Goal: Task Accomplishment & Management: Complete application form

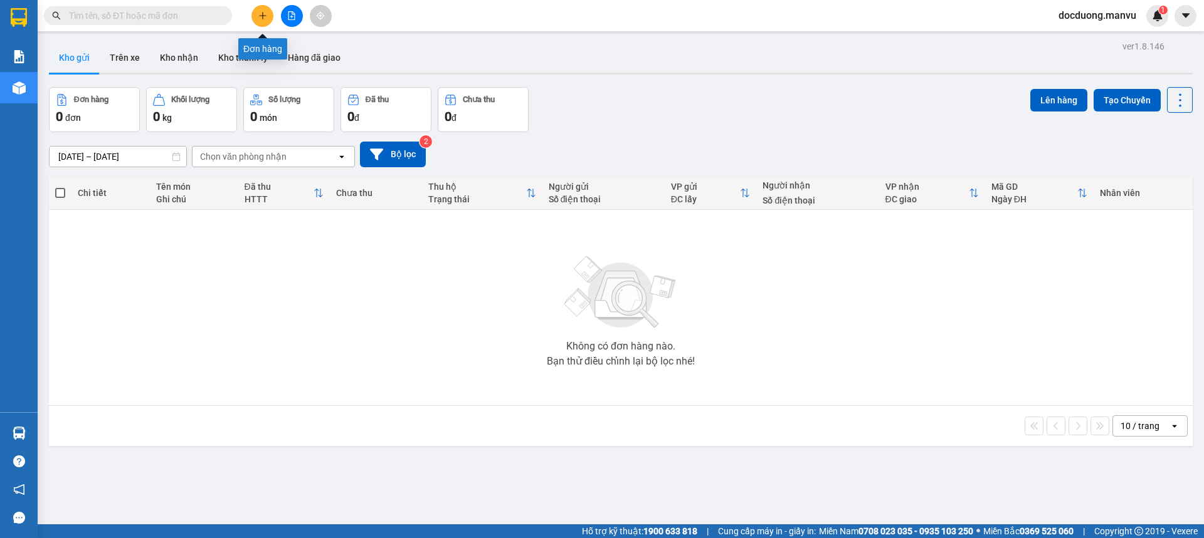
click at [264, 22] on button at bounding box center [262, 16] width 22 height 22
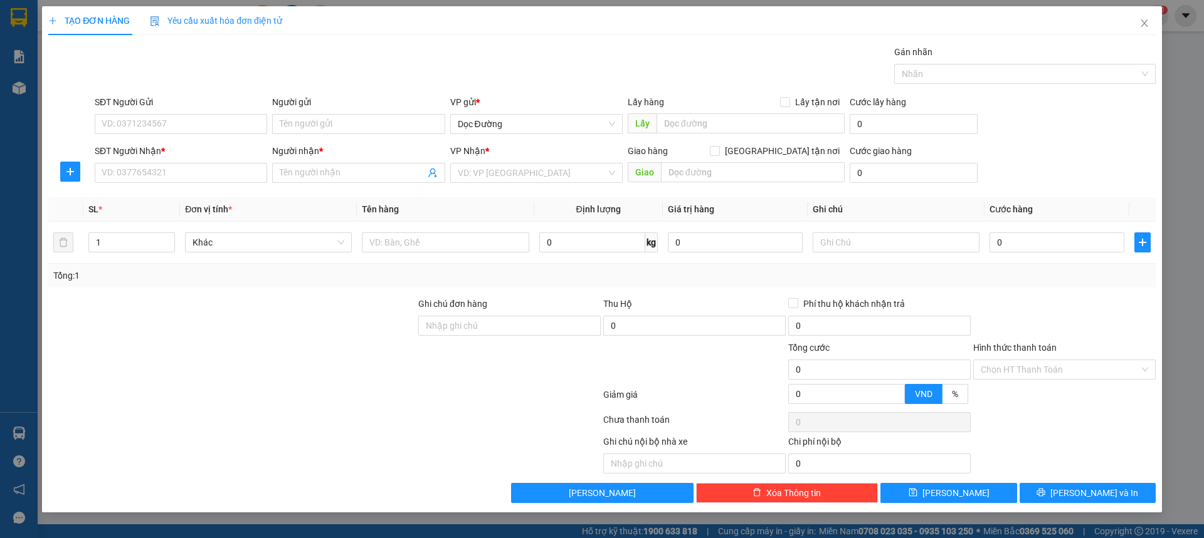
click at [219, 183] on div "SĐT Người Nhận * VD: 0377654321" at bounding box center [181, 166] width 172 height 44
click at [223, 172] on input "SĐT Người Nhận *" at bounding box center [181, 173] width 172 height 20
type input "0123456789"
click at [191, 194] on div "0123456789 - kt" at bounding box center [180, 198] width 157 height 14
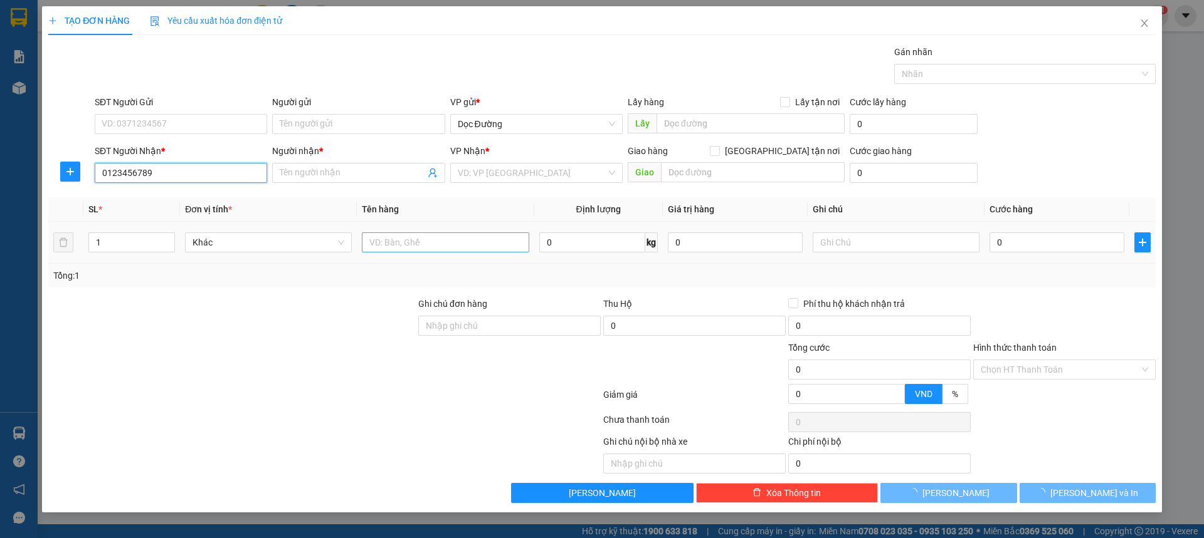
type input "kt"
type input "ka"
type input "0123456789"
click at [419, 238] on input "text" at bounding box center [445, 243] width 167 height 20
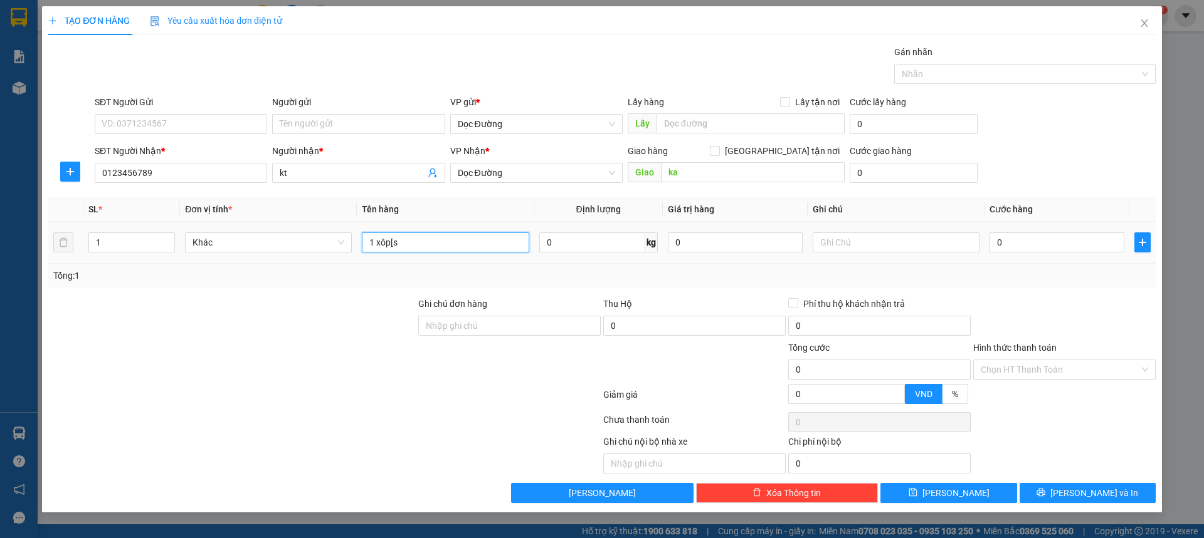
type input "1 xôp[s"
click at [1048, 232] on div "0" at bounding box center [1056, 242] width 135 height 25
type input "007"
type input "7"
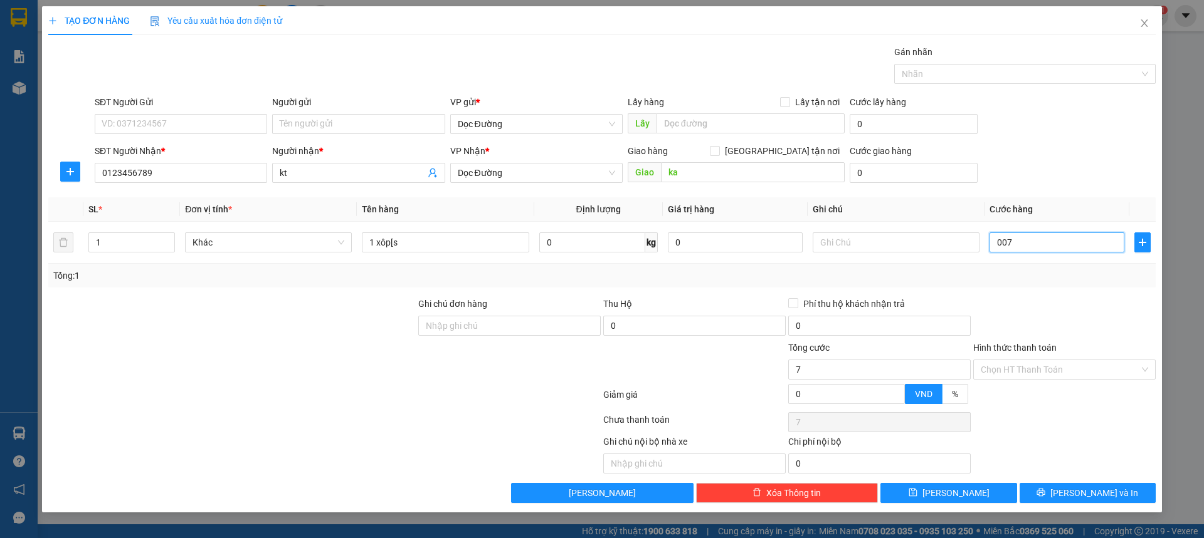
type input "0.070"
type input "70"
type input "00.700"
type input "700"
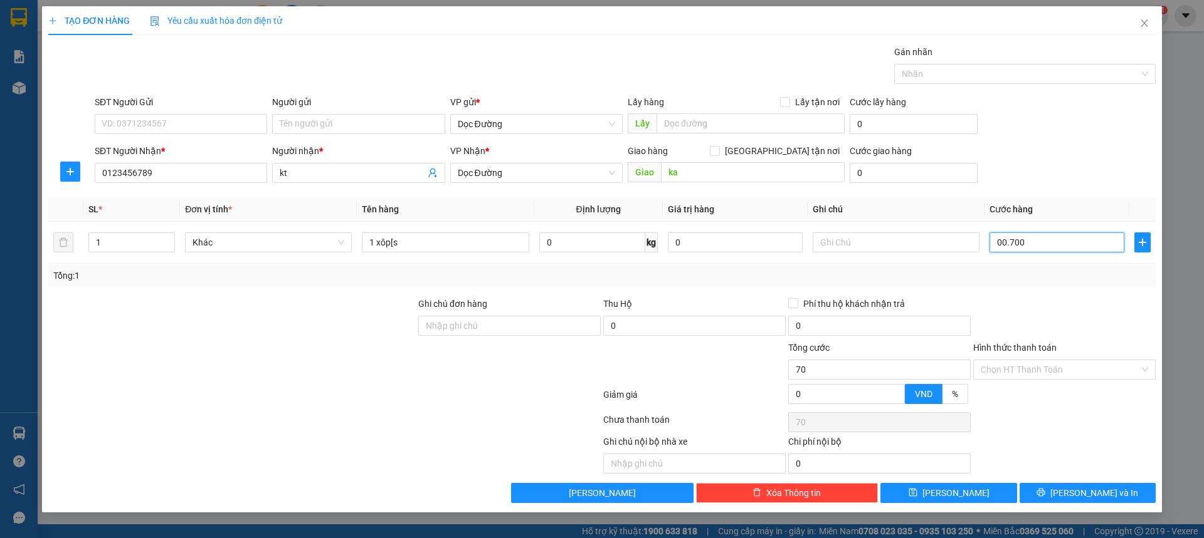
type input "700"
type input "0.007.000"
type input "7.000"
type input "000.070.000"
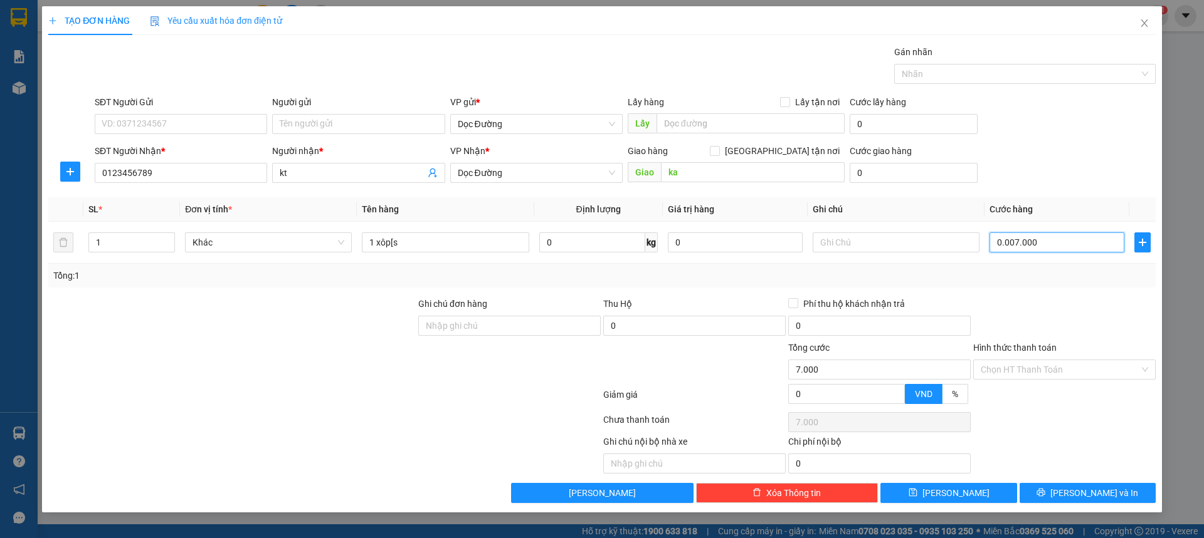
type input "70.000"
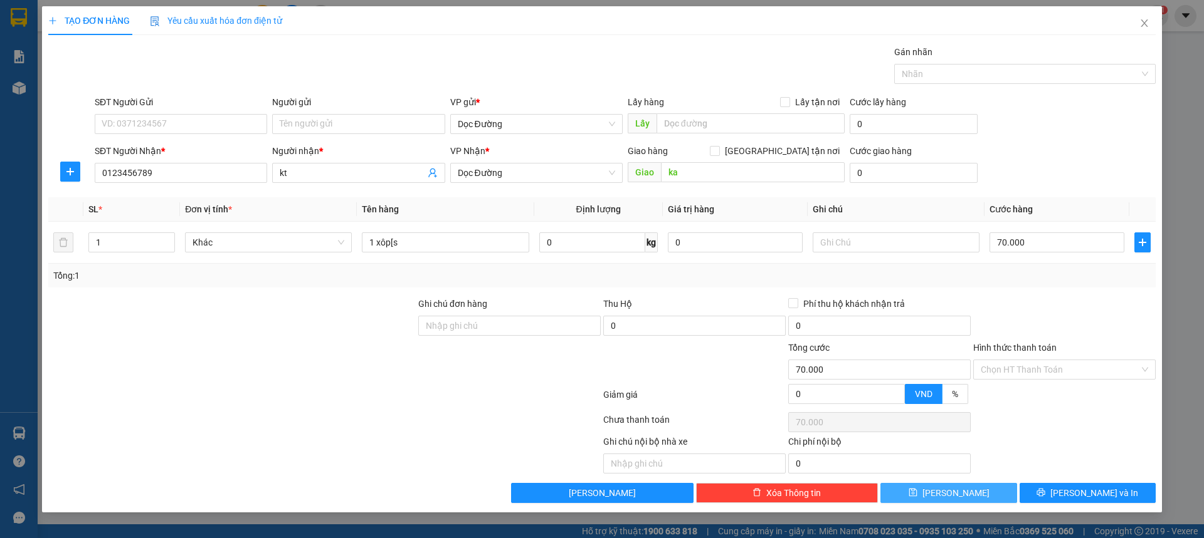
click at [979, 490] on button "[PERSON_NAME]" at bounding box center [948, 493] width 136 height 20
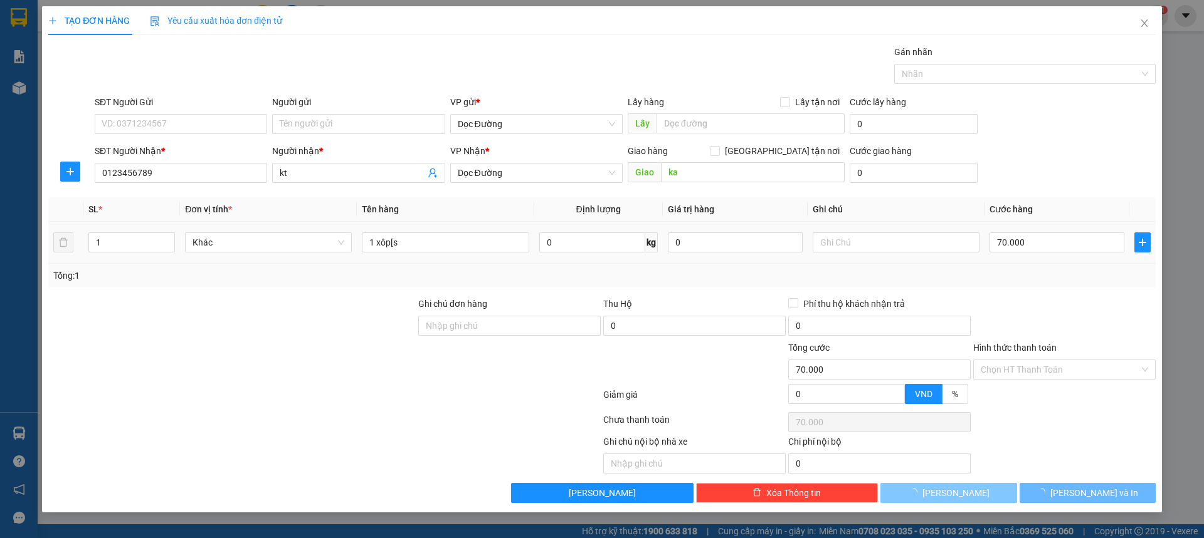
type input "0"
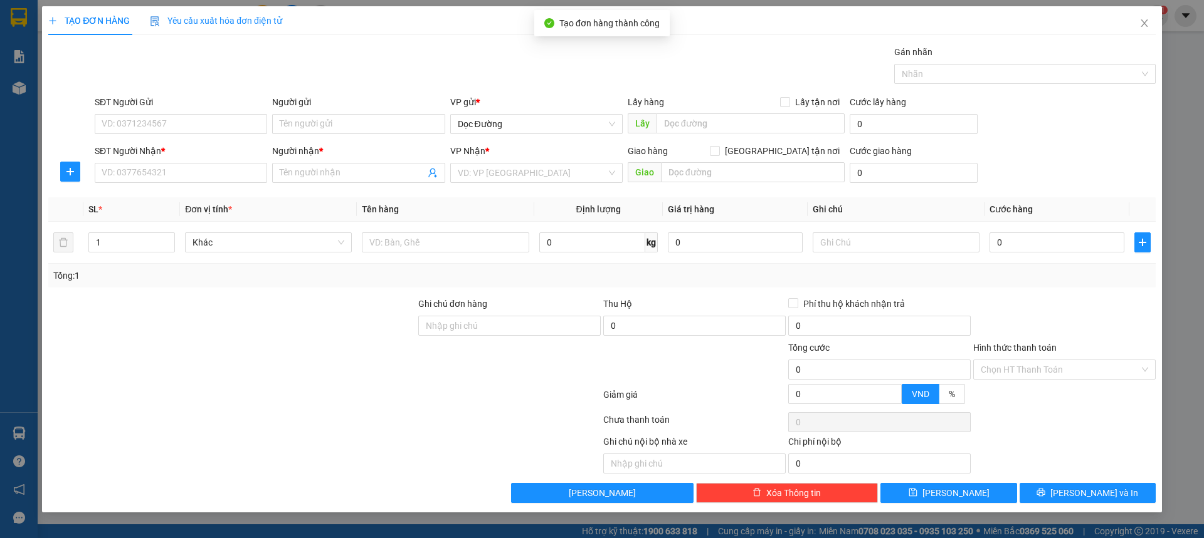
click at [217, 160] on div "SĐT Người Nhận *" at bounding box center [181, 153] width 172 height 19
click at [215, 160] on div "SĐT Người Nhận *" at bounding box center [181, 153] width 172 height 19
click at [213, 164] on div "SĐT Người Nhận * VD: 0377654321" at bounding box center [181, 166] width 172 height 44
click at [213, 169] on input "SĐT Người Nhận *" at bounding box center [181, 173] width 172 height 20
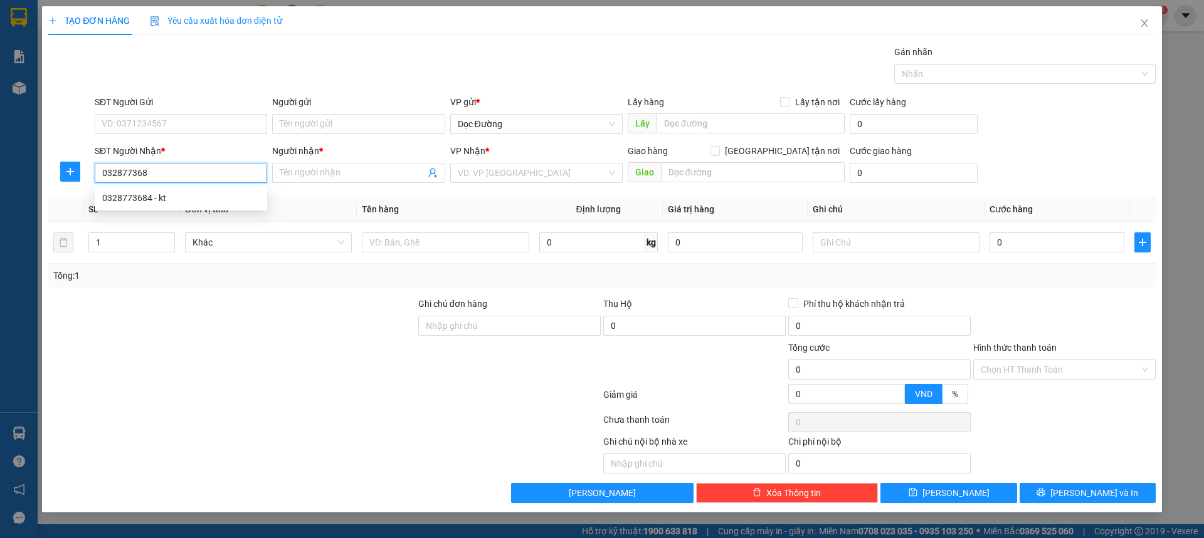
type input "0328773684"
click at [225, 193] on div "0328773684 - kt" at bounding box center [180, 198] width 157 height 14
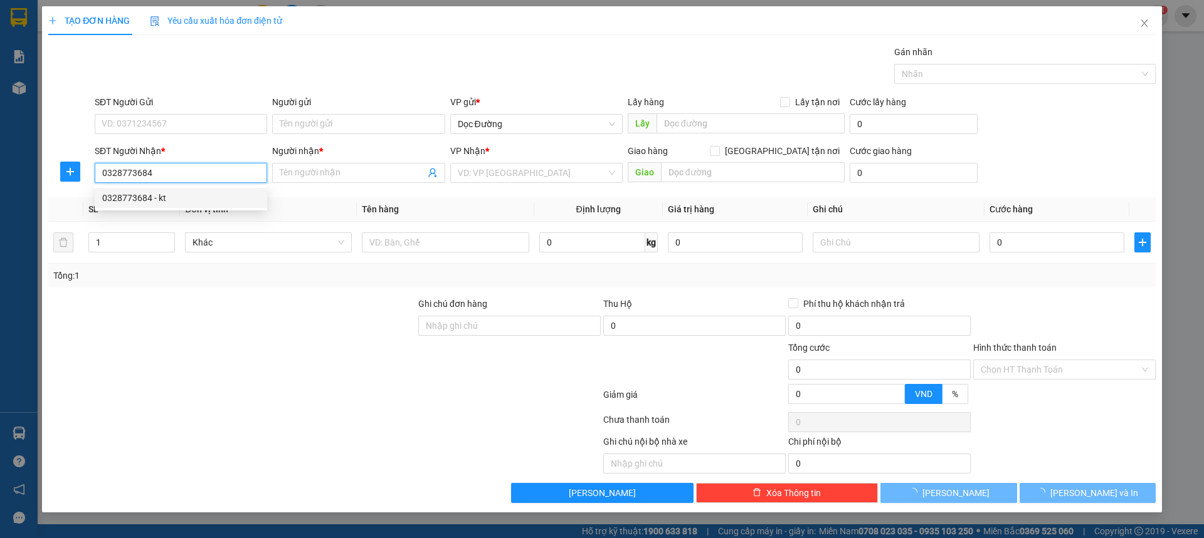
type input "kt"
type input "cl"
type input "0328773684"
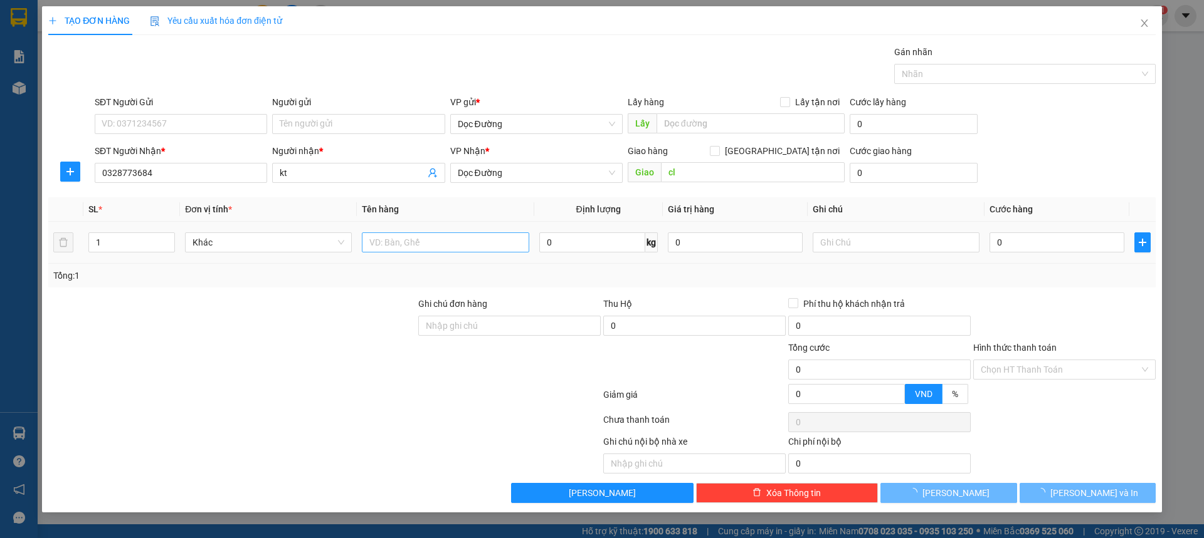
drag, startPoint x: 407, startPoint y: 228, endPoint x: 406, endPoint y: 235, distance: 7.6
click at [406, 231] on td at bounding box center [445, 243] width 177 height 42
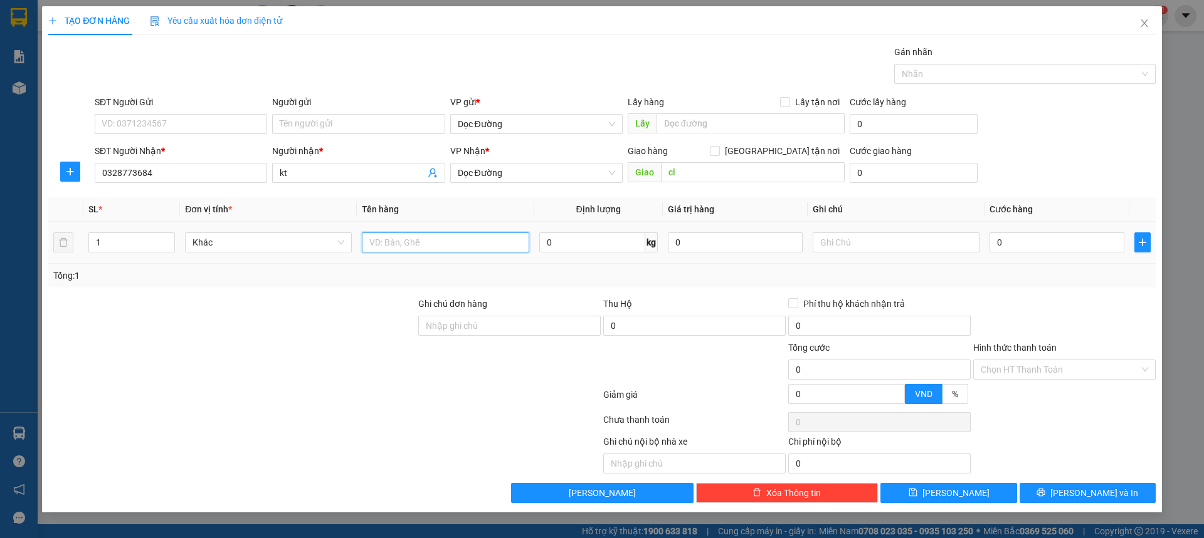
click at [406, 237] on input "text" at bounding box center [445, 243] width 167 height 20
type input "1 thùng"
click at [1012, 251] on input "0" at bounding box center [1056, 243] width 135 height 20
type input "001"
type input "1"
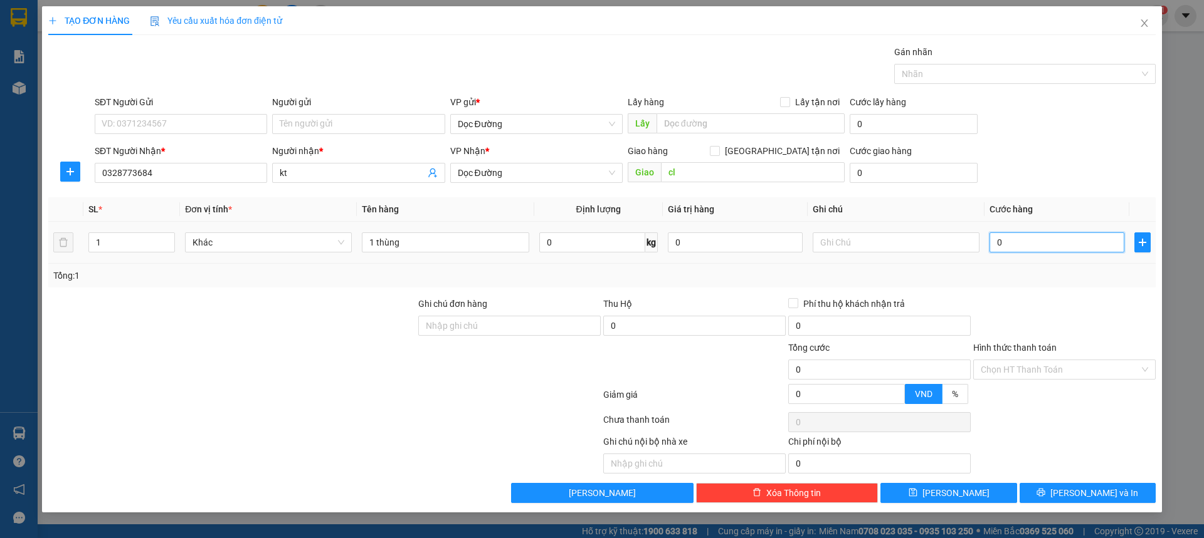
type input "1"
type input "0.010"
type input "10"
type input "00.100"
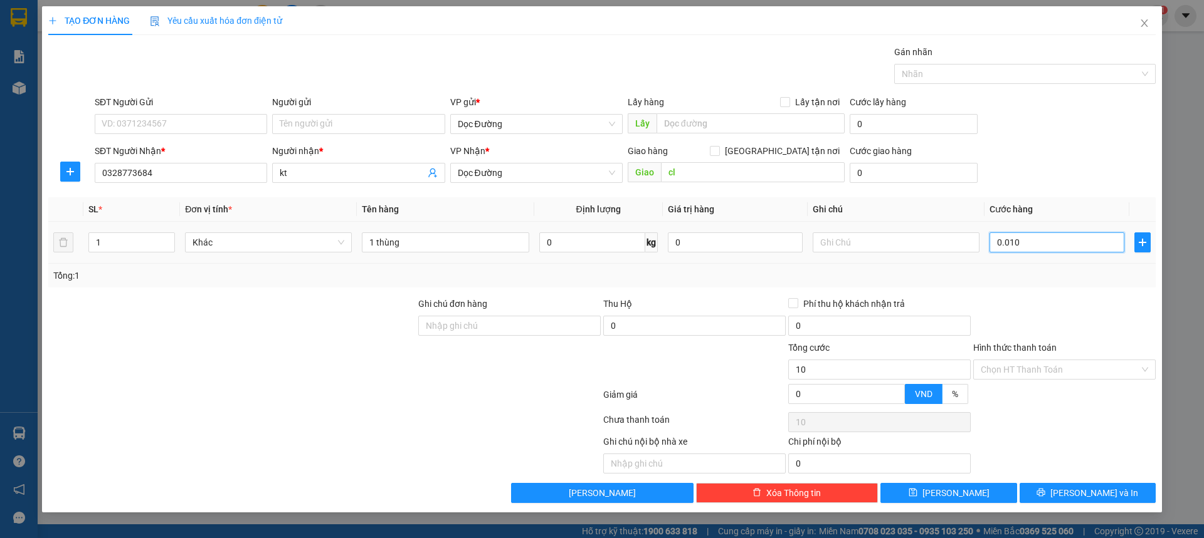
type input "100"
type input "0.001.000"
type input "1.000"
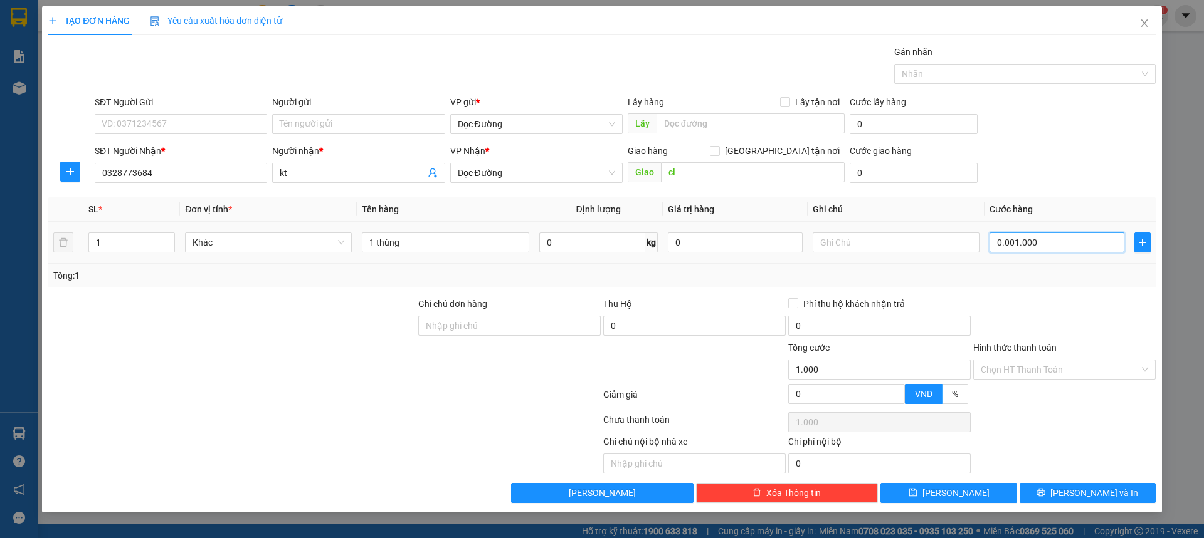
type input "000.010.000"
type input "10.000"
type input "00.000.100.000"
type input "100.000"
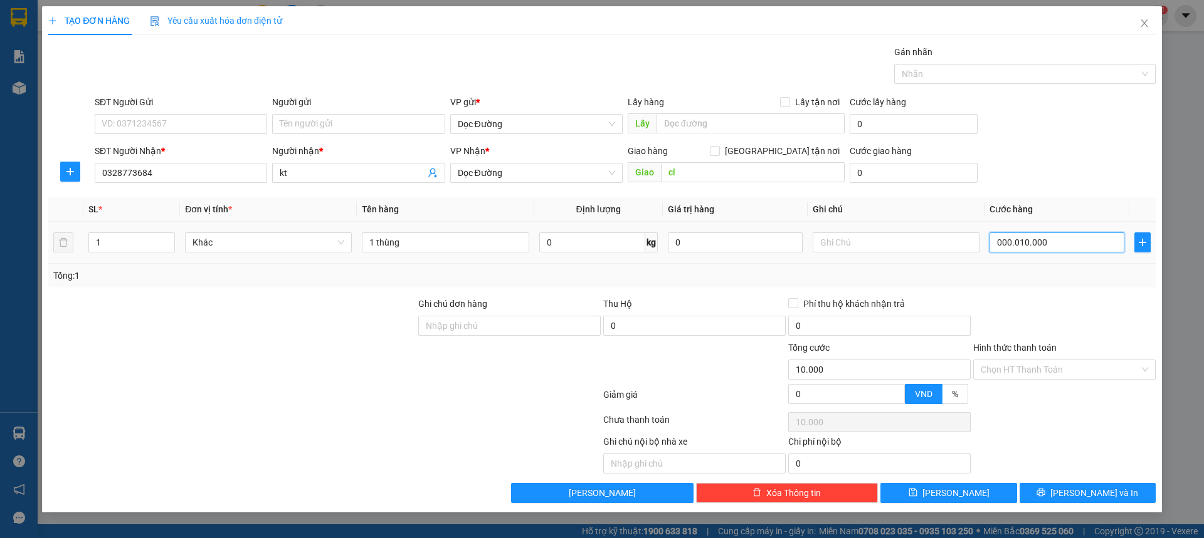
type input "100.000"
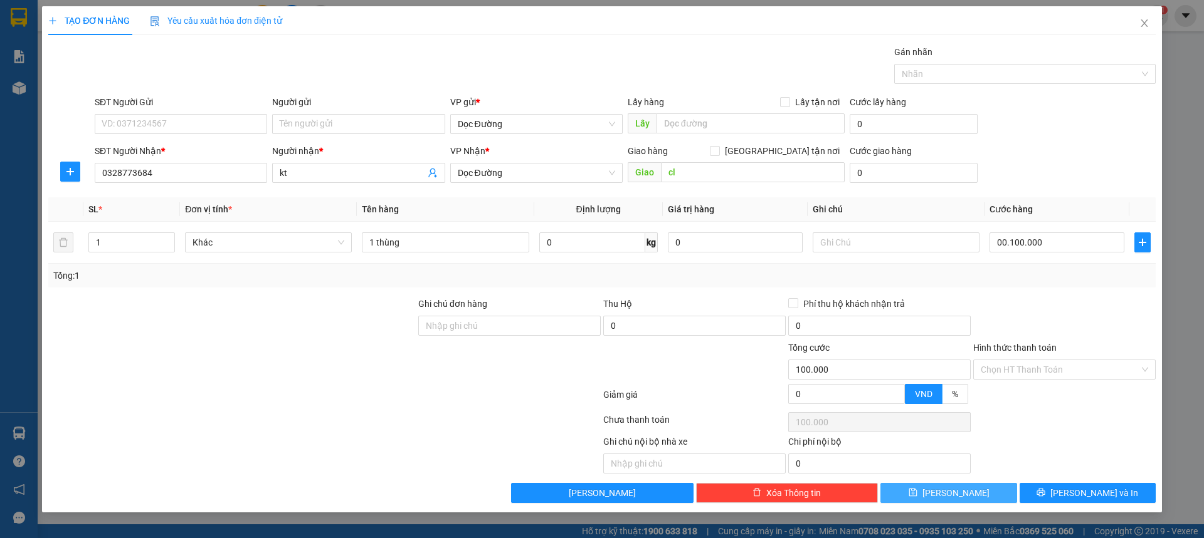
type input "100.000"
click at [952, 488] on span "[PERSON_NAME]" at bounding box center [955, 493] width 67 height 14
type input "0"
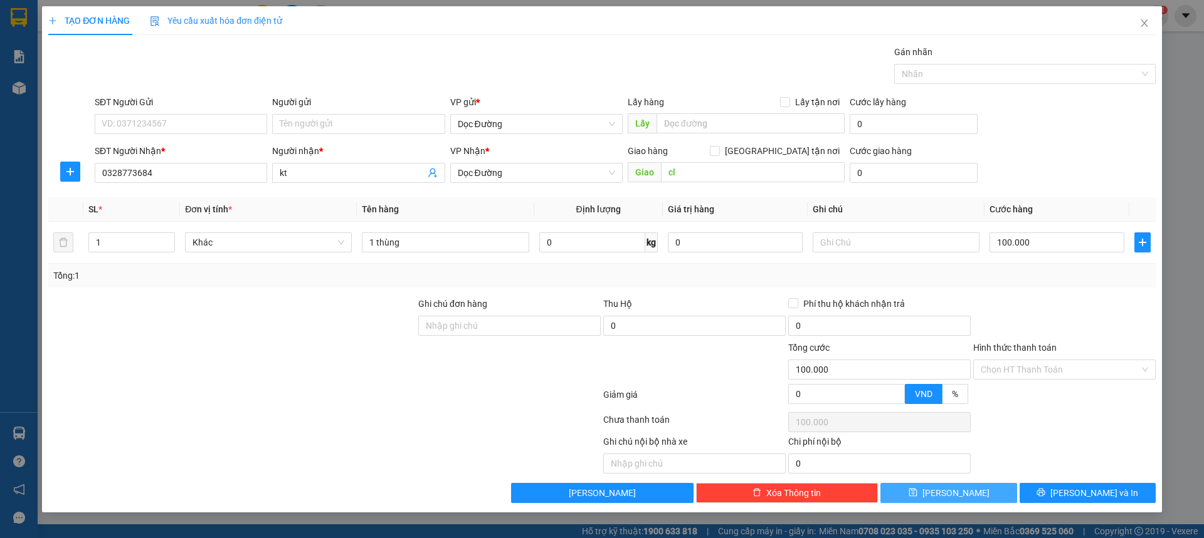
type input "0"
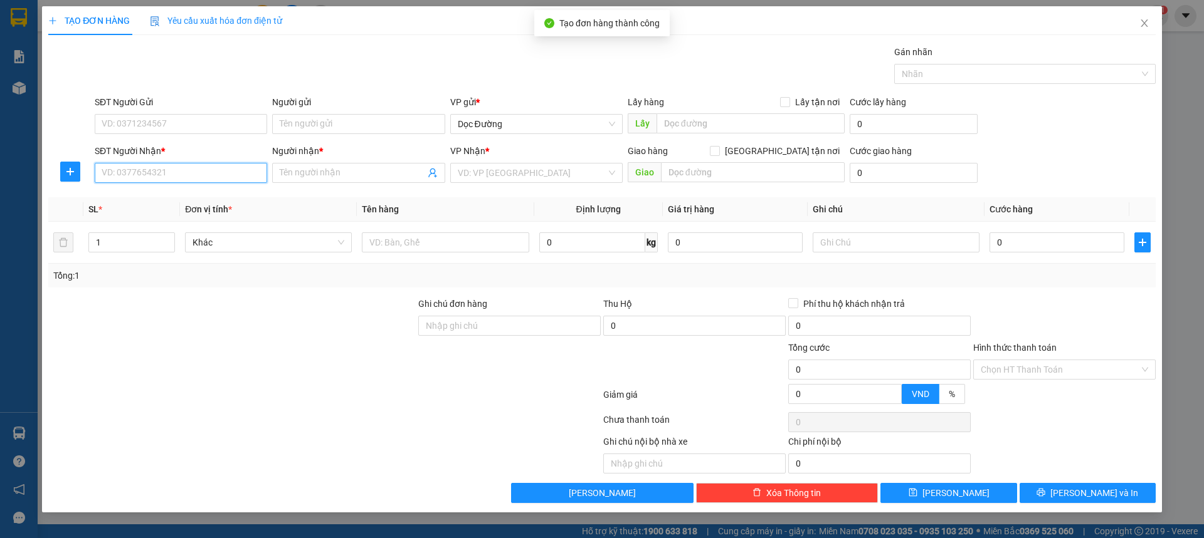
click at [140, 171] on input "SĐT Người Nhận *" at bounding box center [181, 173] width 172 height 20
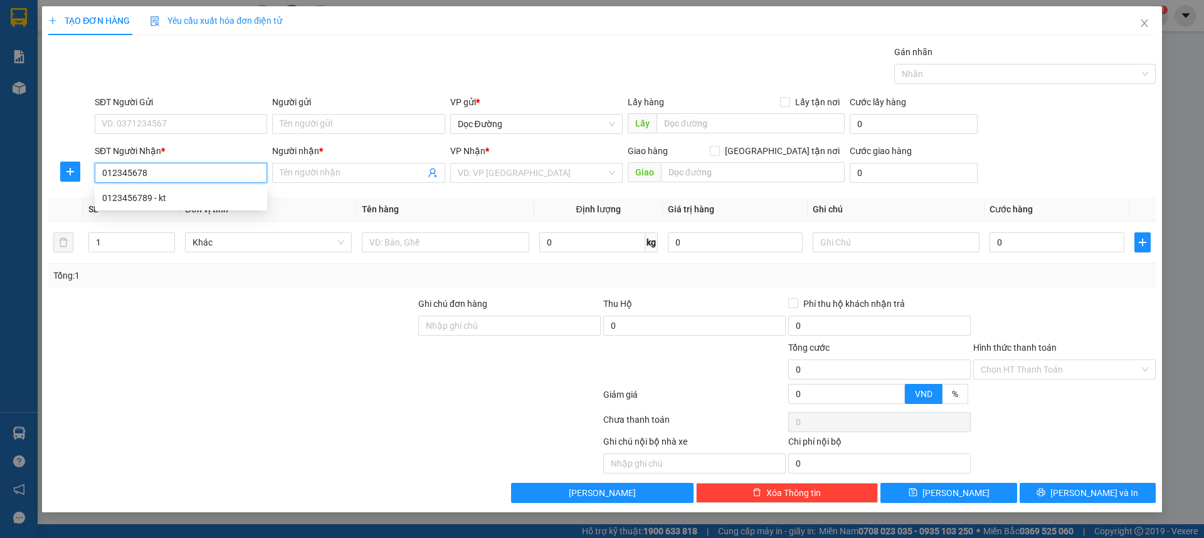
type input "0123456789"
click at [150, 201] on div "0123456789 - kt" at bounding box center [180, 198] width 157 height 14
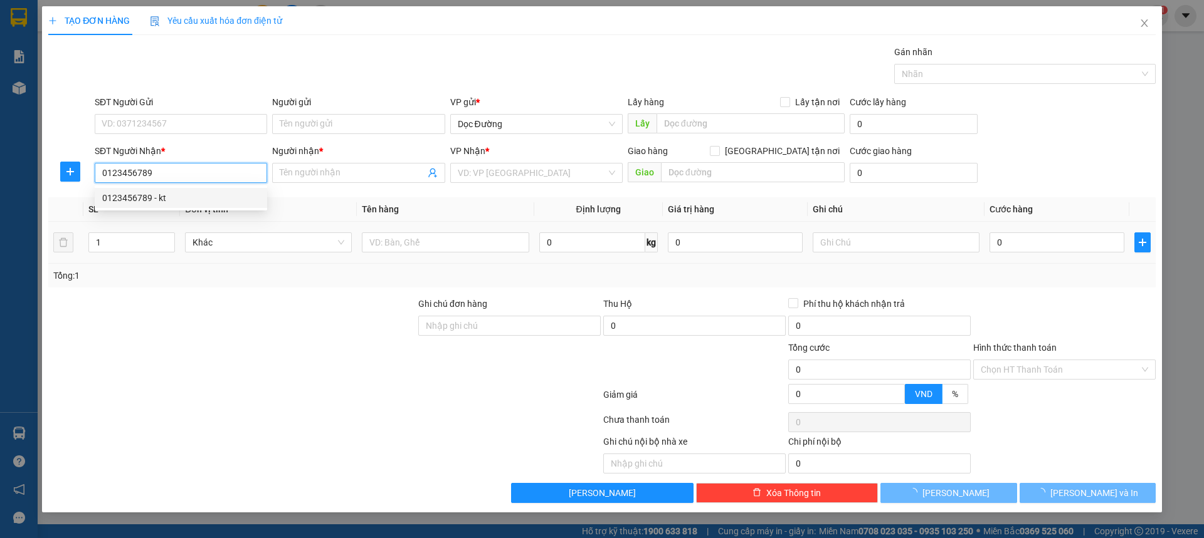
type input "kt"
type input "ka"
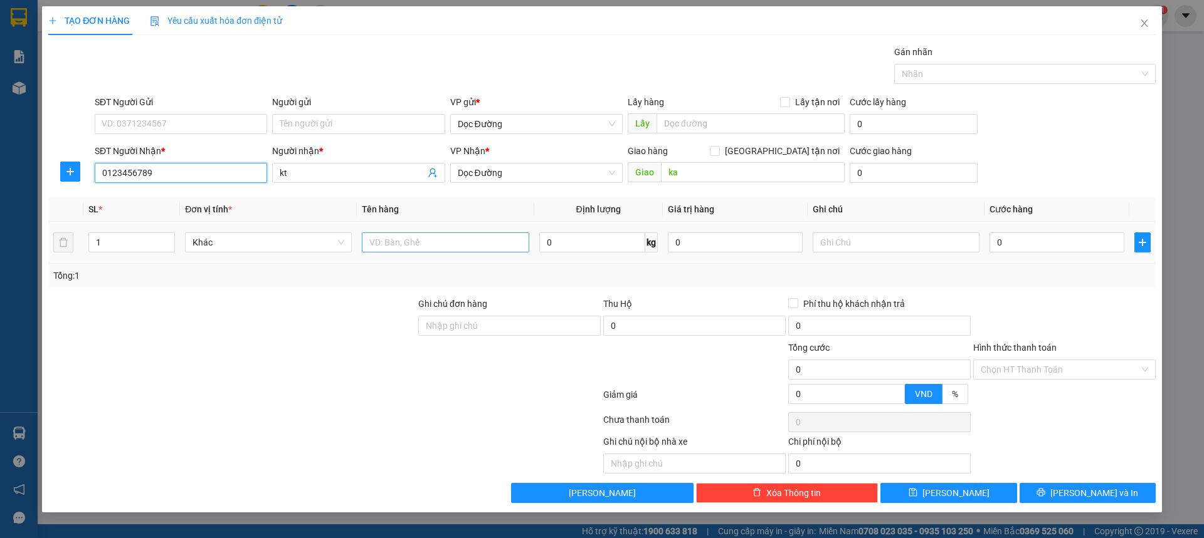
type input "0123456789"
click at [417, 241] on input "text" at bounding box center [445, 243] width 167 height 20
type input "1 thùng"
click at [1051, 239] on input "0" at bounding box center [1056, 243] width 135 height 20
type input "001"
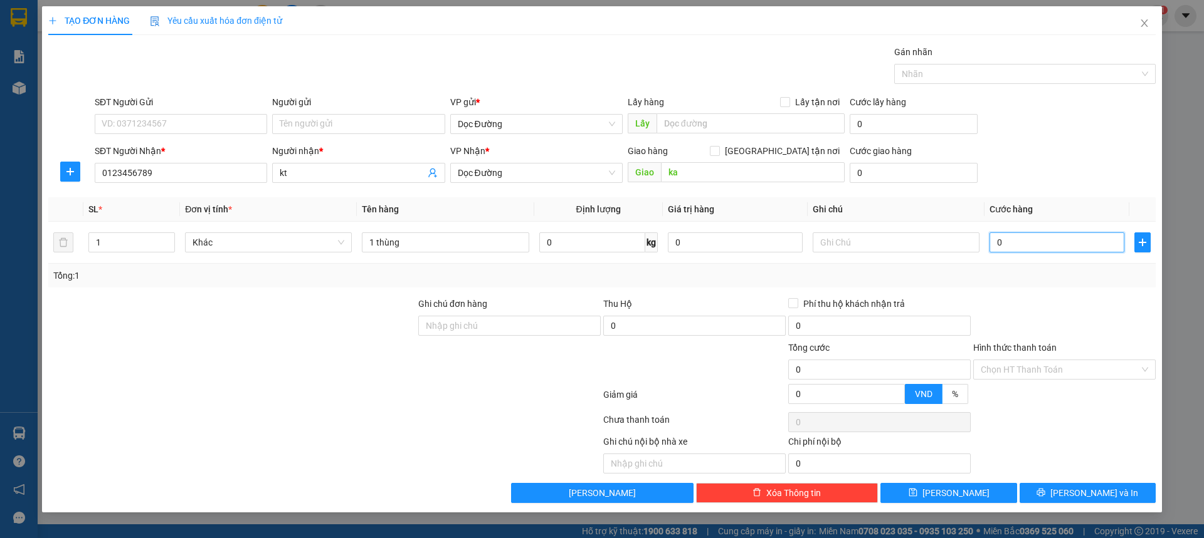
type input "1"
type input "0.010"
type input "10"
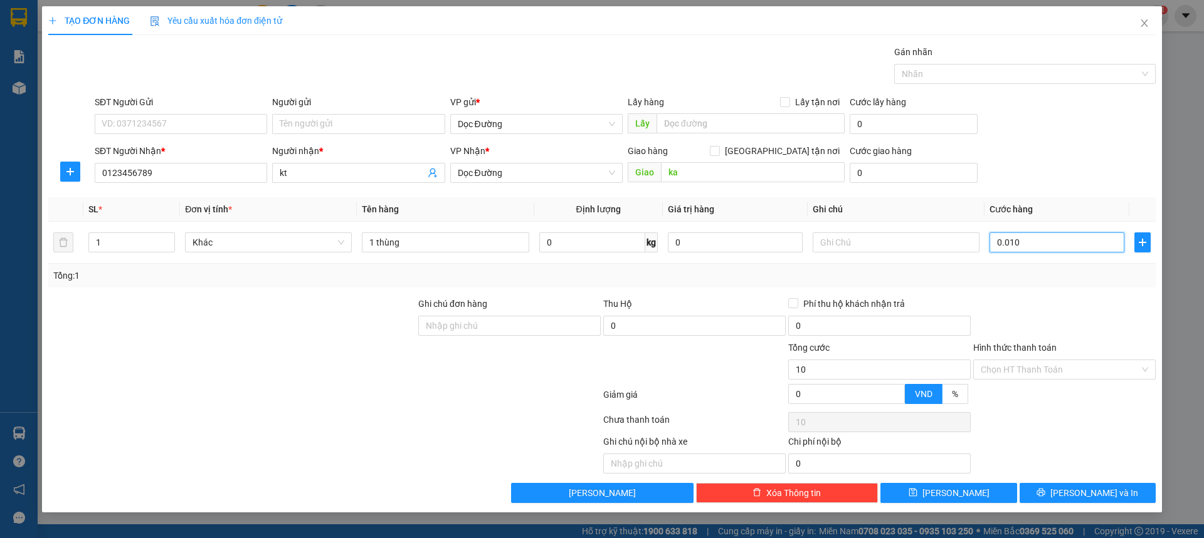
type input "00.100"
type input "100"
type input "0.001.000"
type input "1.000"
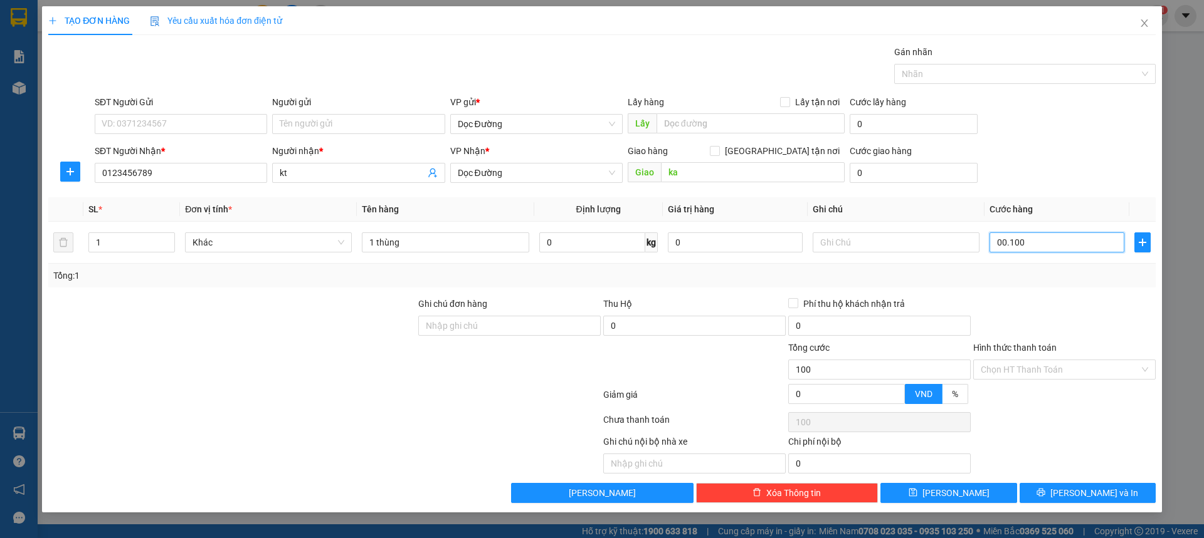
type input "1.000"
type input "000.010.000"
type input "10.000"
type input "00.000.100.000"
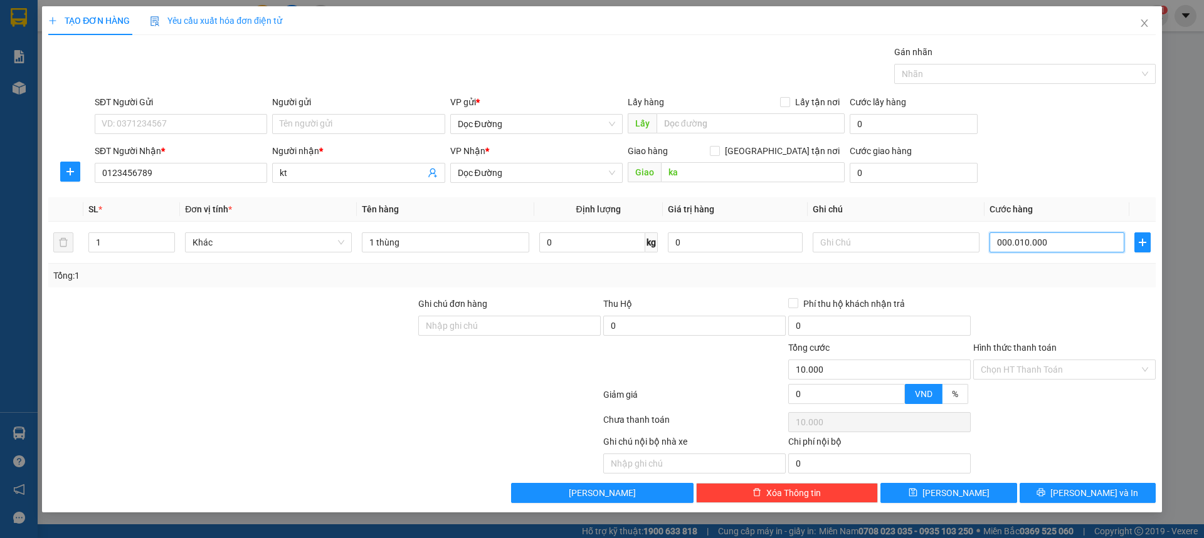
type input "100.000"
click at [958, 499] on span "[PERSON_NAME]" at bounding box center [955, 493] width 67 height 14
type input "100.000"
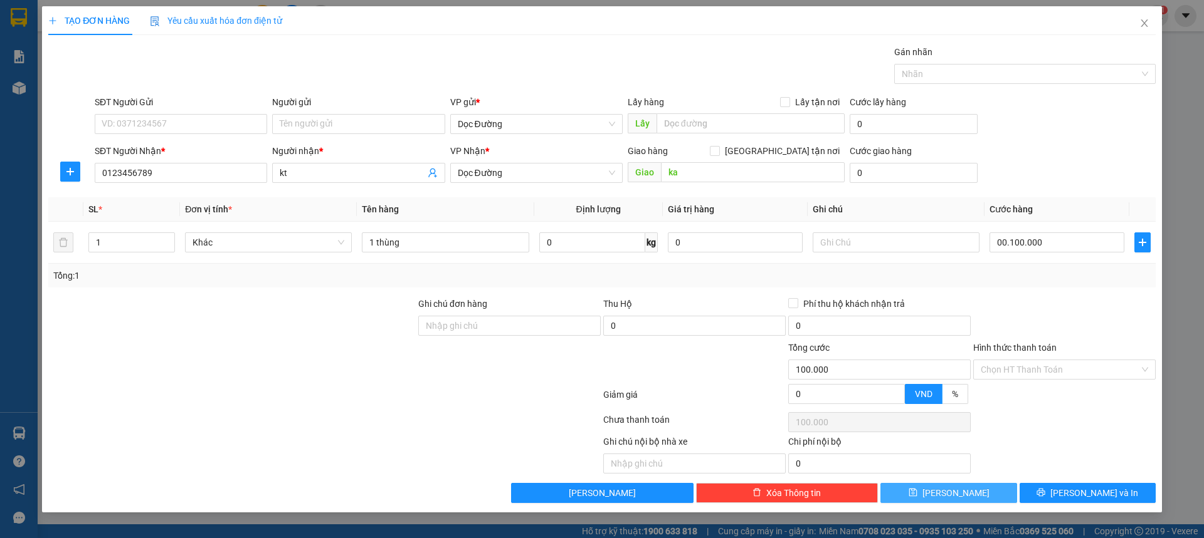
type input "100.000"
type input "0"
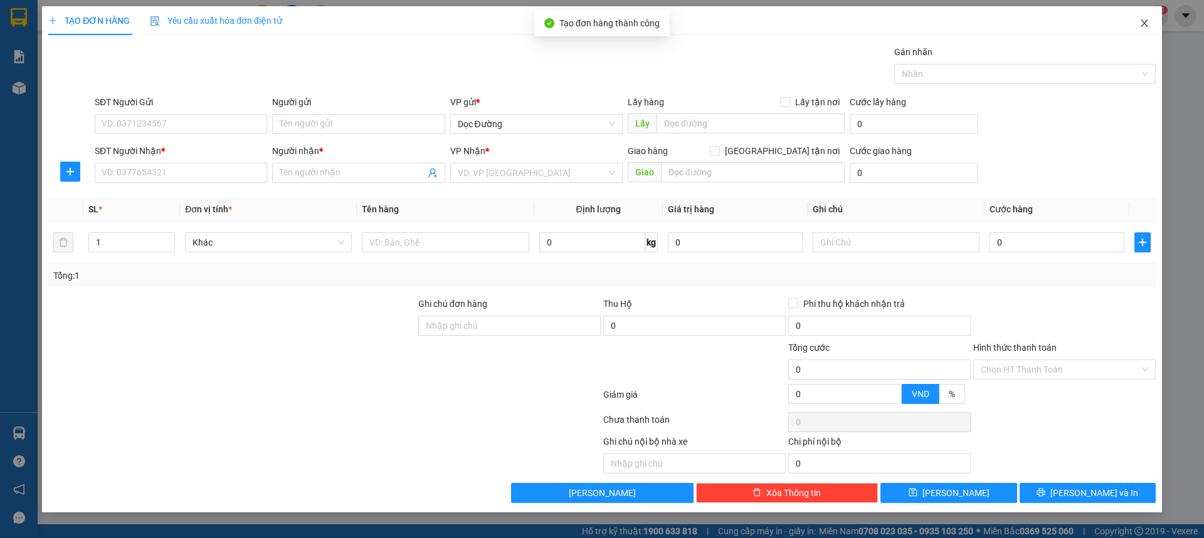
click at [1153, 29] on span "Close" at bounding box center [1144, 23] width 35 height 35
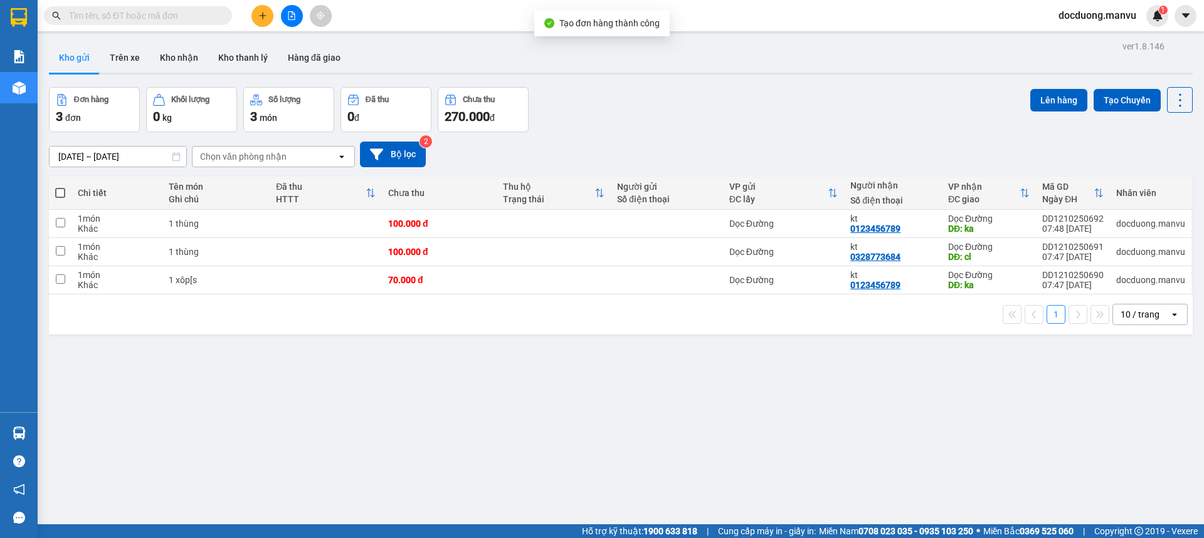
click at [457, 208] on th "Chưa thu" at bounding box center [439, 193] width 114 height 33
click at [449, 226] on div "100.000 đ" at bounding box center [439, 224] width 102 height 10
checkbox input "true"
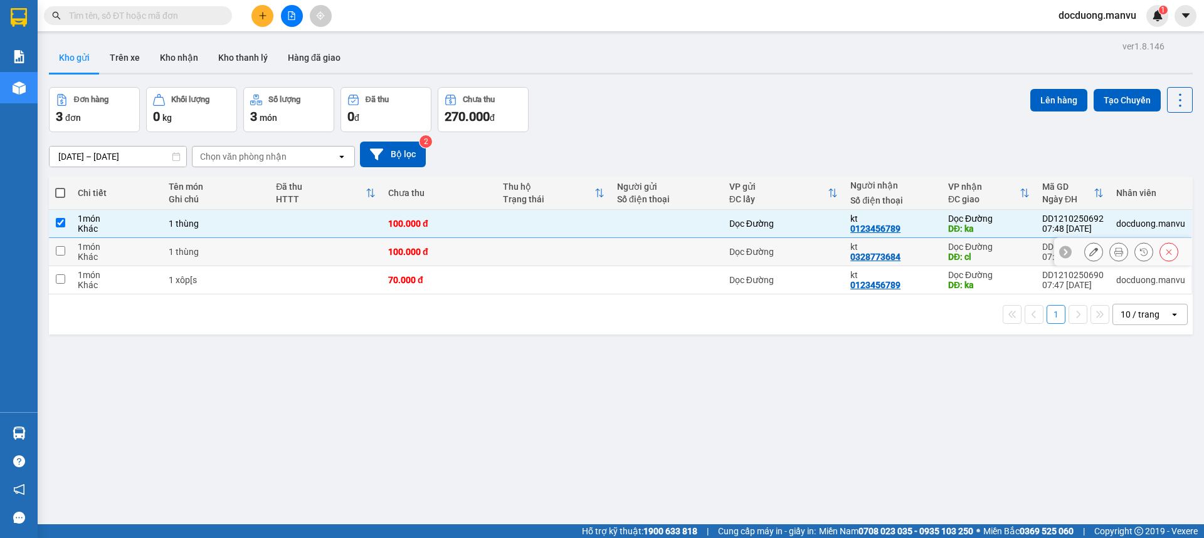
click at [431, 263] on td "100.000 đ" at bounding box center [439, 252] width 114 height 28
checkbox input "true"
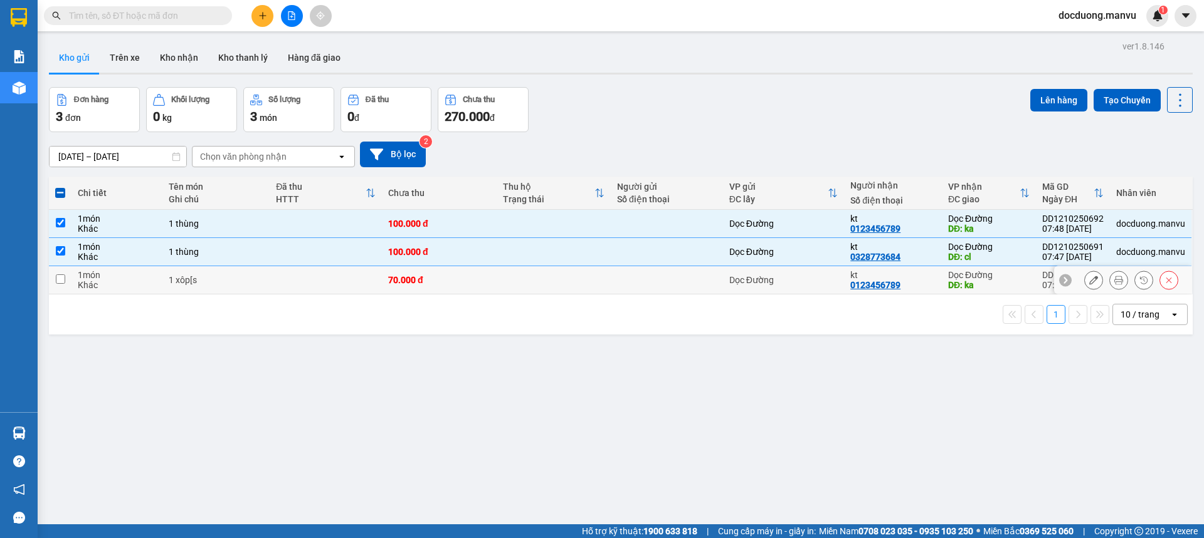
click at [424, 281] on div "70.000 đ" at bounding box center [439, 280] width 102 height 10
checkbox input "true"
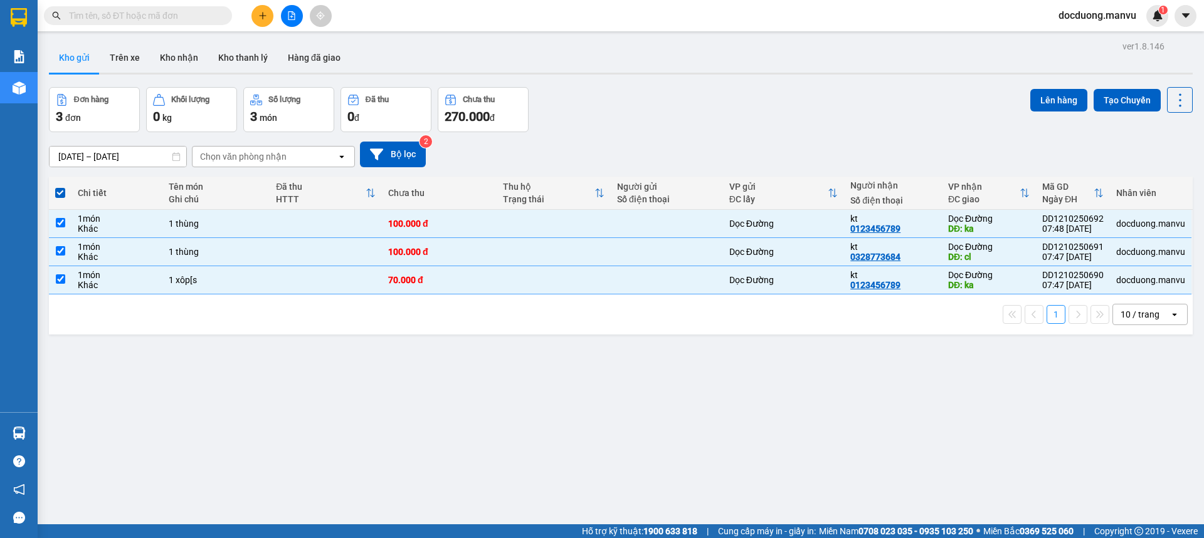
click at [1046, 117] on div "Lên hàng Tạo Chuyến" at bounding box center [1111, 109] width 162 height 45
click at [1054, 104] on button "Lên hàng" at bounding box center [1058, 100] width 57 height 23
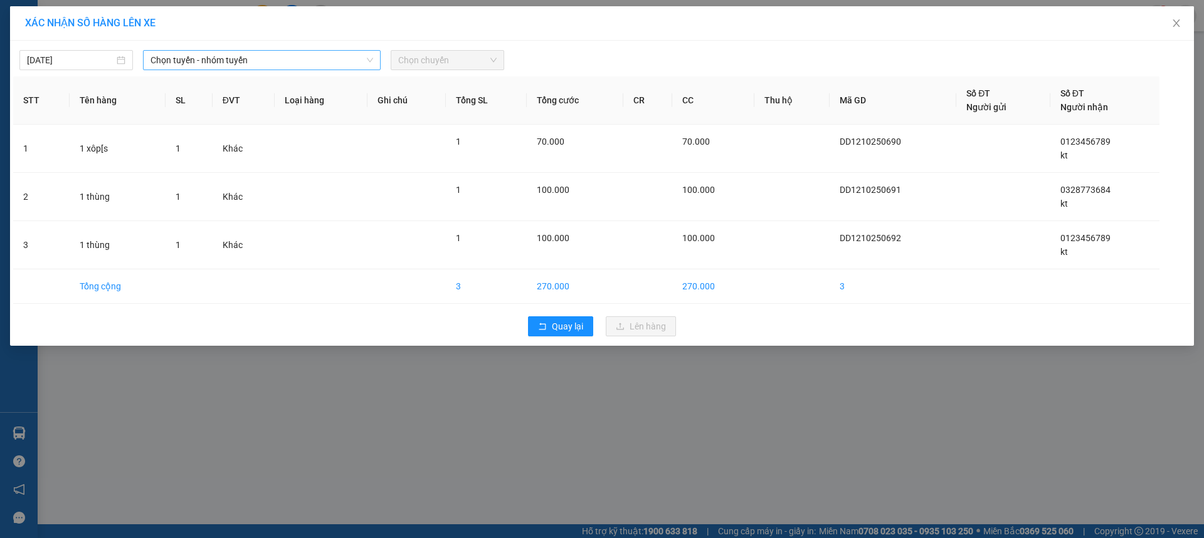
click at [227, 52] on span "Chọn tuyến - nhóm tuyến" at bounding box center [261, 60] width 223 height 19
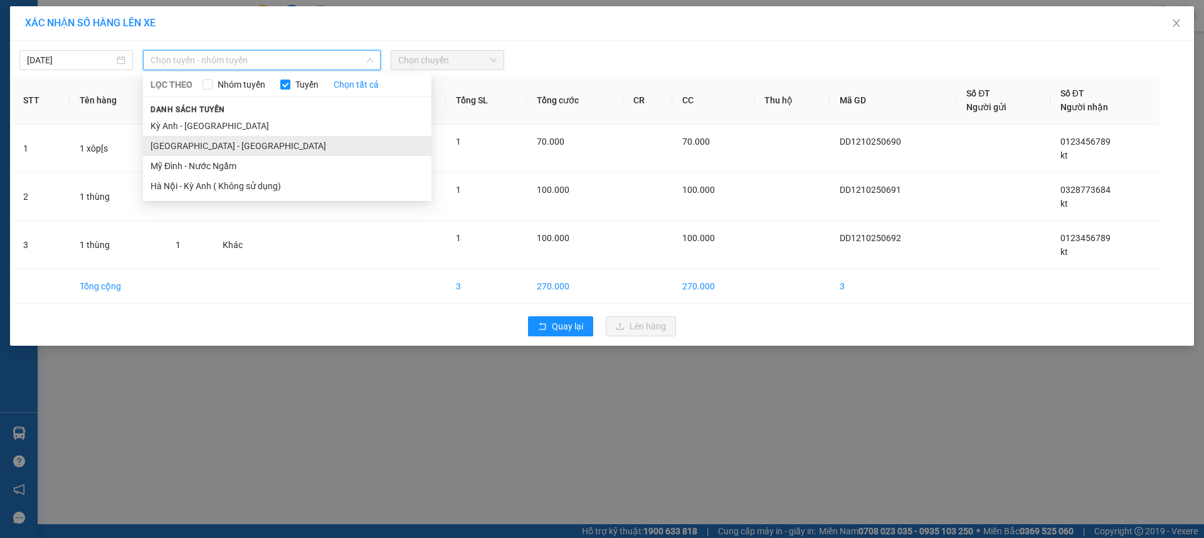
click at [181, 140] on li "[GEOGRAPHIC_DATA] - [GEOGRAPHIC_DATA]" at bounding box center [287, 146] width 288 height 20
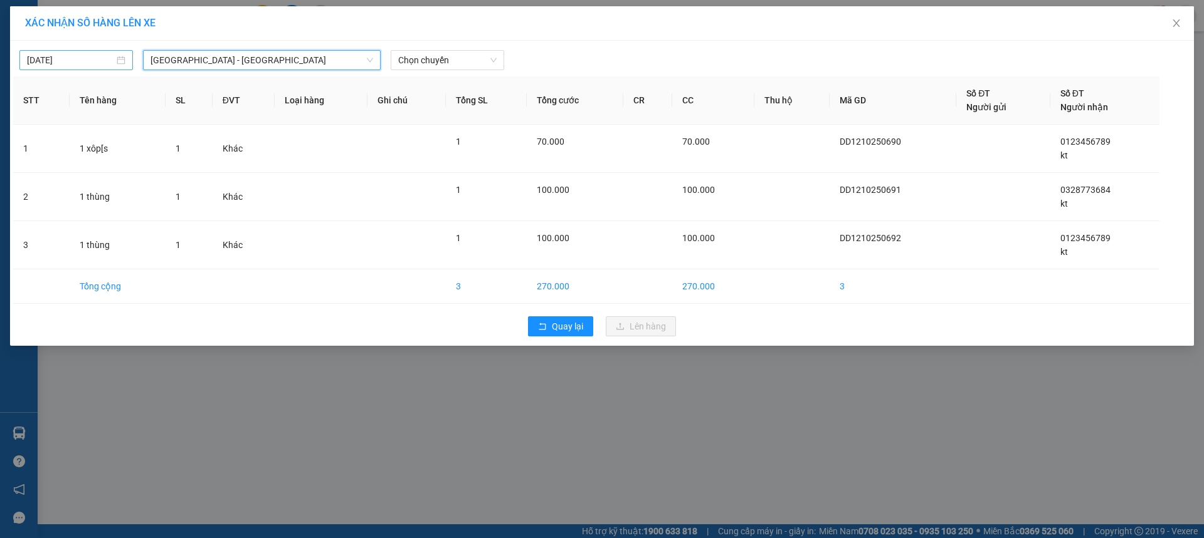
click at [90, 63] on input "[DATE]" at bounding box center [70, 60] width 87 height 14
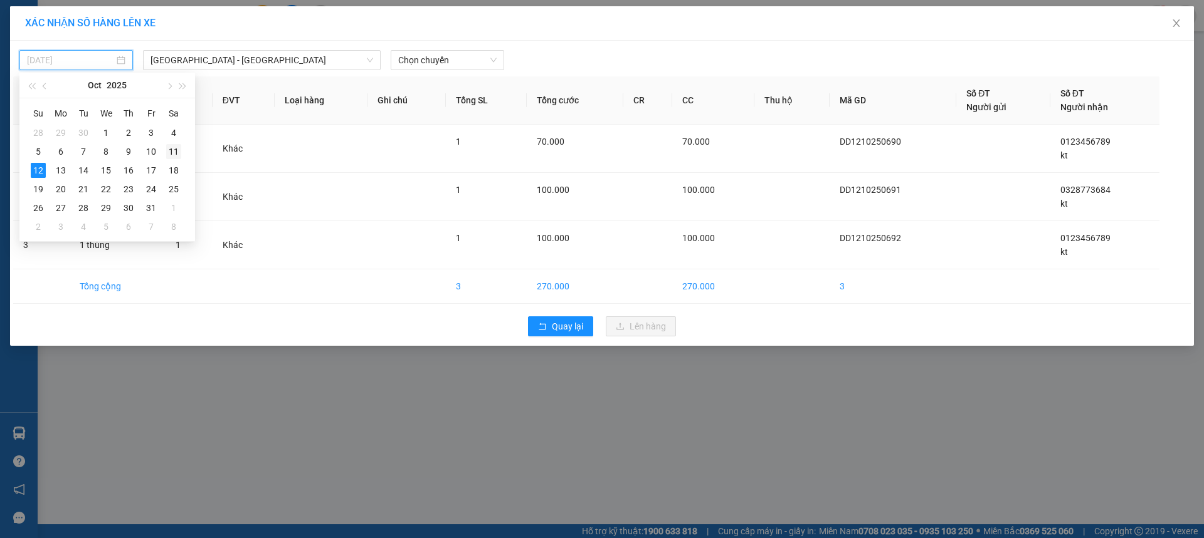
click at [179, 154] on div "11" at bounding box center [173, 151] width 15 height 15
type input "[DATE]"
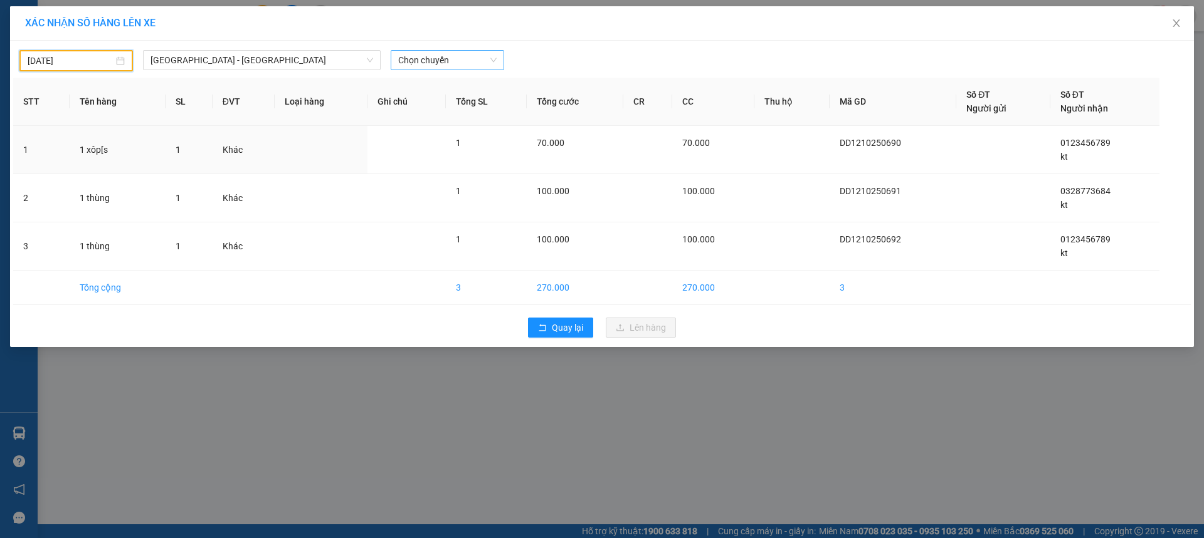
click at [430, 68] on span "Chọn chuyến" at bounding box center [447, 60] width 98 height 19
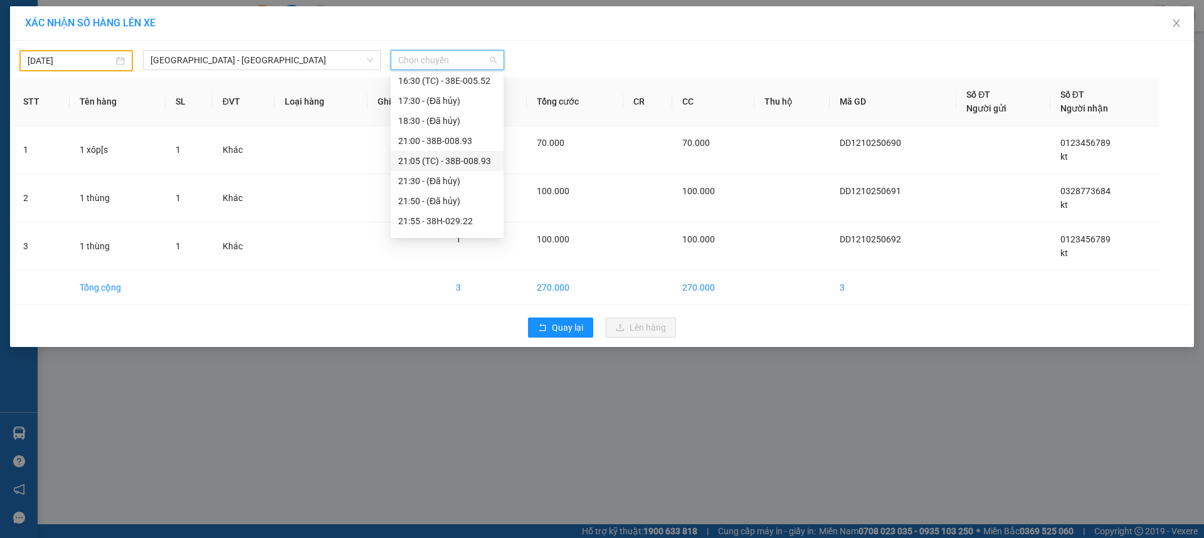
scroll to position [221, 0]
click at [474, 228] on div "22:00 - 38H-034.46" at bounding box center [447, 226] width 98 height 14
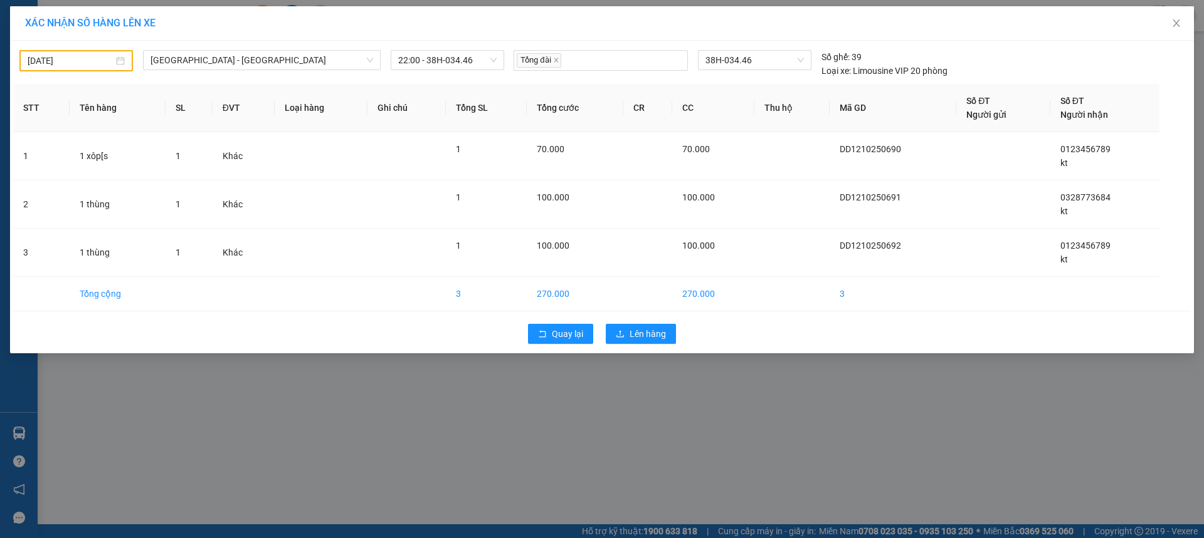
click at [630, 323] on div "Quay lại Lên hàng" at bounding box center [601, 334] width 1177 height 33
click at [633, 329] on span "Lên hàng" at bounding box center [647, 334] width 36 height 14
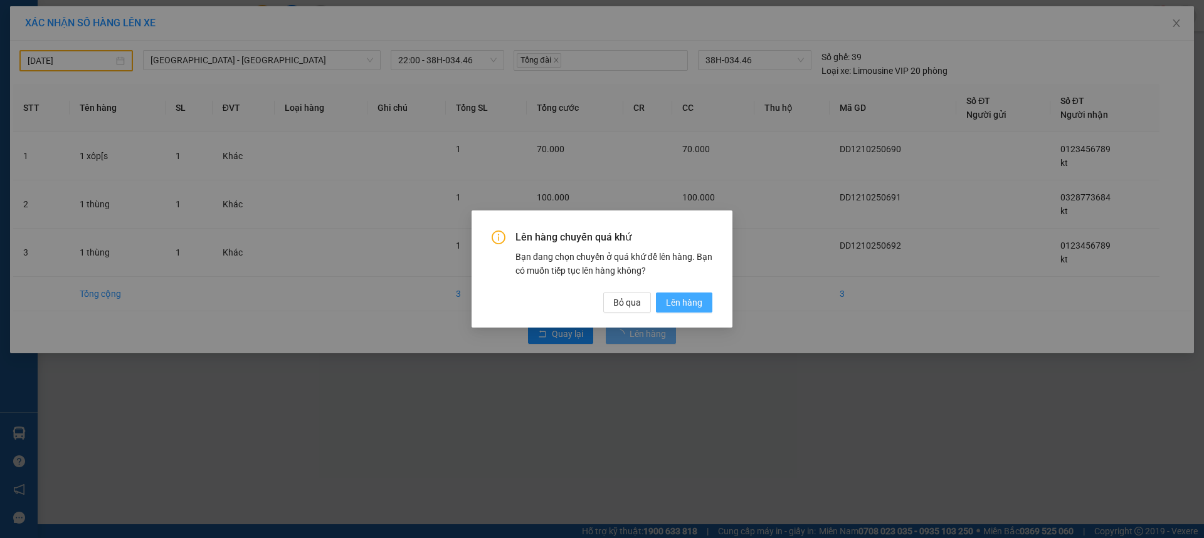
click at [700, 302] on span "Lên hàng" at bounding box center [684, 303] width 36 height 14
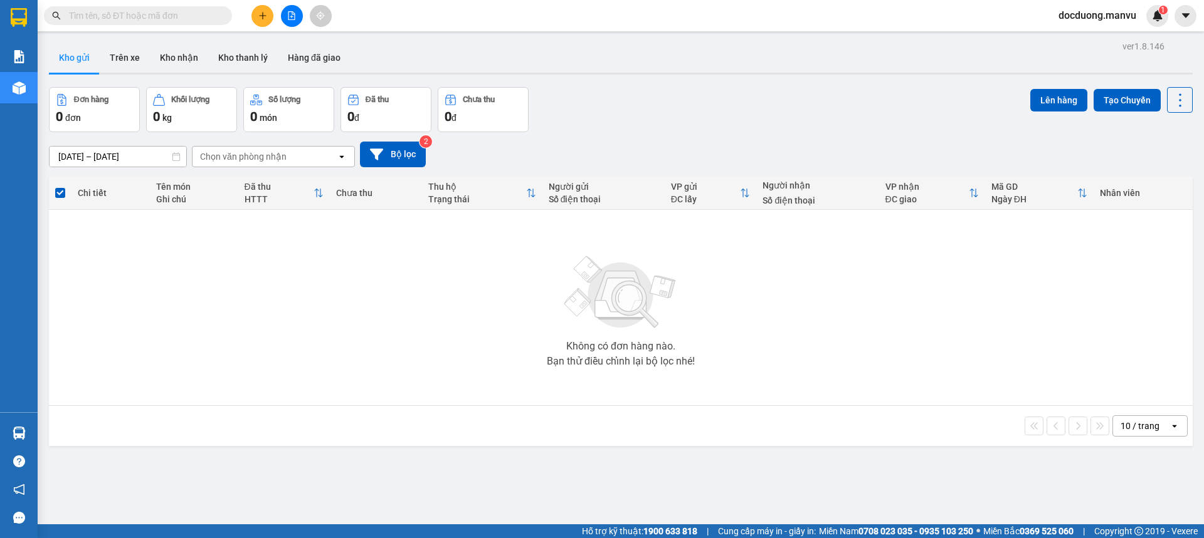
click at [261, 18] on icon "plus" at bounding box center [262, 15] width 9 height 9
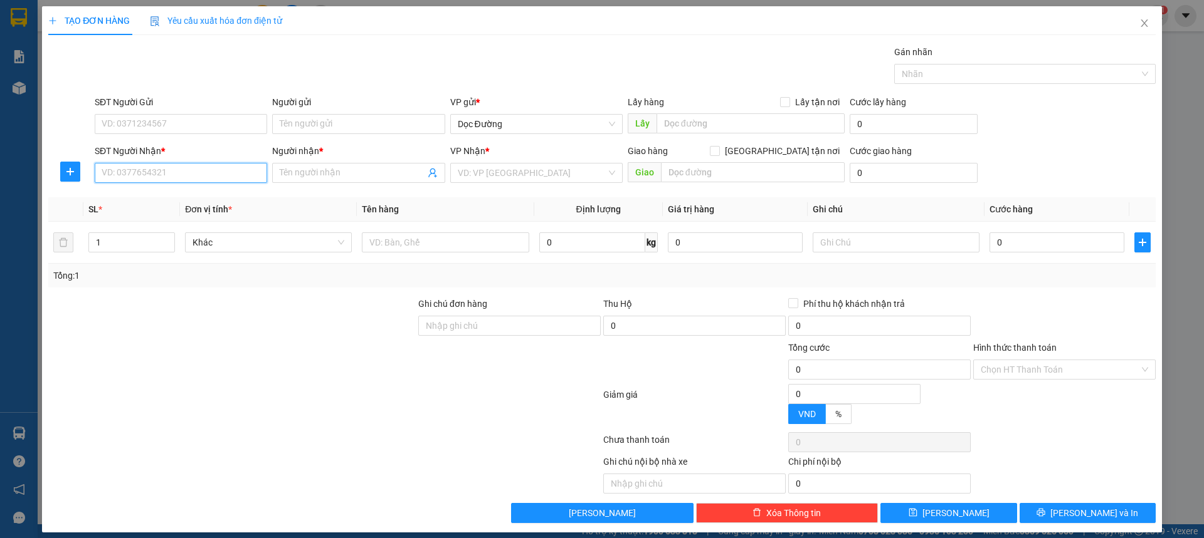
click at [142, 177] on input "SĐT Người Nhận *" at bounding box center [181, 173] width 172 height 20
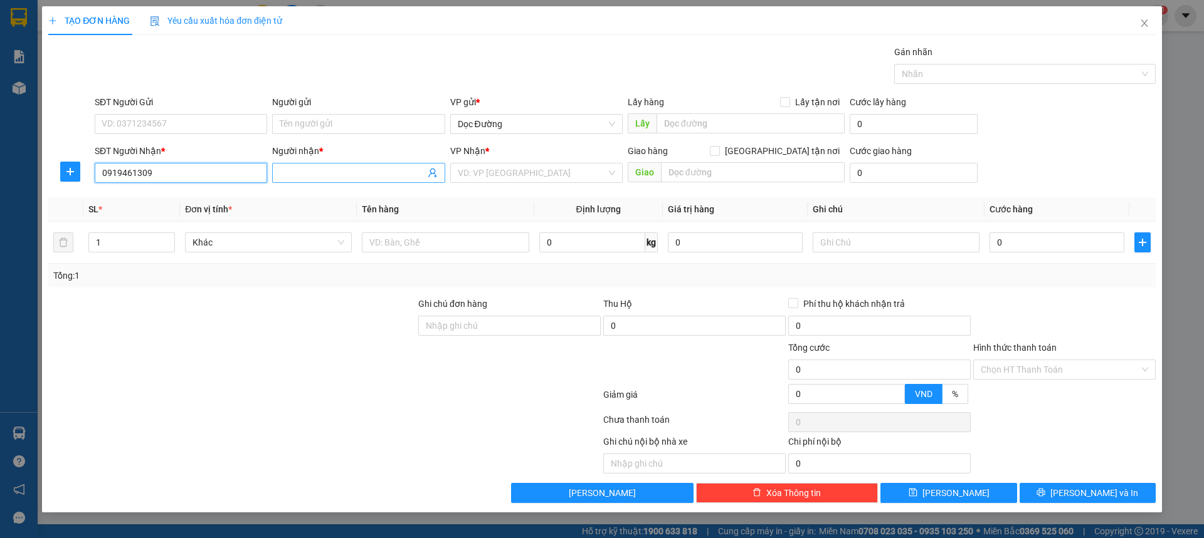
type input "0919461309"
click at [359, 175] on input "Người nhận *" at bounding box center [352, 173] width 145 height 14
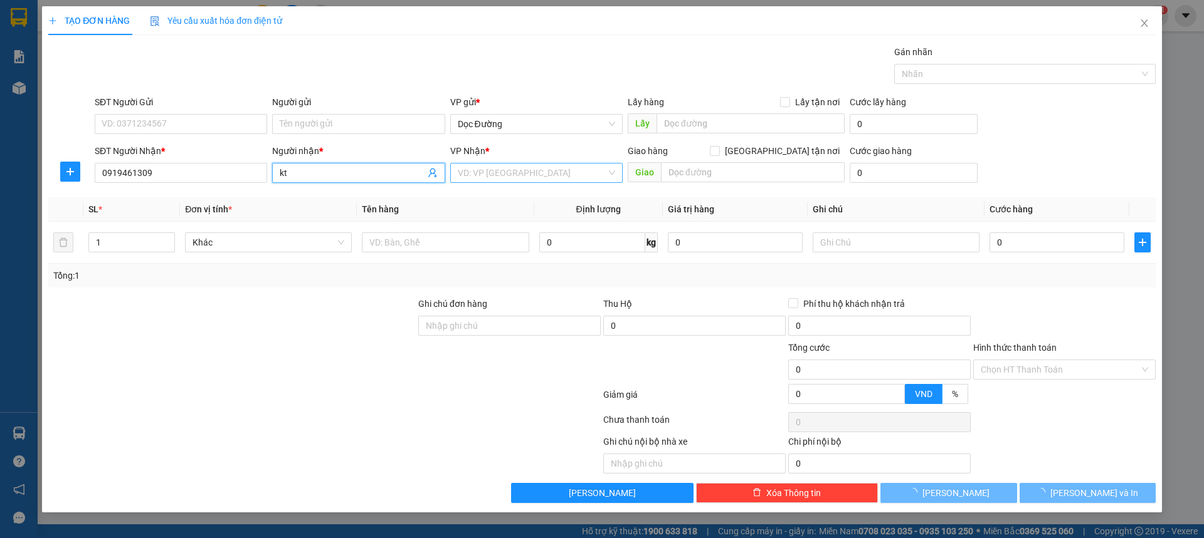
type input "kt"
click at [490, 175] on input "search" at bounding box center [532, 173] width 149 height 19
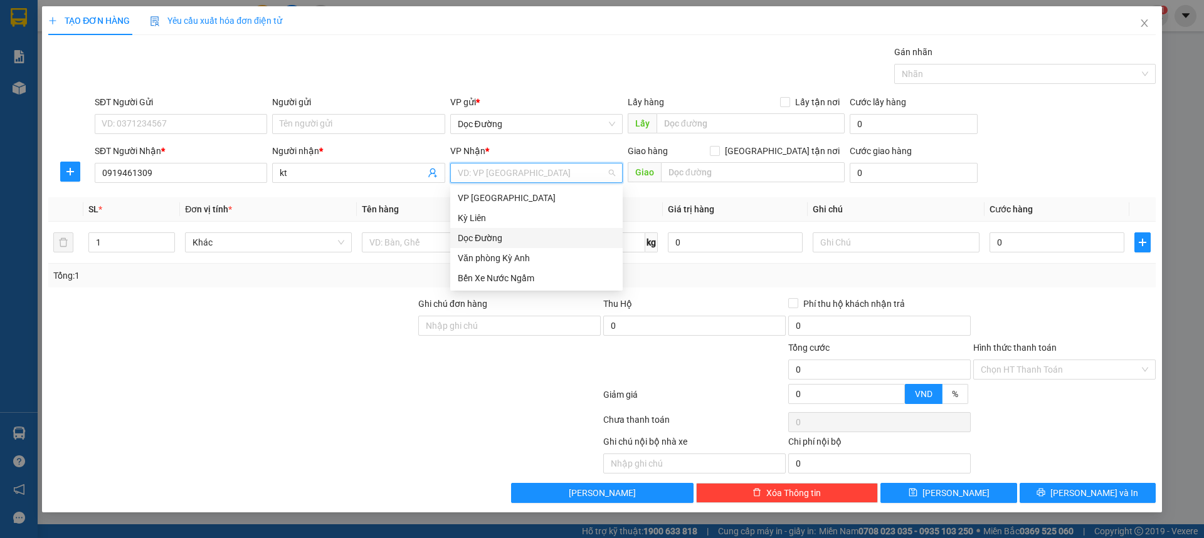
click at [490, 242] on div "Dọc Đường" at bounding box center [536, 238] width 157 height 14
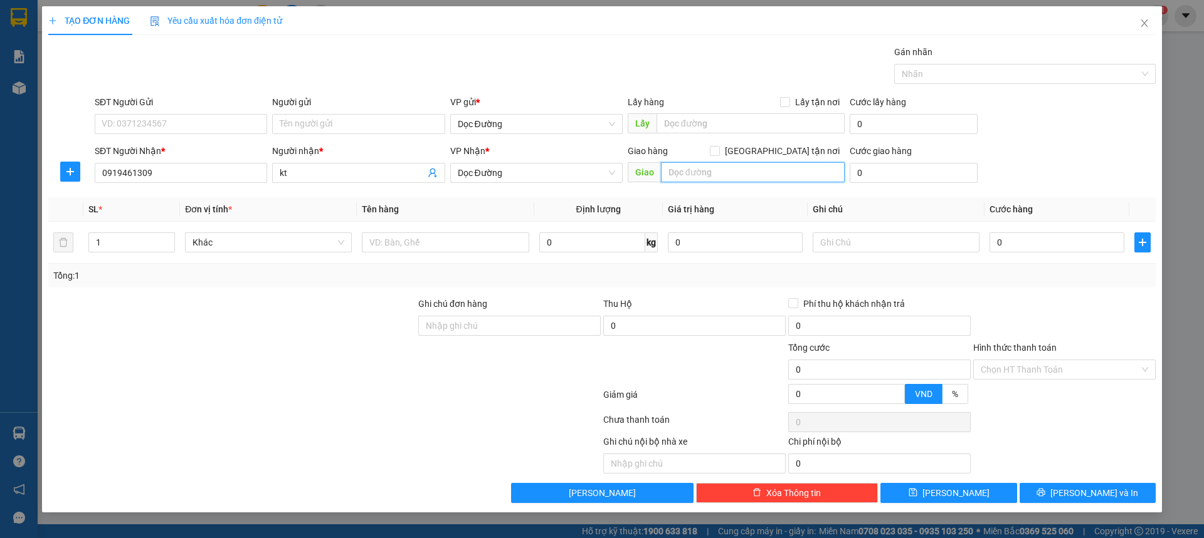
click at [698, 176] on input "text" at bounding box center [753, 172] width 184 height 20
type input "hn"
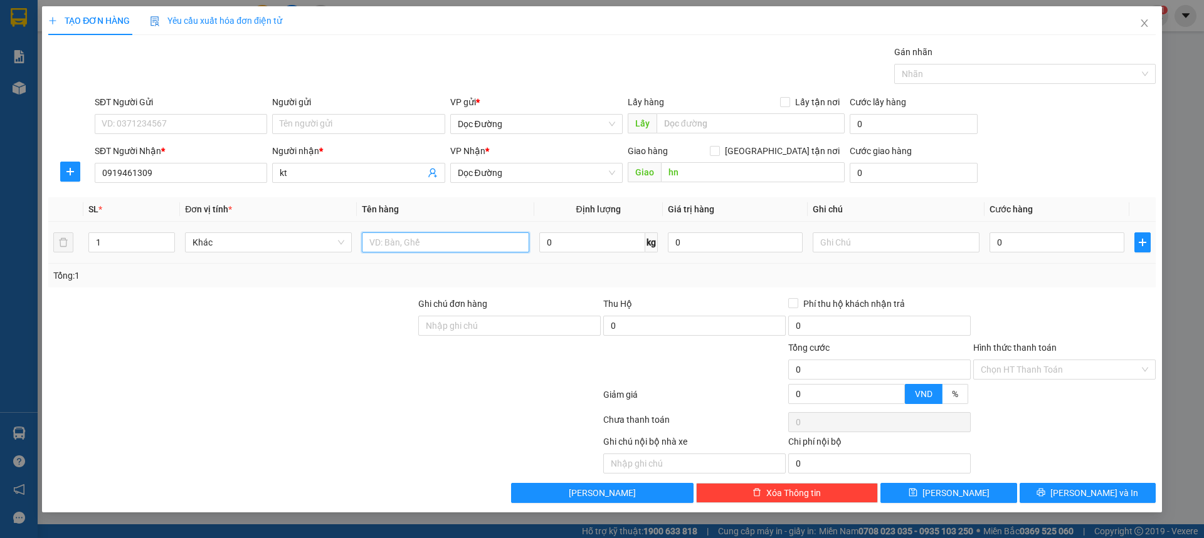
click at [442, 243] on input "text" at bounding box center [445, 243] width 167 height 20
type input "2 xốp"
click at [1003, 249] on input "0" at bounding box center [1056, 243] width 135 height 20
type input "001"
type input "1"
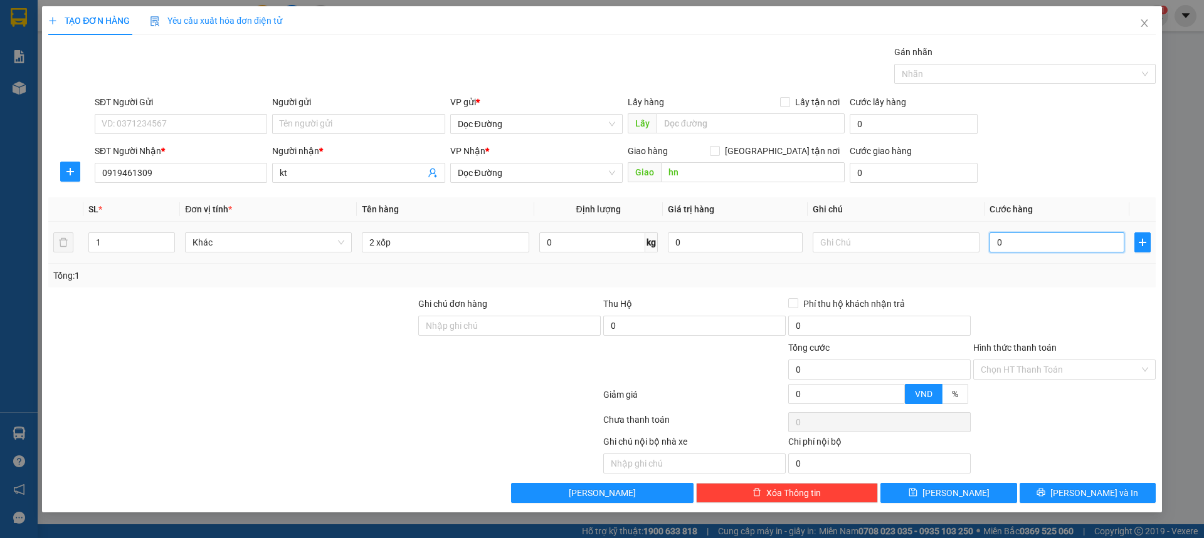
type input "1"
type input "0.015"
type input "15"
type input "00.150"
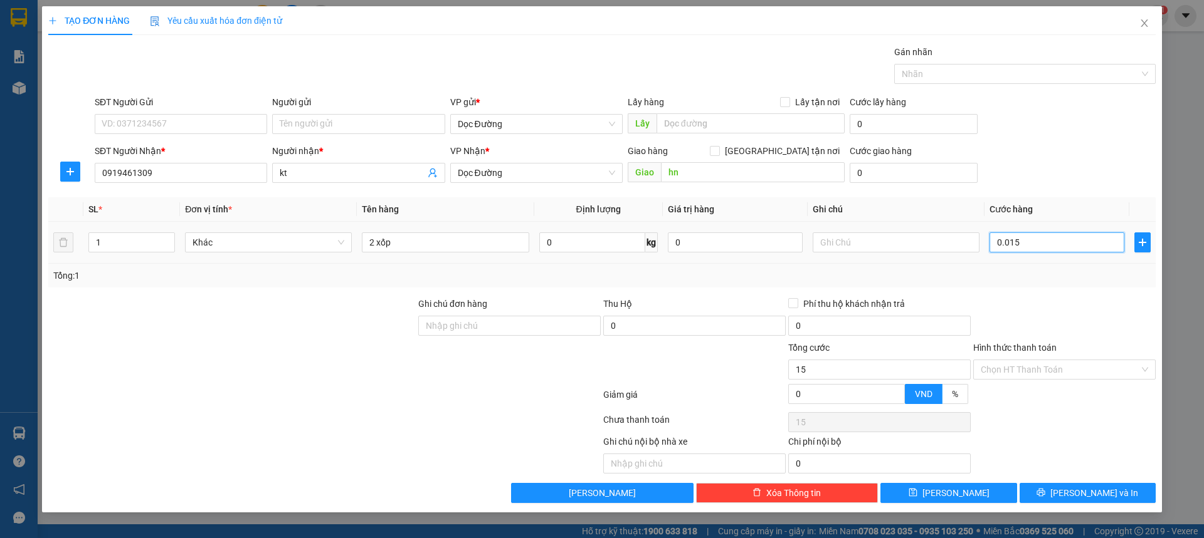
type input "150"
type input "0.001.500"
type input "1.500"
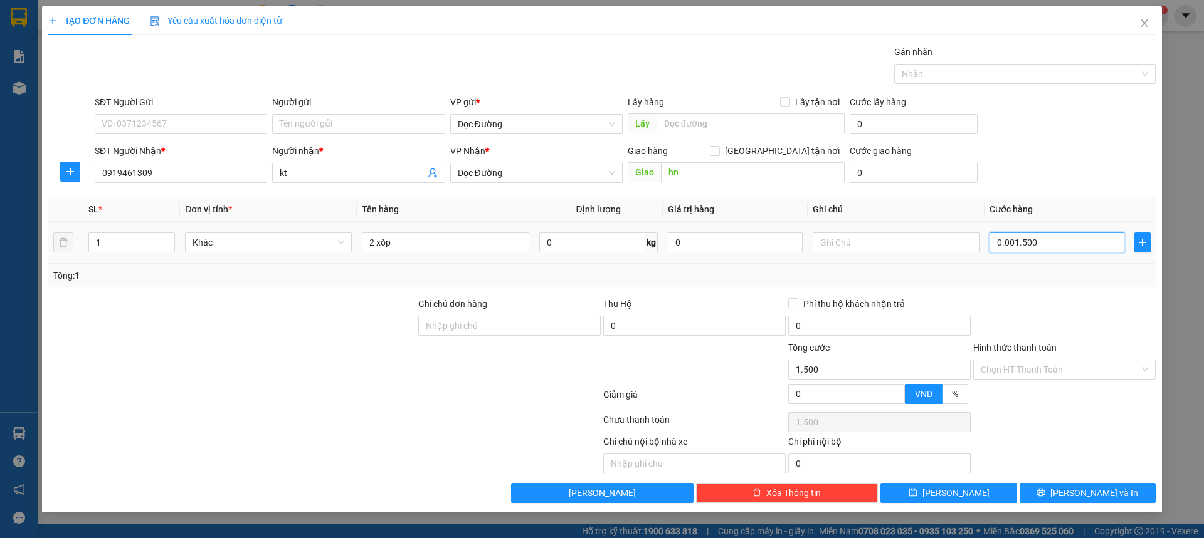
type input "000.015.000"
type input "15.000"
type input "00.000.150.000"
type input "150.000"
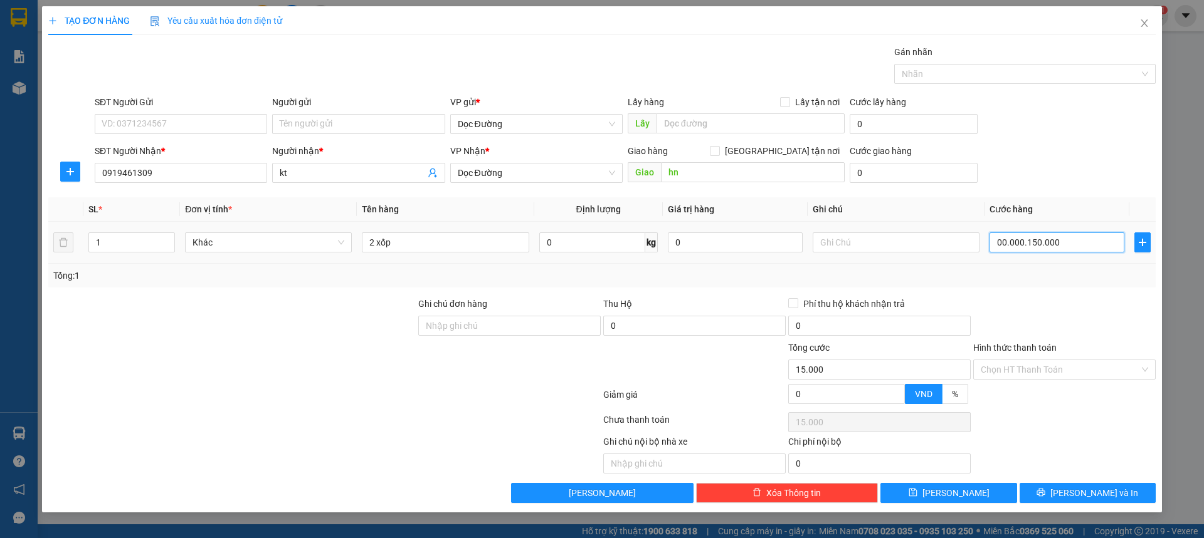
type input "150.000"
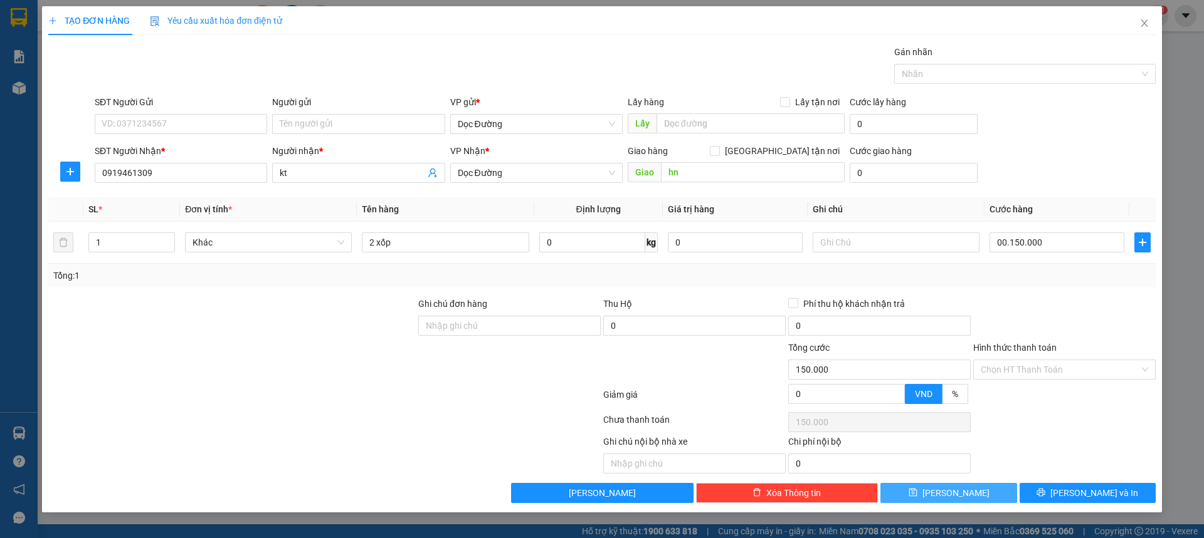
type input "150.000"
click at [949, 496] on span "[PERSON_NAME]" at bounding box center [955, 493] width 67 height 14
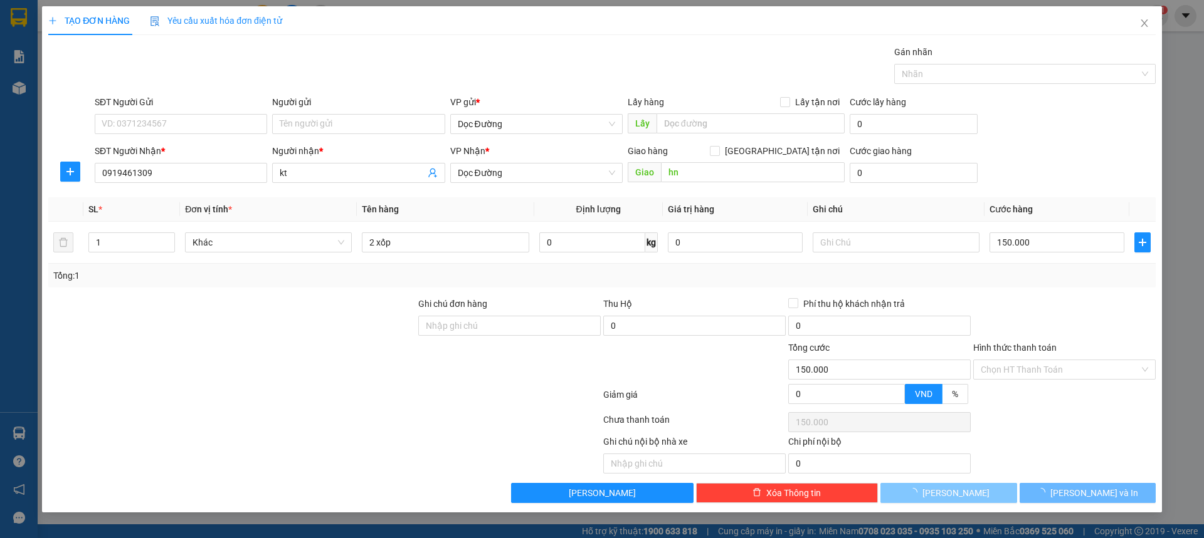
type input "0"
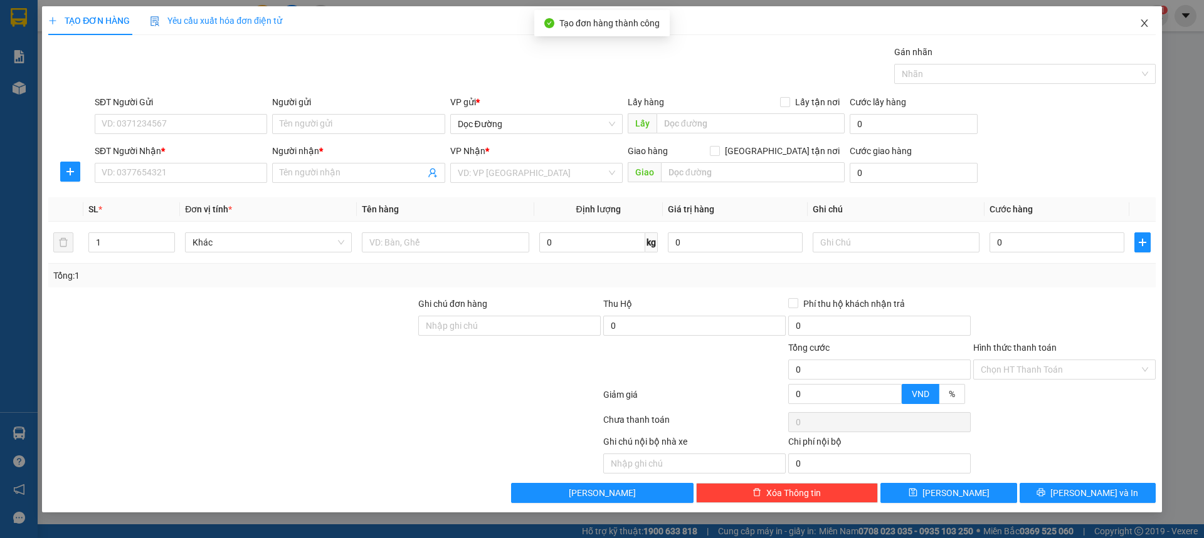
click at [1128, 20] on span "Close" at bounding box center [1144, 23] width 35 height 35
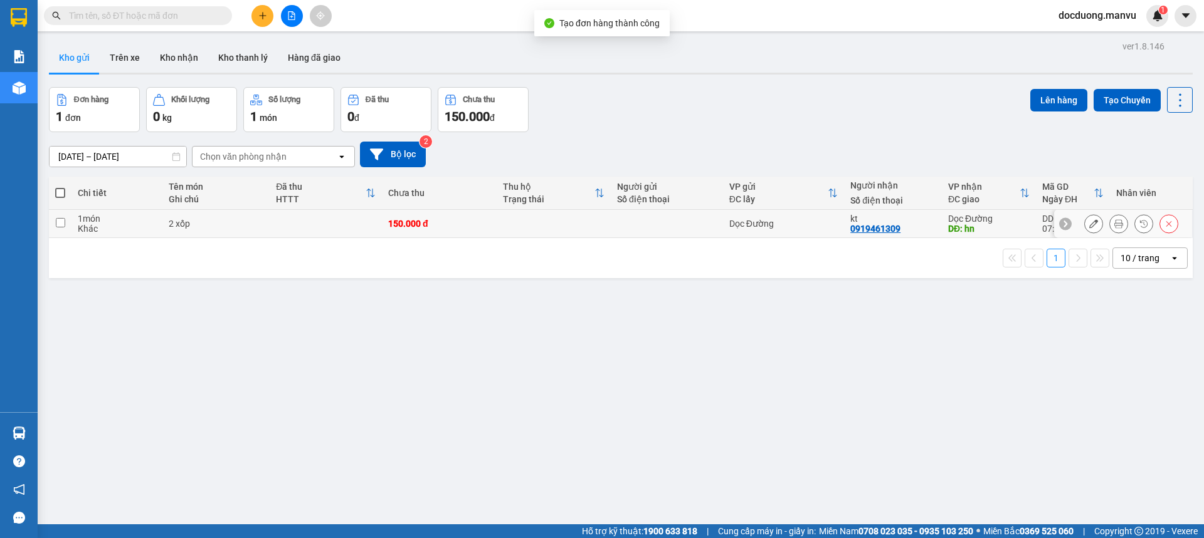
click at [532, 228] on td at bounding box center [553, 224] width 114 height 28
checkbox input "true"
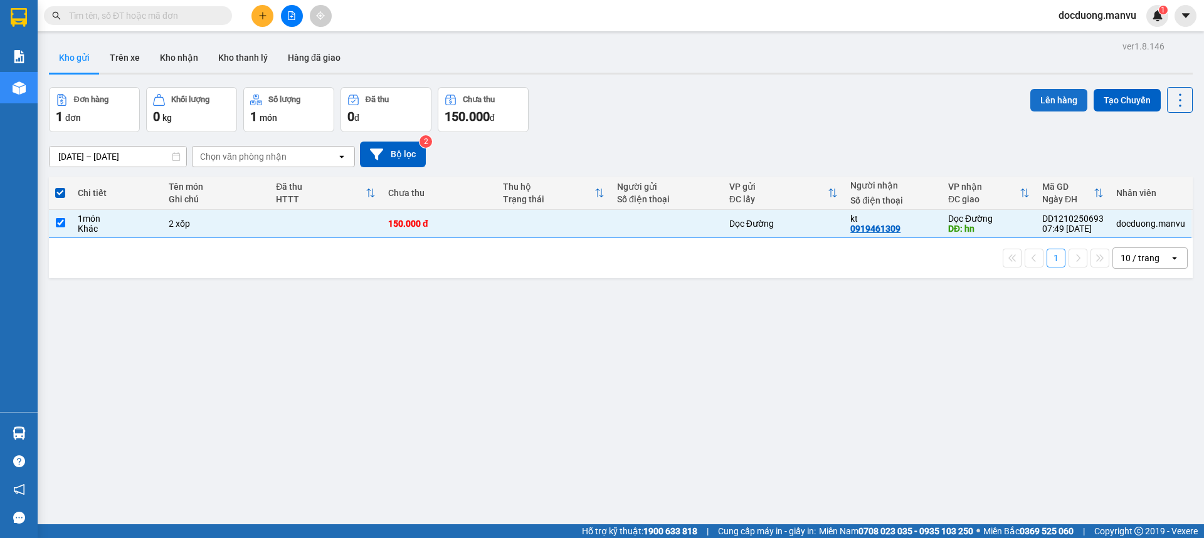
click at [1046, 103] on button "Lên hàng" at bounding box center [1058, 100] width 57 height 23
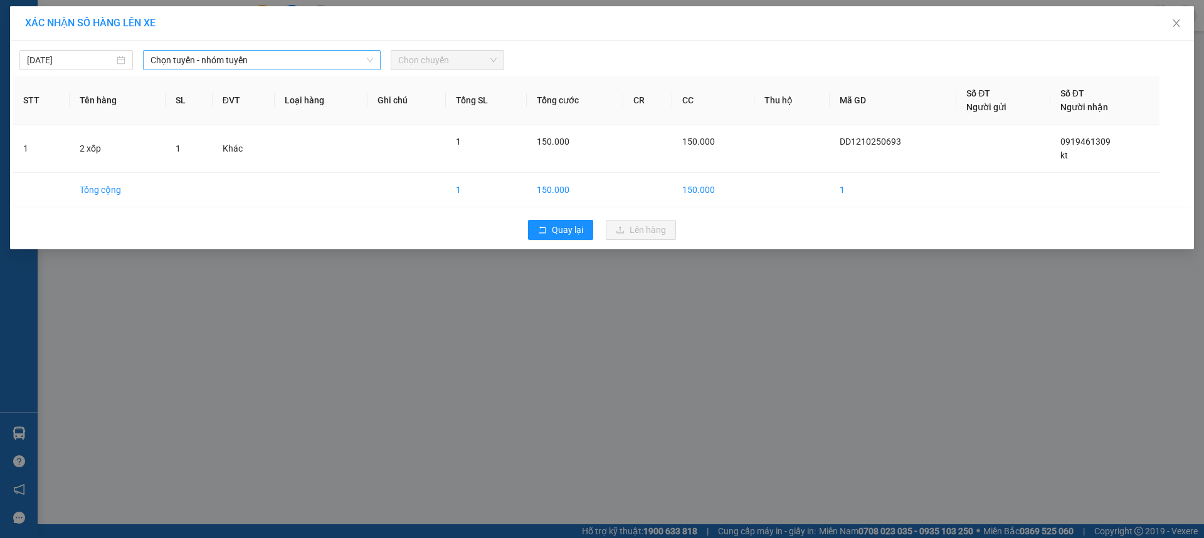
click at [270, 58] on span "Chọn tuyến - nhóm tuyến" at bounding box center [261, 60] width 223 height 19
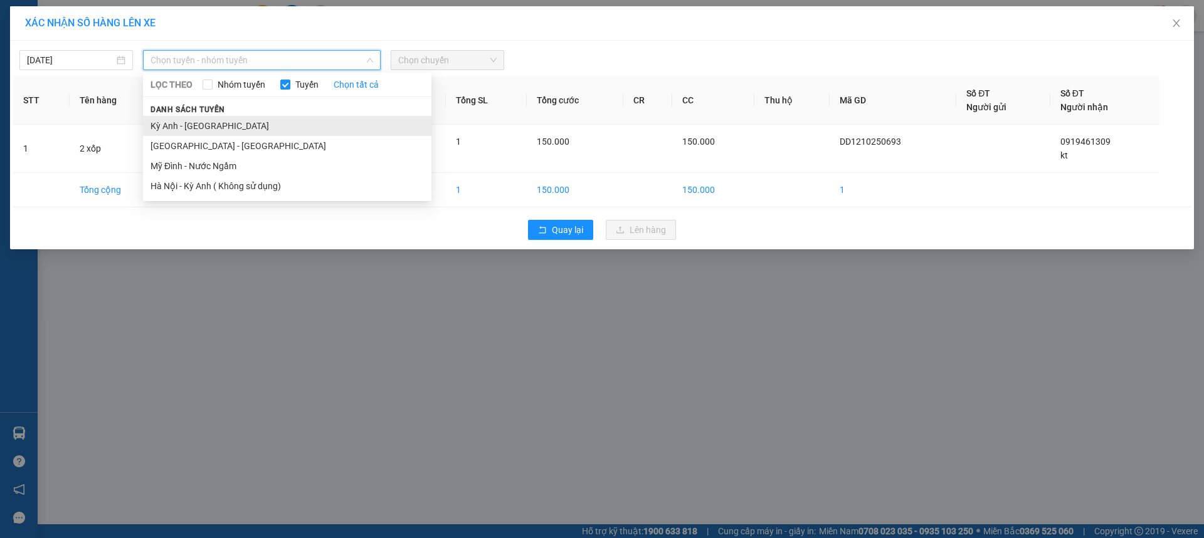
click at [191, 122] on li "Kỳ Anh - [GEOGRAPHIC_DATA]" at bounding box center [287, 126] width 288 height 20
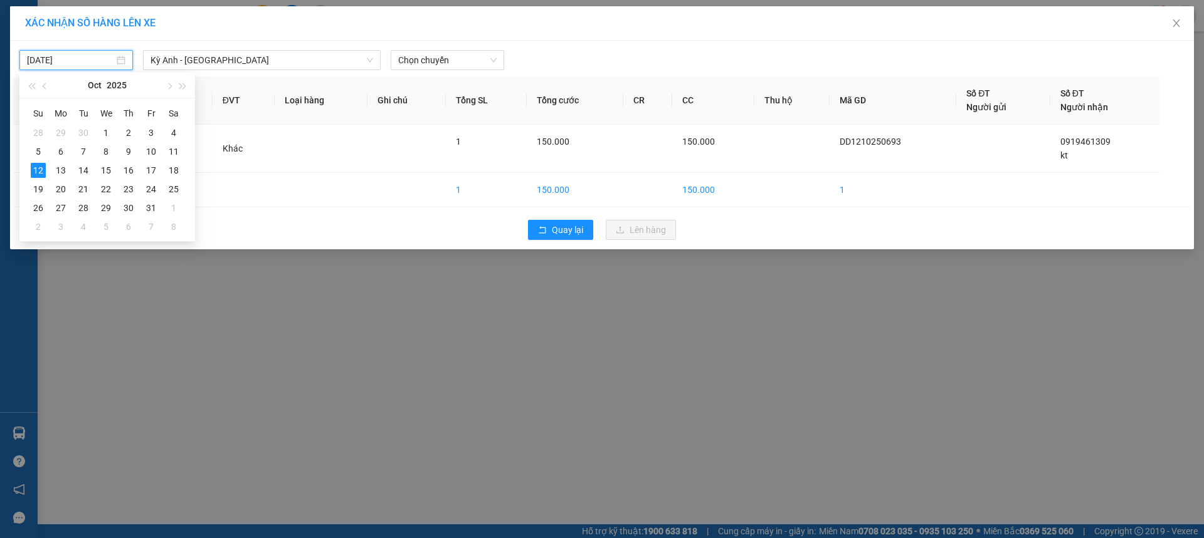
click at [72, 63] on input "[DATE]" at bounding box center [70, 60] width 87 height 14
click at [179, 151] on div "11" at bounding box center [173, 151] width 15 height 15
type input "[DATE]"
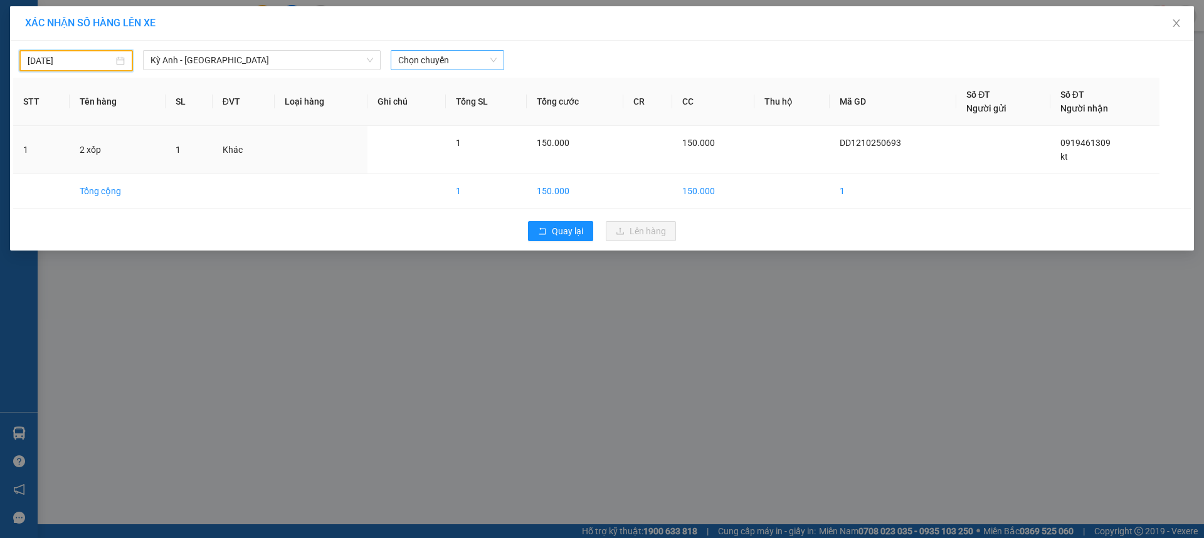
click at [437, 59] on span "Chọn chuyến" at bounding box center [447, 60] width 98 height 19
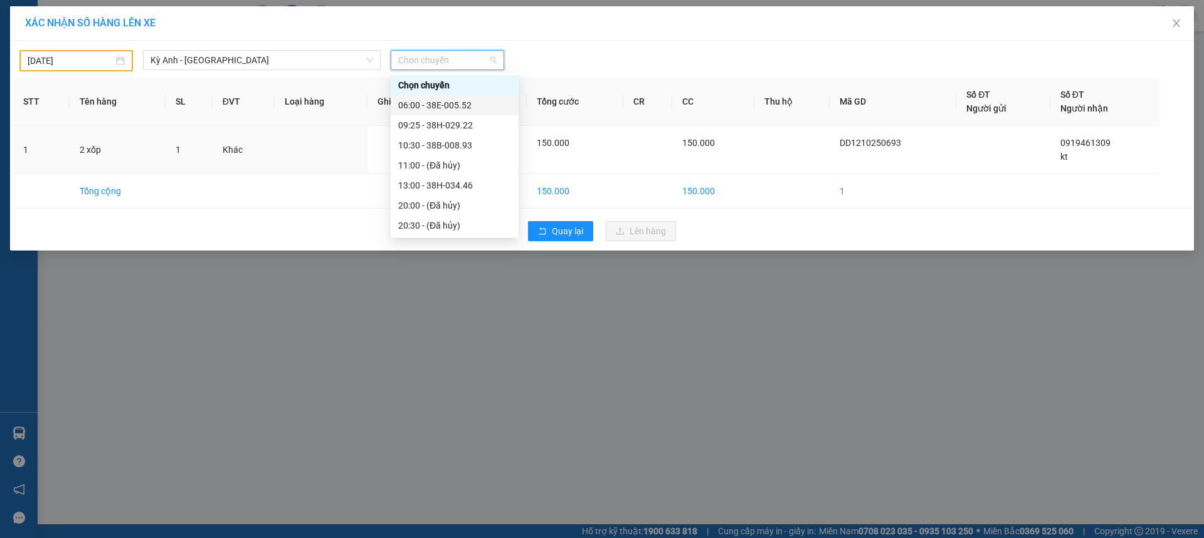
click at [444, 102] on div "06:00 - 38E-005.52" at bounding box center [454, 105] width 113 height 14
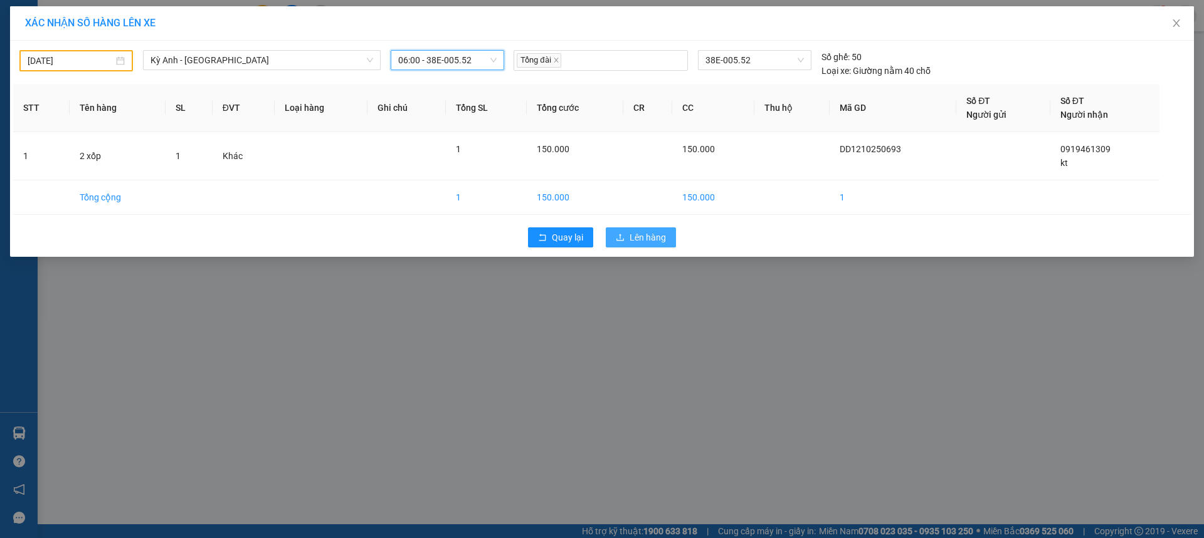
click at [643, 240] on span "Lên hàng" at bounding box center [647, 238] width 36 height 14
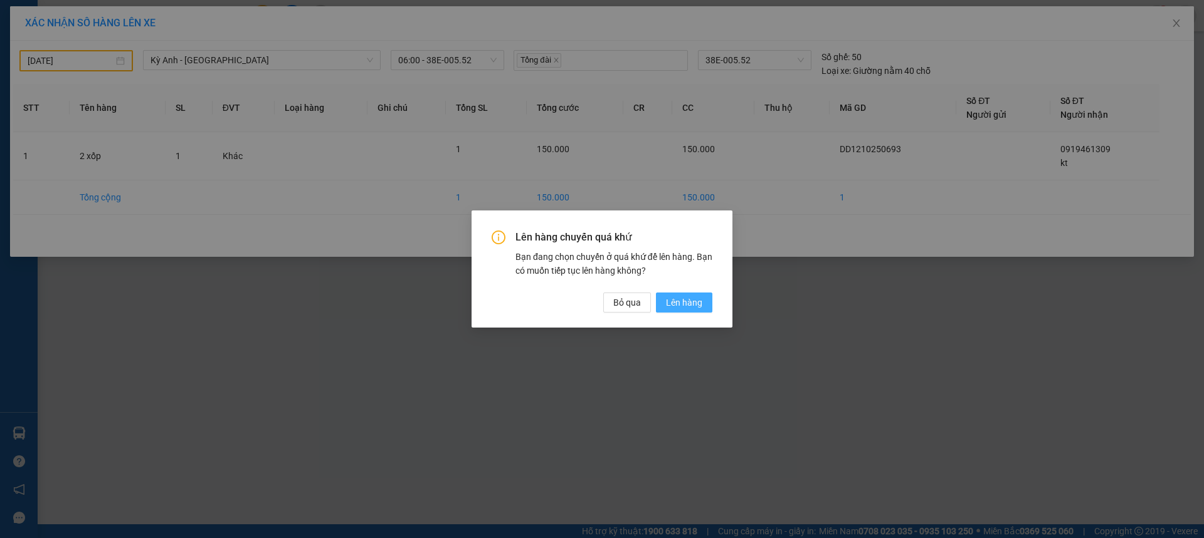
click at [663, 308] on button "Lên hàng" at bounding box center [684, 303] width 56 height 20
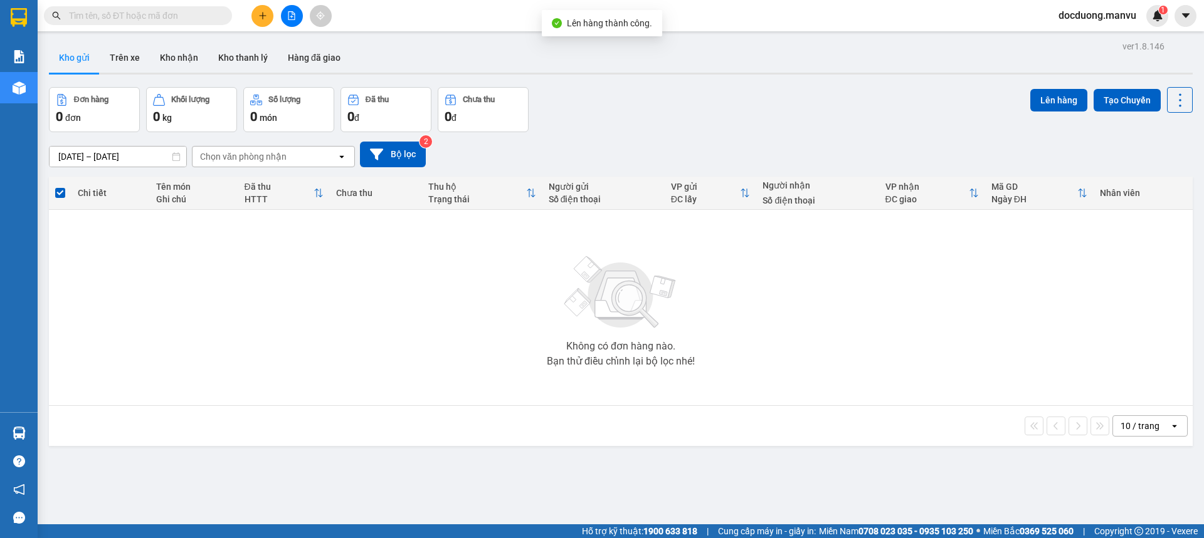
click at [260, 21] on button at bounding box center [262, 16] width 22 height 22
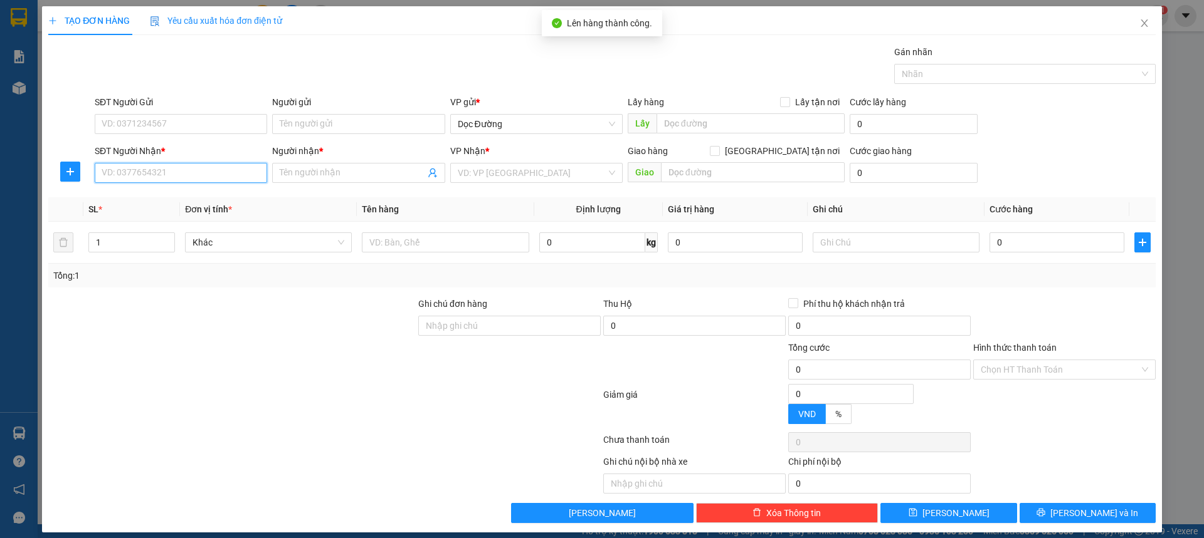
click at [179, 180] on input "SĐT Người Nhận *" at bounding box center [181, 173] width 172 height 20
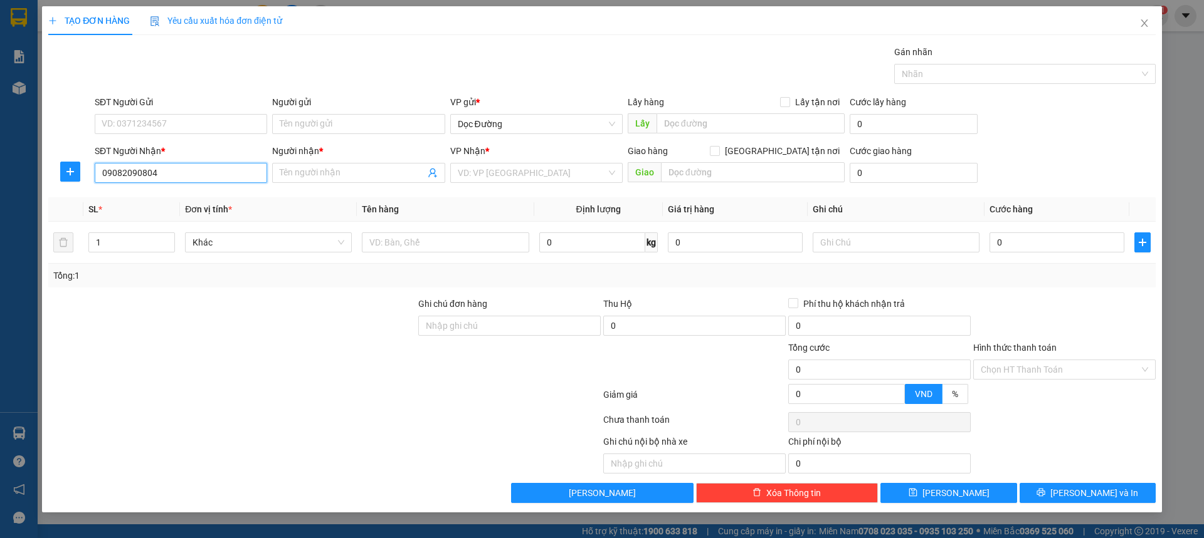
click at [115, 177] on input "09082090804" at bounding box center [181, 173] width 172 height 20
type input "0982090804"
click at [374, 182] on span at bounding box center [358, 173] width 172 height 20
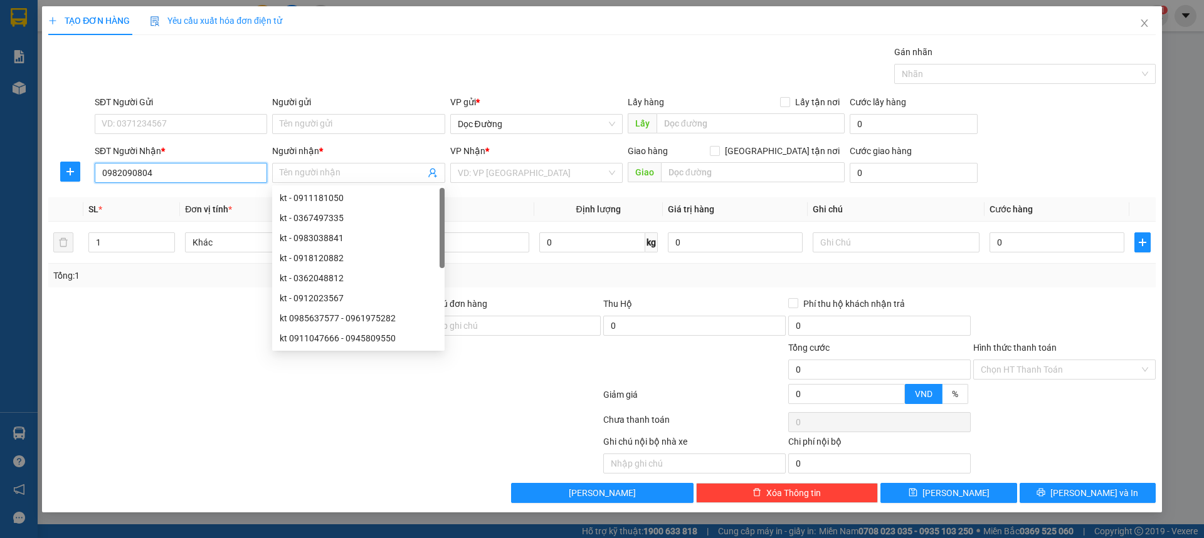
drag, startPoint x: 216, startPoint y: 177, endPoint x: 198, endPoint y: 189, distance: 21.7
click at [215, 177] on input "0982090804" at bounding box center [181, 173] width 172 height 20
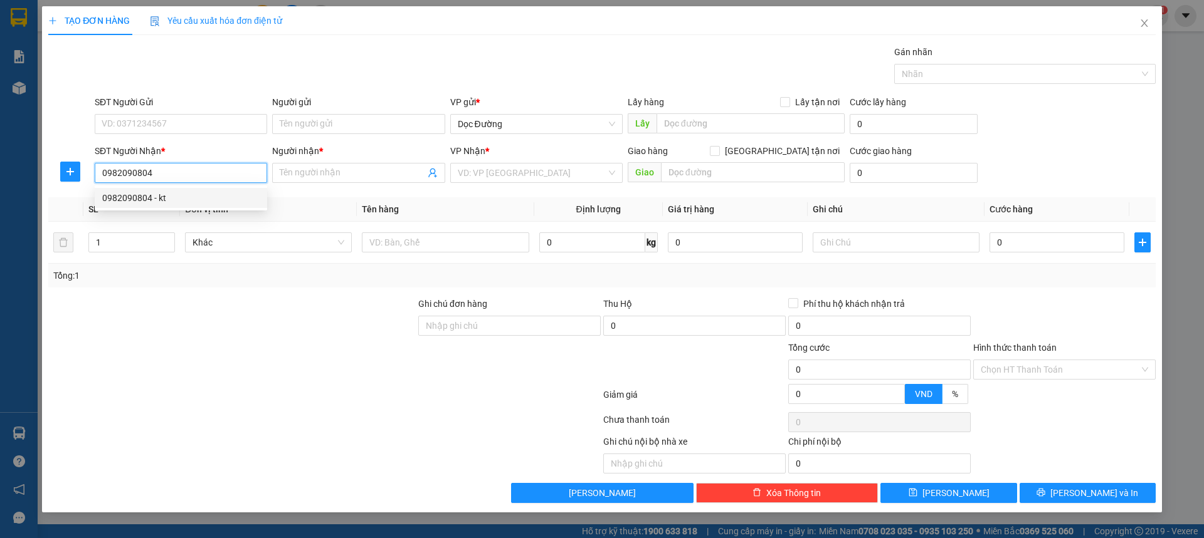
click at [188, 197] on div "0982090804 - kt" at bounding box center [180, 198] width 157 height 14
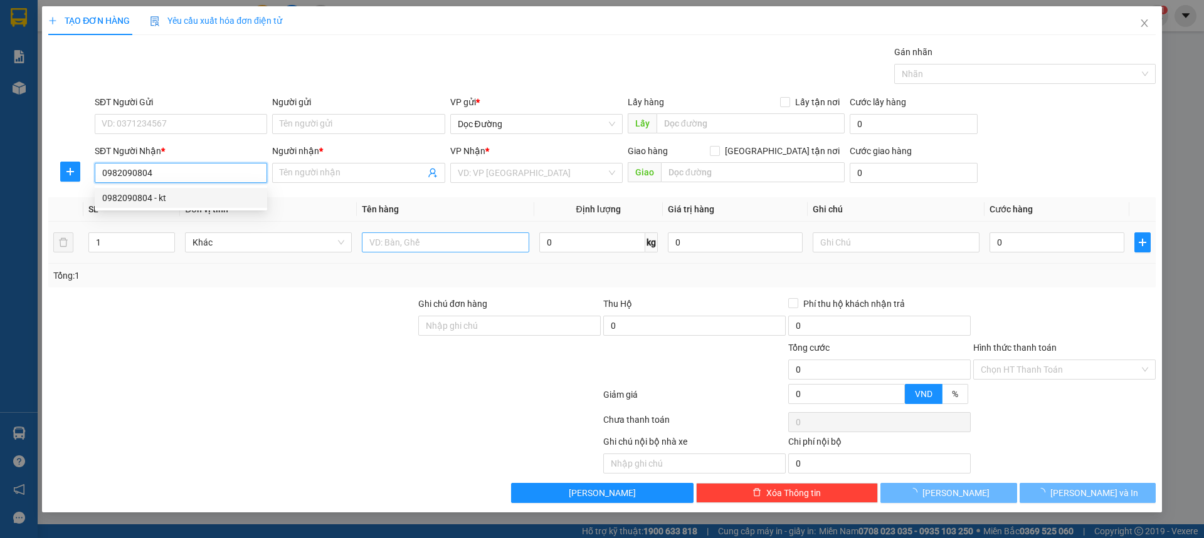
type input "kt"
type input "ka"
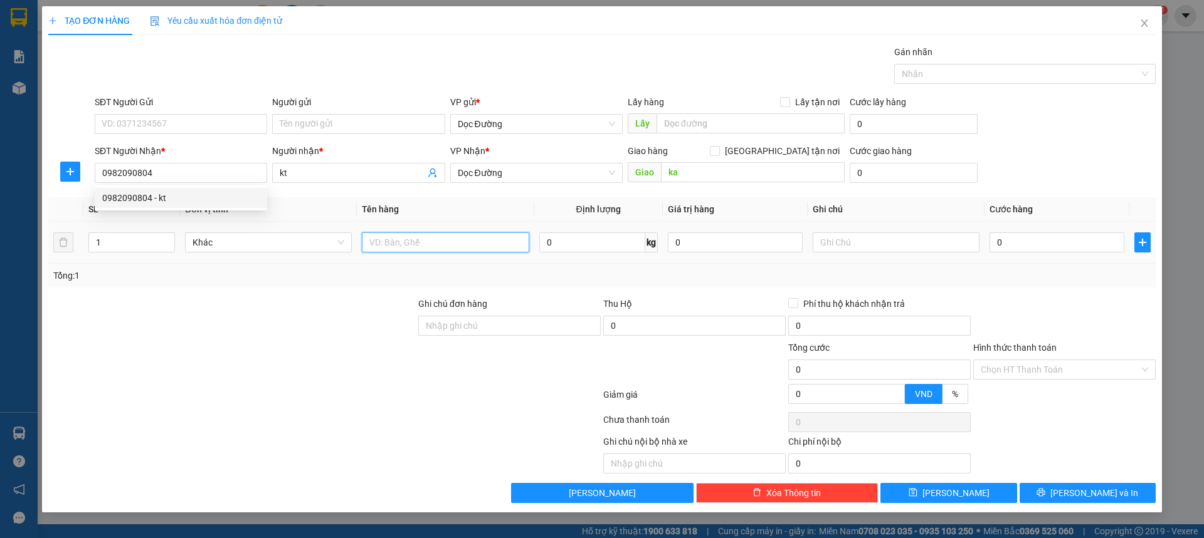
click at [438, 246] on input "text" at bounding box center [445, 243] width 167 height 20
type input "2cuojn +1 bao"
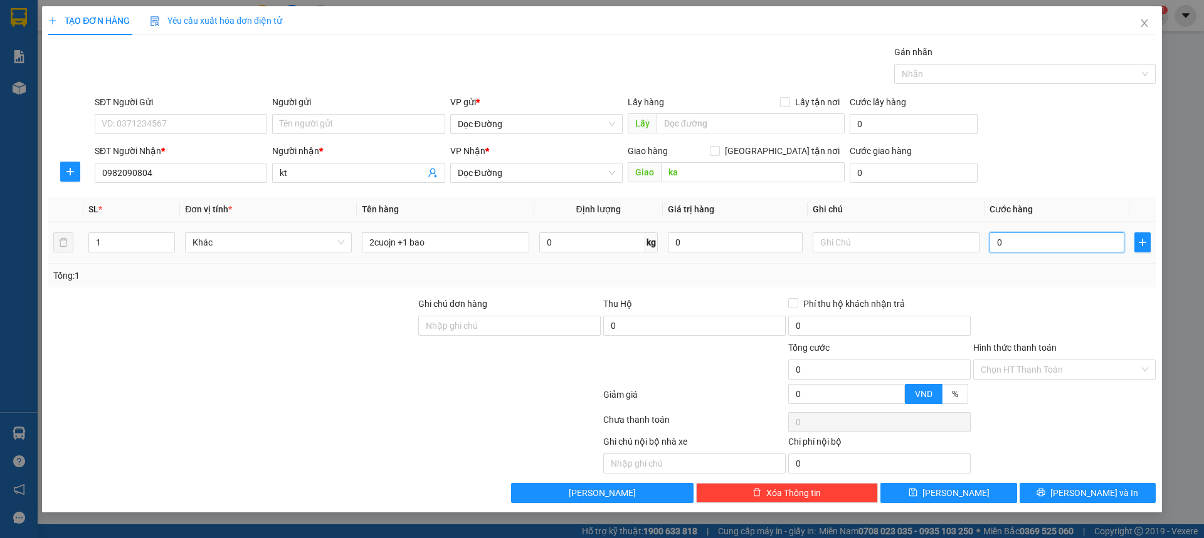
click at [1013, 239] on input "0" at bounding box center [1056, 243] width 135 height 20
type input "003"
type input "3"
type input "0.035"
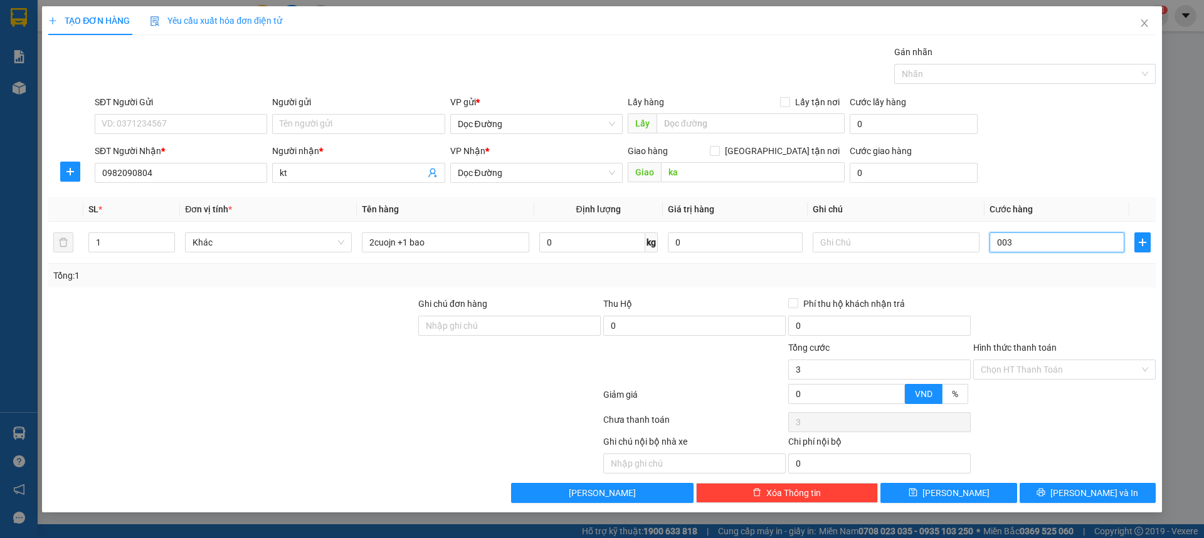
type input "35"
type input "00.355"
type input "355"
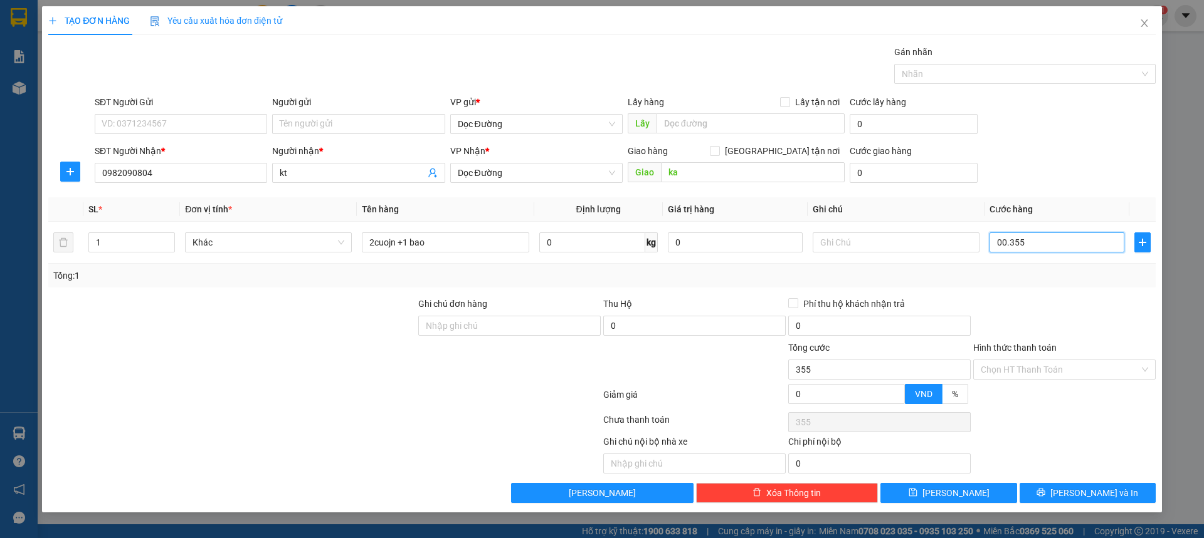
type input "00.035"
type input "35"
type input "000.350"
type input "350"
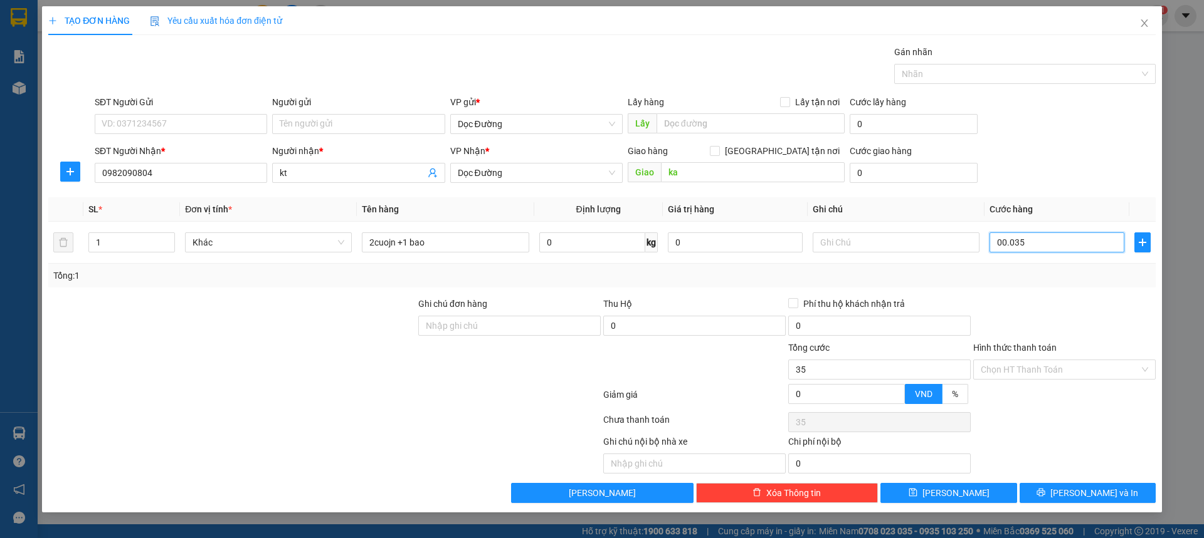
type input "350"
type input "00.003.500"
type input "3.500"
type input "0.000.035.000"
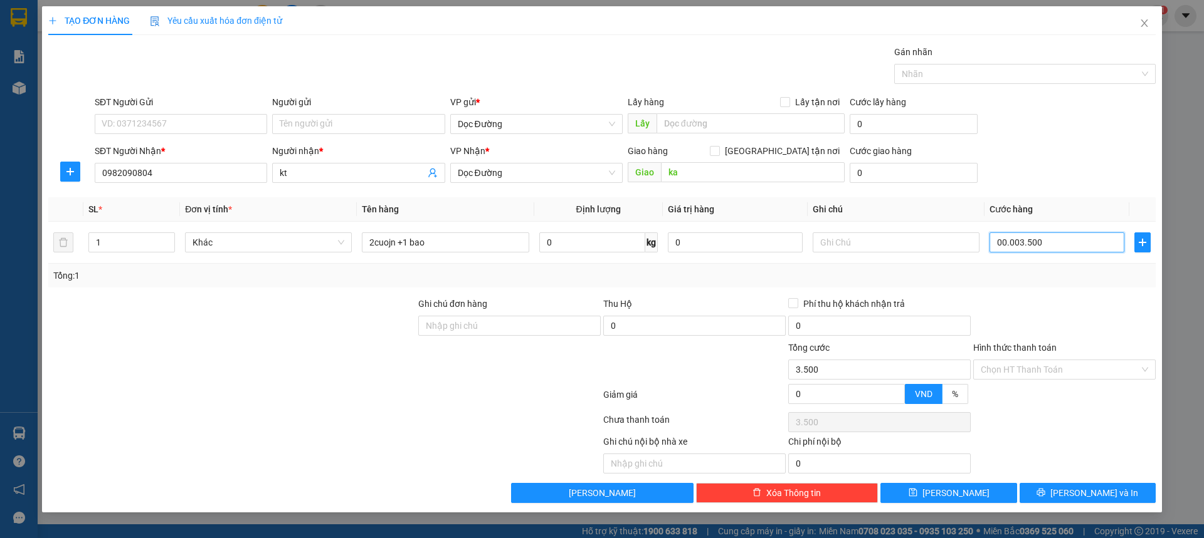
type input "35.000"
type input "000.000.350.000"
type input "350.000"
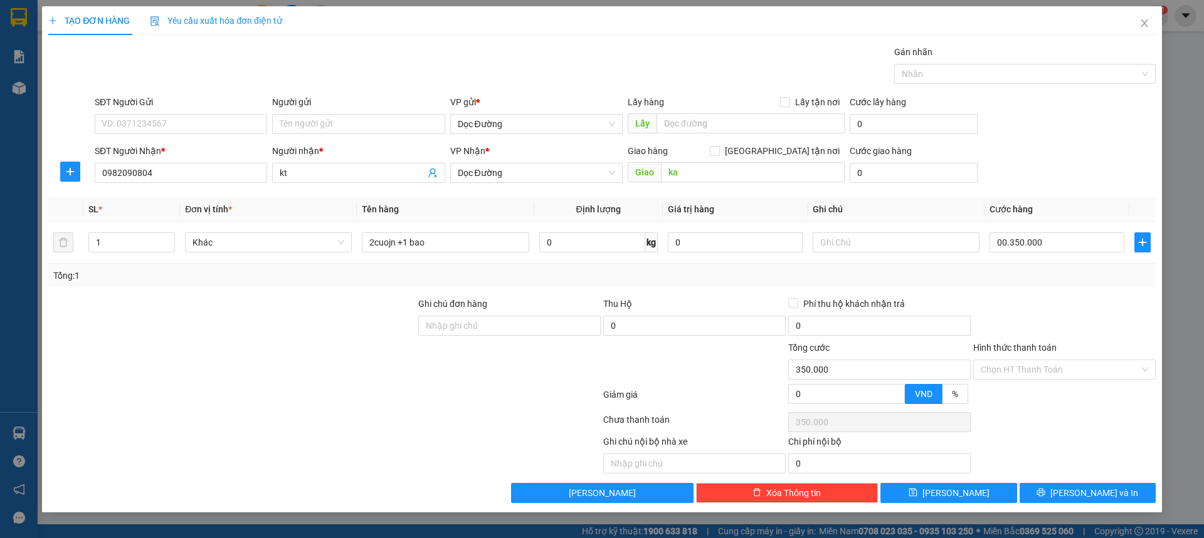
type input "350.000"
click at [1129, 169] on div "SĐT Người Nhận * 0982090804 Người nhận * kt VP Nhận * Dọc Đường Giao hàng [GEOG…" at bounding box center [625, 166] width 1066 height 44
click at [960, 485] on button "[PERSON_NAME]" at bounding box center [948, 493] width 136 height 20
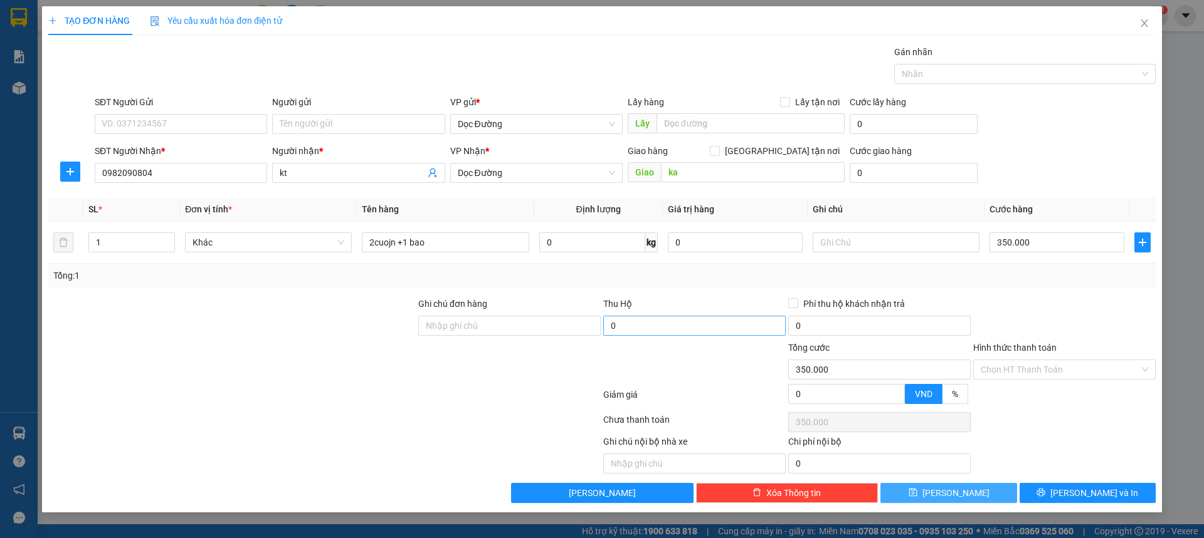
type input "0"
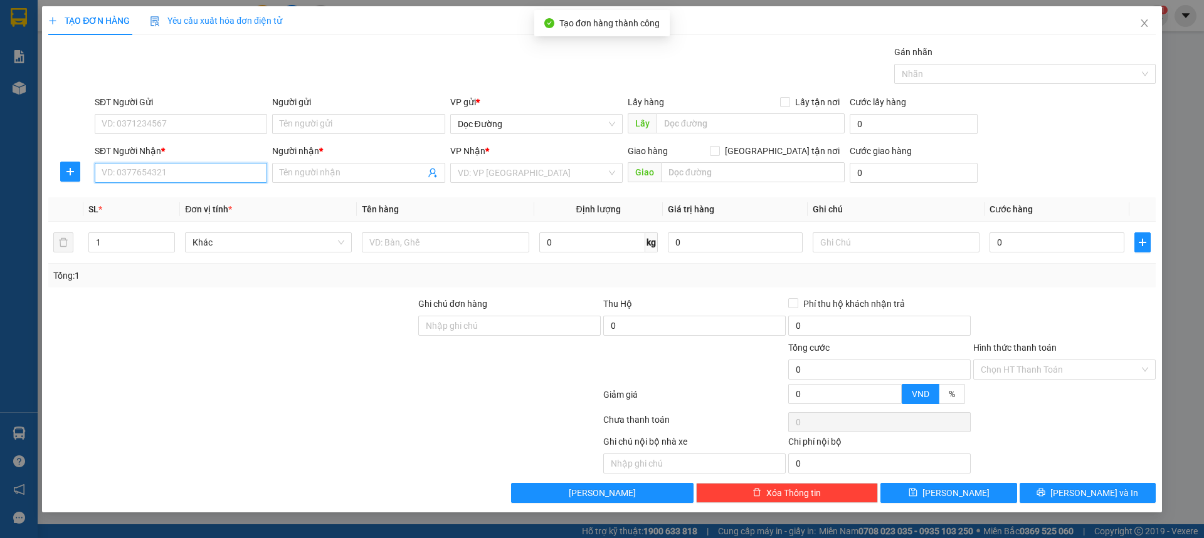
click at [251, 174] on input "SĐT Người Nhận *" at bounding box center [181, 173] width 172 height 20
type input "0972115659"
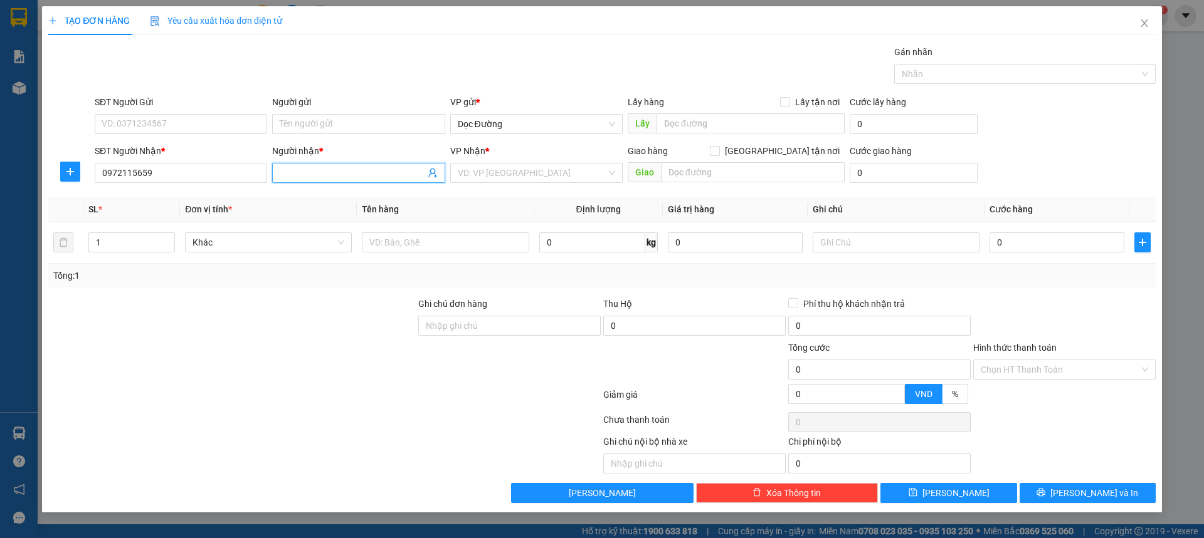
click at [320, 182] on span at bounding box center [358, 173] width 172 height 20
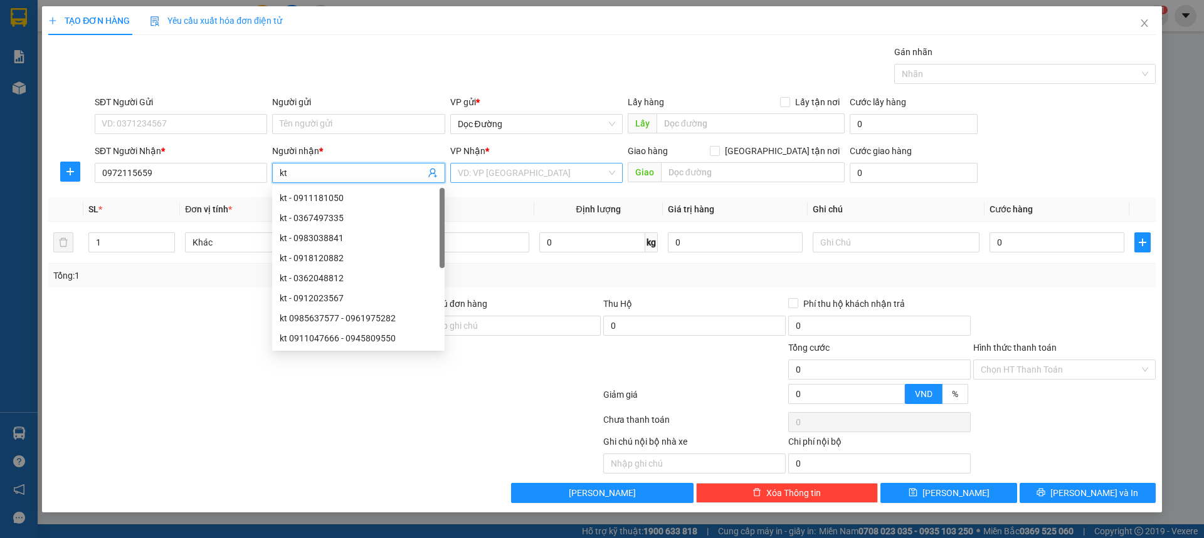
type input "kt"
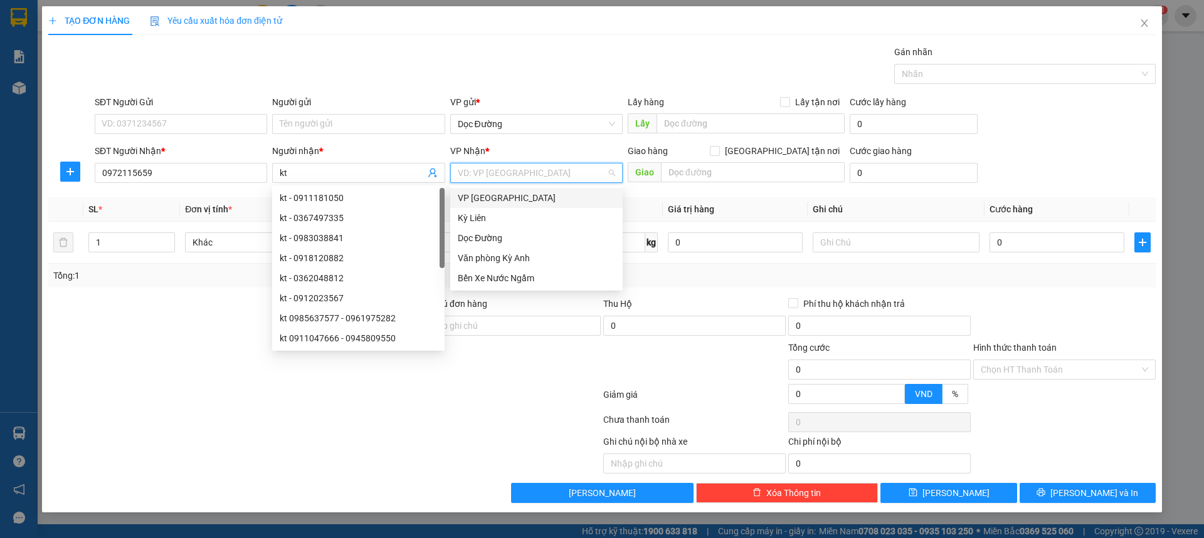
click at [548, 165] on input "search" at bounding box center [532, 173] width 149 height 19
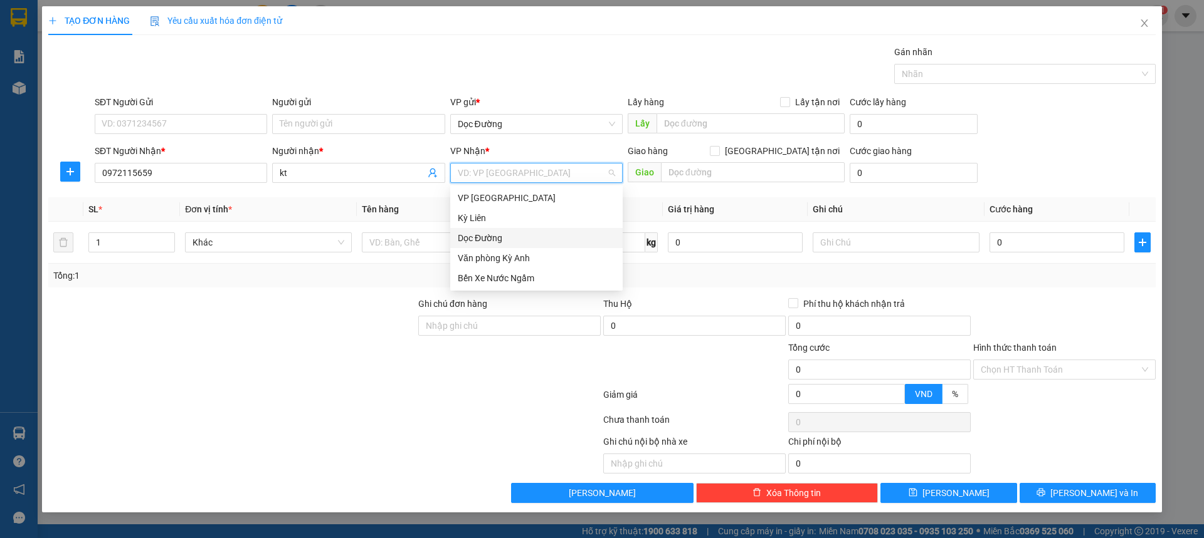
click at [497, 243] on div "Dọc Đường" at bounding box center [536, 238] width 157 height 14
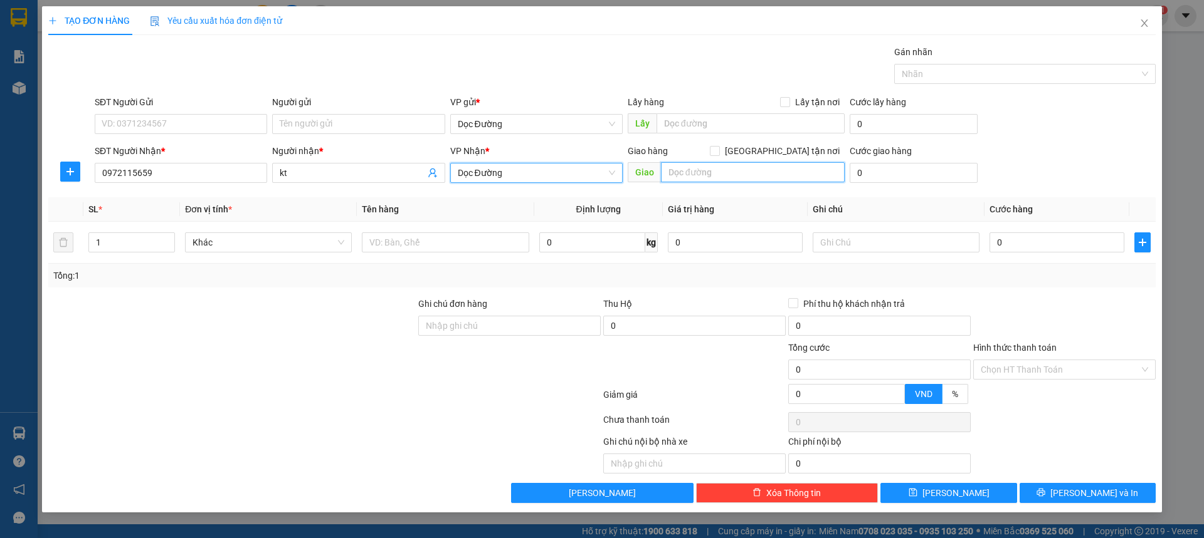
click at [671, 172] on input "text" at bounding box center [753, 172] width 184 height 20
type input "tp"
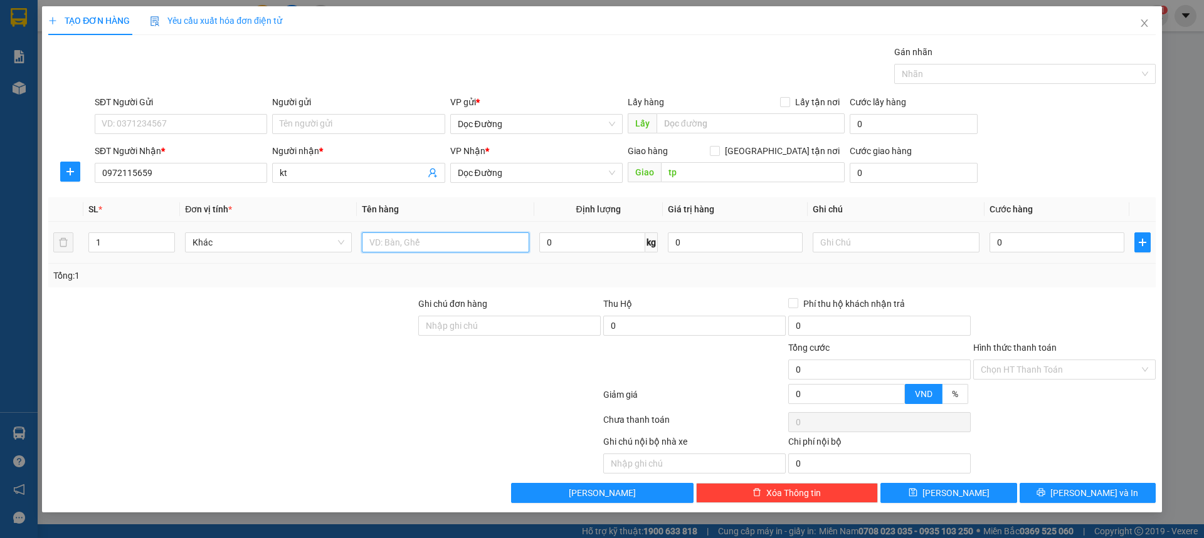
click at [423, 249] on input "text" at bounding box center [445, 243] width 167 height 20
type input "1 cuộn"
click at [1041, 243] on input "0" at bounding box center [1056, 243] width 135 height 20
type input "001"
type input "1"
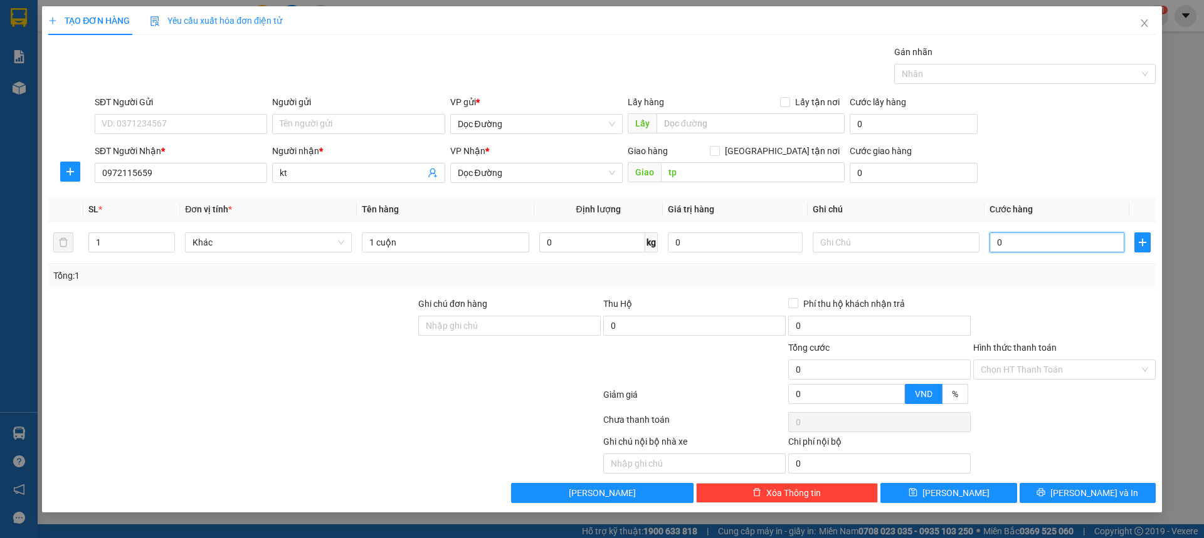
type input "1"
type input "0.015"
type input "15"
type input "00.150"
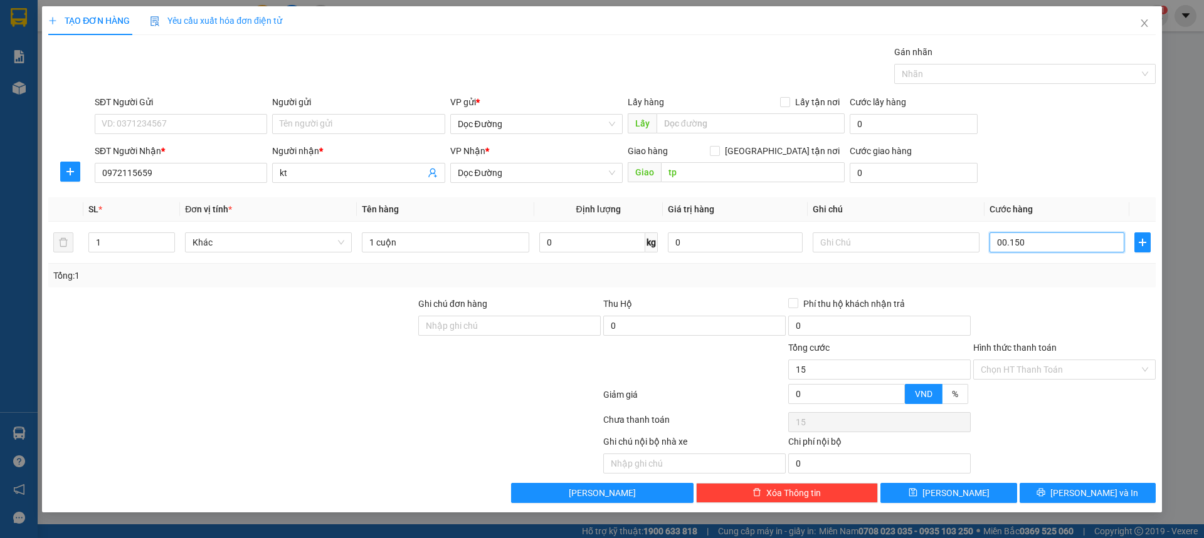
type input "150"
type input "0.001.500"
type input "1.500"
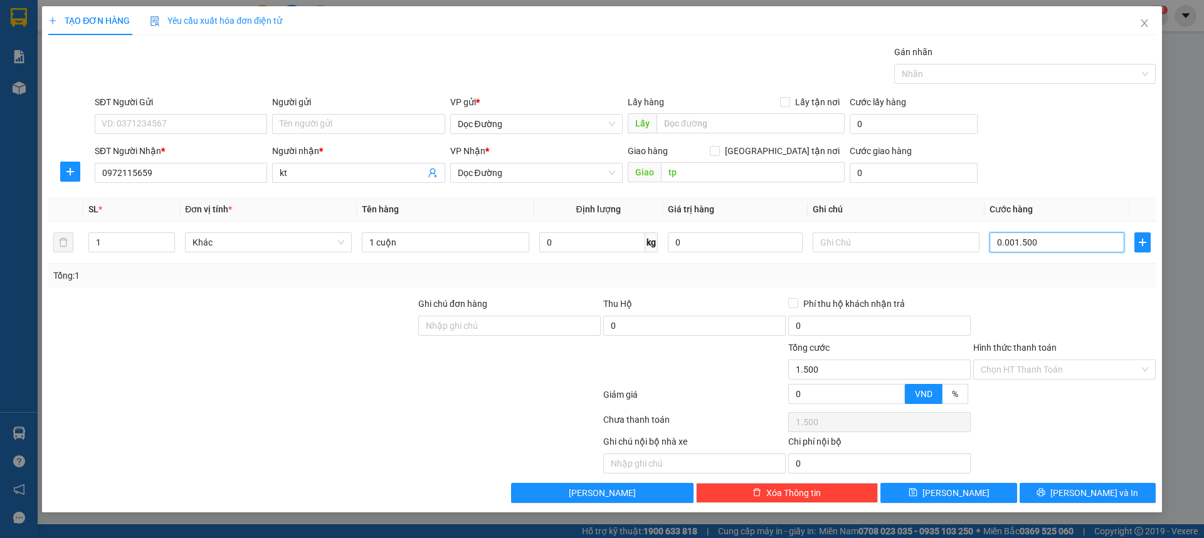
type input "000.015.000"
type input "15.000"
type input "00.000.150.000"
type input "150.000"
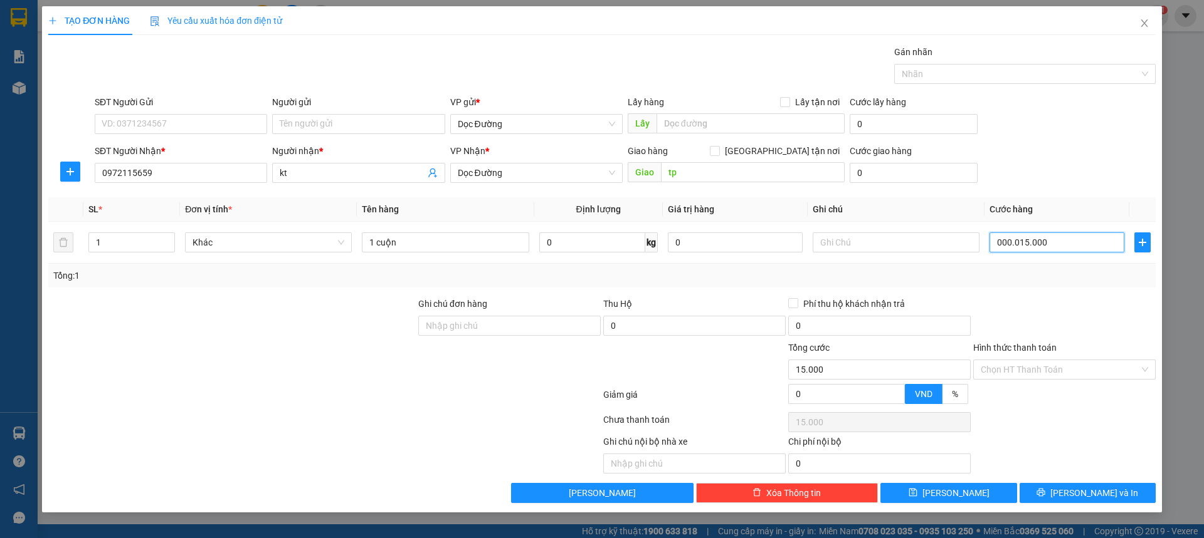
type input "150.000"
click at [1000, 312] on div at bounding box center [1064, 319] width 185 height 44
click at [1007, 364] on input "Hình thức thanh toán" at bounding box center [1059, 369] width 159 height 19
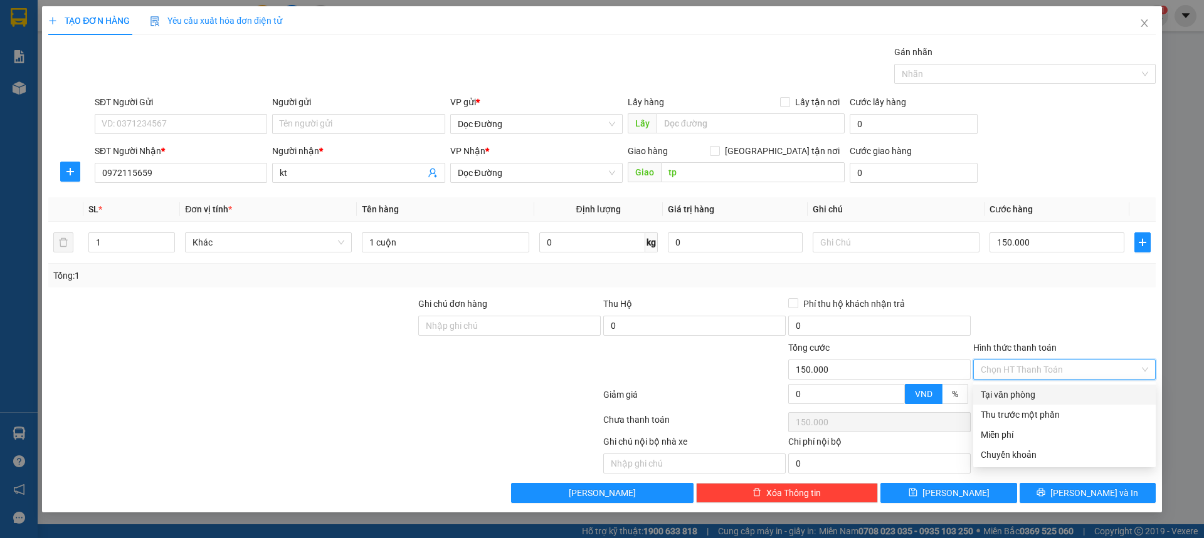
click at [1012, 387] on div "Tại văn phòng" at bounding box center [1064, 395] width 182 height 20
type input "0"
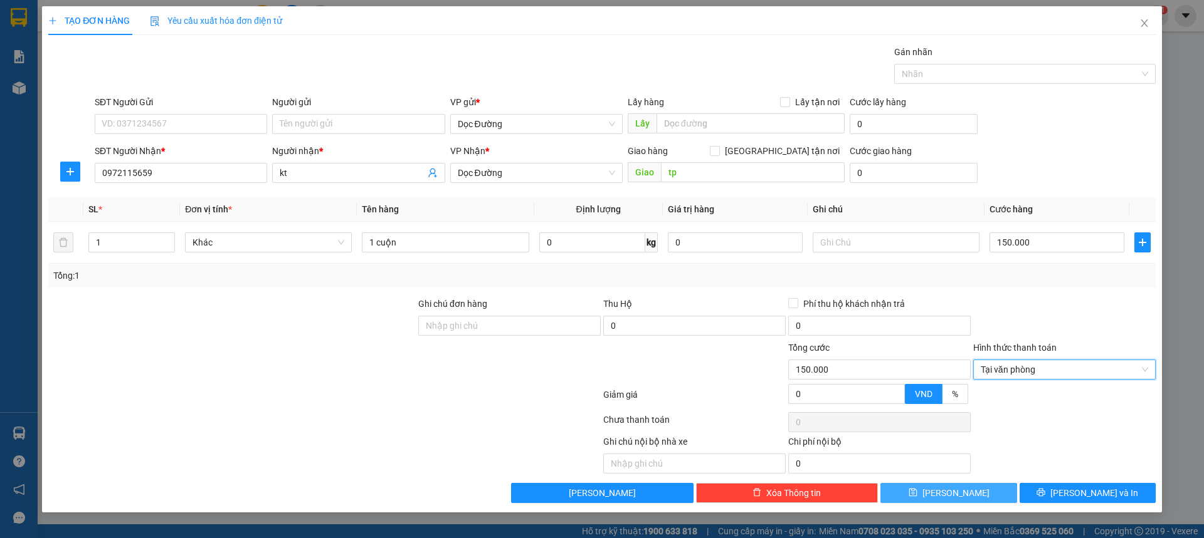
click at [974, 482] on div "Transit Pickup Surcharge Ids Transit Deliver Surcharge Ids Transit Deliver Surc…" at bounding box center [601, 274] width 1107 height 458
click at [957, 485] on button "[PERSON_NAME]" at bounding box center [948, 493] width 136 height 20
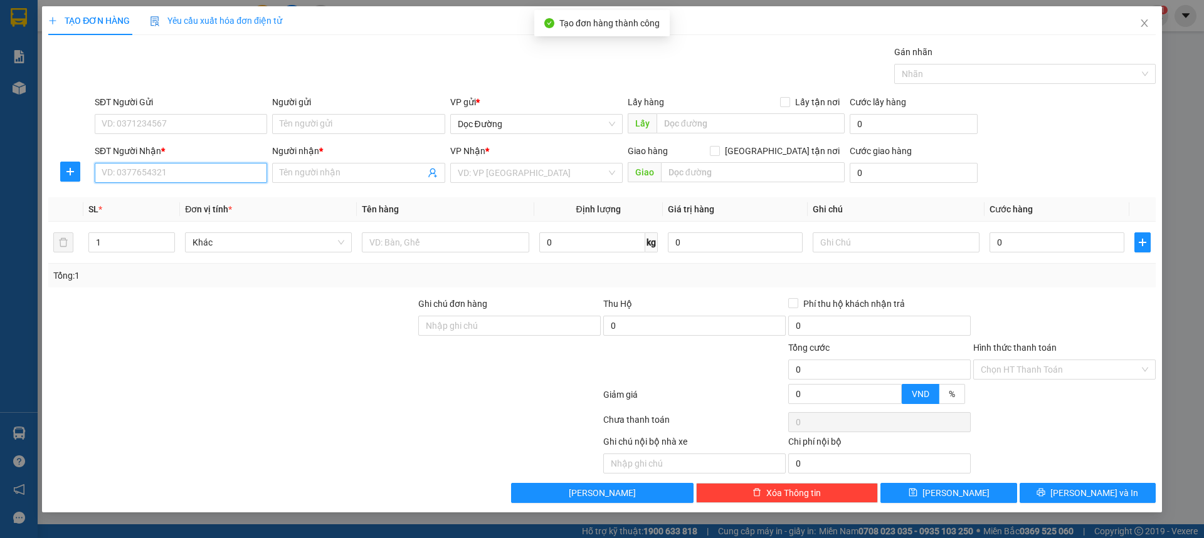
click at [115, 168] on input "SĐT Người Nhận *" at bounding box center [181, 173] width 172 height 20
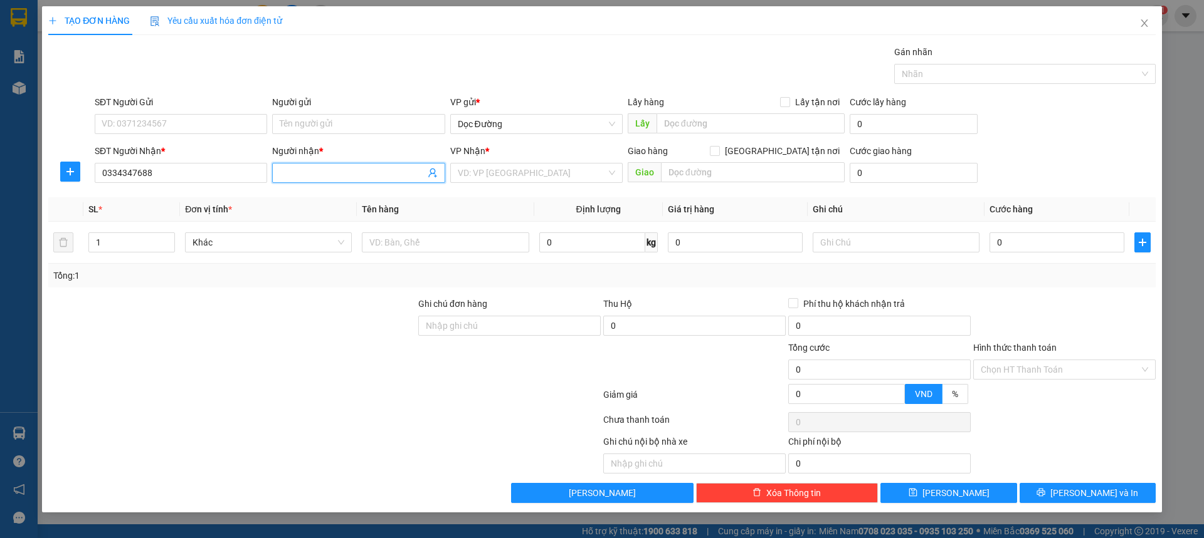
click at [386, 172] on input "Người nhận *" at bounding box center [352, 173] width 145 height 14
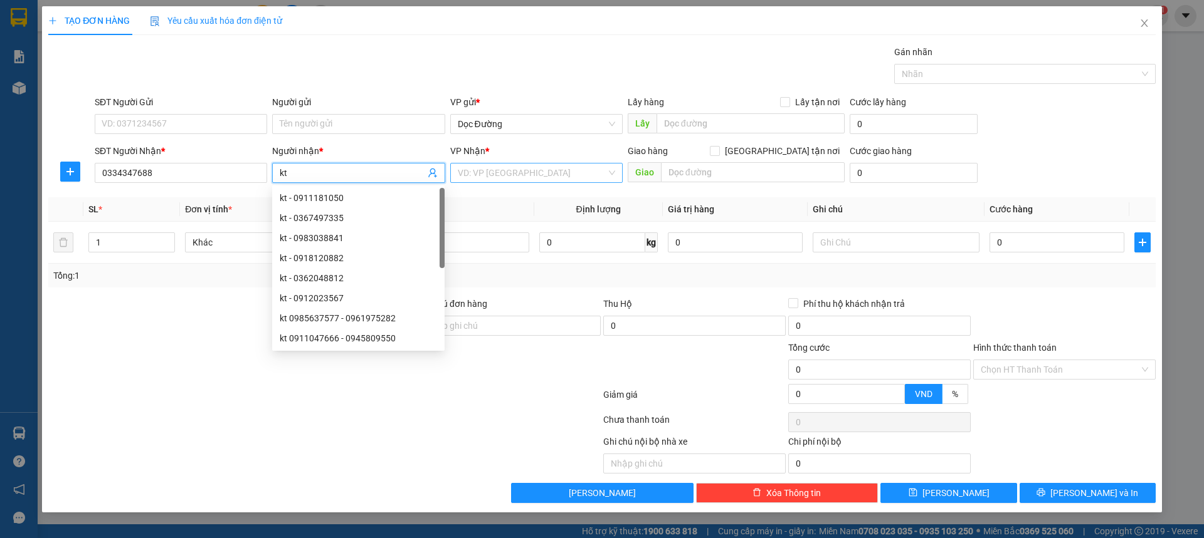
click at [549, 169] on input "search" at bounding box center [532, 173] width 149 height 19
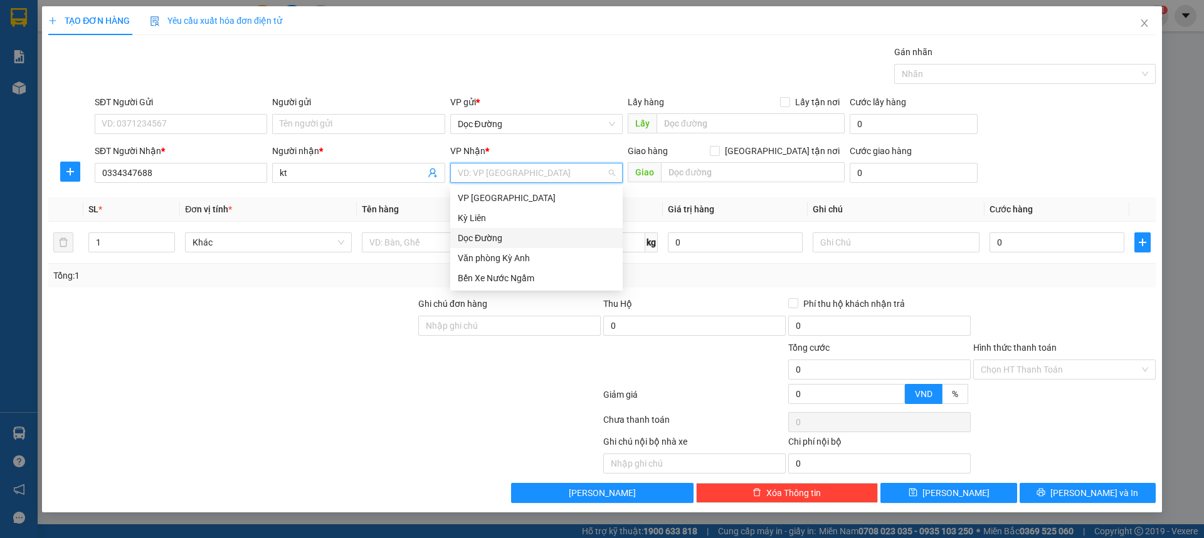
click at [506, 244] on div "Dọc Đường" at bounding box center [536, 238] width 157 height 14
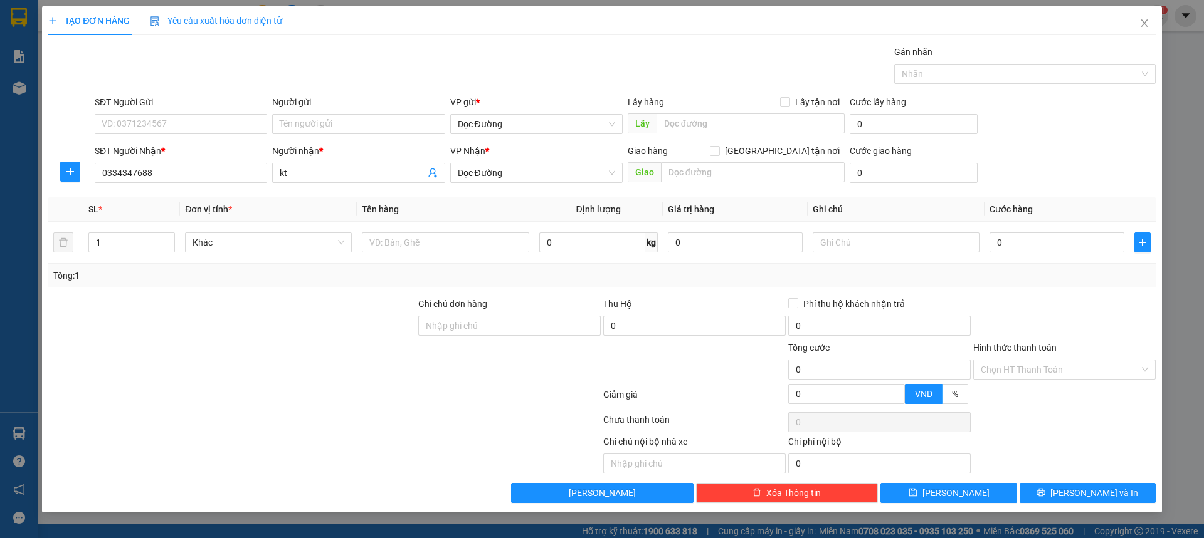
click at [717, 189] on div "Transit Pickup Surcharge Ids Transit Deliver Surcharge Ids Transit Deliver Surc…" at bounding box center [601, 274] width 1107 height 458
click at [724, 174] on input "text" at bounding box center [753, 172] width 184 height 20
click at [460, 249] on input "text" at bounding box center [445, 243] width 167 height 20
click at [1017, 247] on input "0" at bounding box center [1056, 243] width 135 height 20
click at [945, 498] on button "[PERSON_NAME]" at bounding box center [948, 493] width 136 height 20
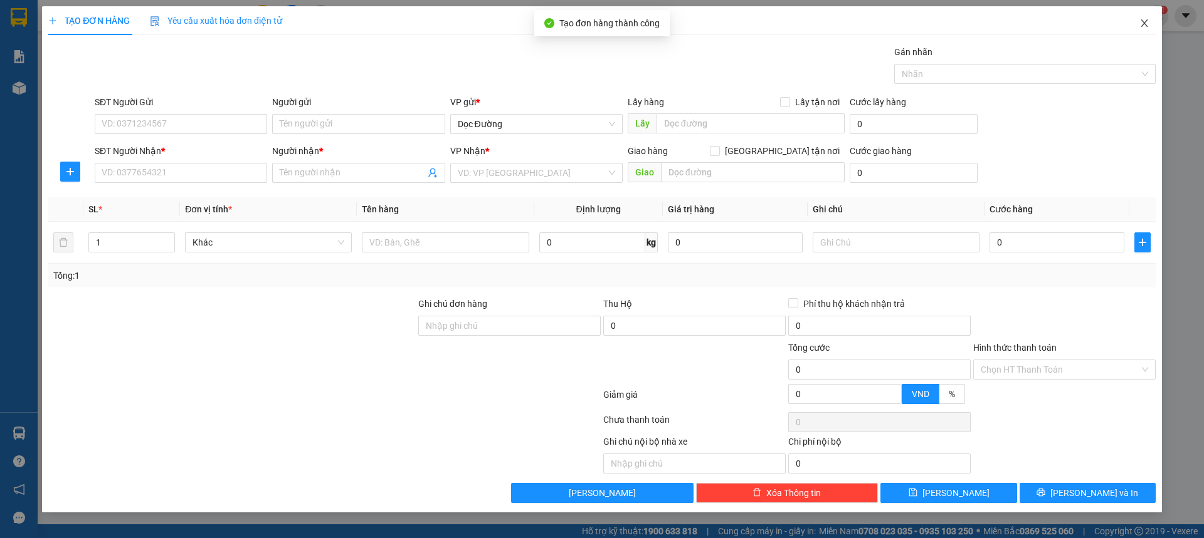
click at [1160, 29] on span "Close" at bounding box center [1144, 23] width 35 height 35
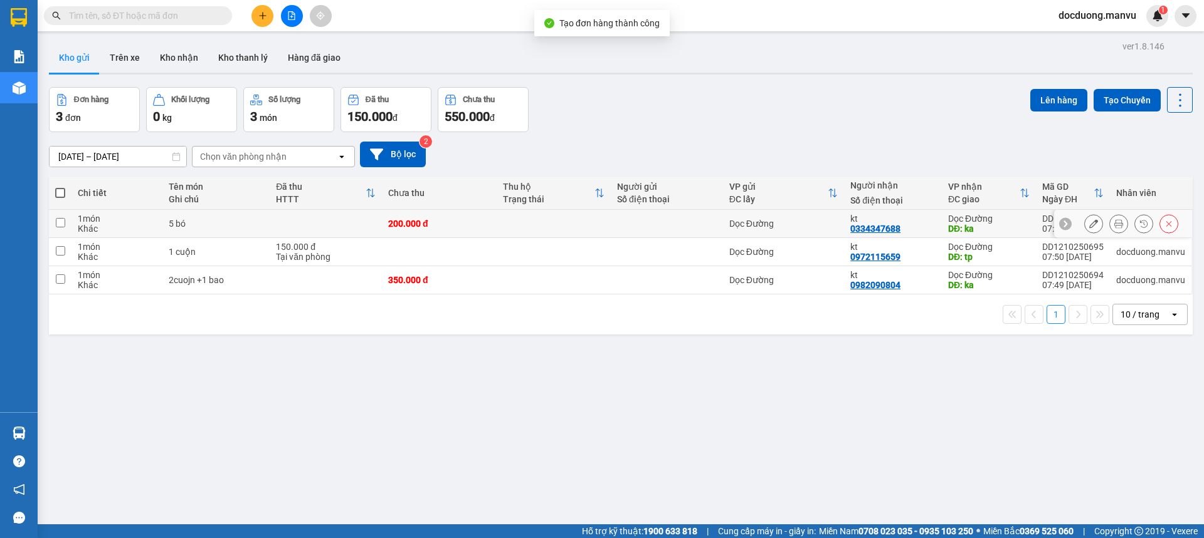
drag, startPoint x: 647, startPoint y: 224, endPoint x: 602, endPoint y: 258, distance: 55.5
click at [647, 224] on div at bounding box center [667, 224] width 100 height 10
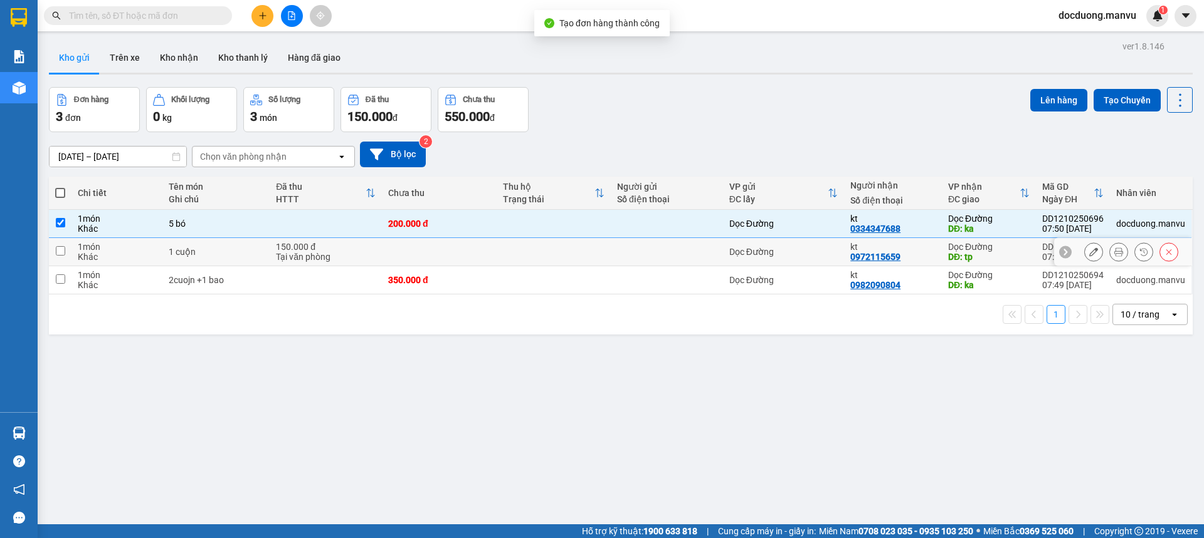
drag, startPoint x: 602, startPoint y: 258, endPoint x: 584, endPoint y: 266, distance: 19.9
click at [601, 258] on td at bounding box center [553, 252] width 114 height 28
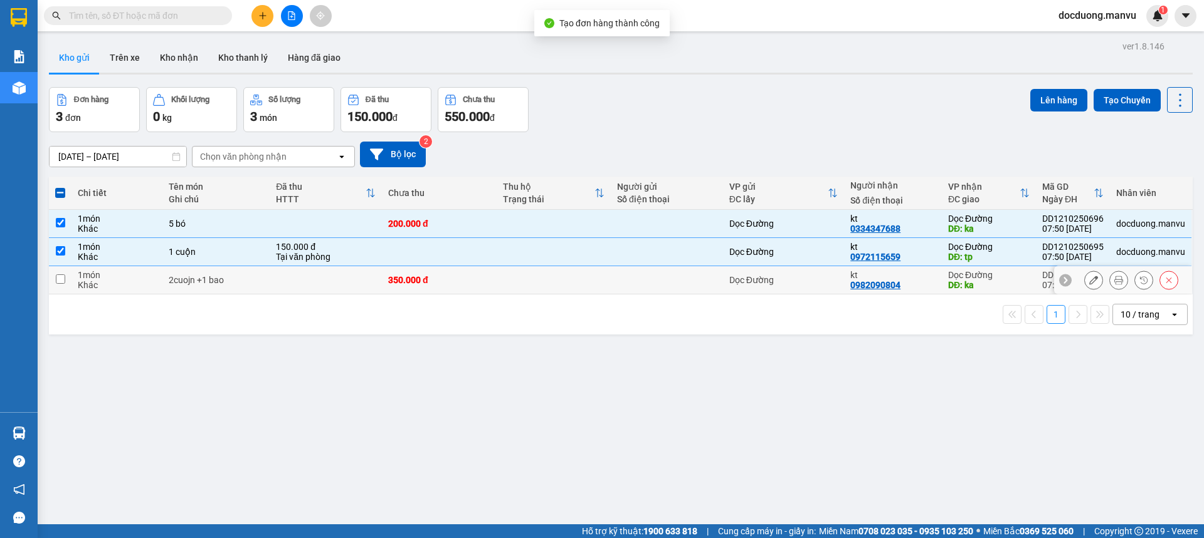
click at [567, 273] on td at bounding box center [553, 280] width 114 height 28
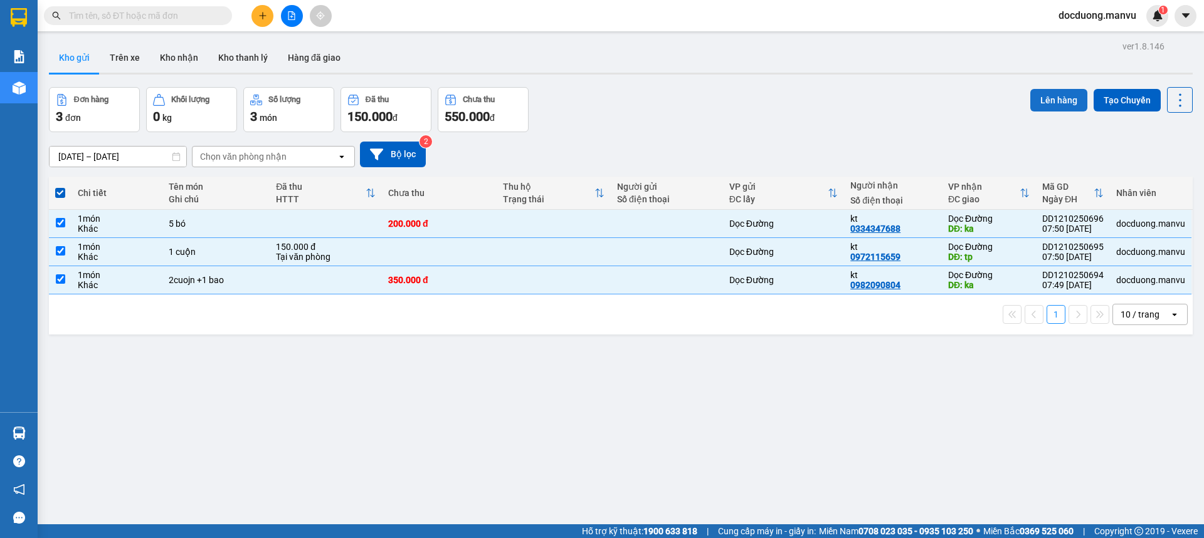
click at [1044, 95] on button "Lên hàng" at bounding box center [1058, 100] width 57 height 23
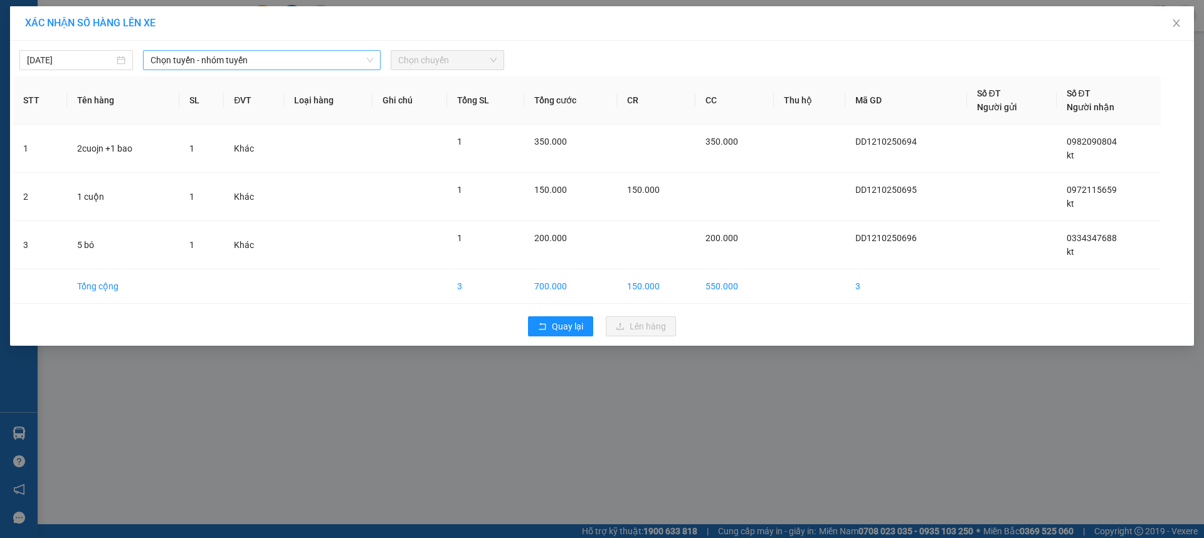
drag, startPoint x: 331, startPoint y: 59, endPoint x: 310, endPoint y: 70, distance: 23.3
click at [326, 61] on span "Chọn tuyến - nhóm tuyến" at bounding box center [261, 60] width 223 height 19
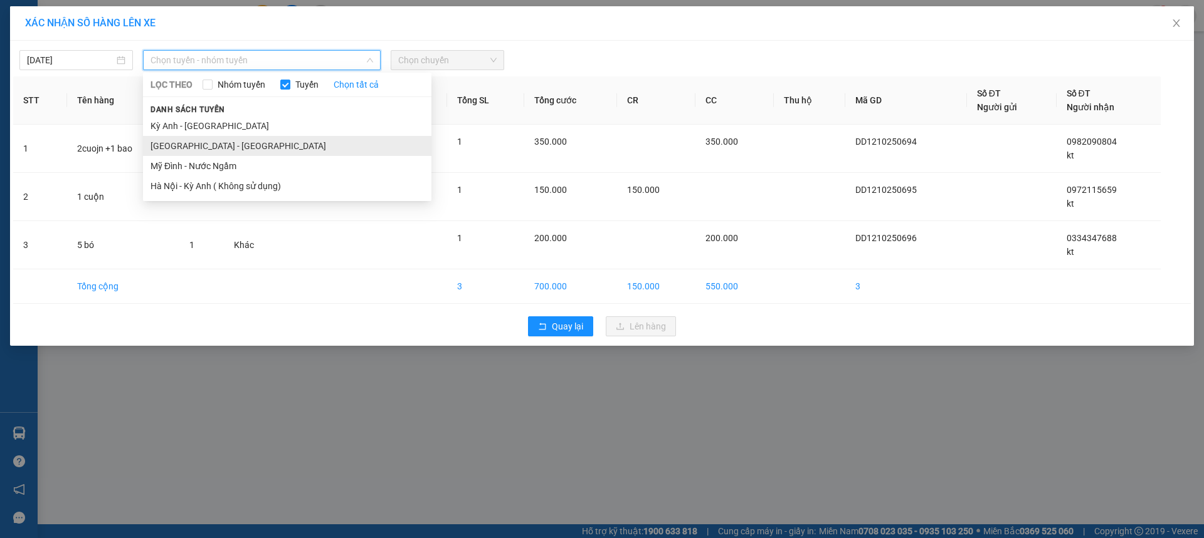
click at [228, 137] on li "[GEOGRAPHIC_DATA] - [GEOGRAPHIC_DATA]" at bounding box center [287, 146] width 288 height 20
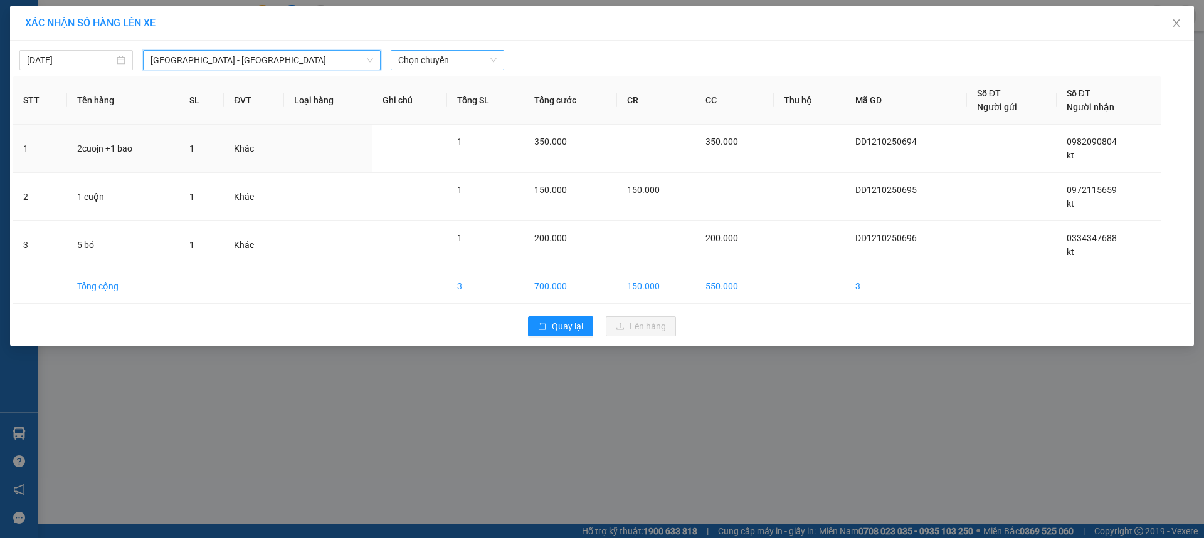
click at [464, 65] on span "Chọn chuyến" at bounding box center [447, 60] width 98 height 19
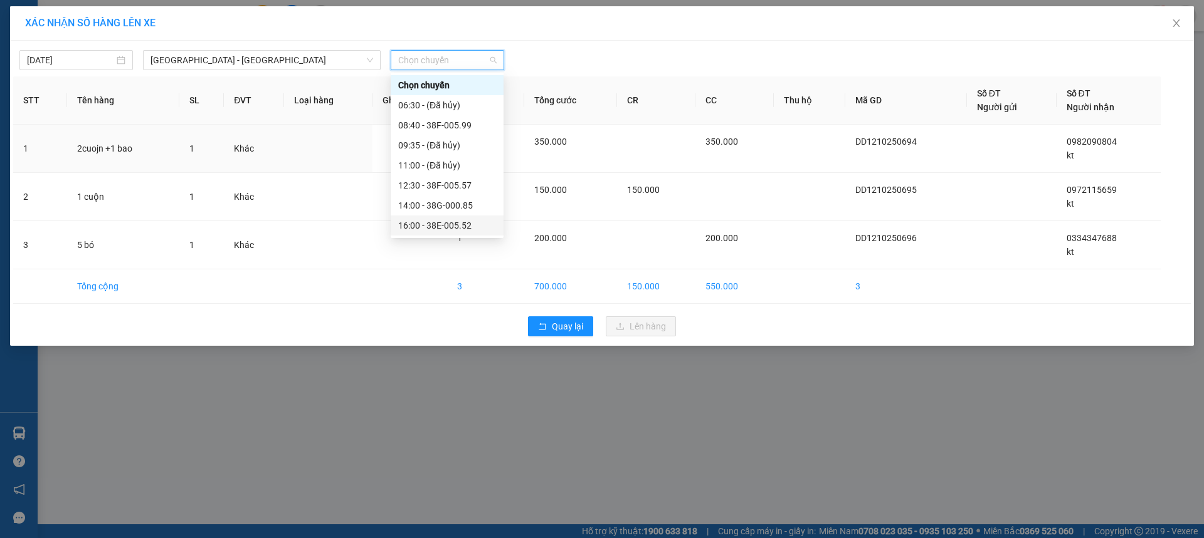
click at [473, 229] on div "16:00 - 38E-005.52" at bounding box center [447, 226] width 98 height 14
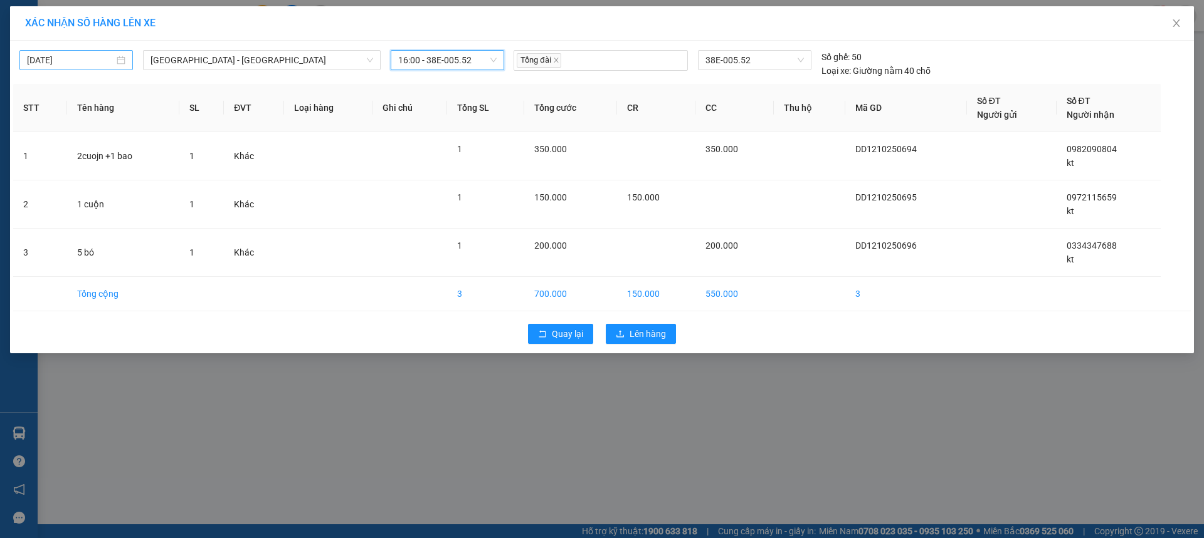
click at [100, 65] on input "[DATE]" at bounding box center [70, 60] width 87 height 14
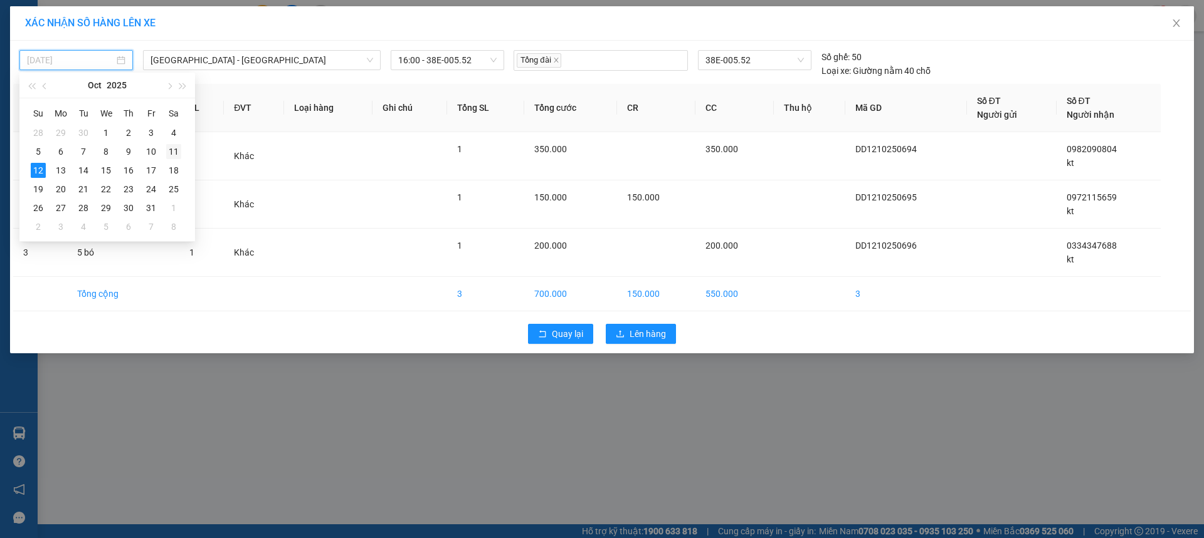
click at [176, 152] on div "11" at bounding box center [173, 151] width 15 height 15
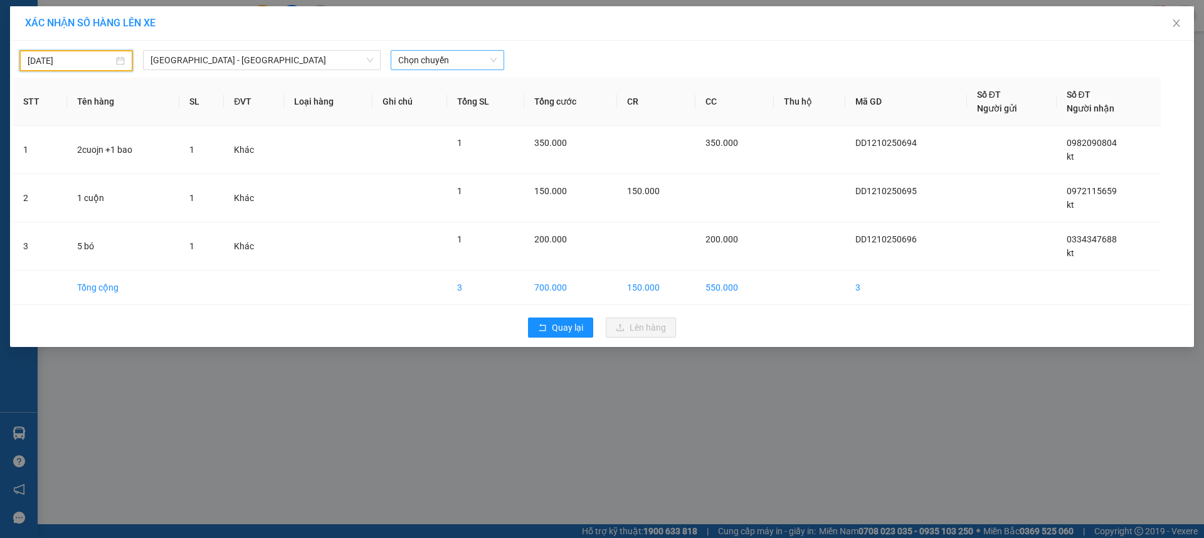
click at [454, 58] on span "Chọn chuyến" at bounding box center [447, 60] width 98 height 19
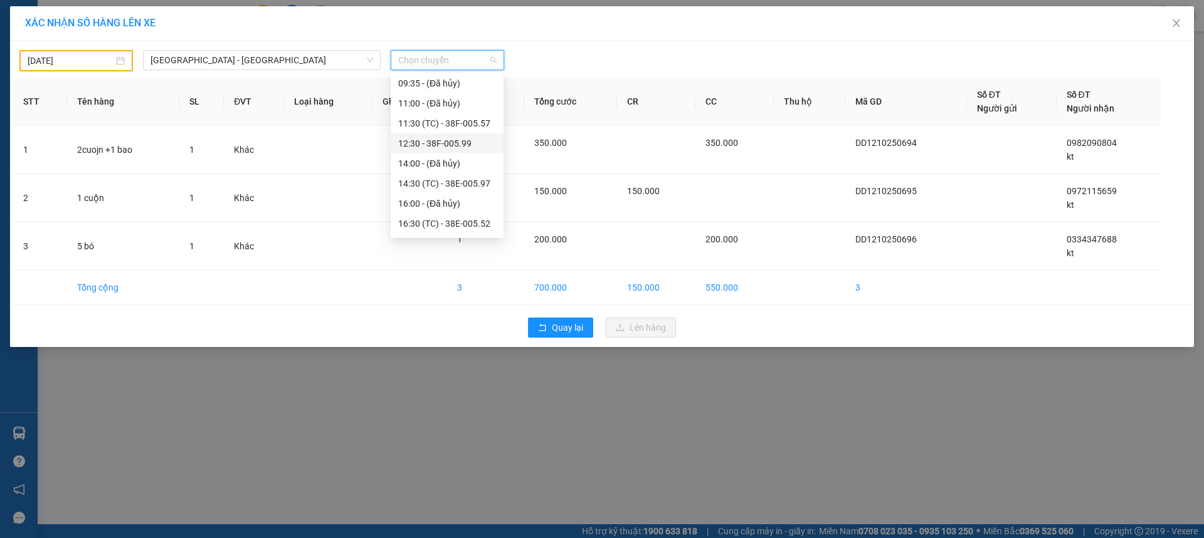
scroll to position [63, 0]
click at [478, 215] on div "16:30 (TC) - 38E-005.52" at bounding box center [447, 223] width 113 height 20
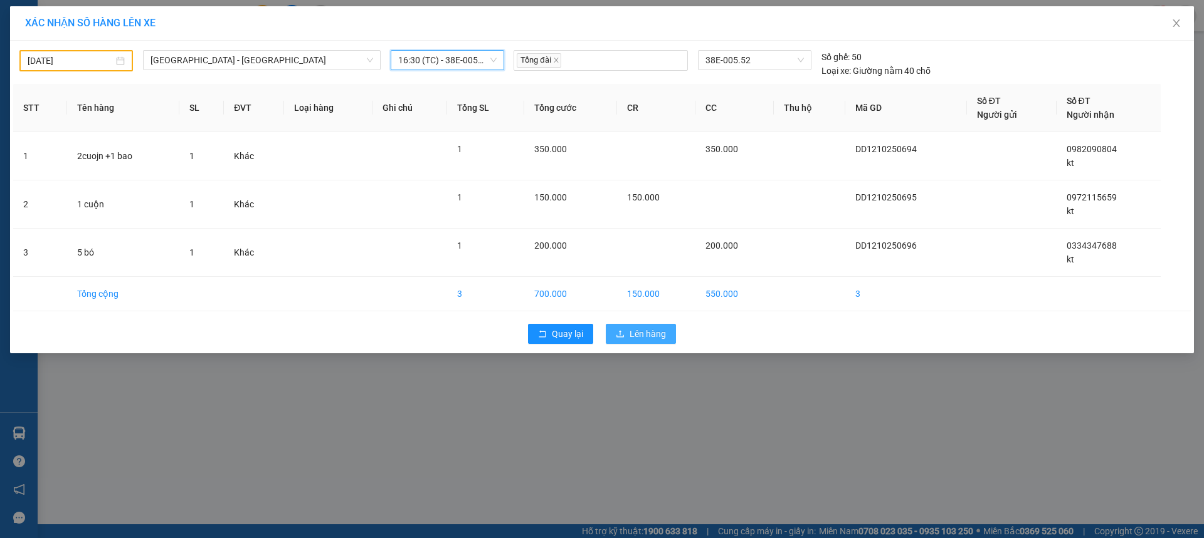
click at [630, 332] on span "Lên hàng" at bounding box center [647, 334] width 36 height 14
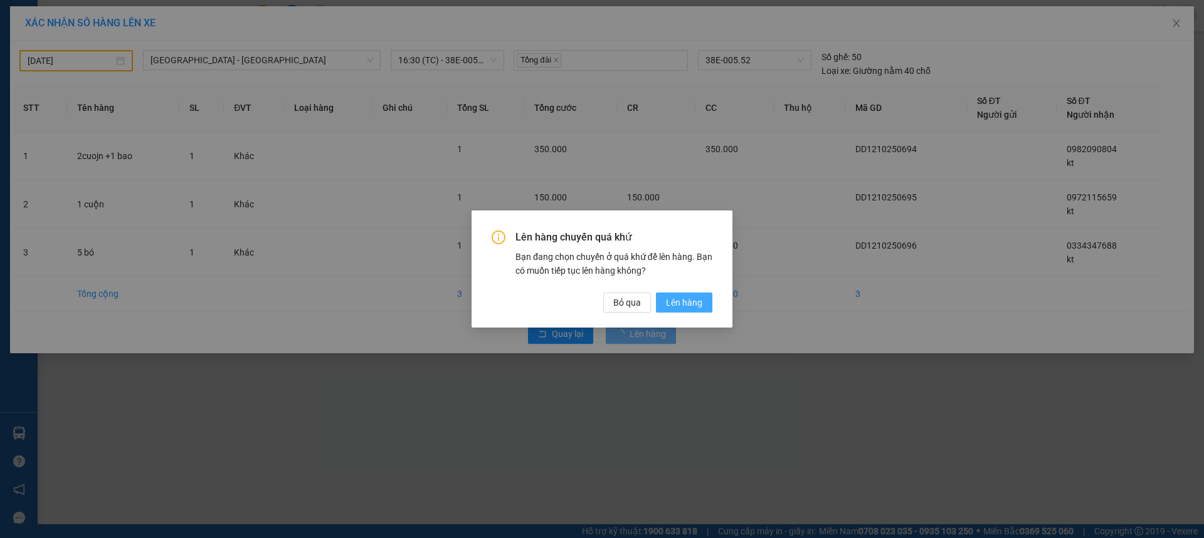
click at [691, 303] on span "Lên hàng" at bounding box center [684, 303] width 36 height 14
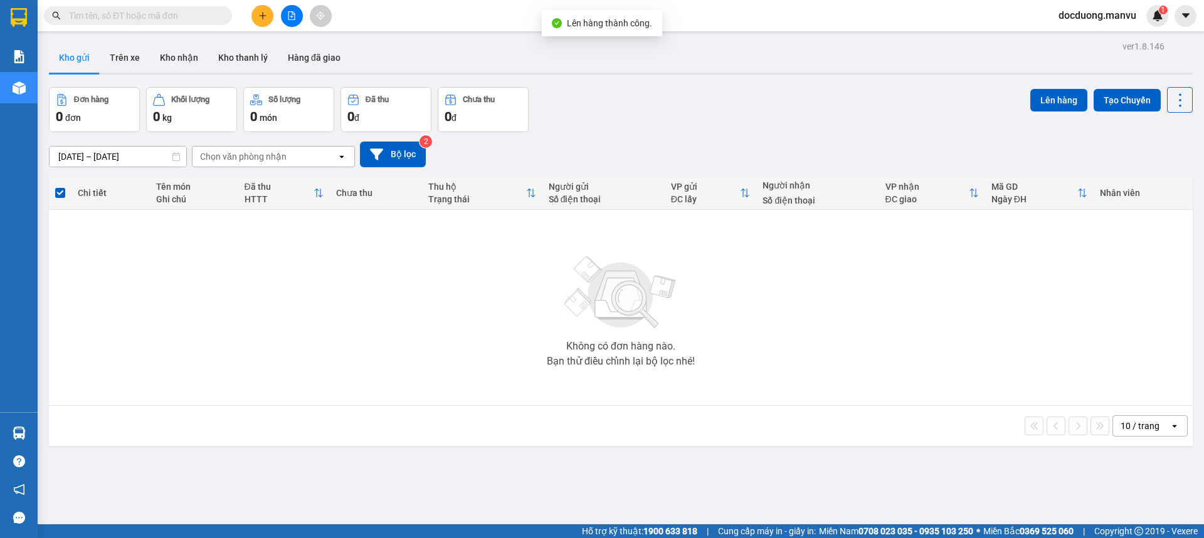
click at [273, 26] on div at bounding box center [291, 16] width 94 height 22
click at [261, 16] on icon "plus" at bounding box center [262, 15] width 7 height 1
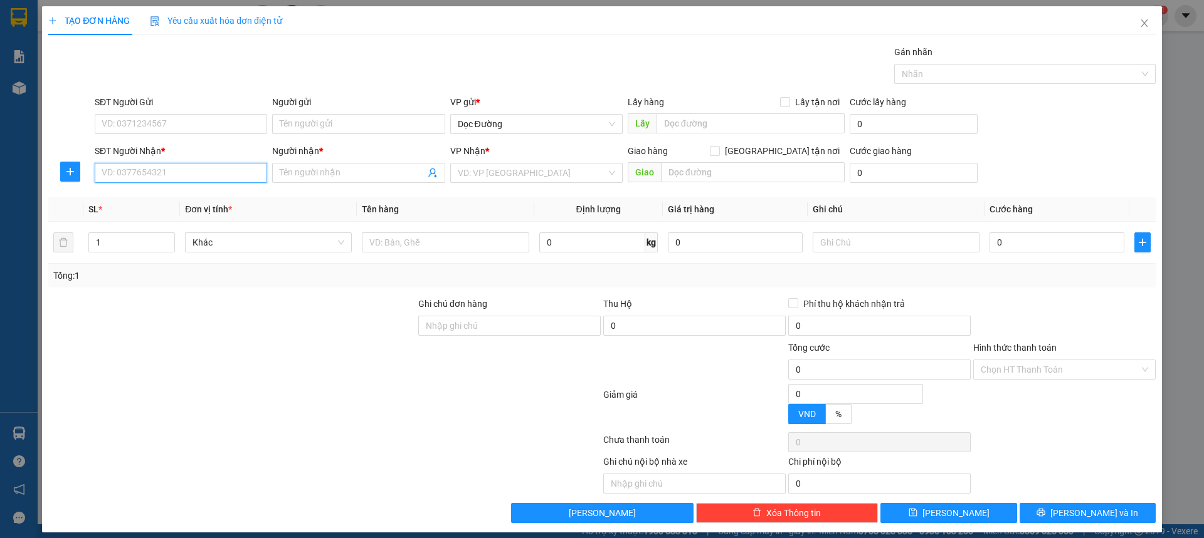
click at [181, 171] on input "SĐT Người Nhận *" at bounding box center [181, 173] width 172 height 20
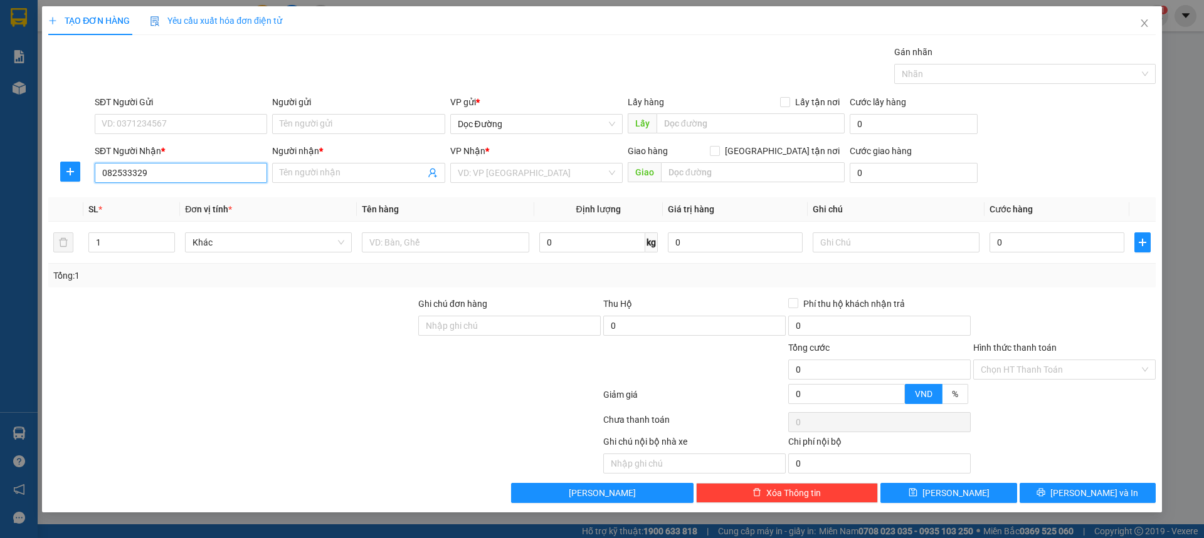
click at [135, 172] on input "082533329" at bounding box center [181, 173] width 172 height 20
click at [322, 171] on input "Người nhận *" at bounding box center [352, 173] width 145 height 14
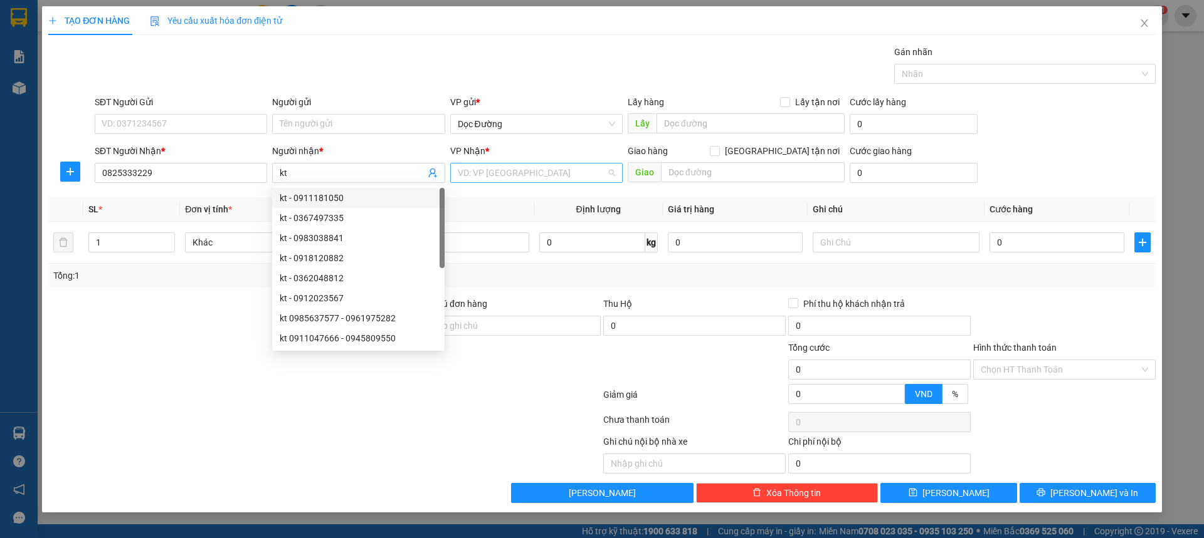
click at [562, 176] on input "search" at bounding box center [532, 173] width 149 height 19
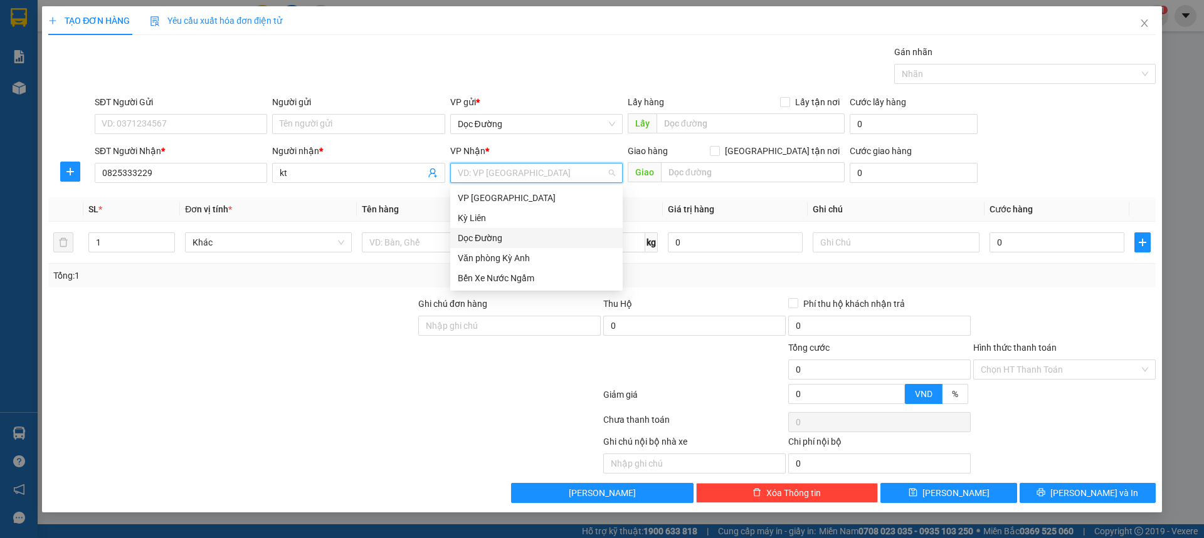
click at [519, 231] on div "Dọc Đường" at bounding box center [536, 238] width 157 height 14
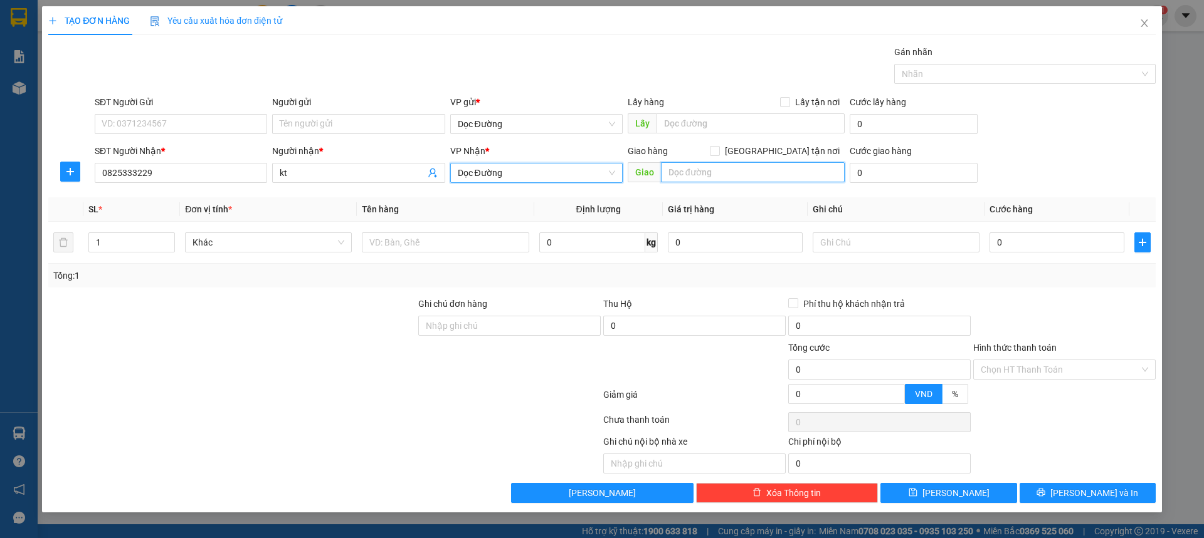
click at [675, 175] on input "text" at bounding box center [753, 172] width 184 height 20
click at [703, 163] on input "text" at bounding box center [753, 172] width 184 height 20
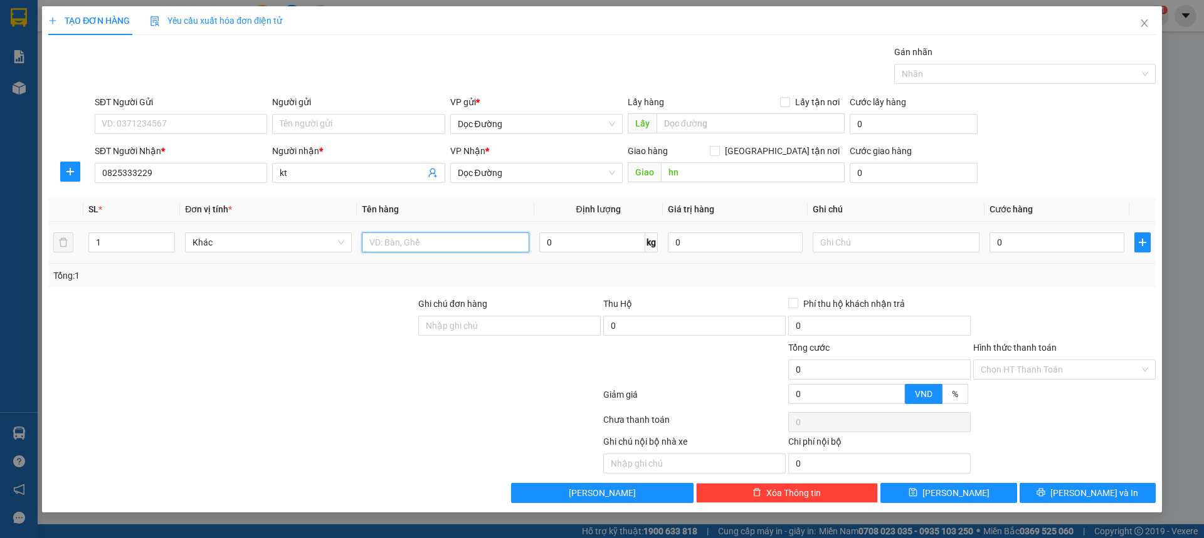
click at [412, 234] on input "text" at bounding box center [445, 243] width 167 height 20
click at [1014, 244] on input "0" at bounding box center [1056, 243] width 135 height 20
drag, startPoint x: 1041, startPoint y: 367, endPoint x: 1031, endPoint y: 382, distance: 17.6
click at [1041, 369] on input "Hình thức thanh toán" at bounding box center [1059, 369] width 159 height 19
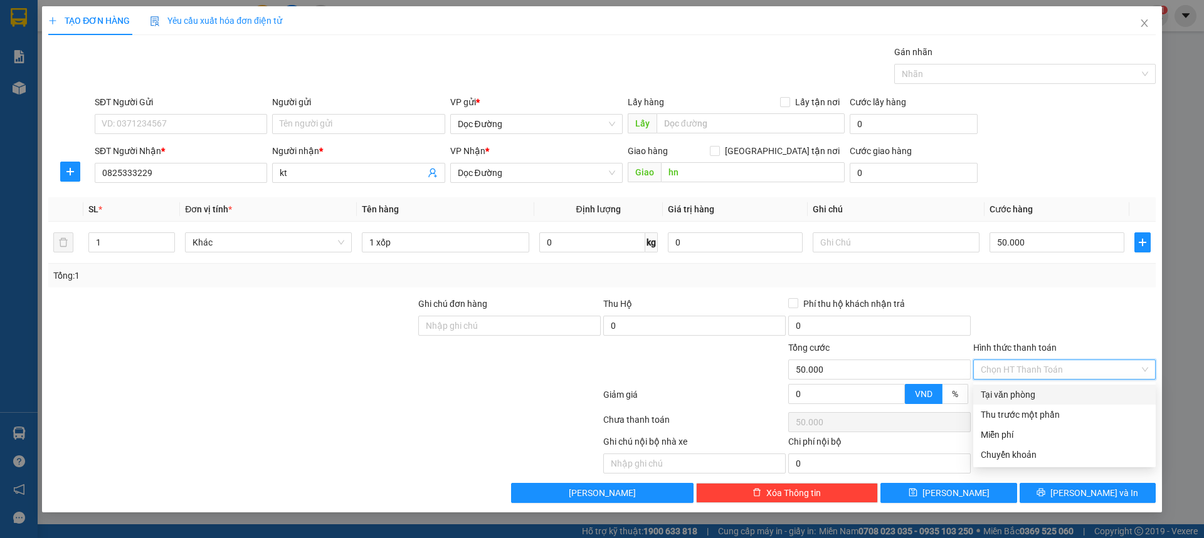
click at [1018, 399] on div "Tại văn phòng" at bounding box center [1063, 395] width 167 height 14
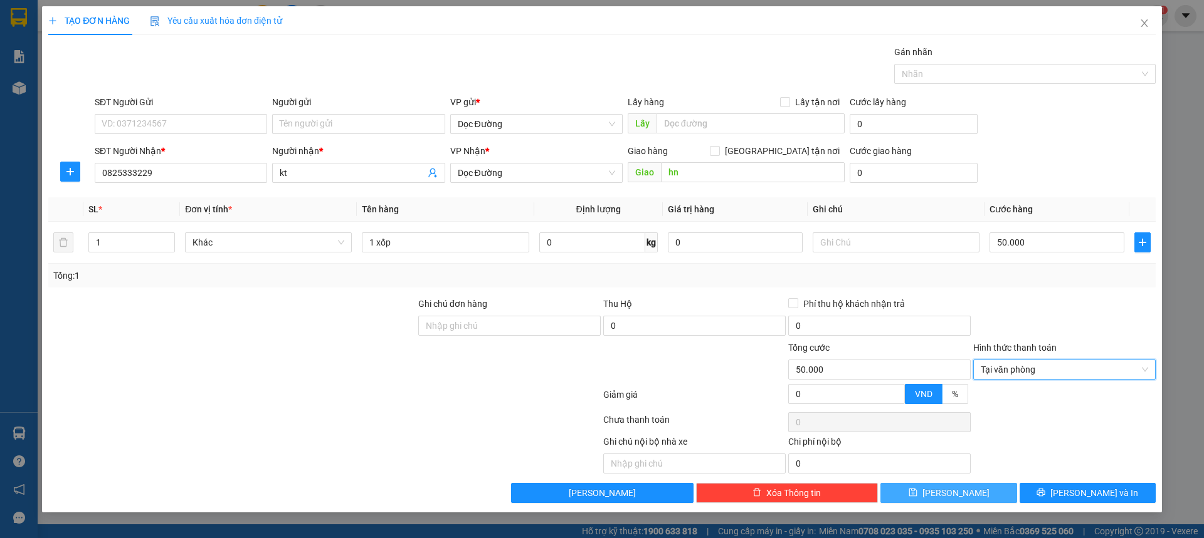
click at [959, 497] on span "[PERSON_NAME]" at bounding box center [955, 493] width 67 height 14
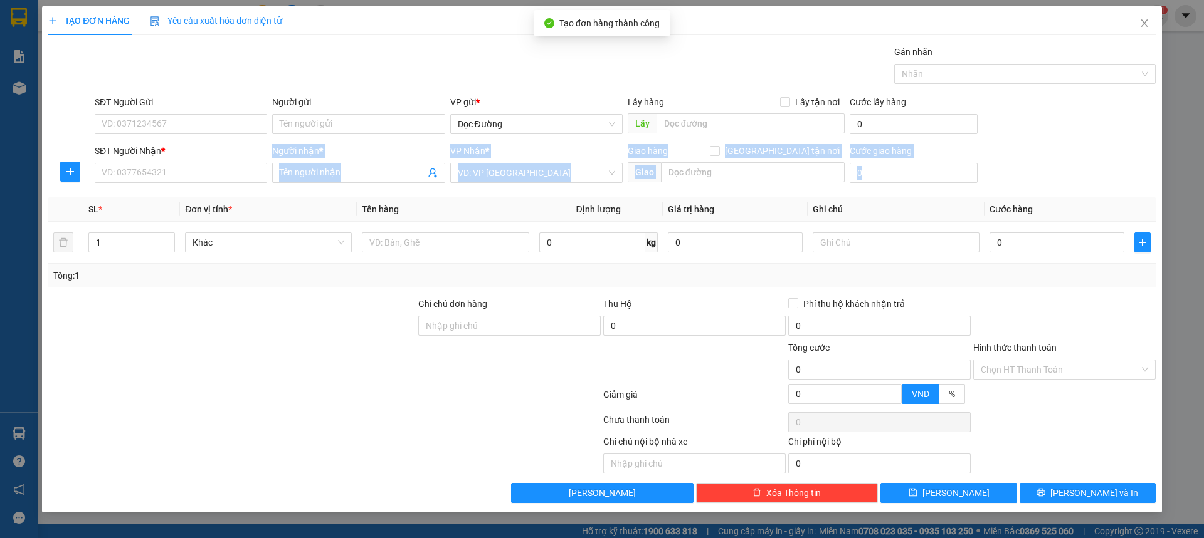
click at [164, 186] on div "Transit Pickup Surcharge Ids Transit Deliver Surcharge Ids Transit Deliver Surc…" at bounding box center [601, 274] width 1107 height 458
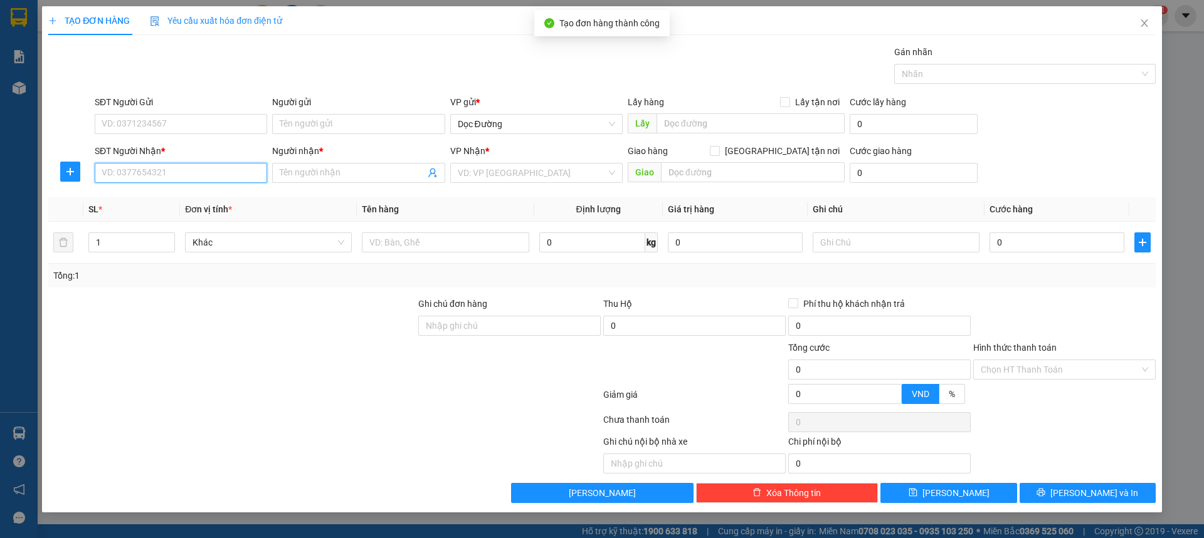
click at [177, 177] on input "SĐT Người Nhận *" at bounding box center [181, 173] width 172 height 20
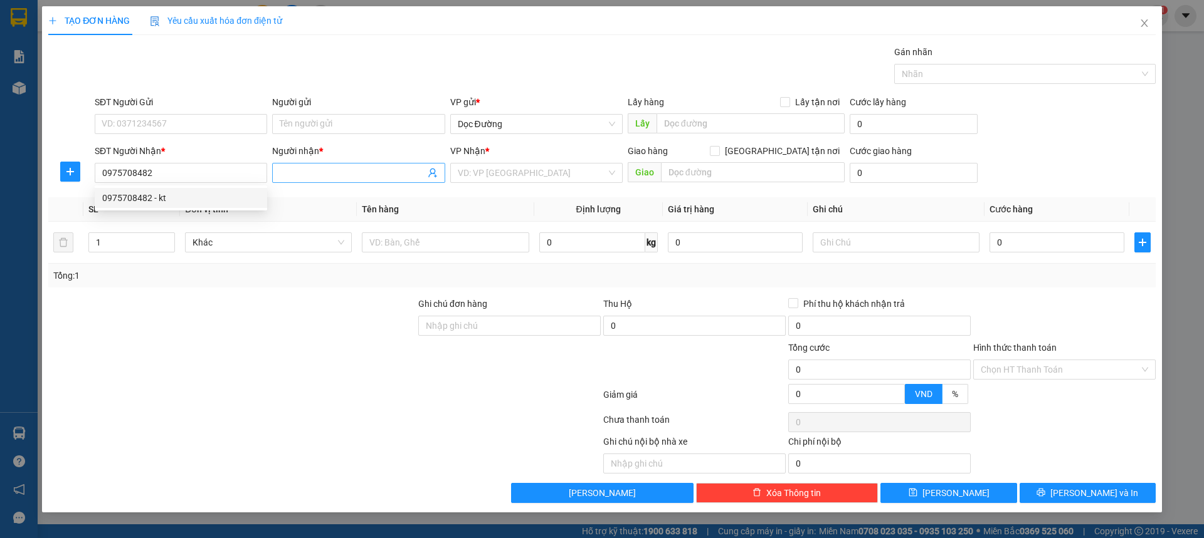
click at [315, 165] on span at bounding box center [358, 173] width 172 height 20
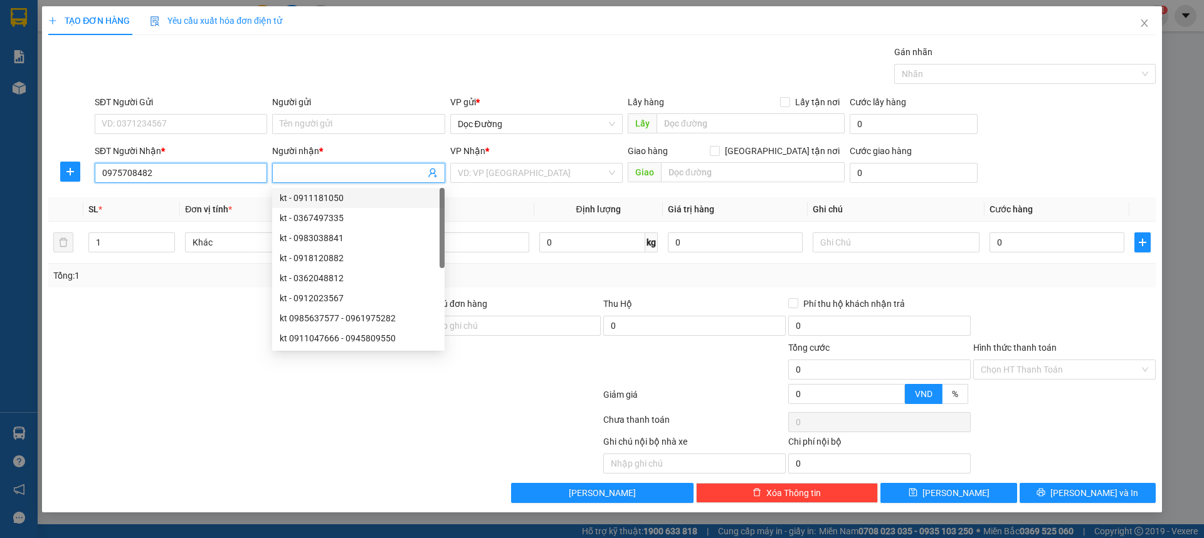
click at [227, 167] on input "0975708482" at bounding box center [181, 173] width 172 height 20
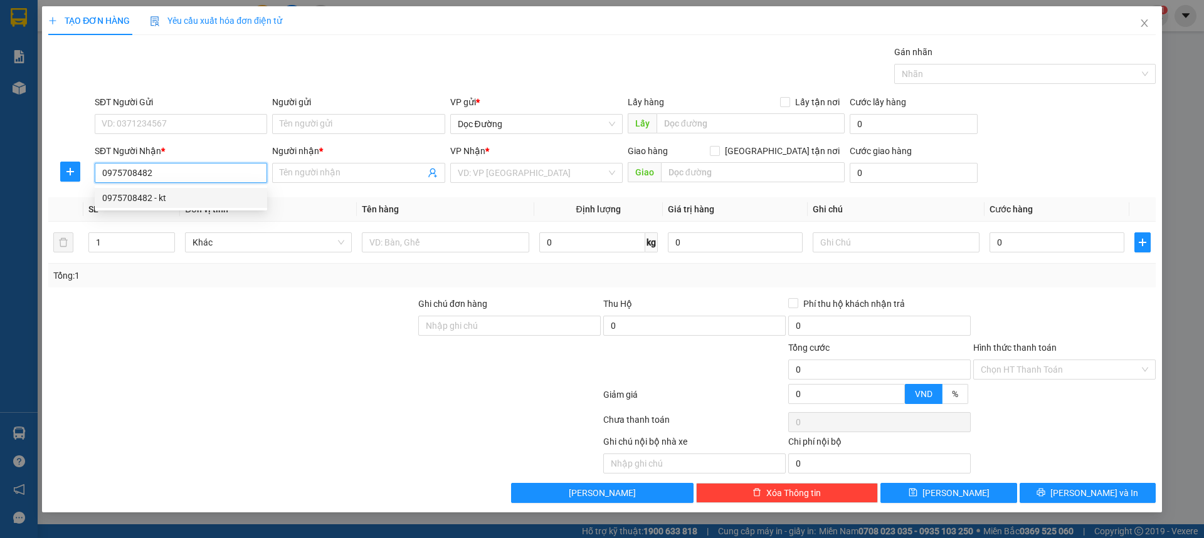
click at [197, 201] on div "0975708482 - kt" at bounding box center [180, 198] width 157 height 14
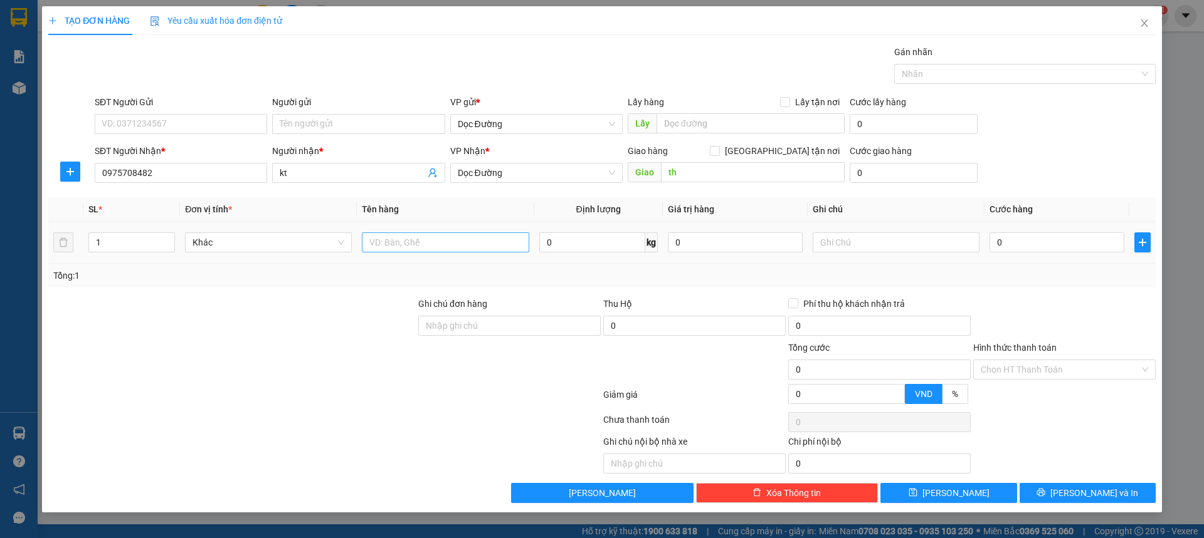
click at [409, 233] on td at bounding box center [445, 243] width 177 height 42
click at [409, 233] on input "text" at bounding box center [445, 243] width 167 height 20
drag, startPoint x: 1018, startPoint y: 239, endPoint x: 1012, endPoint y: 214, distance: 25.2
click at [1019, 238] on input "0" at bounding box center [1056, 243] width 135 height 20
click at [1027, 375] on input "Hình thức thanh toán" at bounding box center [1059, 369] width 159 height 19
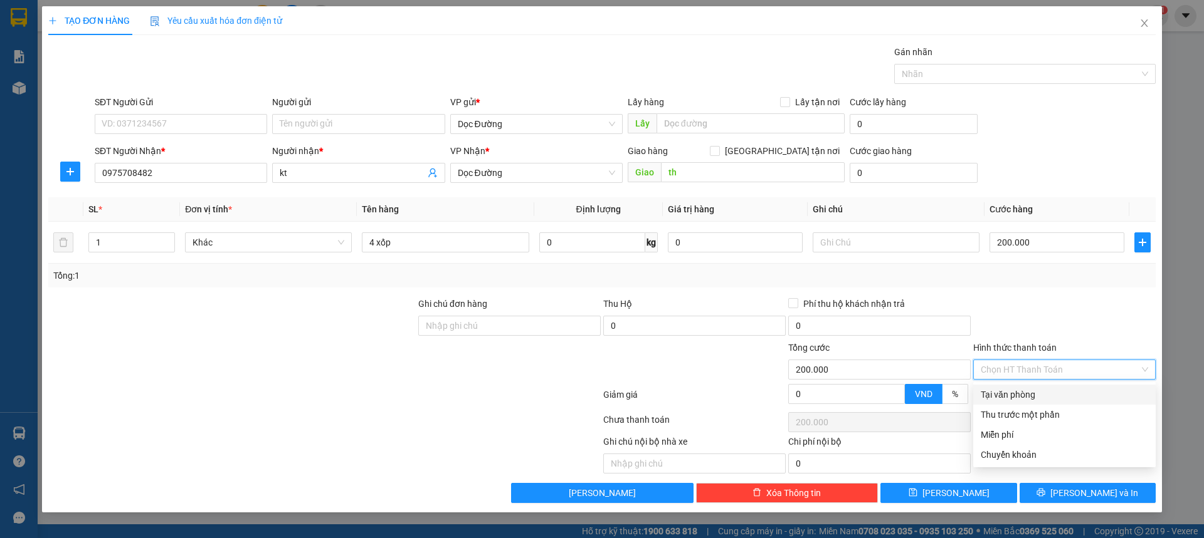
click at [1022, 382] on div "Hình thức thanh toán Chọn HT Thanh Toán" at bounding box center [1064, 363] width 182 height 44
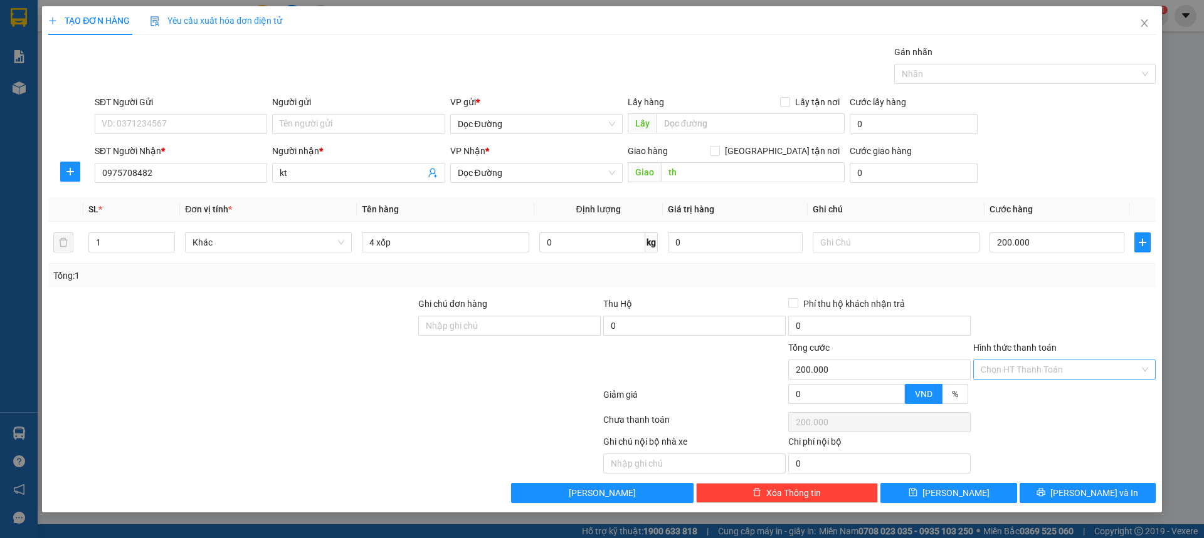
click at [1026, 374] on input "Hình thức thanh toán" at bounding box center [1059, 369] width 159 height 19
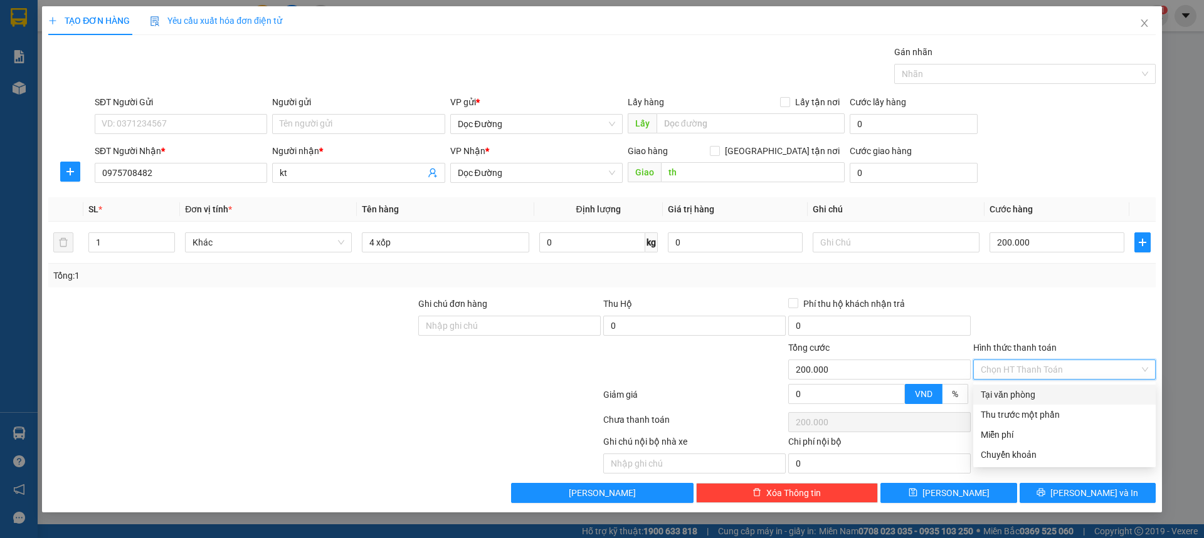
click at [1016, 389] on div "Tại văn phòng" at bounding box center [1064, 395] width 182 height 20
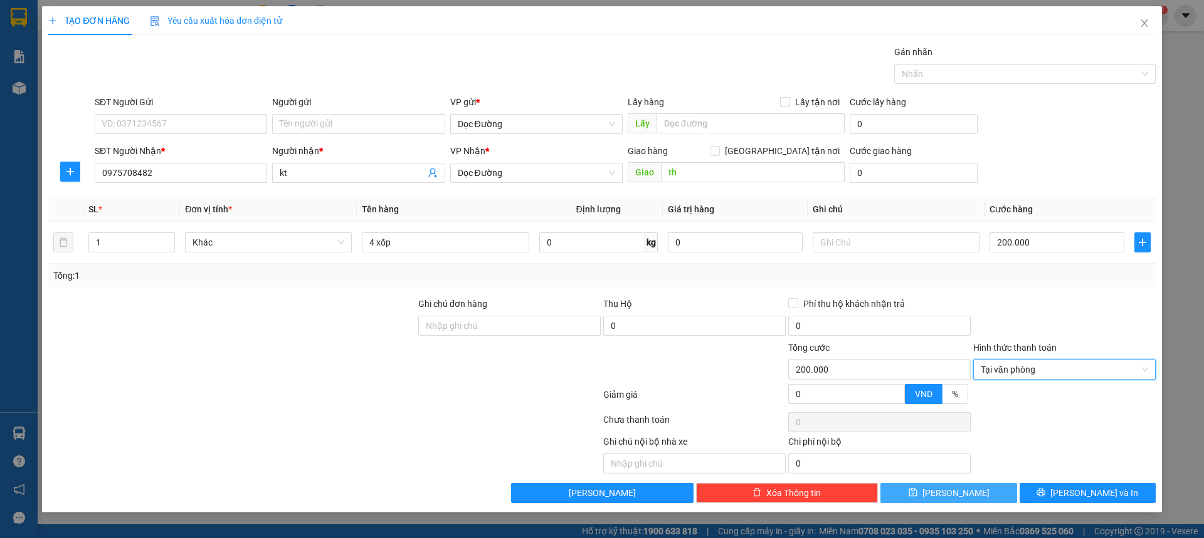
click at [967, 485] on button "[PERSON_NAME]" at bounding box center [948, 493] width 136 height 20
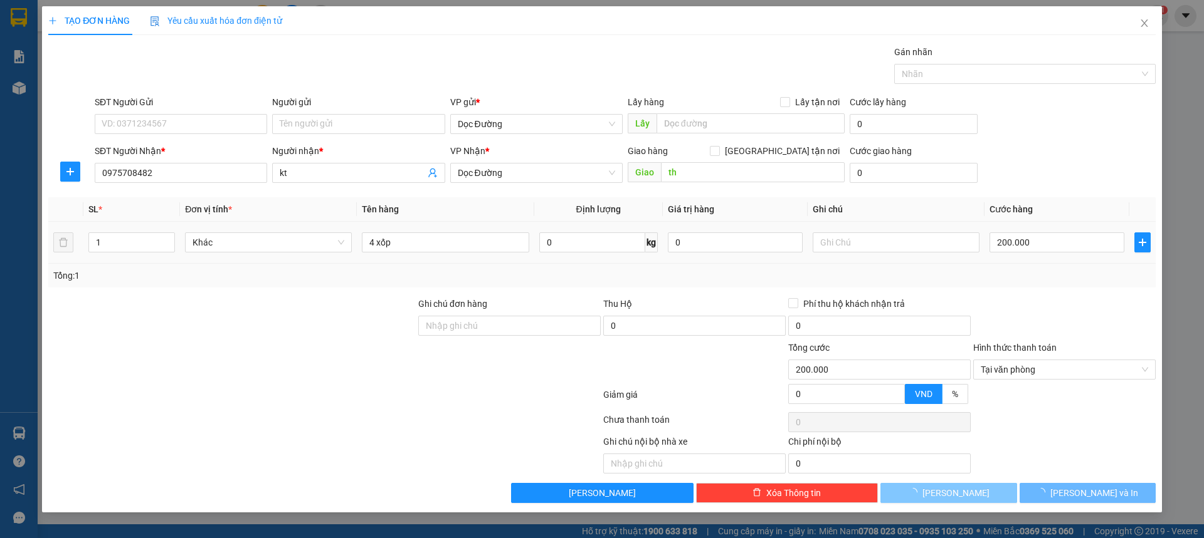
click at [967, 486] on button "[PERSON_NAME]" at bounding box center [948, 493] width 136 height 20
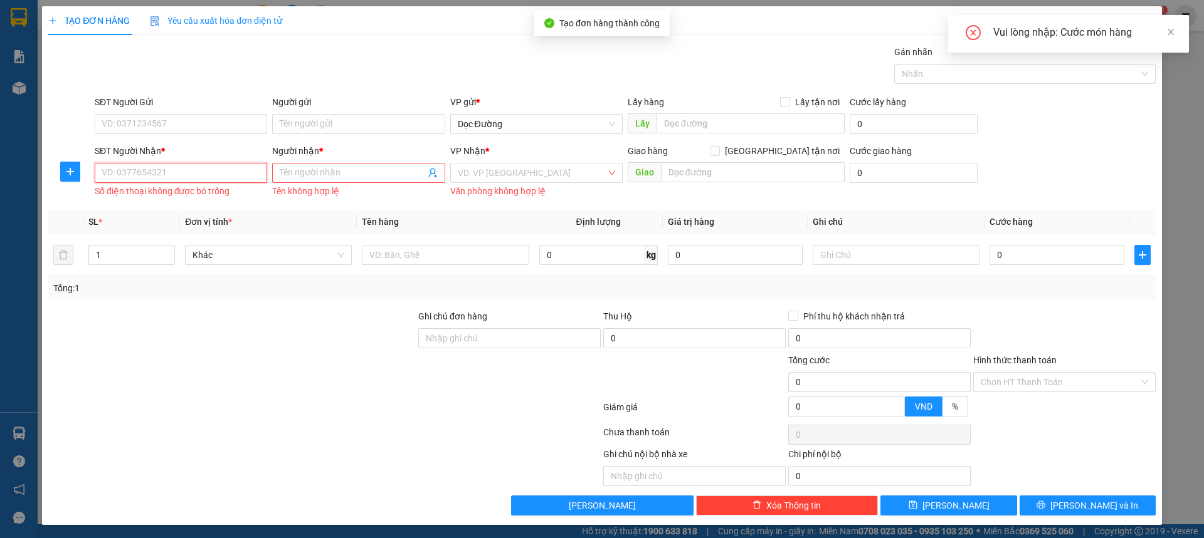
click at [208, 164] on input "SĐT Người Nhận *" at bounding box center [181, 173] width 172 height 20
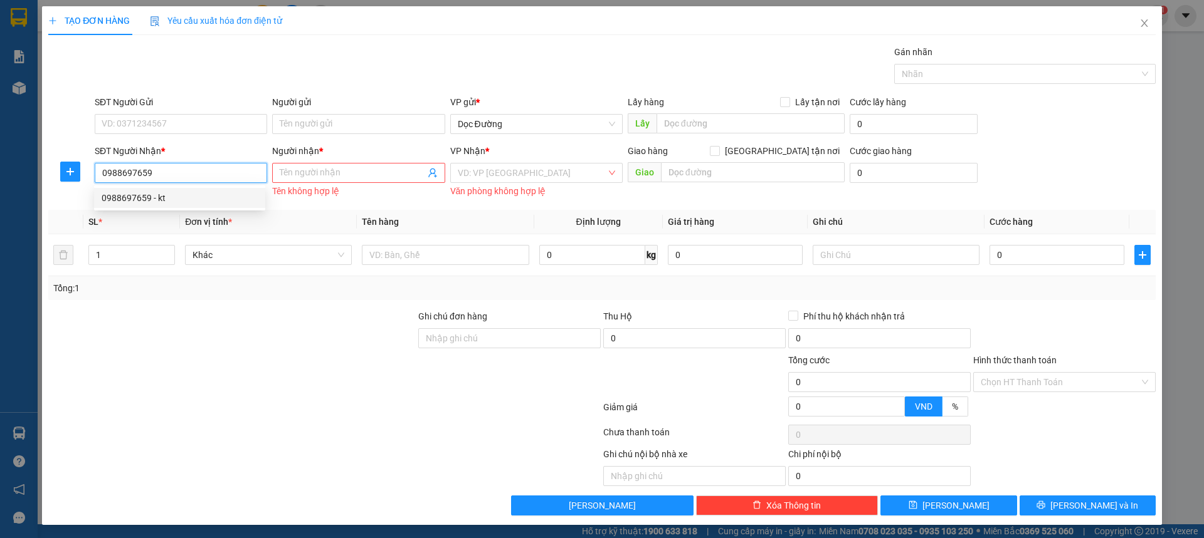
click at [177, 202] on div "0988697659 - kt" at bounding box center [180, 198] width 156 height 14
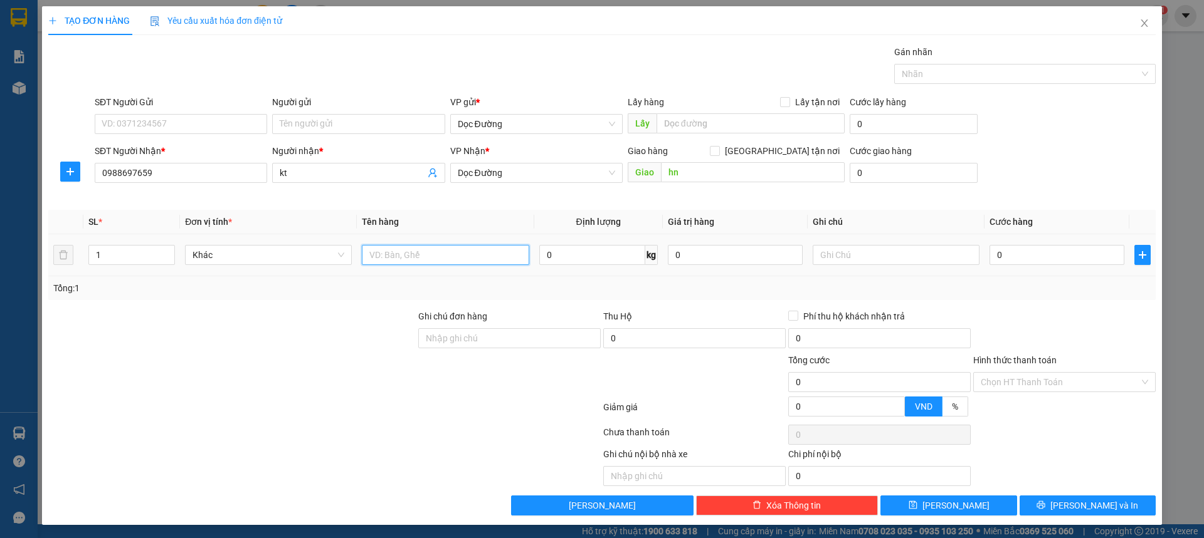
click at [438, 246] on input "text" at bounding box center [445, 255] width 167 height 20
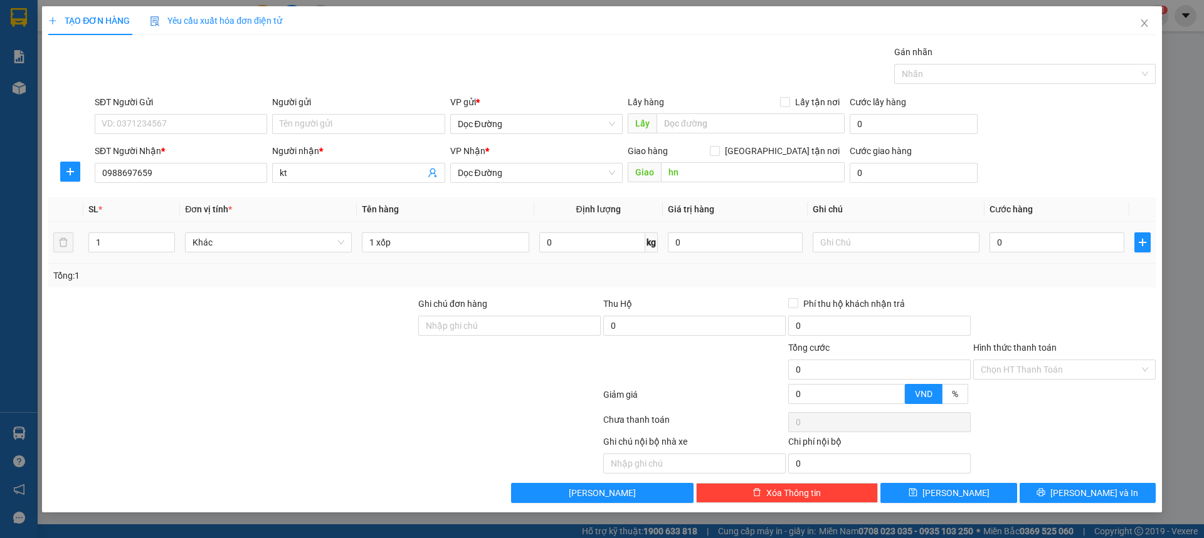
click at [1006, 255] on td "0" at bounding box center [1056, 243] width 145 height 42
click at [1016, 246] on input "0" at bounding box center [1056, 243] width 135 height 20
click at [968, 488] on button "[PERSON_NAME]" at bounding box center [948, 493] width 136 height 20
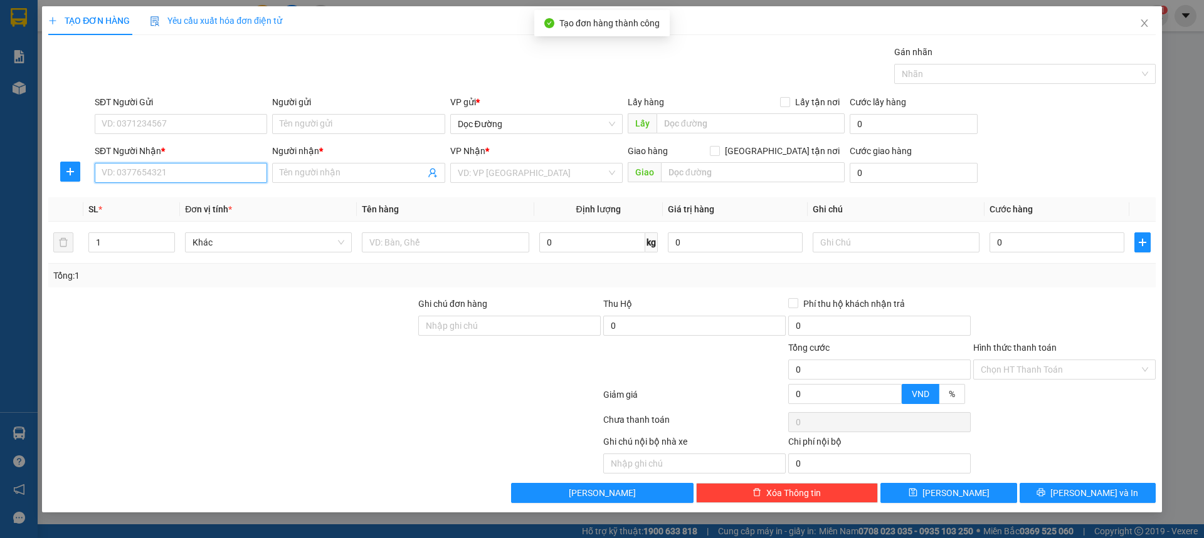
click at [249, 170] on input "SĐT Người Nhận *" at bounding box center [181, 173] width 172 height 20
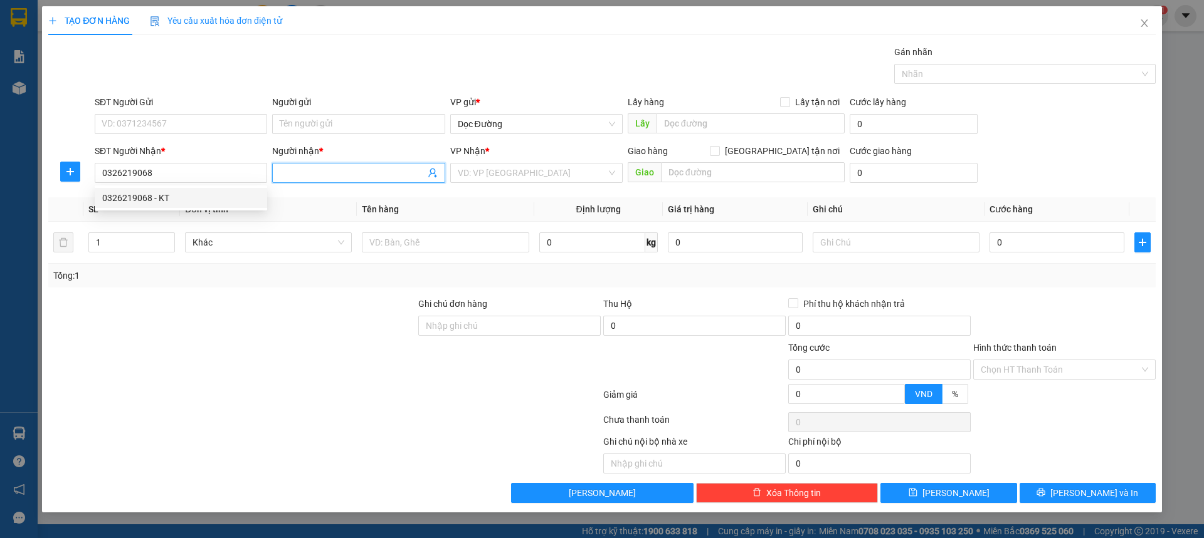
click at [310, 173] on input "Người nhận *" at bounding box center [352, 173] width 145 height 14
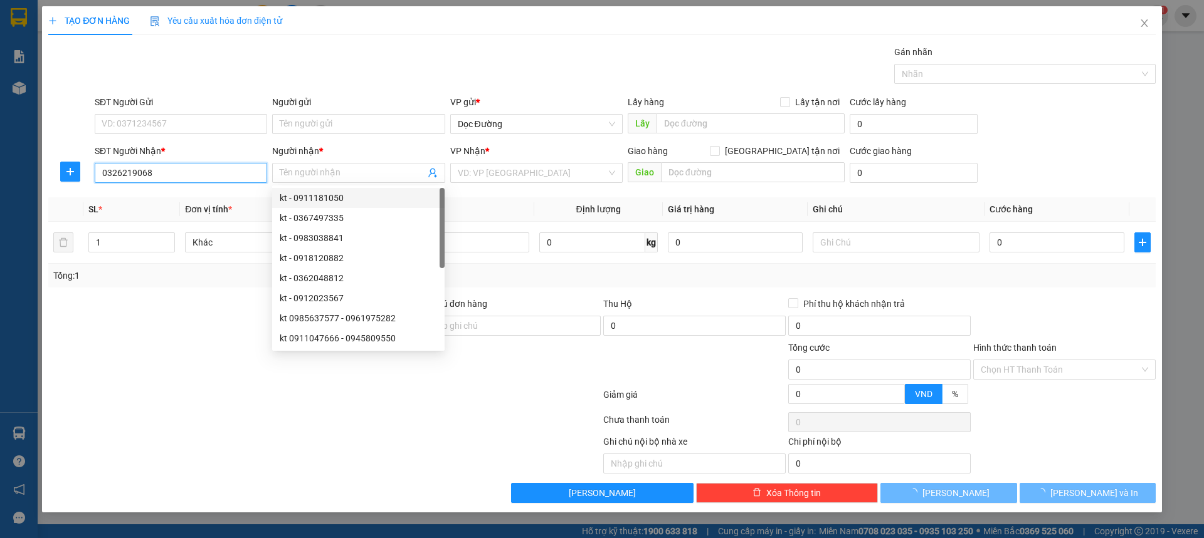
click at [256, 182] on input "0326219068" at bounding box center [181, 173] width 172 height 20
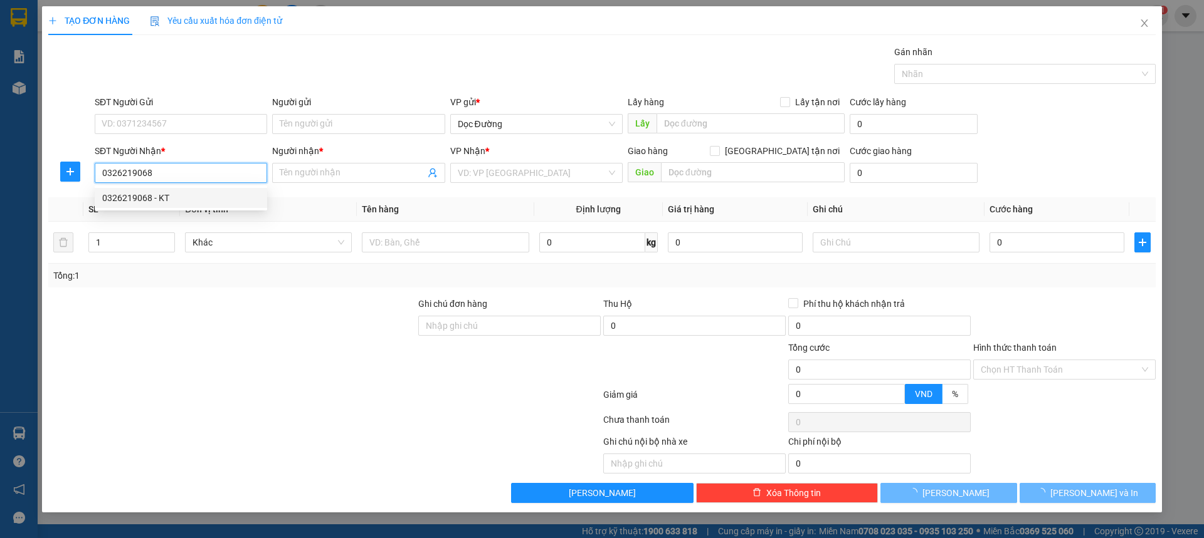
click at [216, 198] on div "0326219068 - KT" at bounding box center [180, 198] width 157 height 14
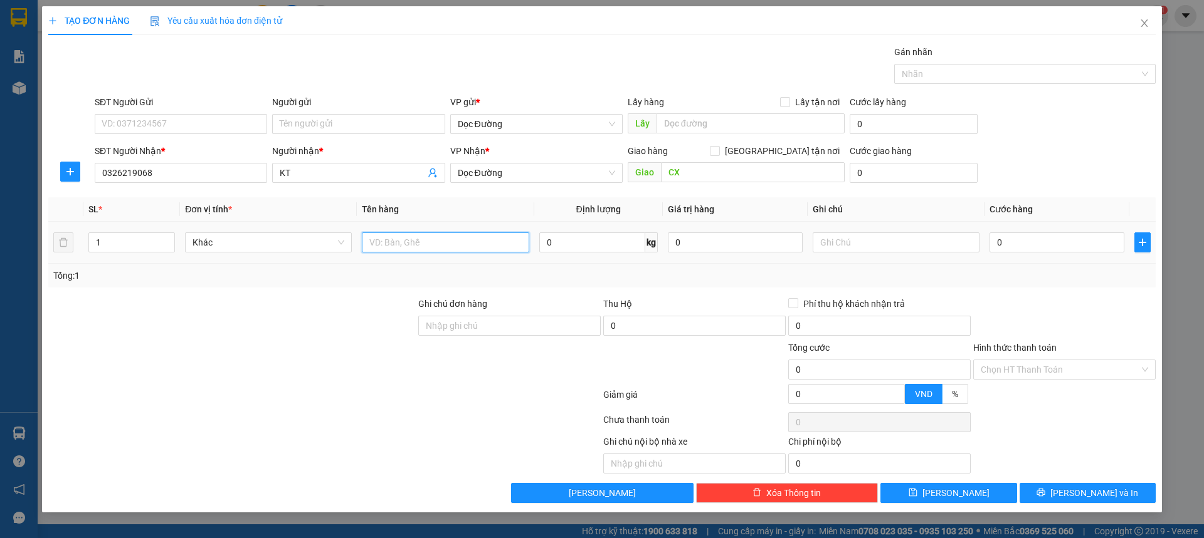
click at [436, 246] on input "text" at bounding box center [445, 243] width 167 height 20
click at [1066, 244] on input "0" at bounding box center [1056, 243] width 135 height 20
click at [1068, 379] on div "Hình thức thanh toán Chọn HT Thanh Toán" at bounding box center [1064, 363] width 182 height 44
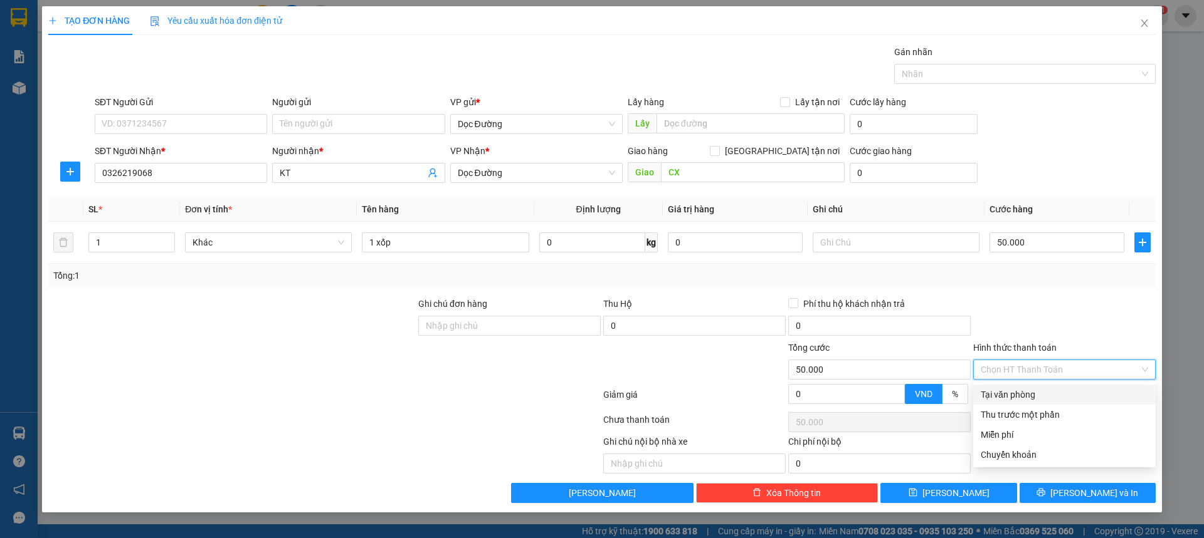
click at [1071, 374] on input "Hình thức thanh toán" at bounding box center [1059, 369] width 159 height 19
click at [1028, 390] on div "Tại văn phòng" at bounding box center [1063, 395] width 167 height 14
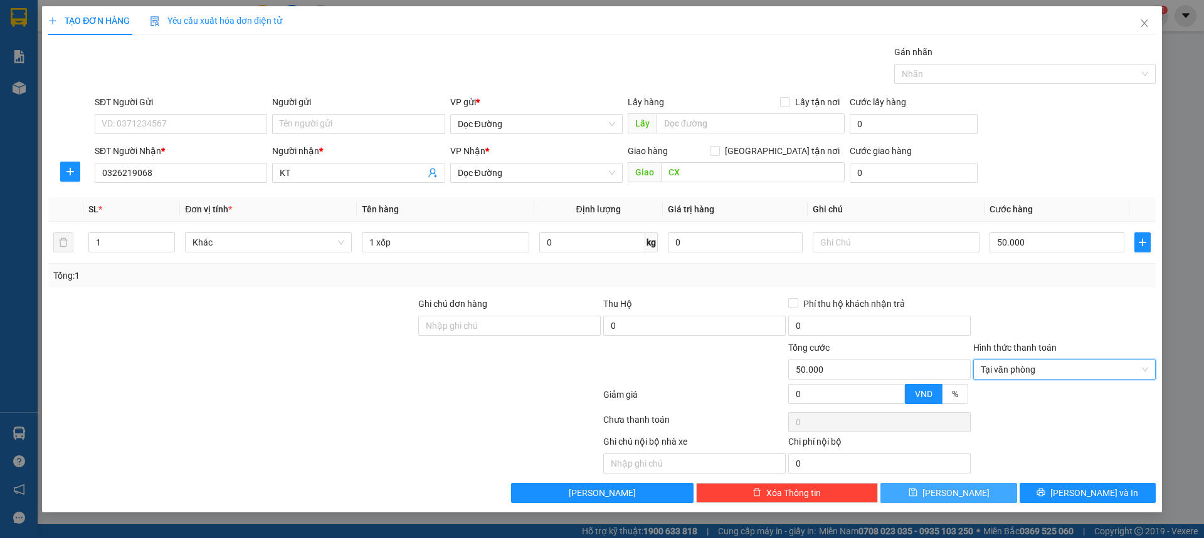
drag, startPoint x: 959, startPoint y: 483, endPoint x: 957, endPoint y: 491, distance: 7.8
click at [957, 489] on div "Transit Pickup Surcharge Ids Transit Deliver Surcharge Ids Transit Deliver Surc…" at bounding box center [601, 274] width 1107 height 458
click at [957, 491] on span "[PERSON_NAME]" at bounding box center [955, 493] width 67 height 14
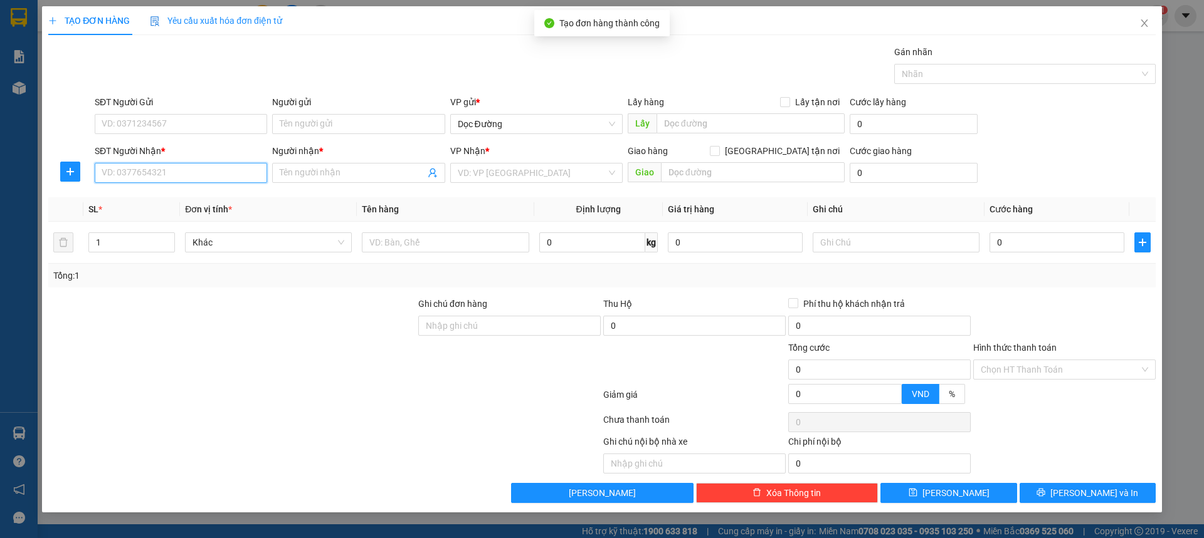
click at [224, 177] on input "SĐT Người Nhận *" at bounding box center [181, 173] width 172 height 20
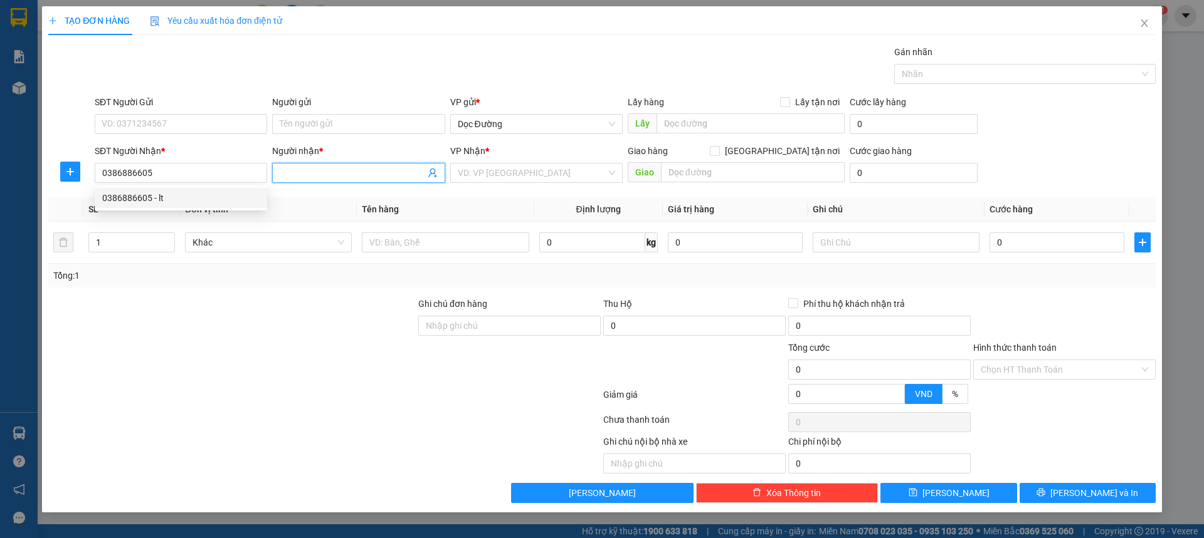
click at [308, 169] on input "Người nhận *" at bounding box center [352, 173] width 145 height 14
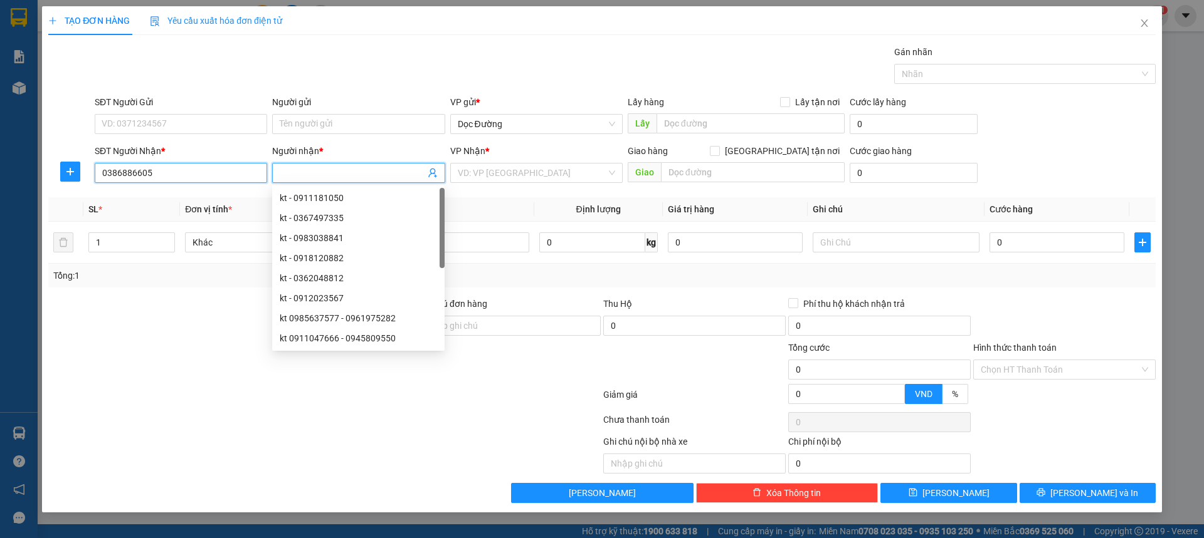
click at [207, 177] on input "0386886605" at bounding box center [181, 173] width 172 height 20
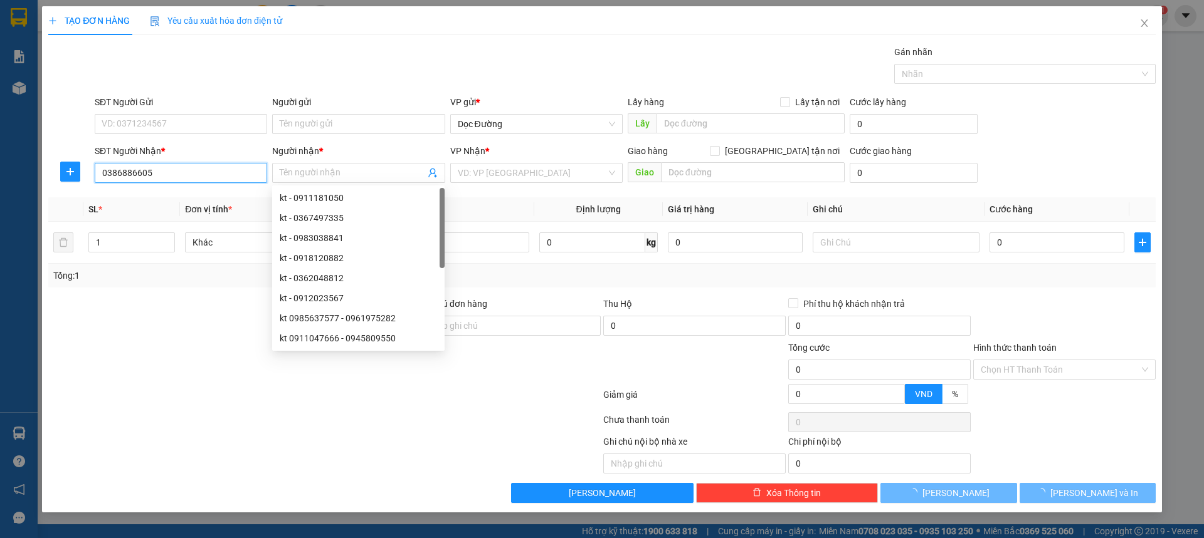
click at [0, 0] on div "0386886605 - lt" at bounding box center [0, 0] width 0 height 0
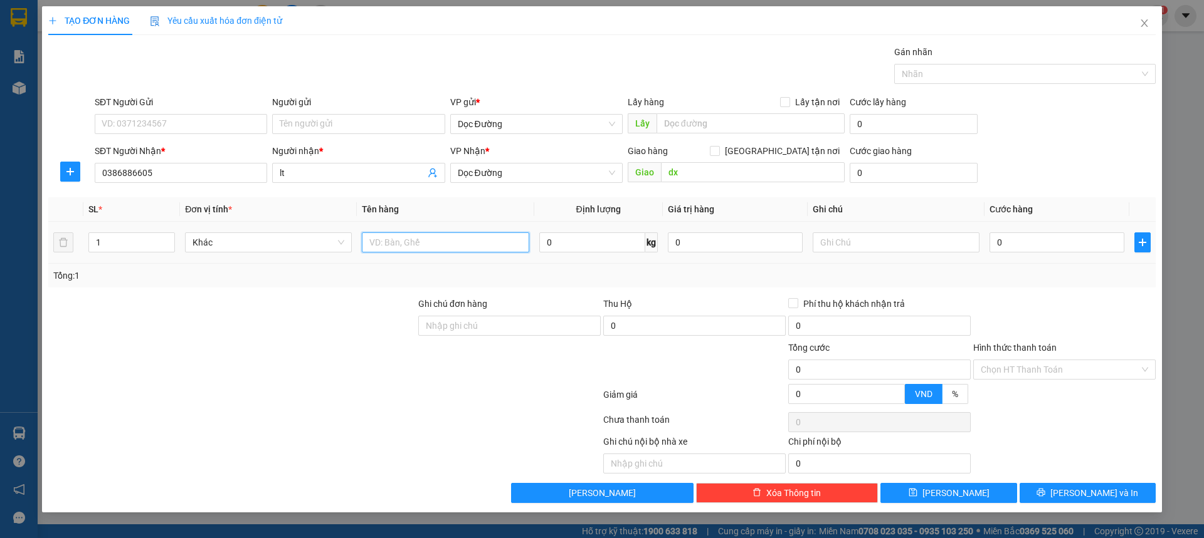
click at [458, 241] on input "text" at bounding box center [445, 243] width 167 height 20
click at [1026, 246] on input "0" at bounding box center [1056, 243] width 135 height 20
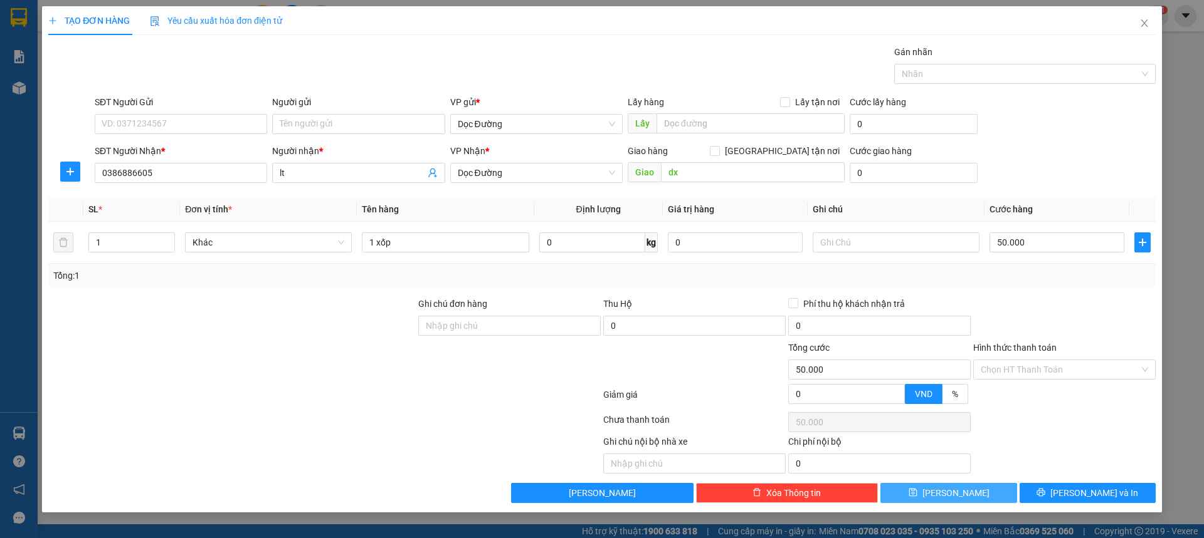
click at [914, 500] on button "[PERSON_NAME]" at bounding box center [948, 493] width 136 height 20
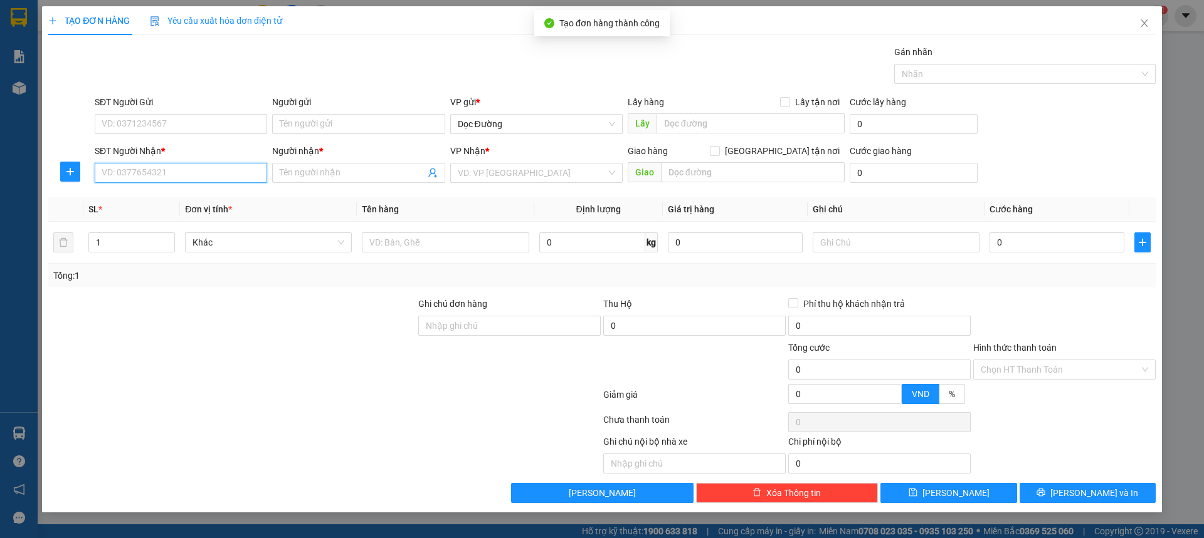
click at [165, 174] on input "SĐT Người Nhận *" at bounding box center [181, 173] width 172 height 20
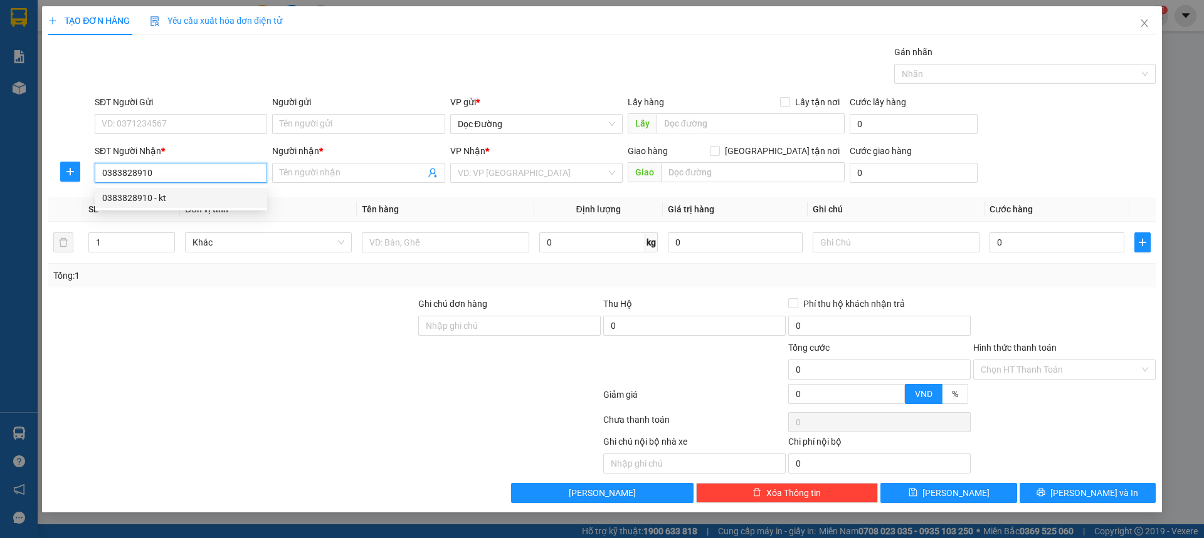
click at [177, 196] on div "0383828910 - kt" at bounding box center [180, 198] width 157 height 14
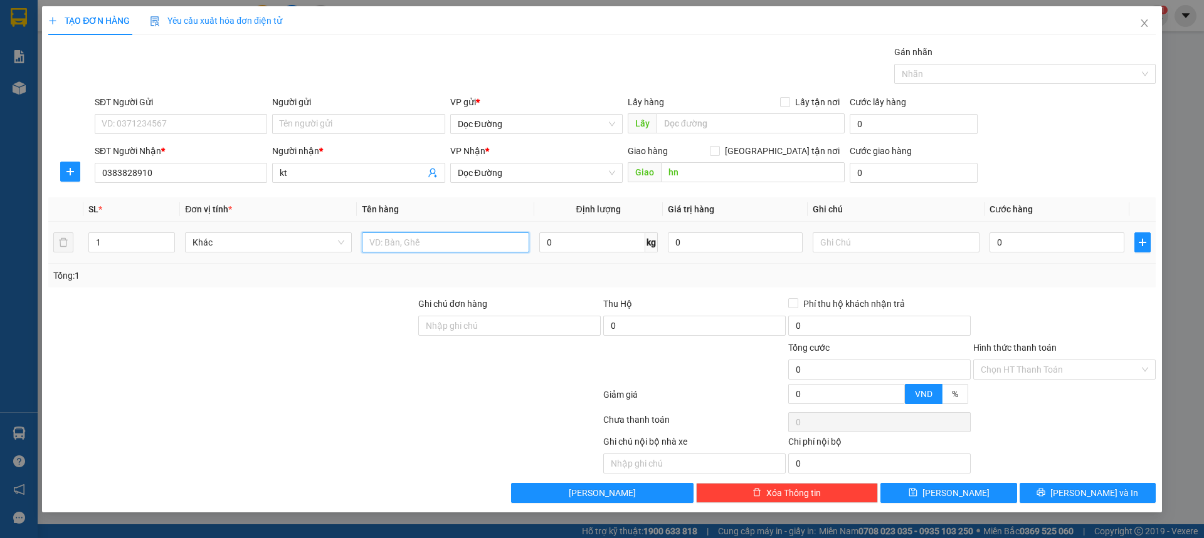
click at [423, 241] on input "text" at bounding box center [445, 243] width 167 height 20
click at [1014, 239] on input "0" at bounding box center [1056, 243] width 135 height 20
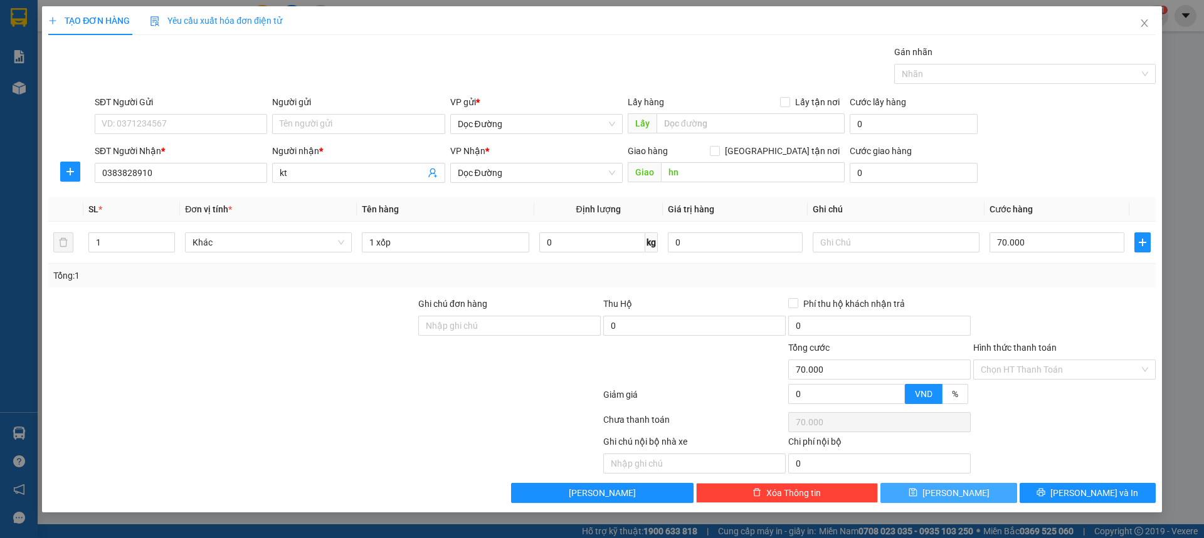
drag, startPoint x: 930, startPoint y: 498, endPoint x: 925, endPoint y: 488, distance: 10.9
click at [930, 497] on button "[PERSON_NAME]" at bounding box center [948, 493] width 136 height 20
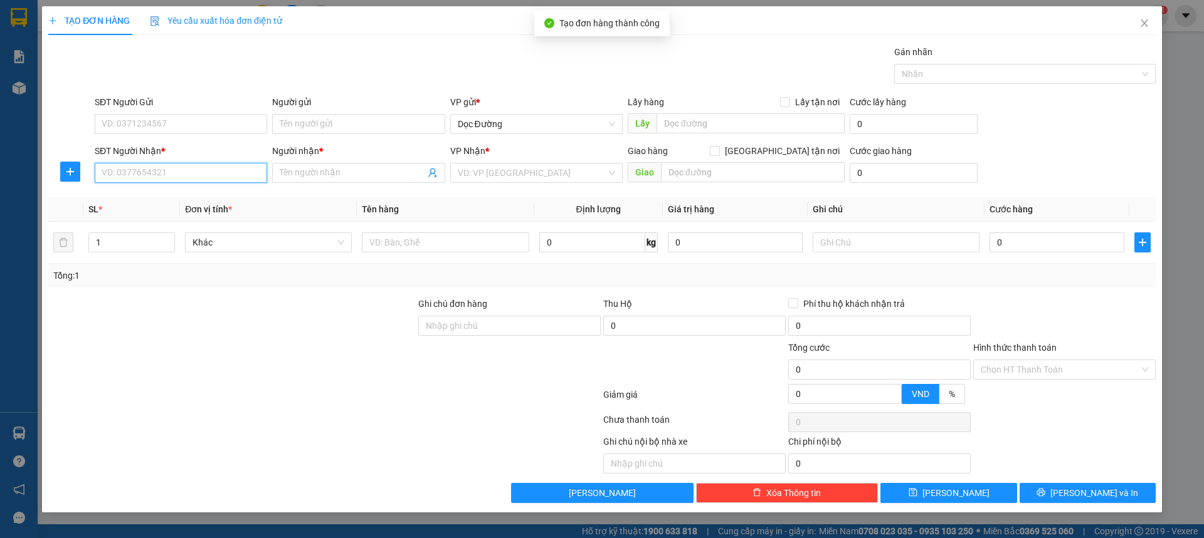
click at [181, 171] on input "SĐT Người Nhận *" at bounding box center [181, 173] width 172 height 20
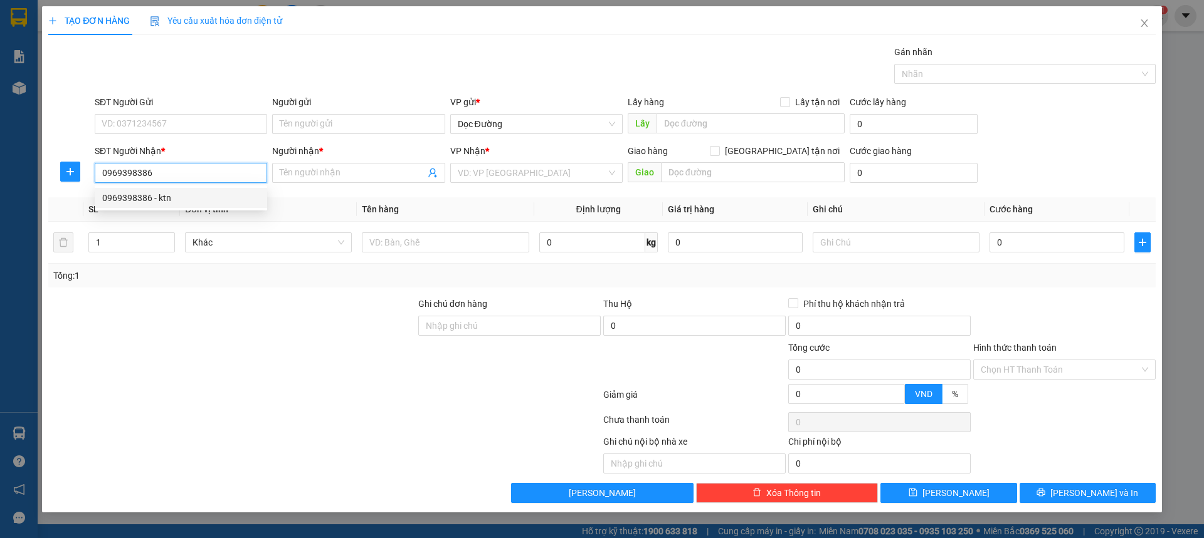
click at [175, 196] on div "0969398386 - ktn" at bounding box center [180, 198] width 157 height 14
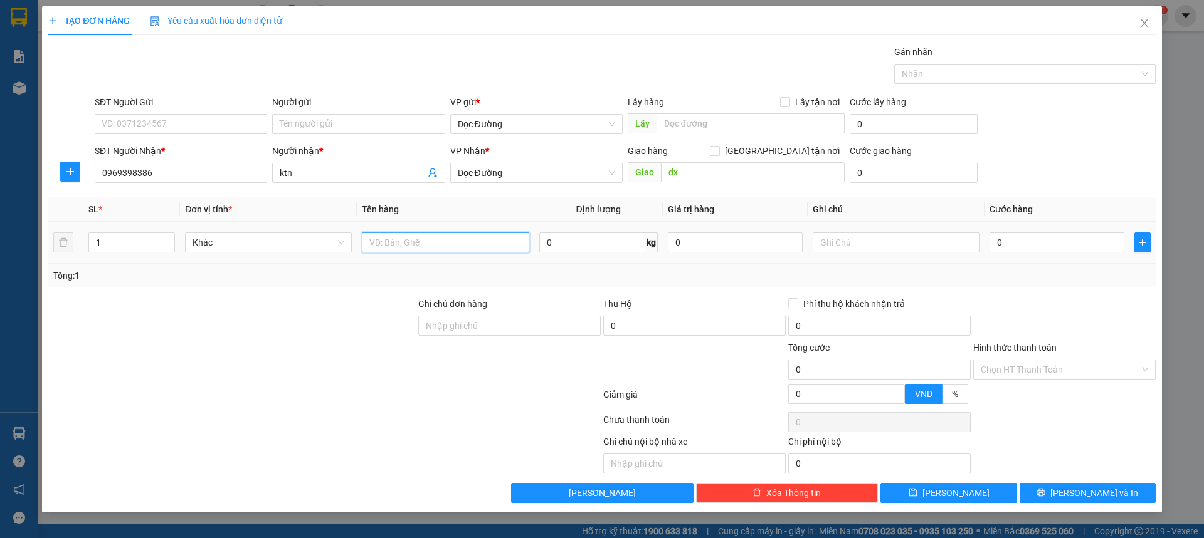
click at [468, 241] on input "text" at bounding box center [445, 243] width 167 height 20
click at [1037, 243] on input "0" at bounding box center [1056, 243] width 135 height 20
click at [1007, 371] on input "Hình thức thanh toán" at bounding box center [1059, 369] width 159 height 19
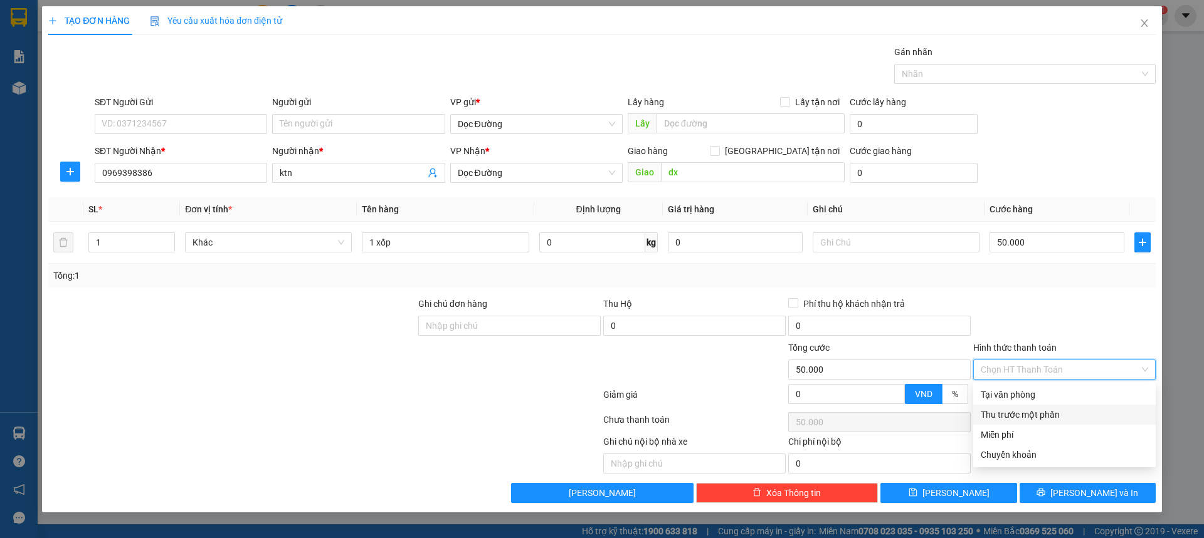
click at [1001, 409] on div "Thu trước một phần" at bounding box center [1063, 415] width 167 height 14
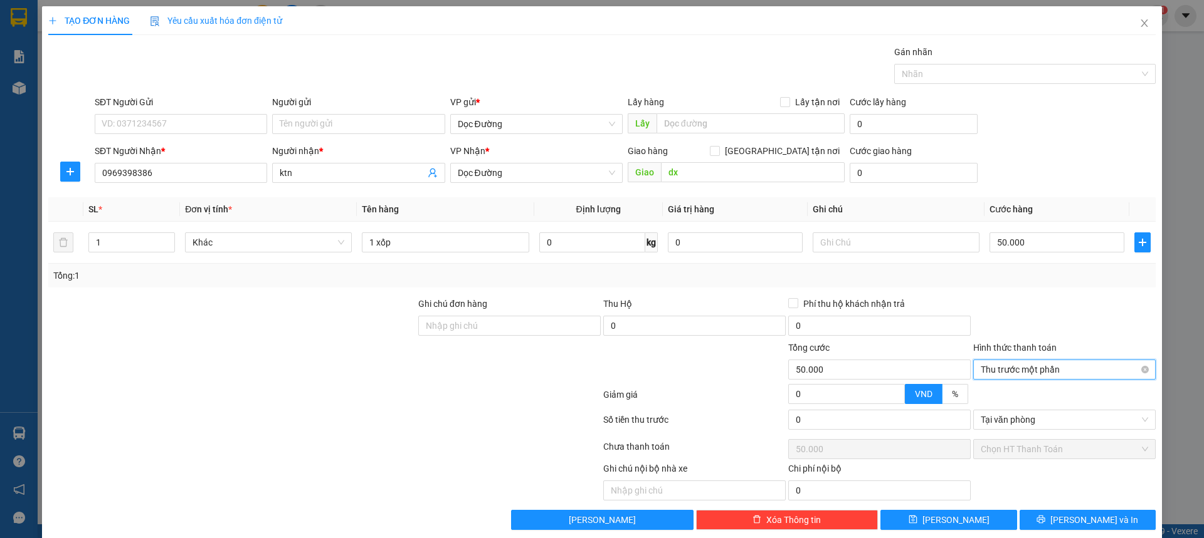
click at [1019, 372] on span "Thu trước một phần" at bounding box center [1063, 369] width 167 height 19
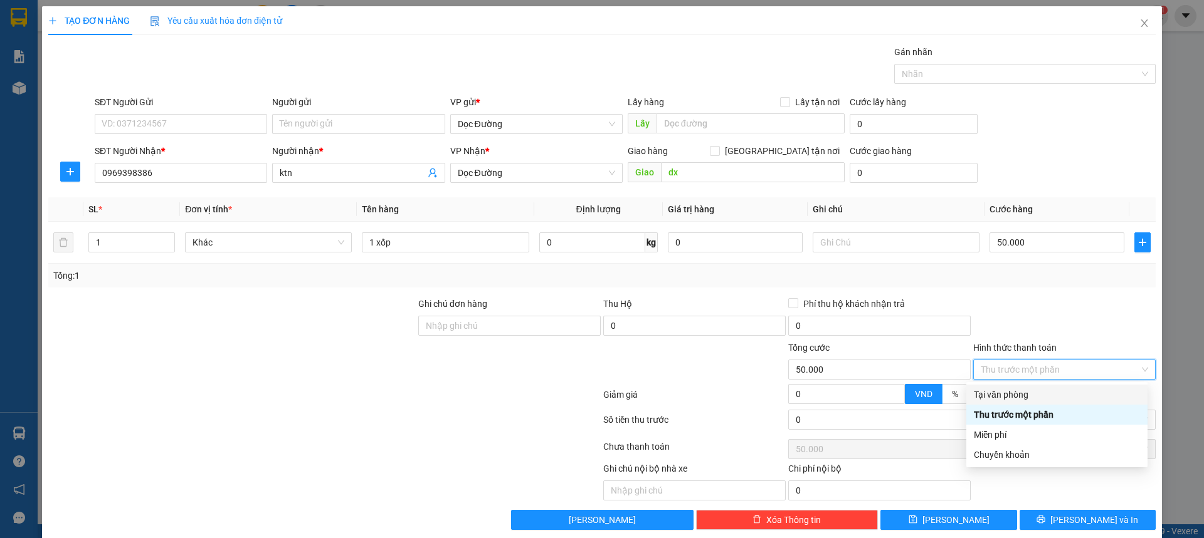
click at [1009, 392] on div "Tại văn phòng" at bounding box center [1057, 395] width 166 height 14
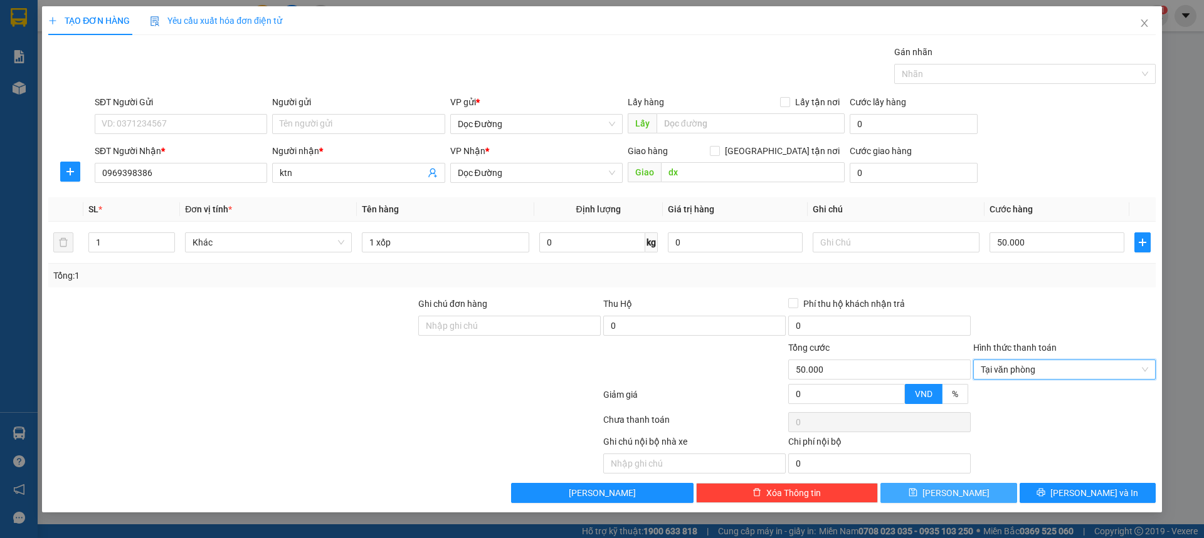
click at [950, 487] on span "[PERSON_NAME]" at bounding box center [955, 493] width 67 height 14
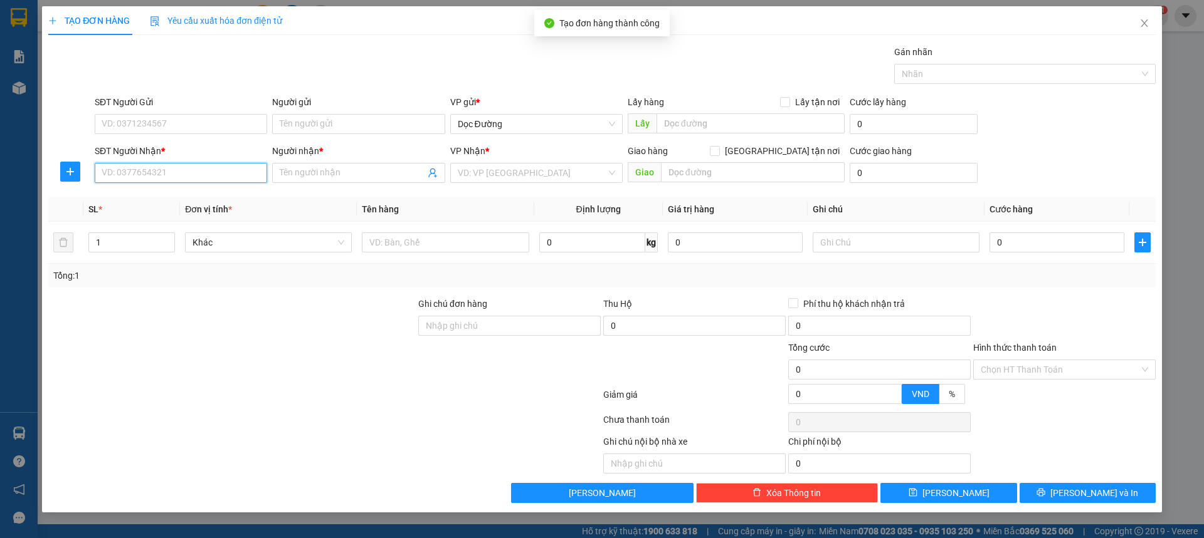
click at [150, 163] on input "SĐT Người Nhận *" at bounding box center [181, 173] width 172 height 20
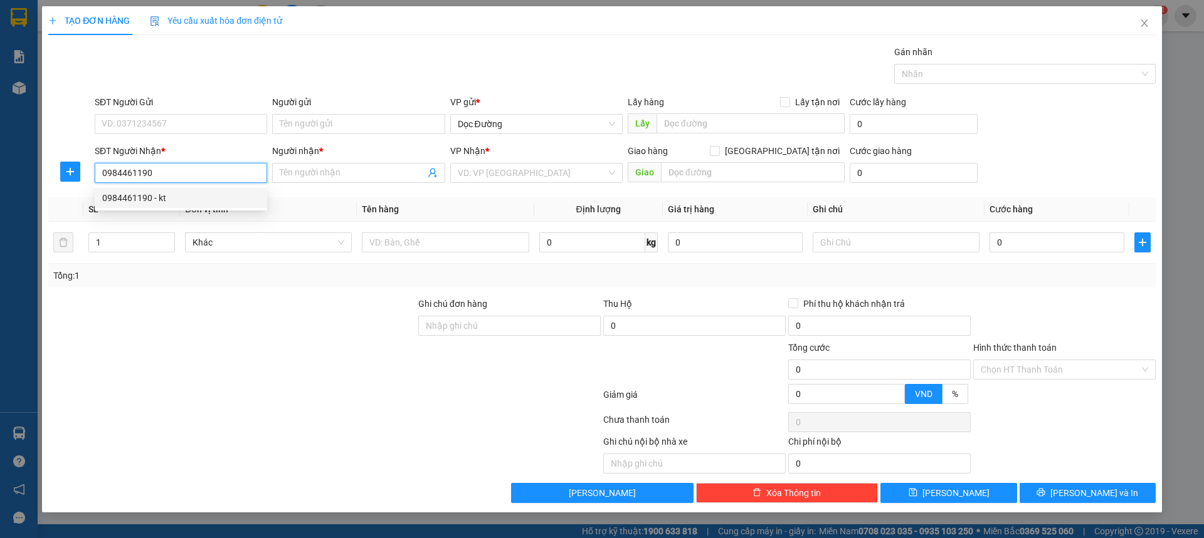
click at [202, 196] on div "0984461190 - kt" at bounding box center [180, 198] width 157 height 14
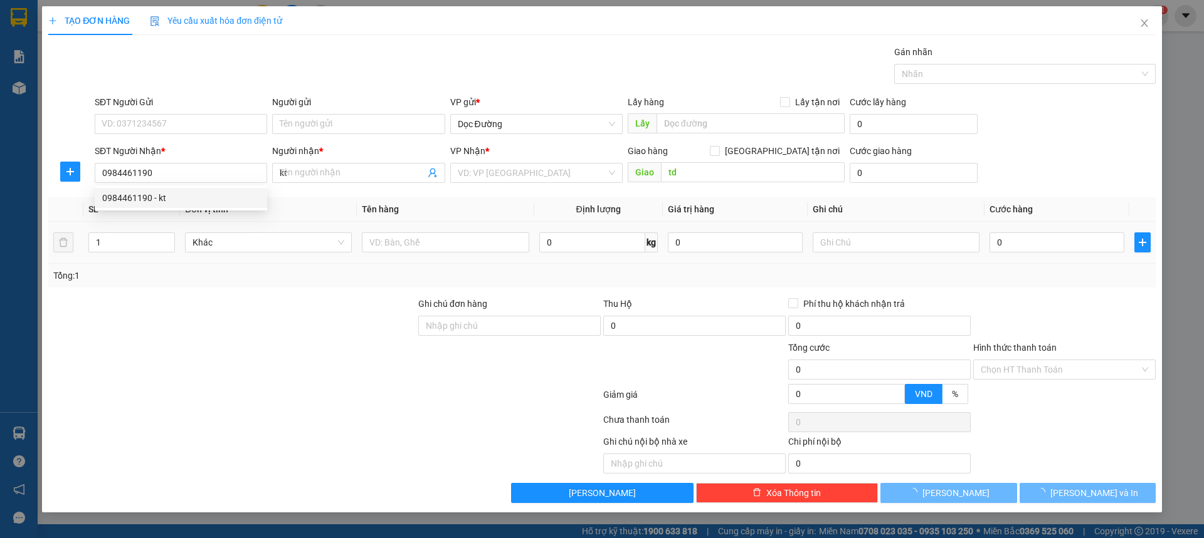
click at [419, 228] on td at bounding box center [445, 243] width 177 height 42
click at [418, 232] on div at bounding box center [445, 242] width 167 height 25
click at [414, 245] on input "text" at bounding box center [445, 243] width 167 height 20
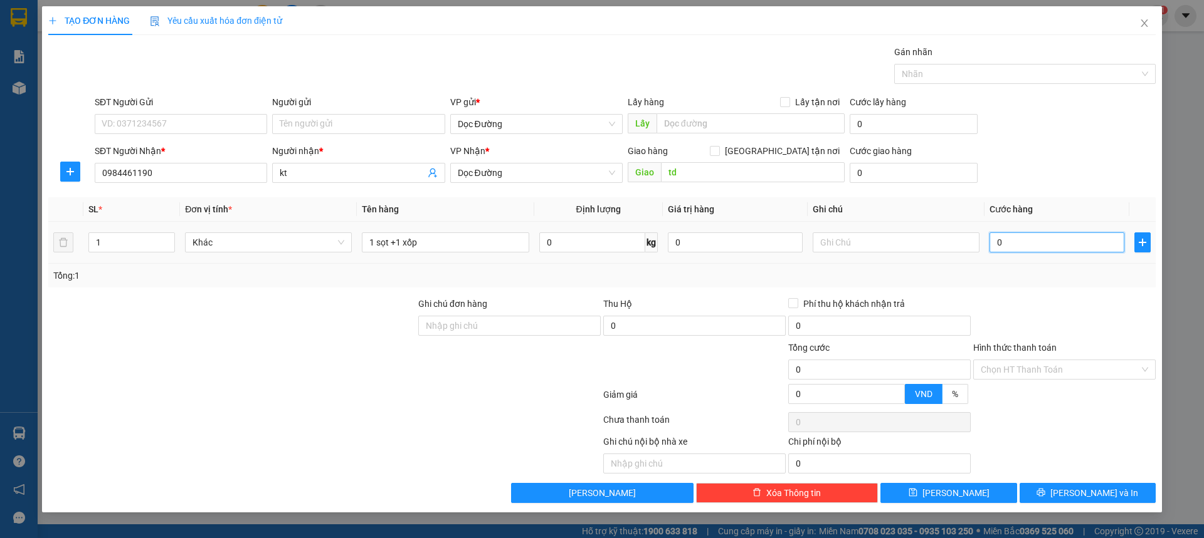
click at [1081, 238] on input "0" at bounding box center [1056, 243] width 135 height 20
click at [1023, 377] on input "Hình thức thanh toán" at bounding box center [1059, 369] width 159 height 19
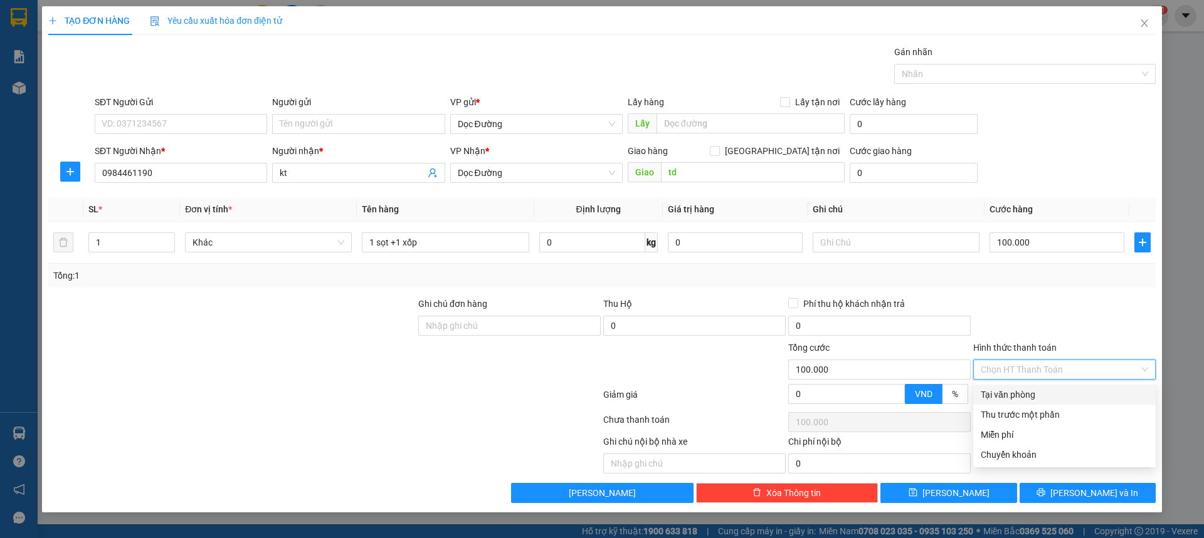
click at [1011, 397] on div "Tại văn phòng" at bounding box center [1063, 395] width 167 height 14
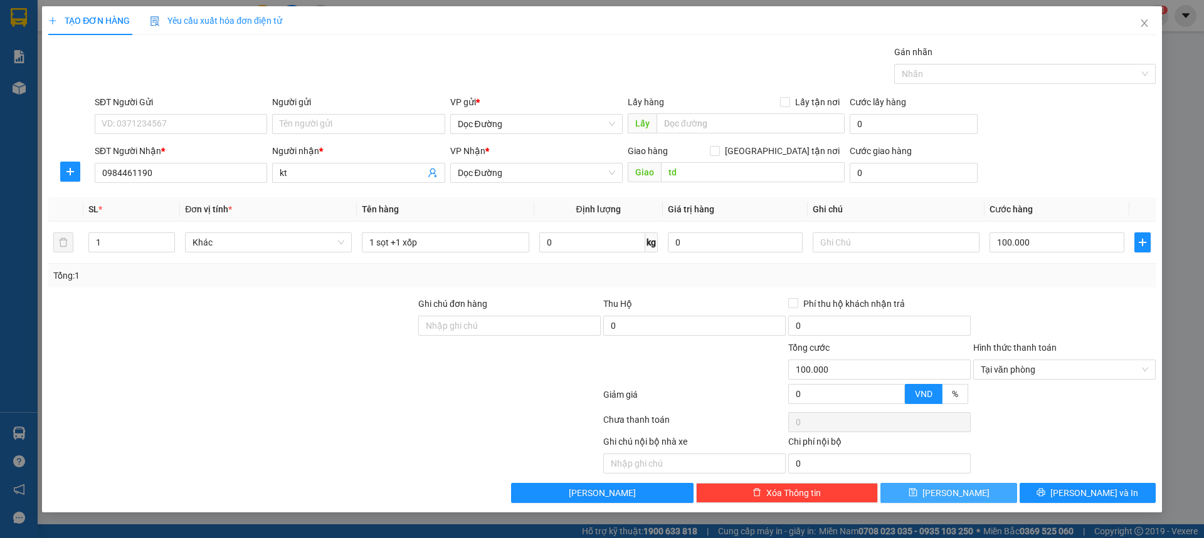
click at [968, 488] on button "[PERSON_NAME]" at bounding box center [948, 493] width 136 height 20
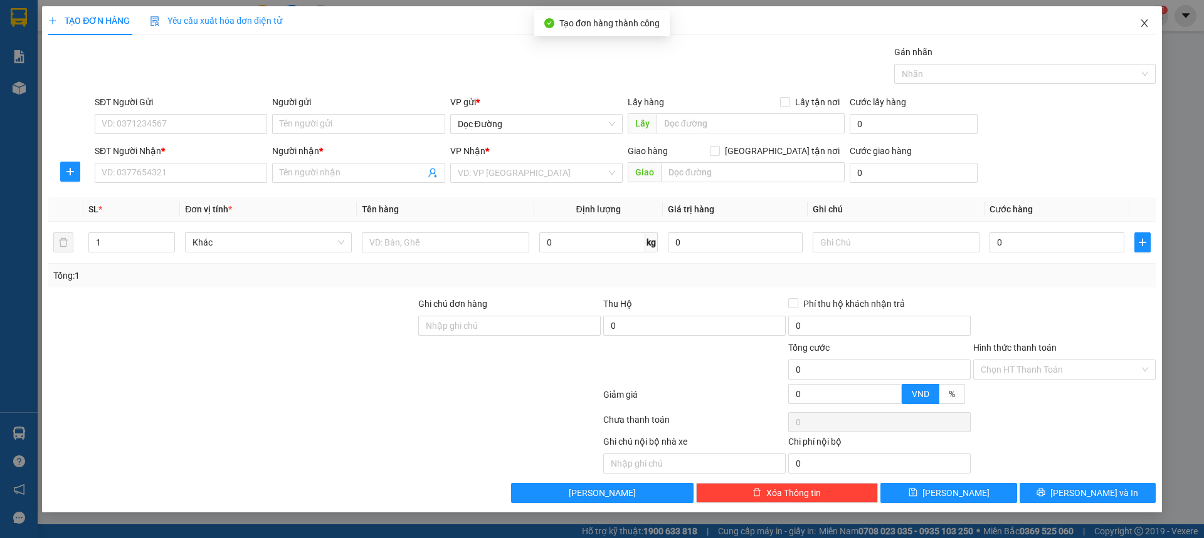
click at [1155, 28] on span "Close" at bounding box center [1144, 23] width 35 height 35
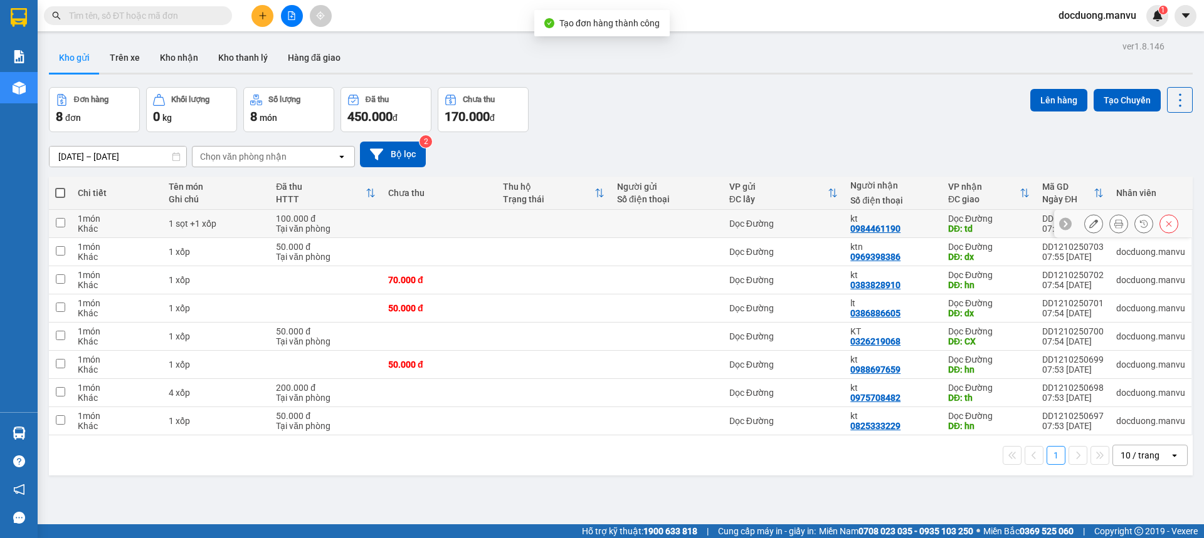
drag, startPoint x: 442, startPoint y: 217, endPoint x: 394, endPoint y: 245, distance: 55.9
click at [434, 219] on td at bounding box center [439, 224] width 114 height 28
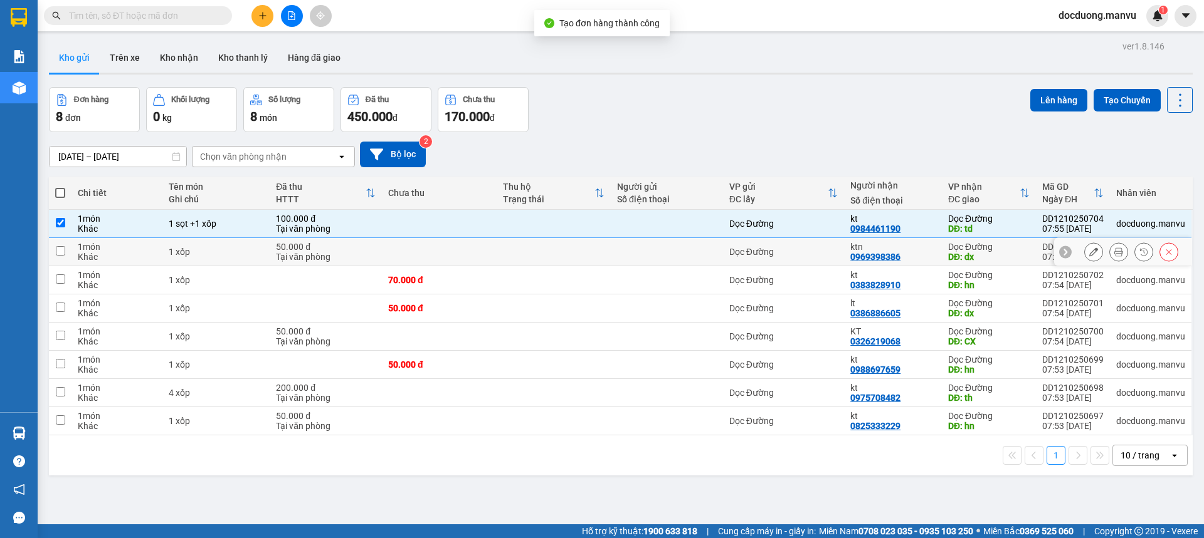
click at [394, 245] on td at bounding box center [439, 252] width 114 height 28
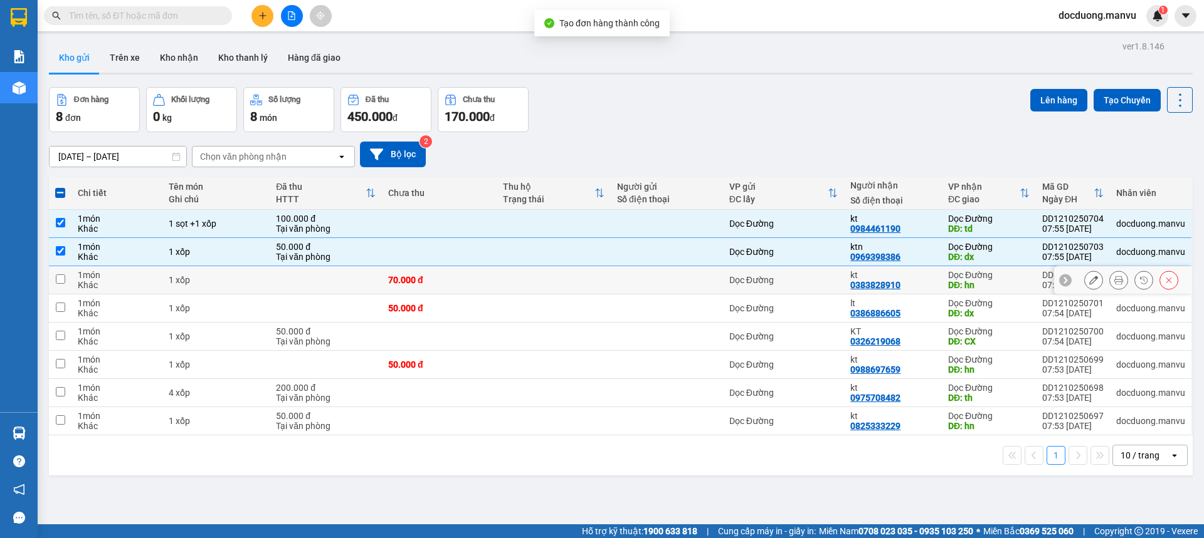
click at [349, 274] on td at bounding box center [326, 280] width 112 height 28
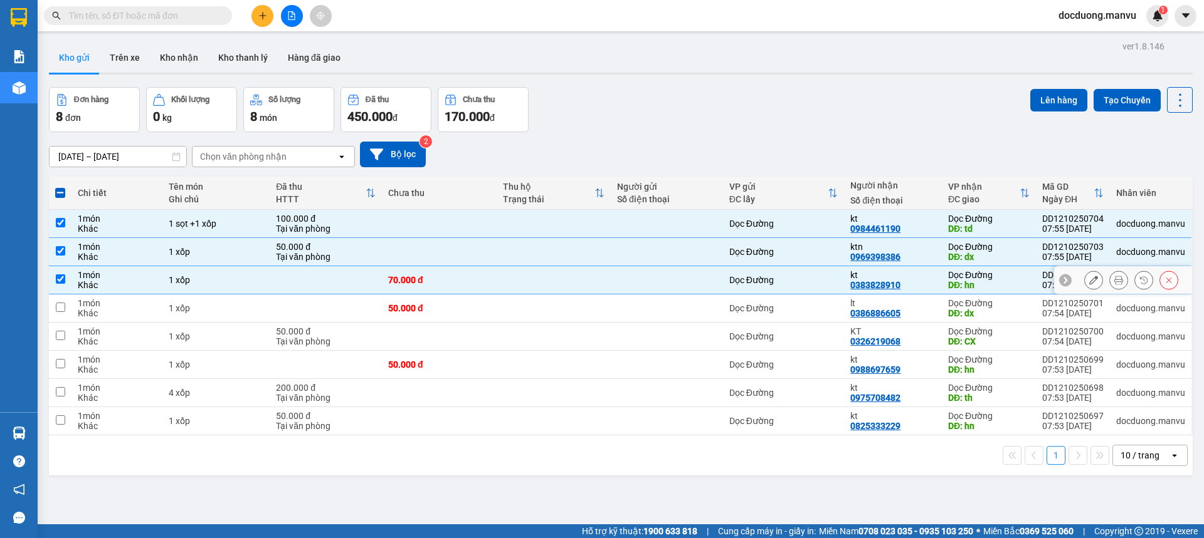
click at [325, 291] on td at bounding box center [326, 280] width 112 height 28
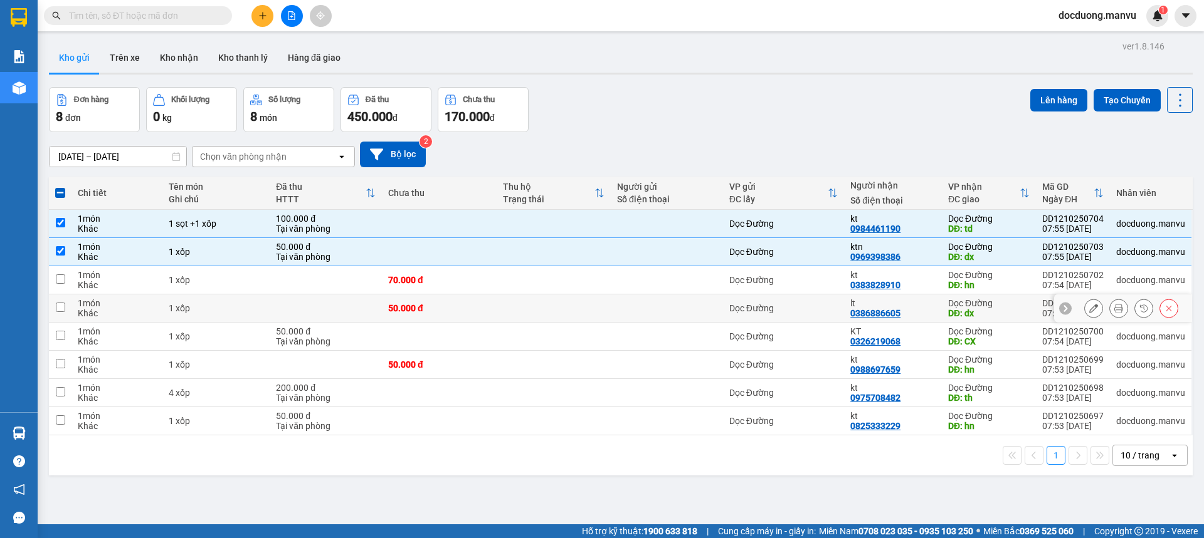
click at [323, 308] on td at bounding box center [326, 309] width 112 height 28
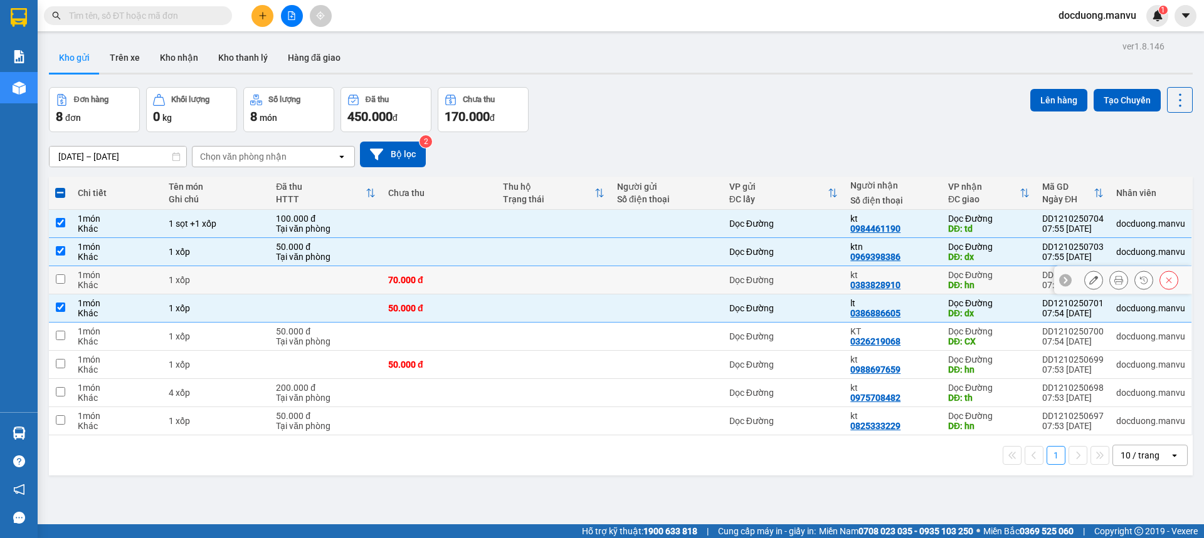
click at [349, 283] on td at bounding box center [326, 280] width 112 height 28
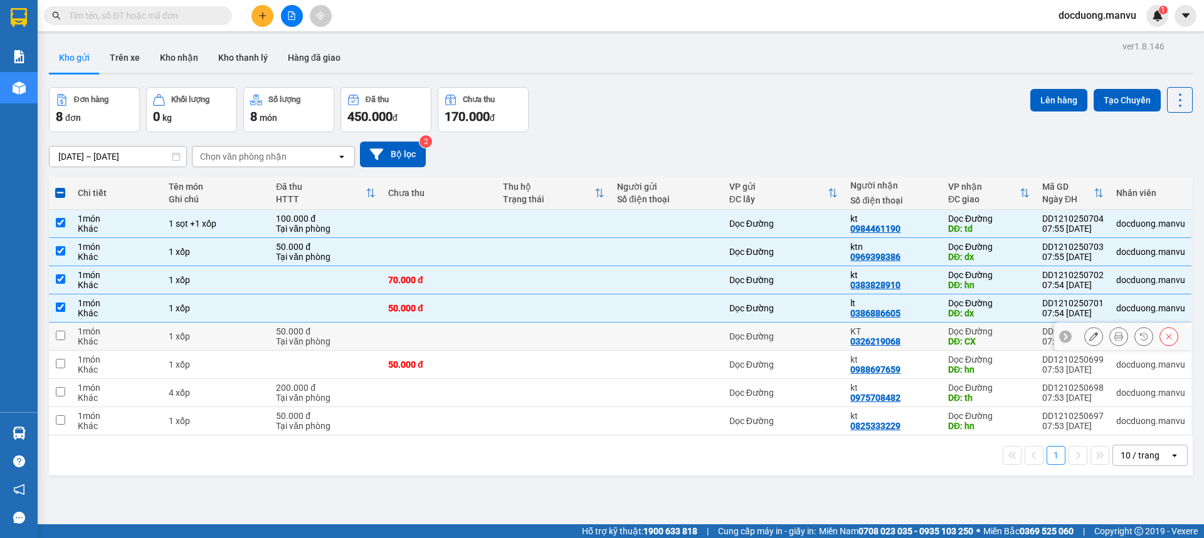
click at [349, 337] on div "Tại văn phòng" at bounding box center [326, 342] width 100 height 10
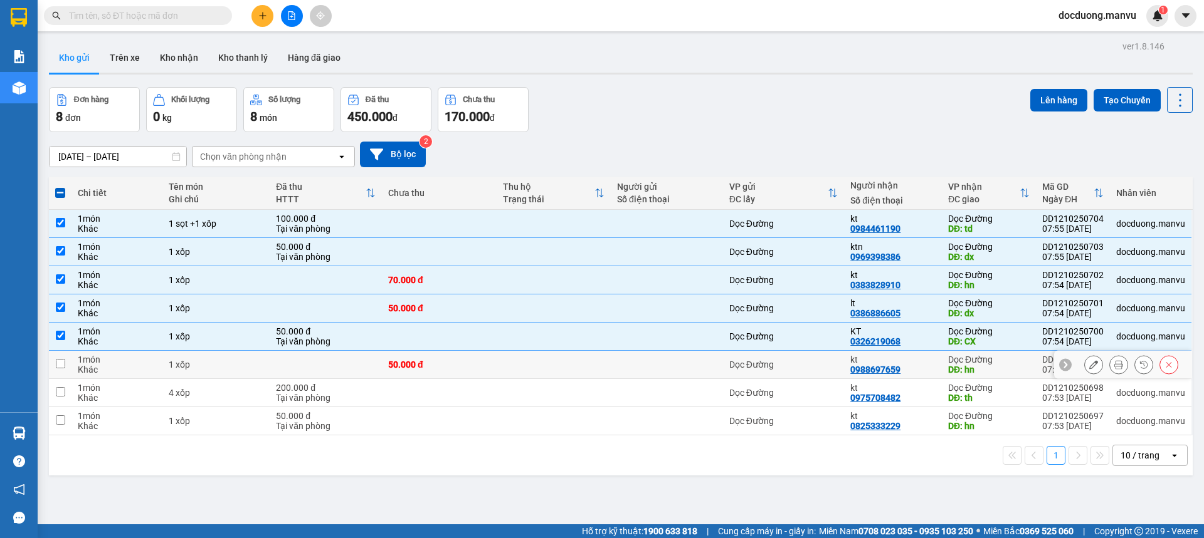
click at [337, 360] on td at bounding box center [326, 365] width 112 height 28
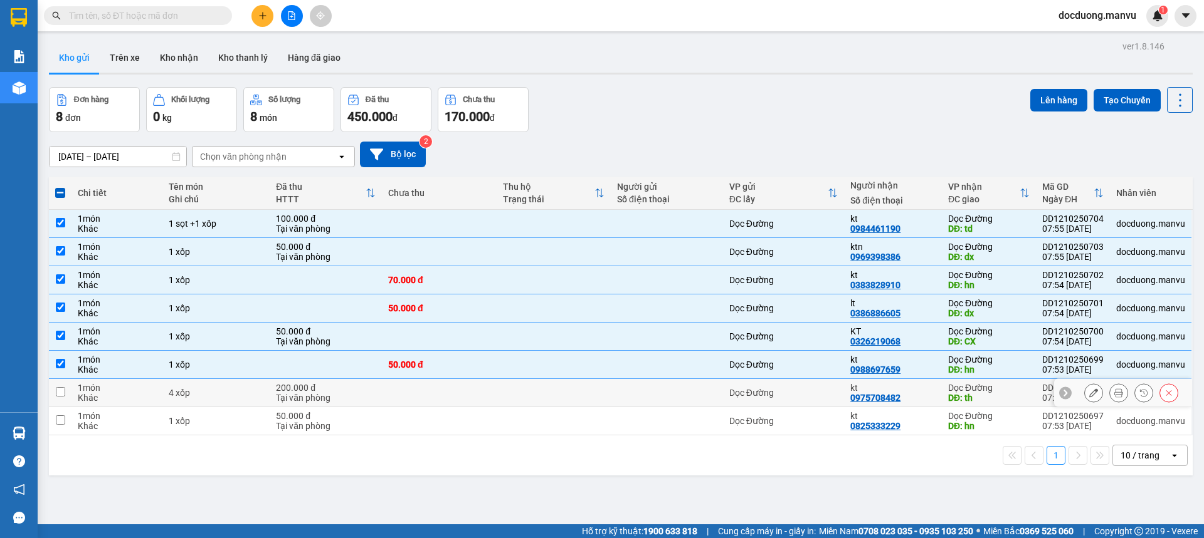
click at [337, 383] on div "200.000 đ" at bounding box center [326, 388] width 100 height 10
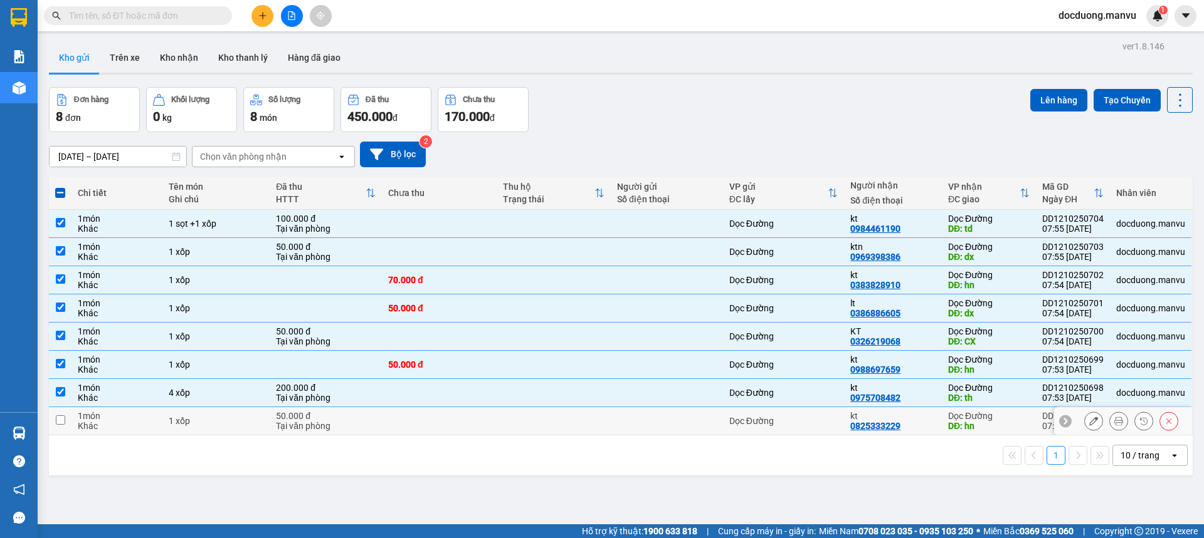
click at [325, 428] on div "Tại văn phòng" at bounding box center [326, 426] width 100 height 10
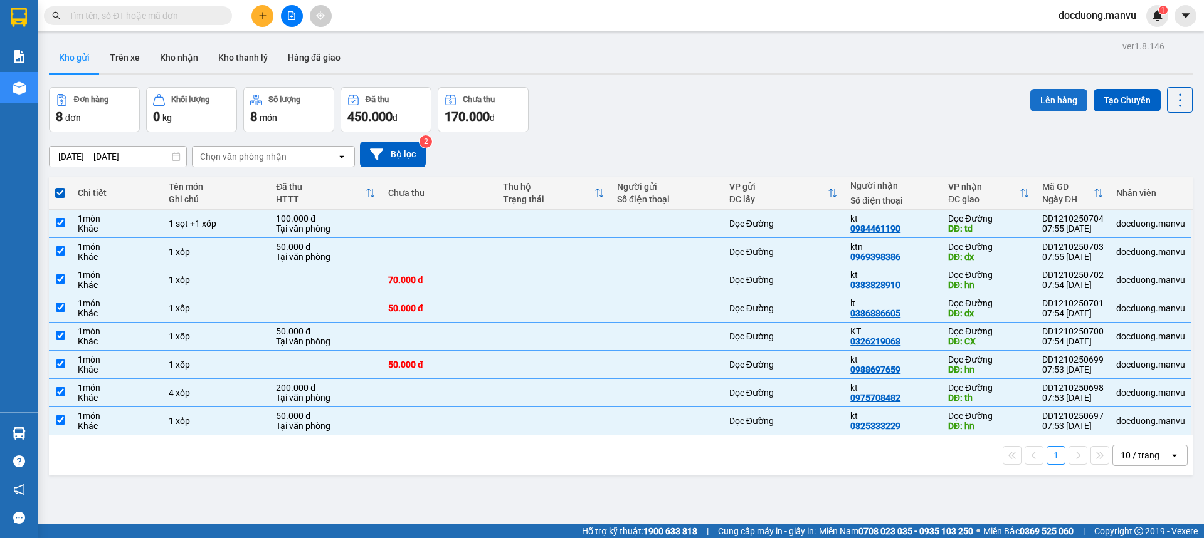
click at [1058, 98] on button "Lên hàng" at bounding box center [1058, 100] width 57 height 23
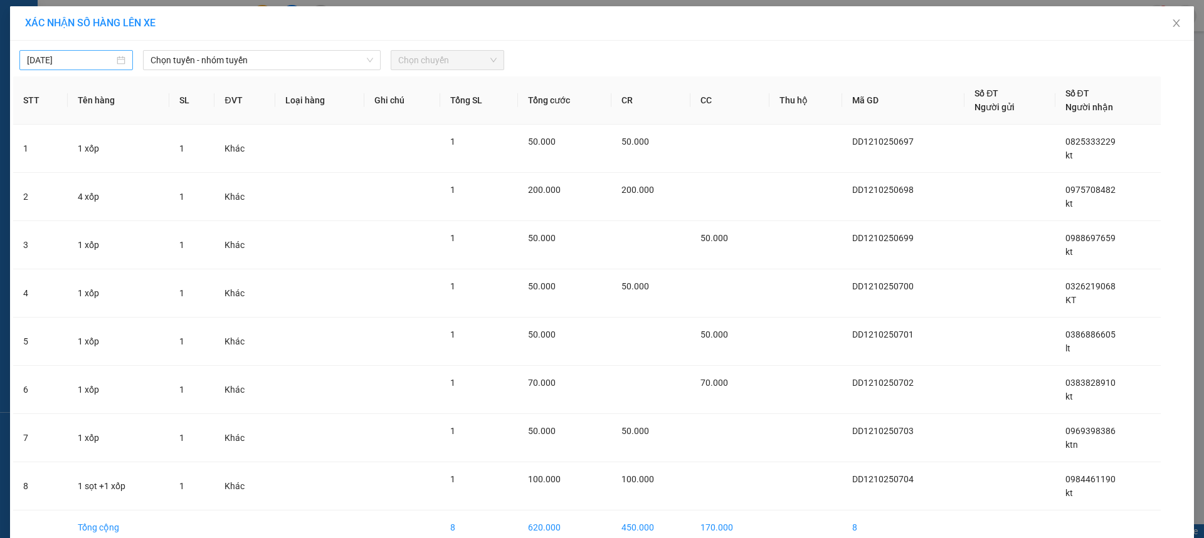
click at [78, 59] on input "[DATE]" at bounding box center [70, 60] width 87 height 14
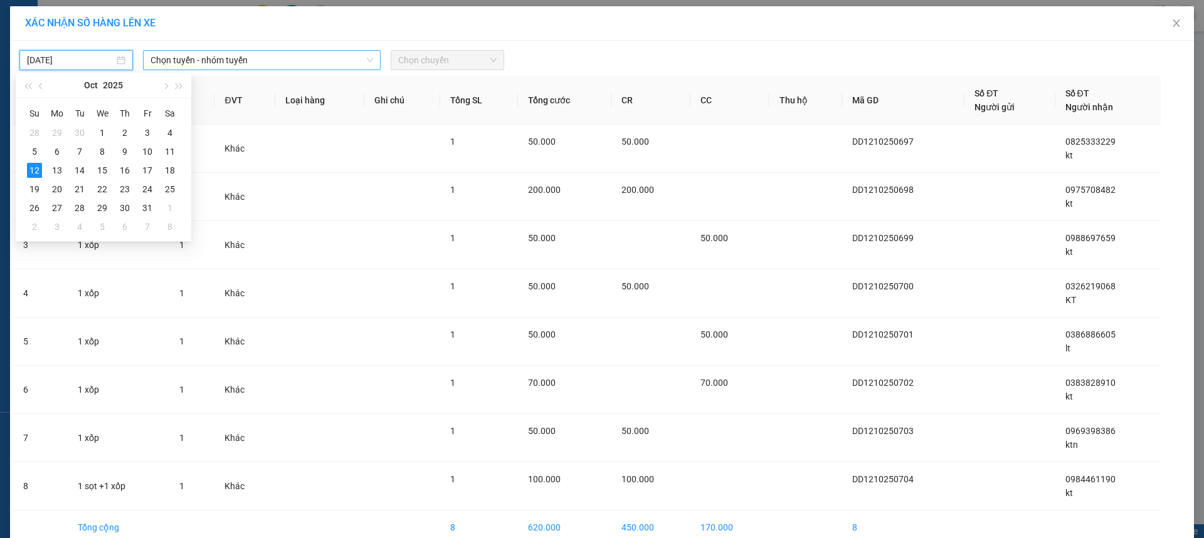
drag, startPoint x: 150, startPoint y: 64, endPoint x: 156, endPoint y: 62, distance: 6.5
click at [150, 63] on span "Chọn tuyến - nhóm tuyến" at bounding box center [261, 60] width 223 height 19
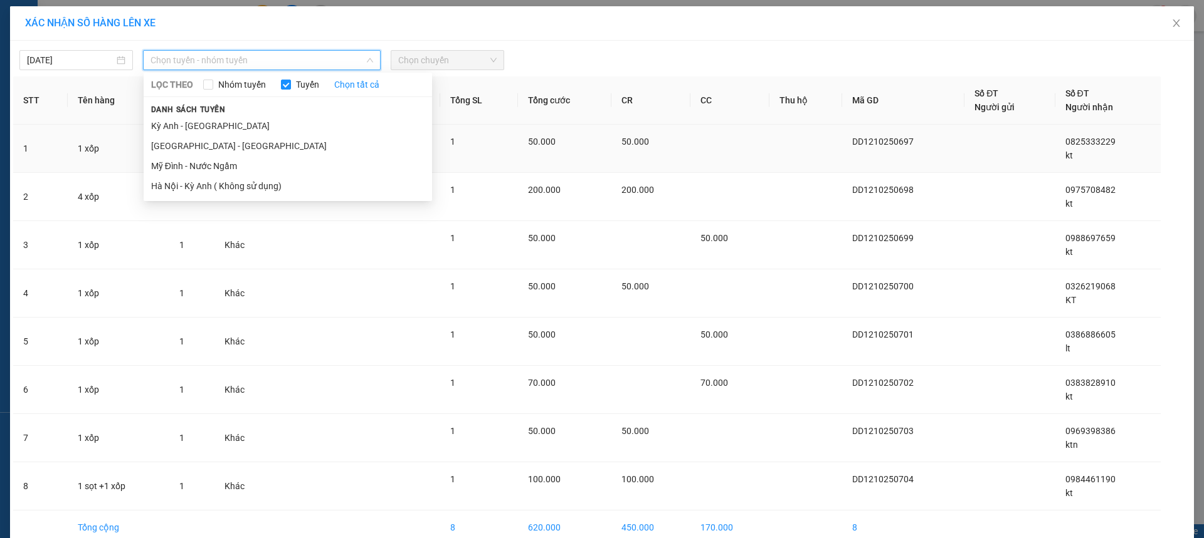
click at [175, 126] on li "Kỳ Anh - [GEOGRAPHIC_DATA]" at bounding box center [288, 126] width 288 height 20
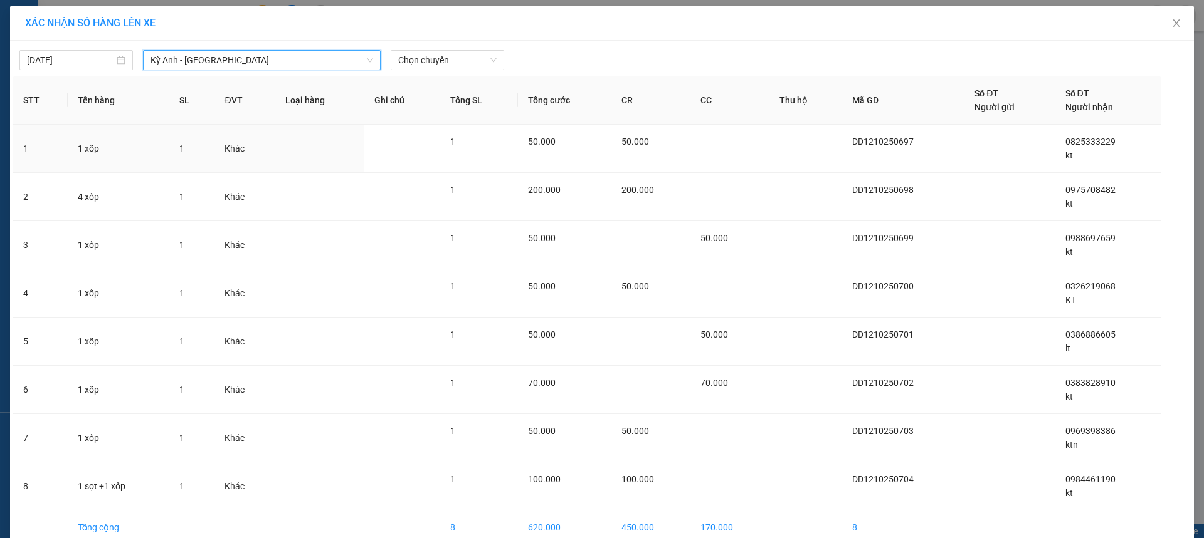
click at [458, 72] on div "[DATE] Kỳ [GEOGRAPHIC_DATA] - [GEOGRAPHIC_DATA] [GEOGRAPHIC_DATA] [GEOGRAPHIC_D…" at bounding box center [602, 314] width 1184 height 547
drag, startPoint x: 465, startPoint y: 66, endPoint x: 334, endPoint y: 65, distance: 130.4
click at [465, 65] on span "Chọn chuyến" at bounding box center [447, 60] width 98 height 19
click at [48, 58] on input "[DATE]" at bounding box center [70, 60] width 87 height 14
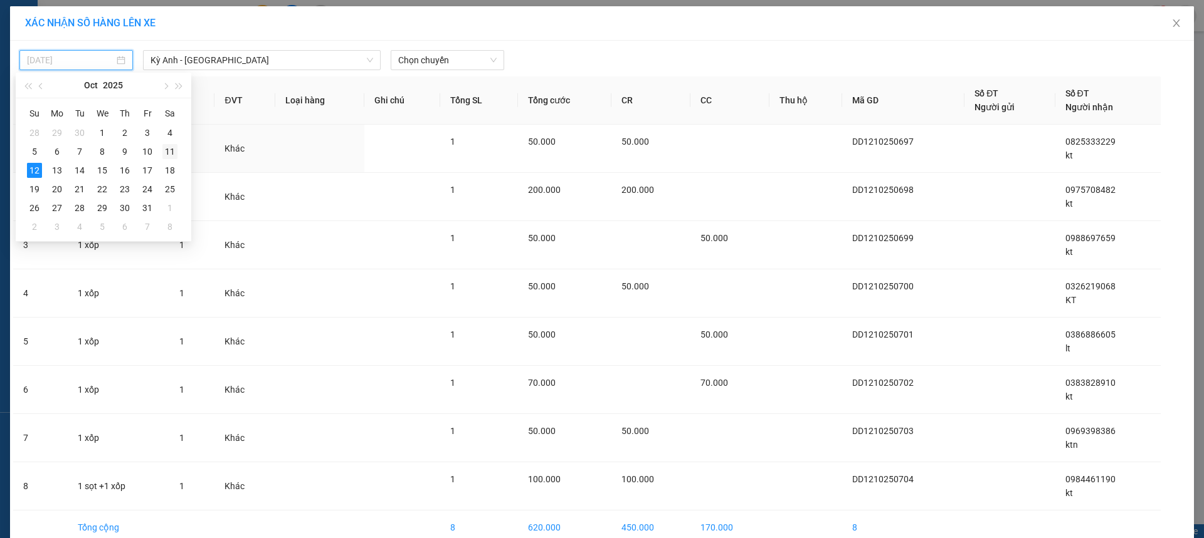
click at [161, 150] on td "11" at bounding box center [170, 151] width 23 height 19
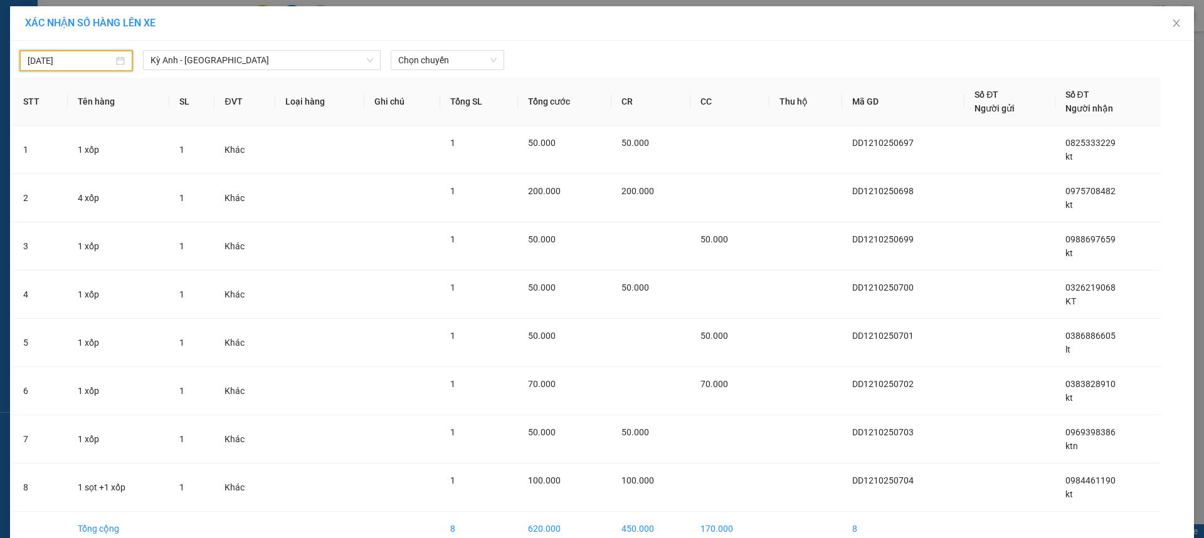
click at [479, 71] on div "[DATE] Kỳ [GEOGRAPHIC_DATA] - [GEOGRAPHIC_DATA] LỌC THEO Nhóm tuyến Tuyến Chọn …" at bounding box center [602, 315] width 1184 height 548
click at [475, 68] on span "Chọn chuyến" at bounding box center [447, 60] width 98 height 19
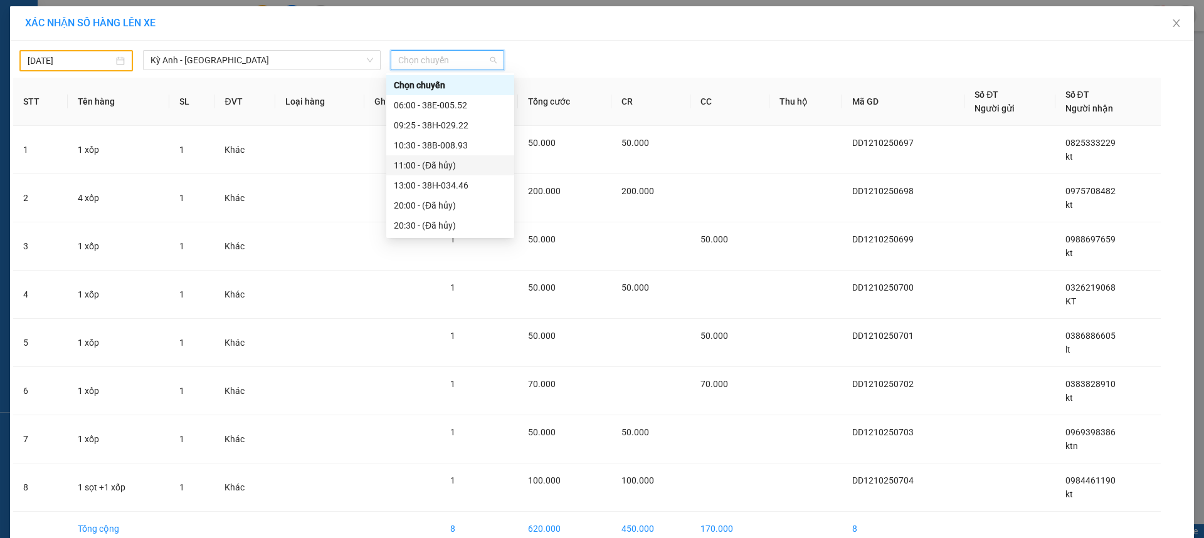
click at [481, 155] on div "10:30 - 38B-008.93" at bounding box center [450, 145] width 128 height 20
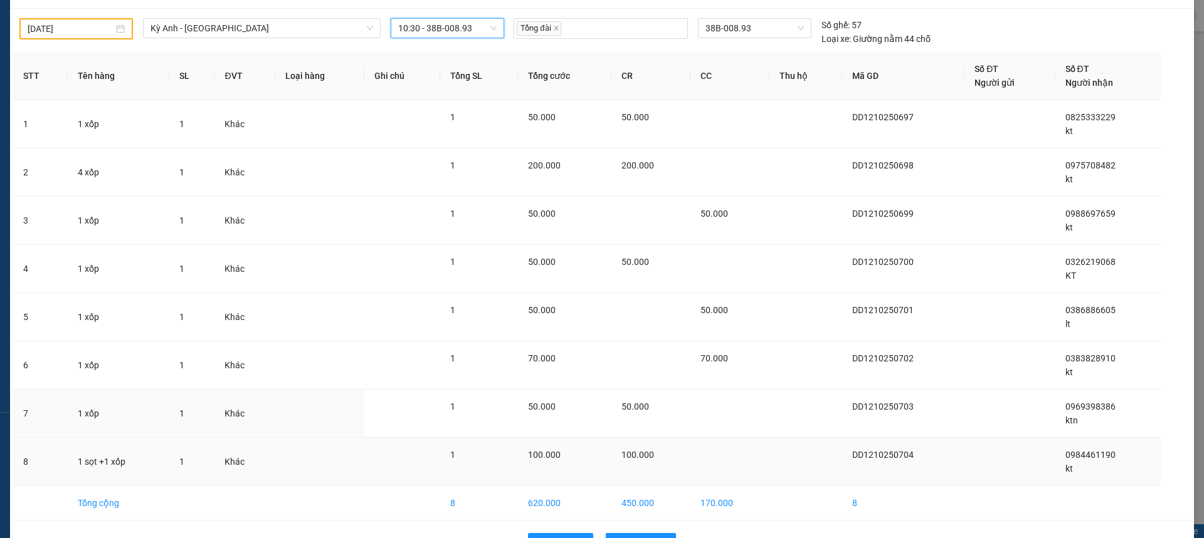
scroll to position [71, 0]
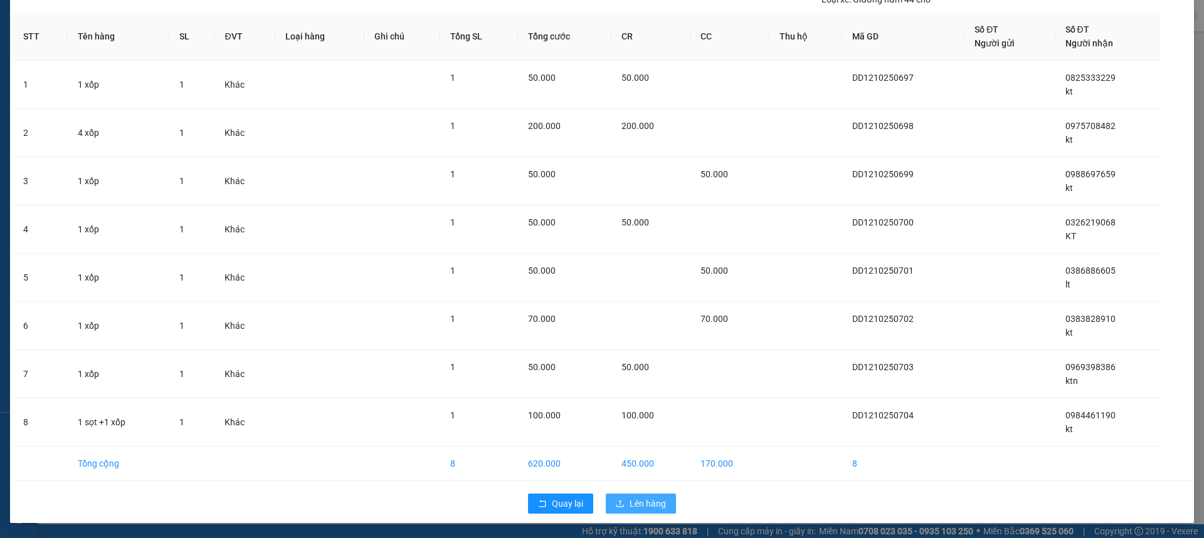
click at [644, 500] on span "Lên hàng" at bounding box center [647, 504] width 36 height 14
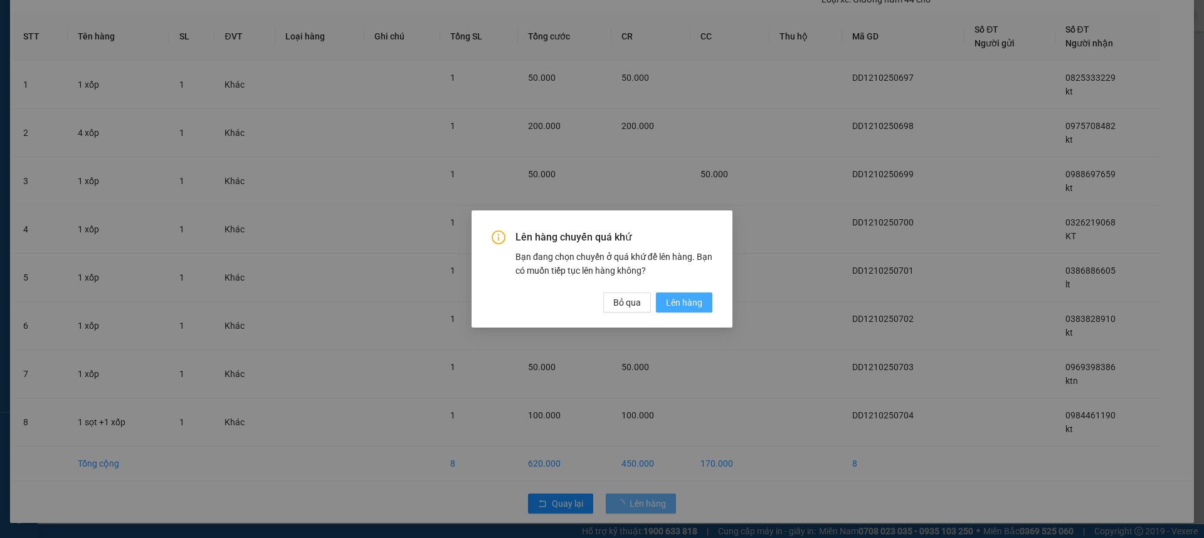
click at [688, 304] on span "Lên hàng" at bounding box center [684, 303] width 36 height 14
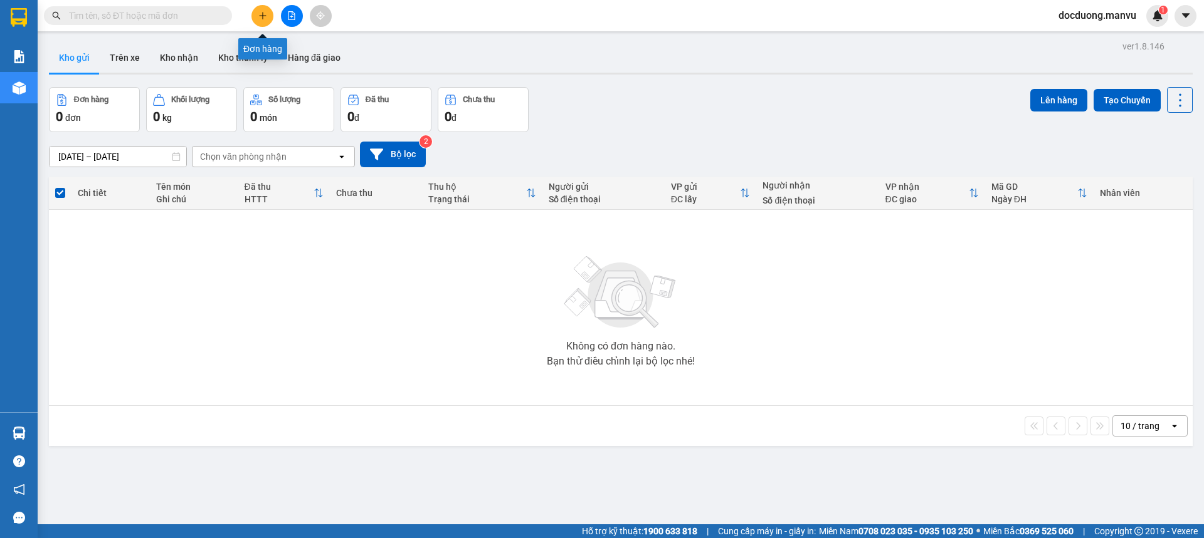
click at [263, 21] on button at bounding box center [262, 16] width 22 height 22
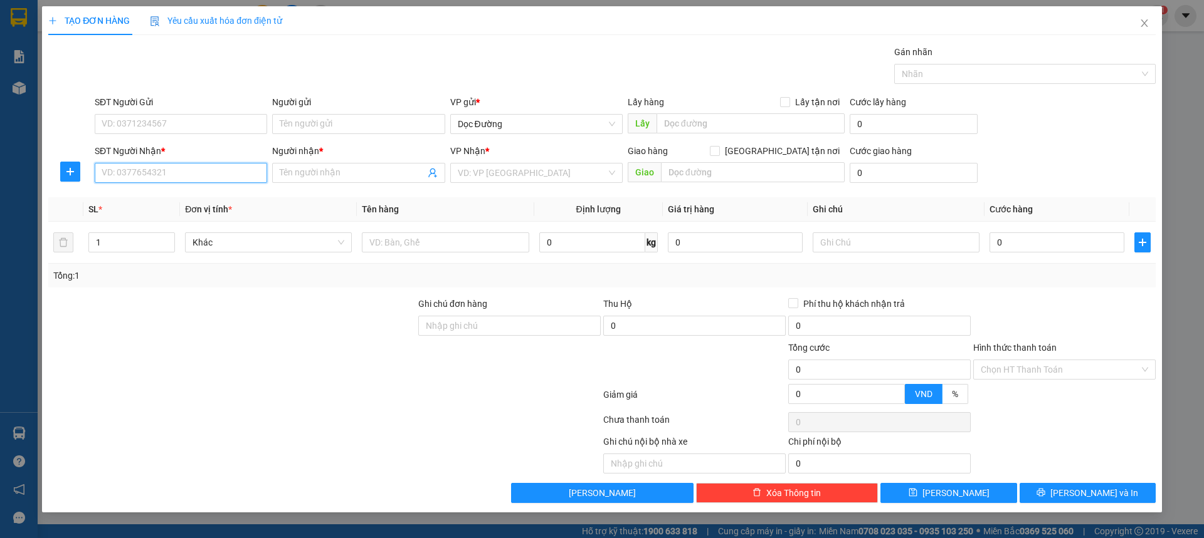
click at [171, 179] on input "SĐT Người Nhận *" at bounding box center [181, 173] width 172 height 20
click at [283, 165] on span at bounding box center [358, 173] width 172 height 20
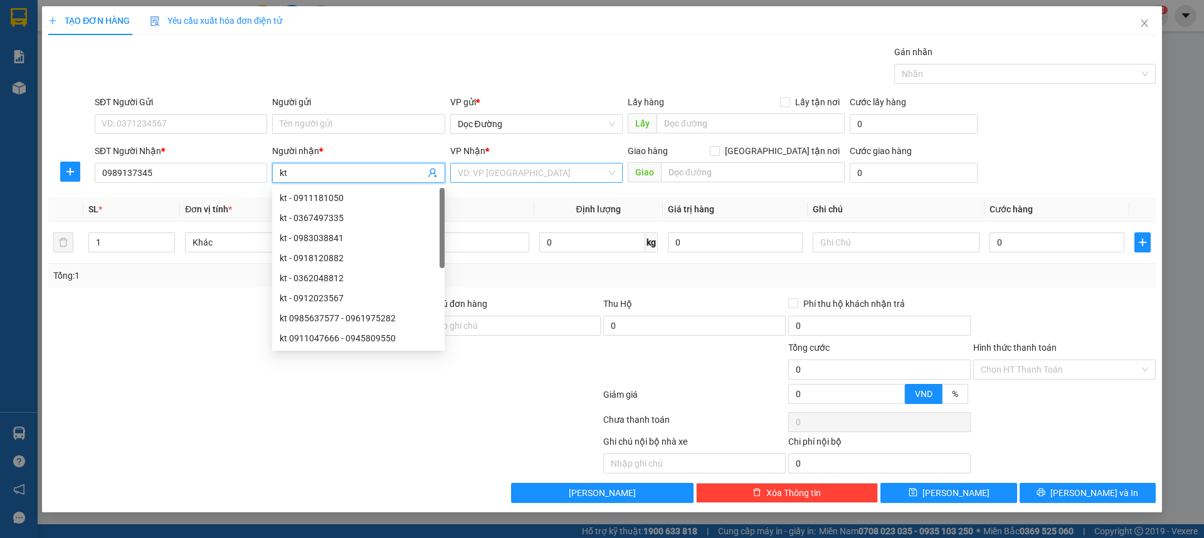
click at [486, 182] on input "search" at bounding box center [532, 173] width 149 height 19
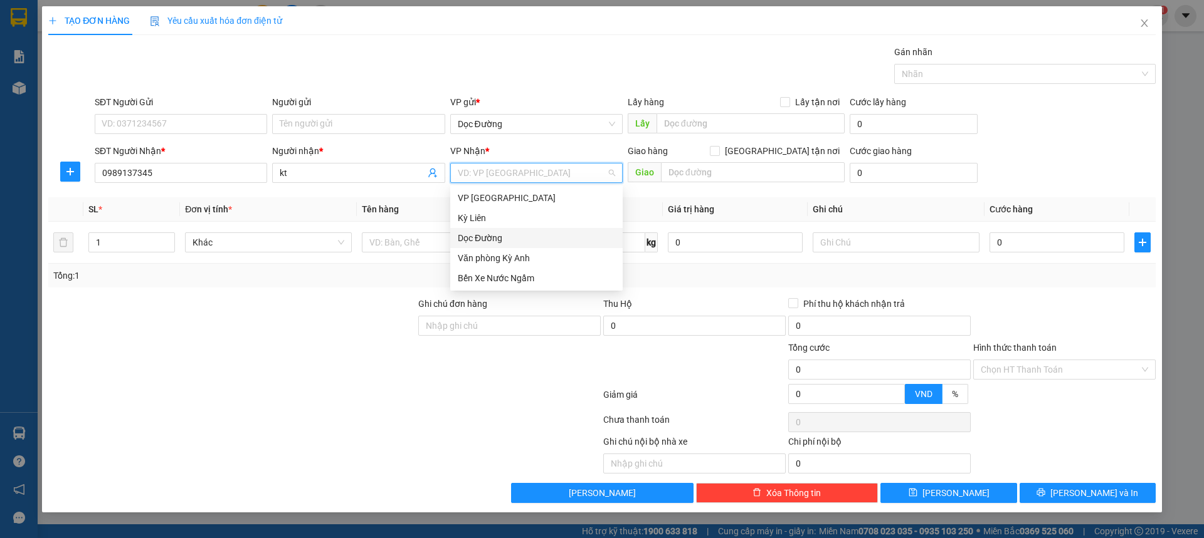
click at [489, 240] on div "Dọc Đường" at bounding box center [536, 238] width 157 height 14
click at [687, 182] on div "Giao" at bounding box center [736, 173] width 217 height 20
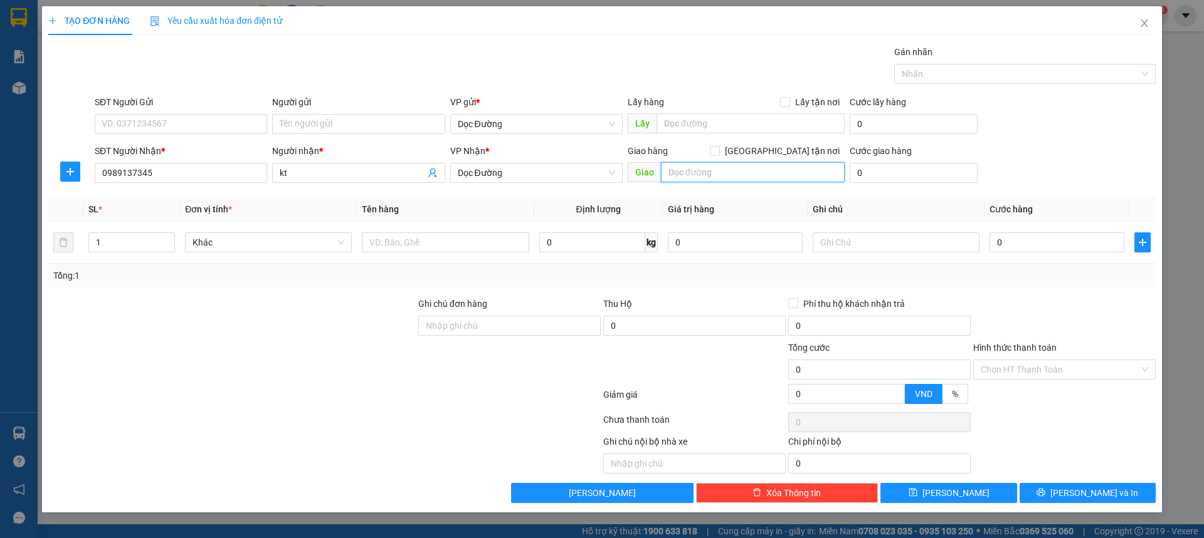
click at [698, 175] on input "text" at bounding box center [753, 172] width 184 height 20
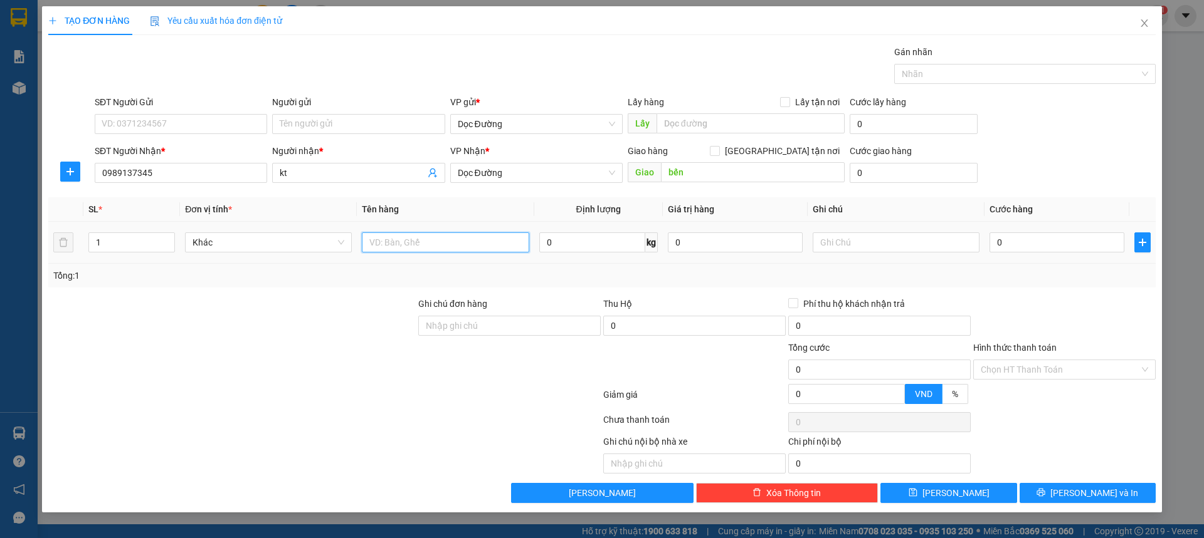
click at [414, 242] on input "text" at bounding box center [445, 243] width 167 height 20
click at [1048, 248] on input "0" at bounding box center [1056, 243] width 135 height 20
click at [1061, 365] on input "Hình thức thanh toán" at bounding box center [1059, 369] width 159 height 19
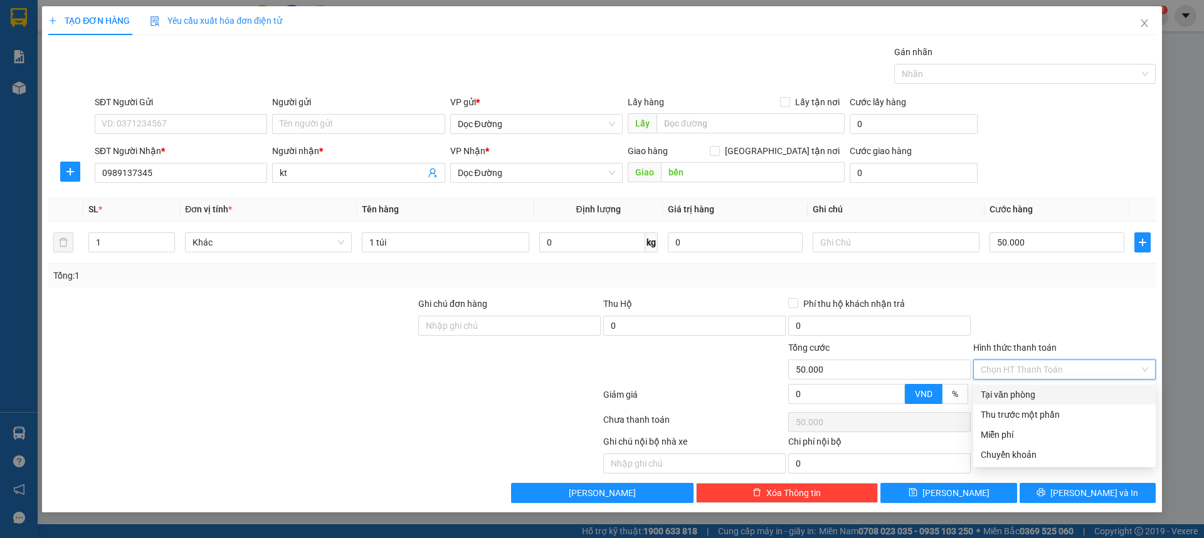
click at [1032, 386] on div "Tại văn phòng" at bounding box center [1064, 395] width 182 height 20
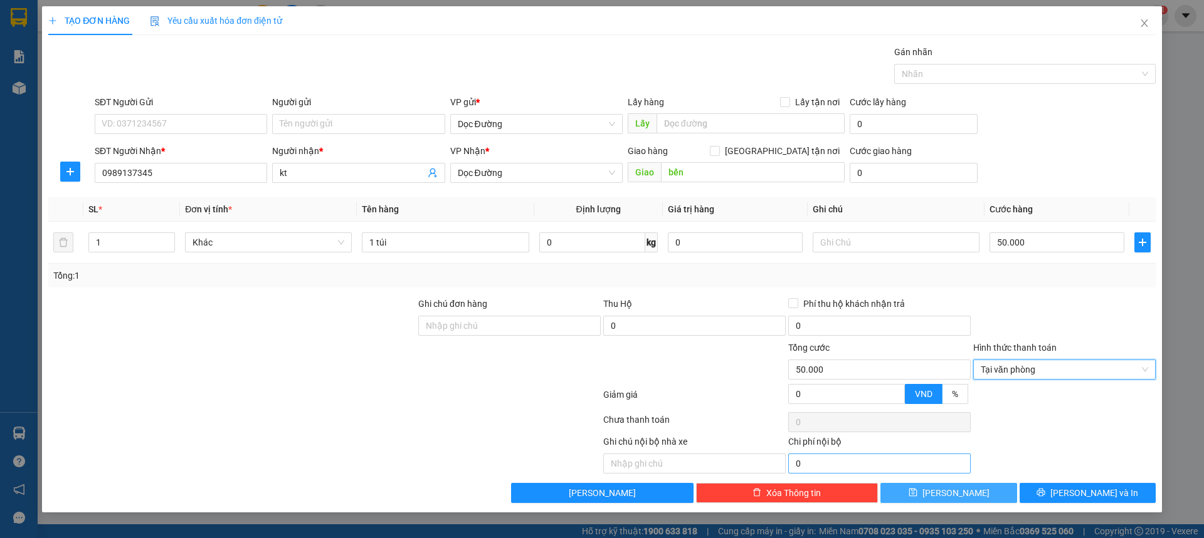
drag, startPoint x: 940, startPoint y: 496, endPoint x: 955, endPoint y: 473, distance: 27.1
click at [917, 495] on icon "save" at bounding box center [912, 492] width 9 height 9
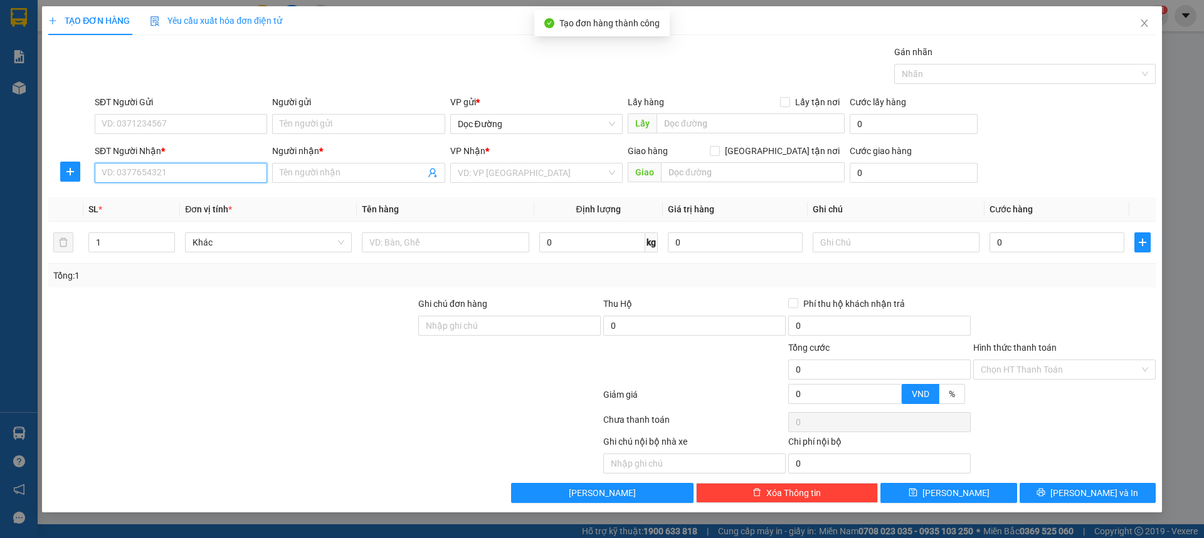
click at [234, 177] on input "SĐT Người Nhận *" at bounding box center [181, 173] width 172 height 20
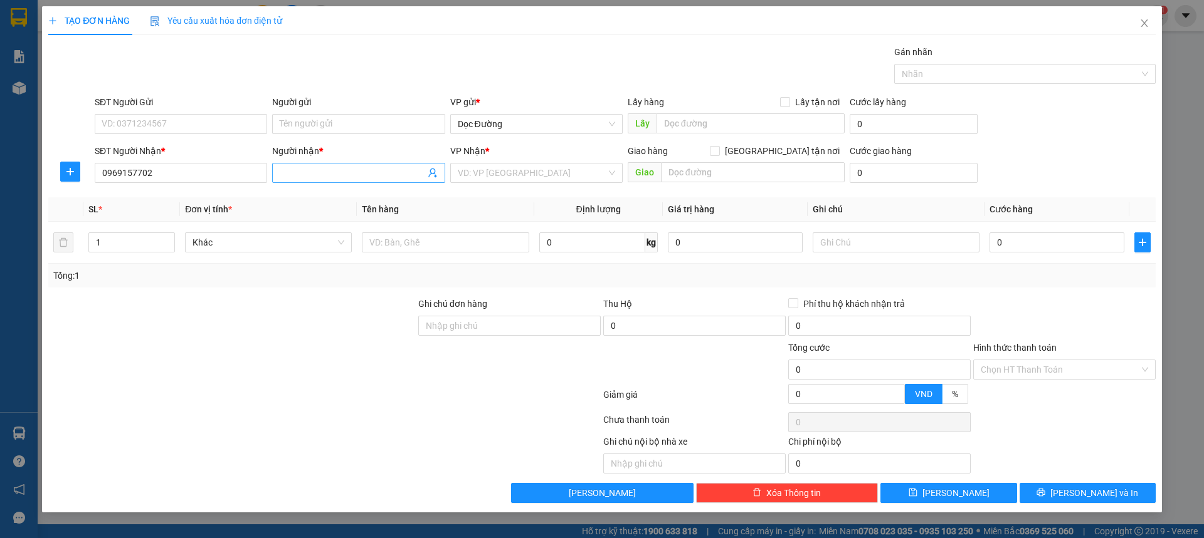
click at [310, 171] on input "Người nhận *" at bounding box center [352, 173] width 145 height 14
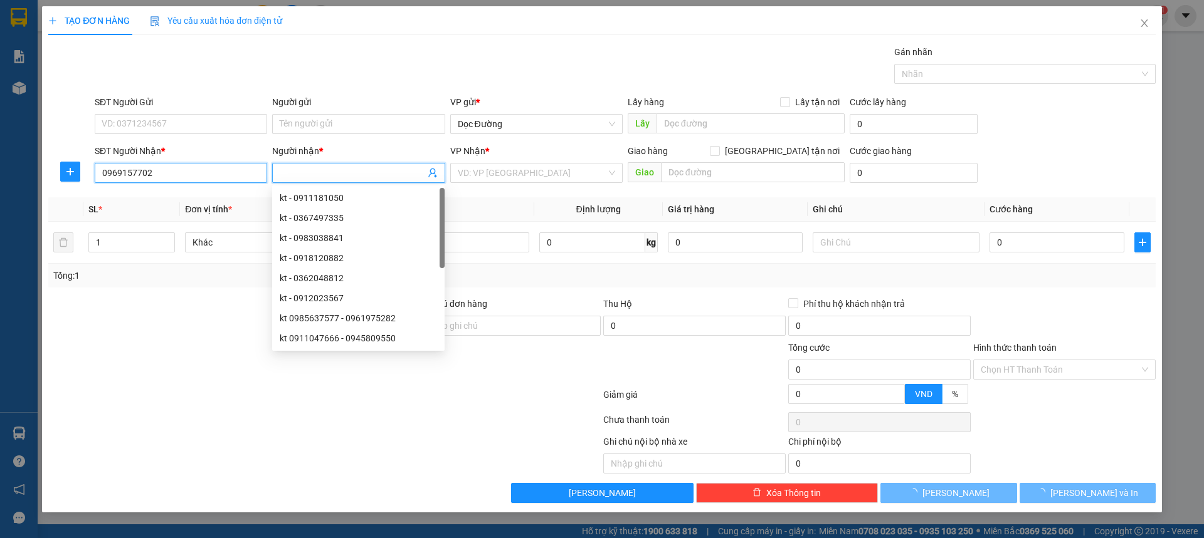
click at [245, 167] on input "0969157702" at bounding box center [181, 173] width 172 height 20
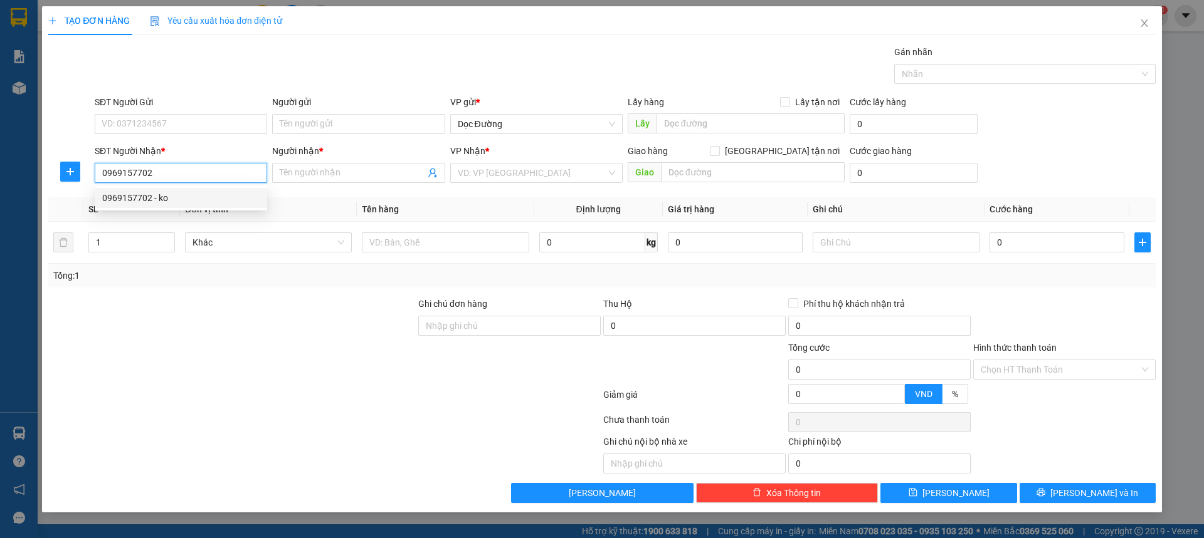
click at [166, 190] on div "0969157702 - ko" at bounding box center [181, 198] width 172 height 20
click at [496, 174] on span "Văn phòng Kỳ Anh" at bounding box center [536, 173] width 157 height 19
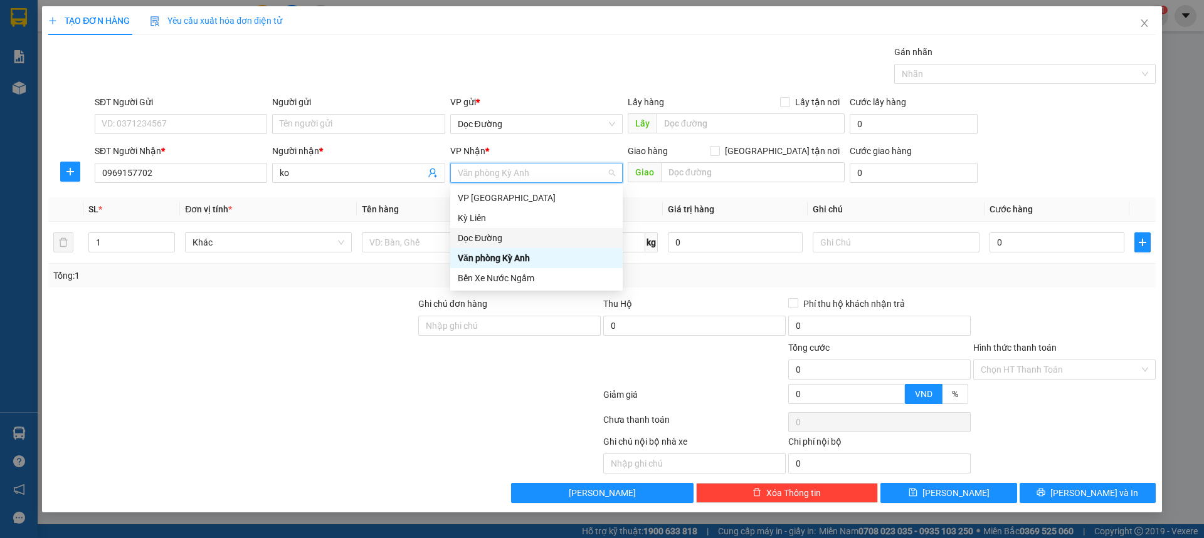
click at [476, 237] on div "Dọc Đường" at bounding box center [536, 238] width 157 height 14
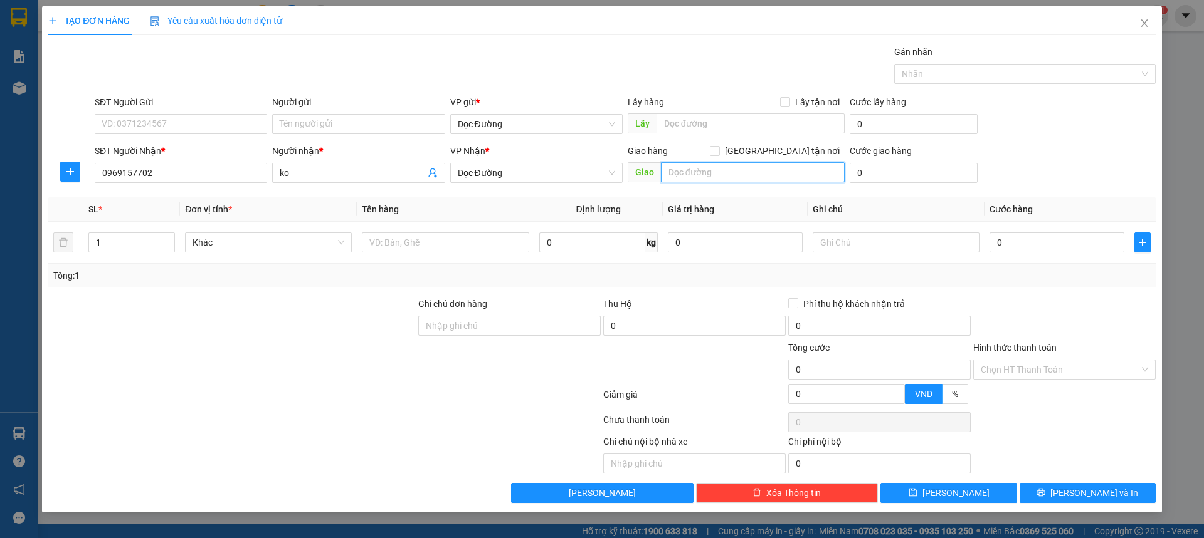
click at [690, 169] on input "text" at bounding box center [753, 172] width 184 height 20
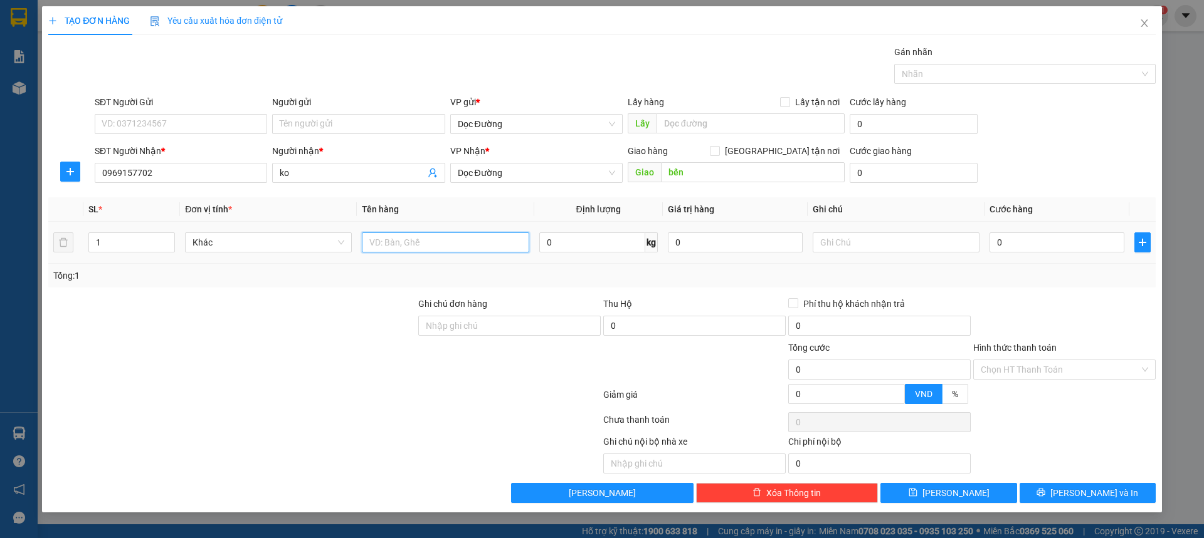
click at [401, 238] on input "text" at bounding box center [445, 243] width 167 height 20
click at [1016, 231] on div "0" at bounding box center [1056, 242] width 135 height 25
click at [1014, 235] on input "0" at bounding box center [1056, 243] width 135 height 20
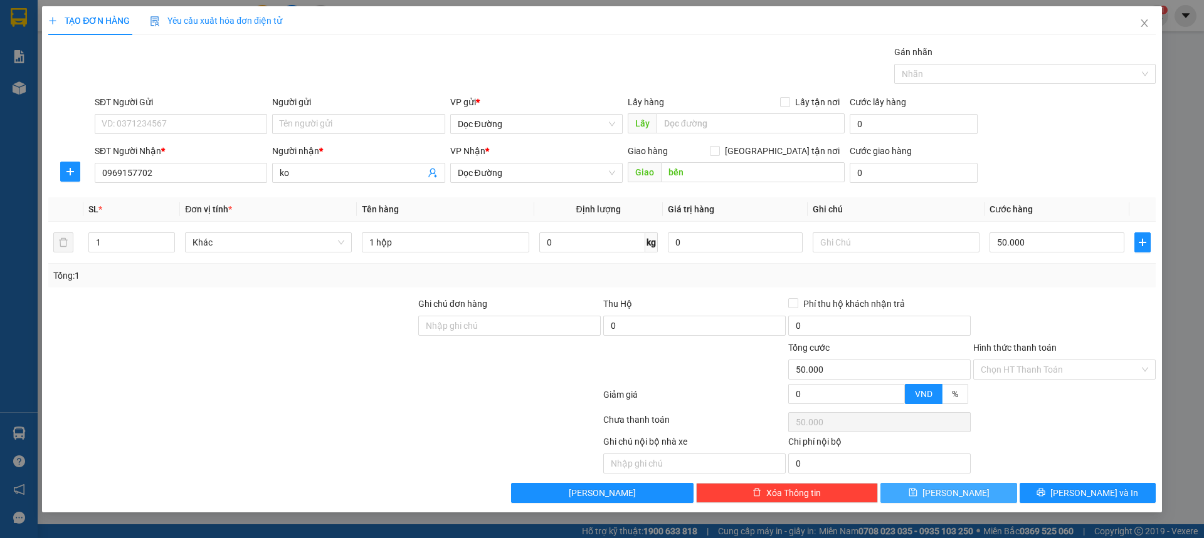
drag, startPoint x: 960, startPoint y: 499, endPoint x: 940, endPoint y: 480, distance: 27.5
click at [960, 498] on span "[PERSON_NAME]" at bounding box center [955, 493] width 67 height 14
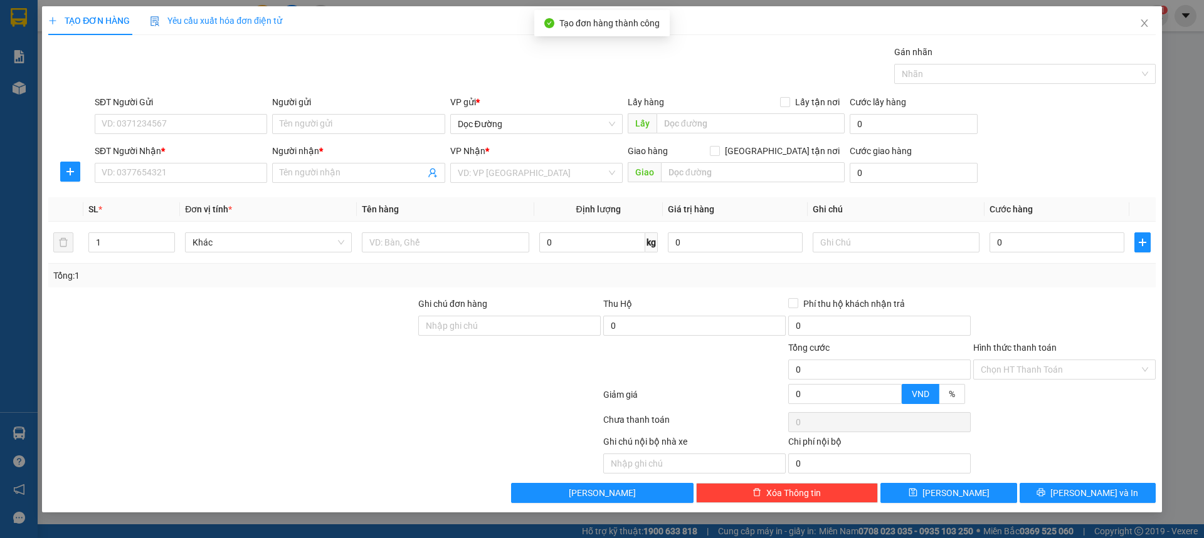
click at [228, 161] on div "SĐT Người Nhận *" at bounding box center [181, 153] width 172 height 19
click at [213, 177] on input "SĐT Người Nhận *" at bounding box center [181, 173] width 172 height 20
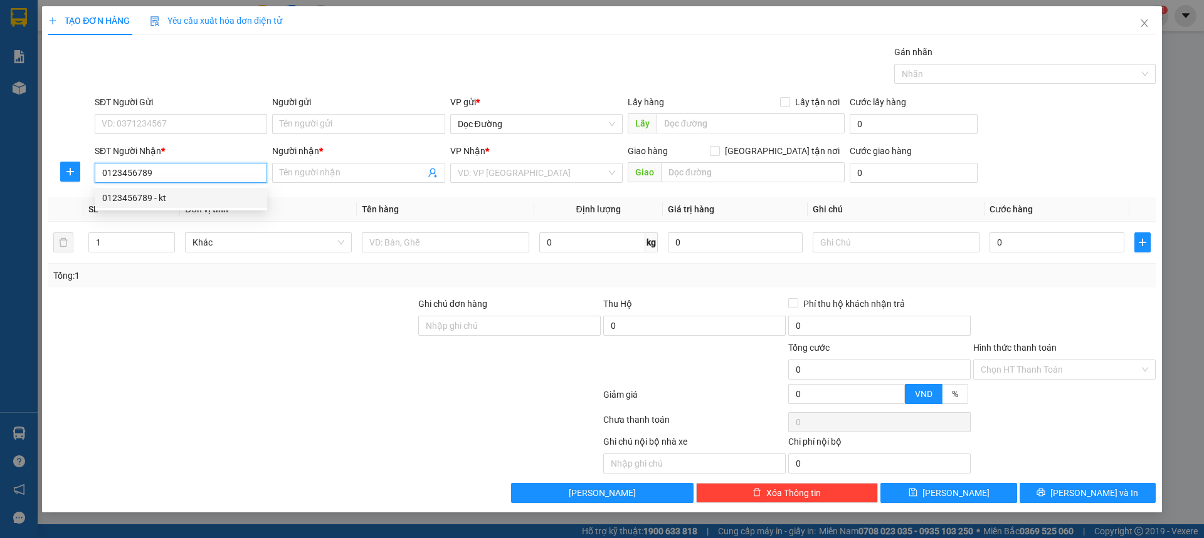
click at [188, 190] on div "0123456789 - kt" at bounding box center [181, 198] width 172 height 20
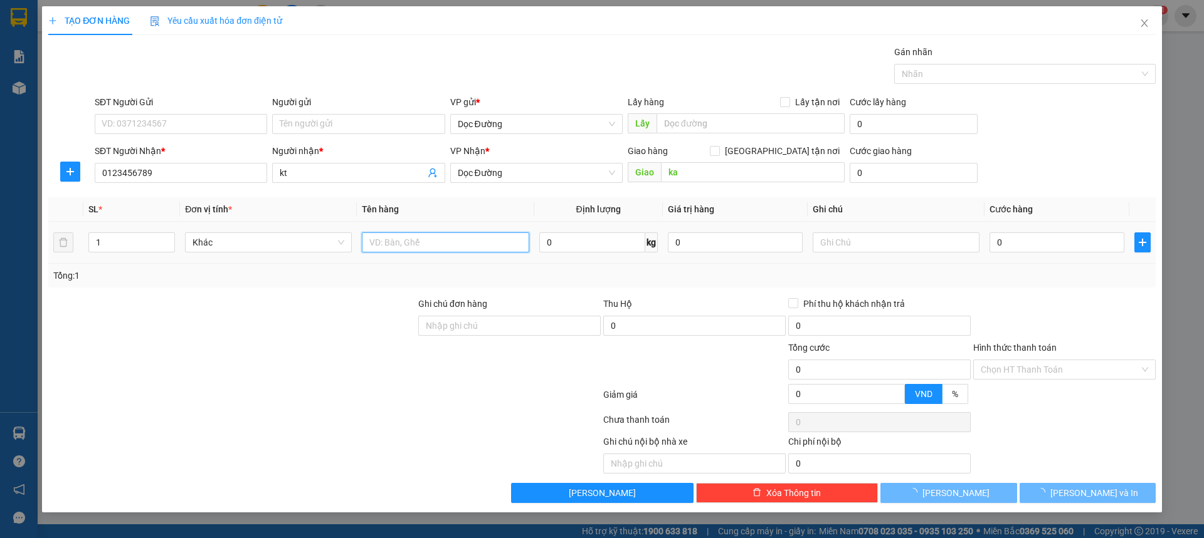
click at [476, 233] on input "text" at bounding box center [445, 243] width 167 height 20
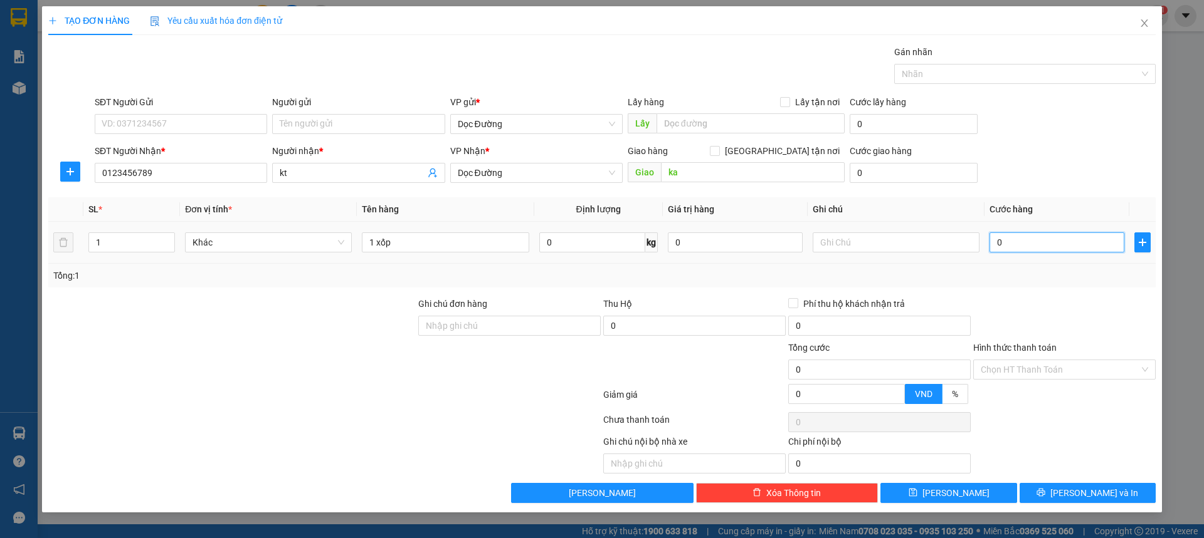
click at [1062, 238] on input "0" at bounding box center [1056, 243] width 135 height 20
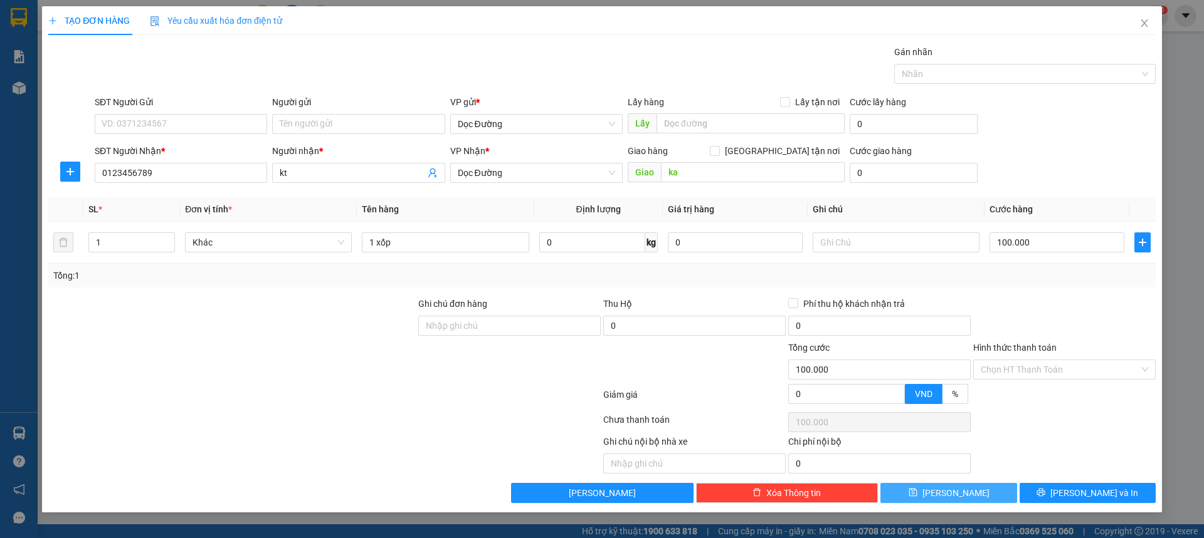
click at [930, 495] on button "[PERSON_NAME]" at bounding box center [948, 493] width 136 height 20
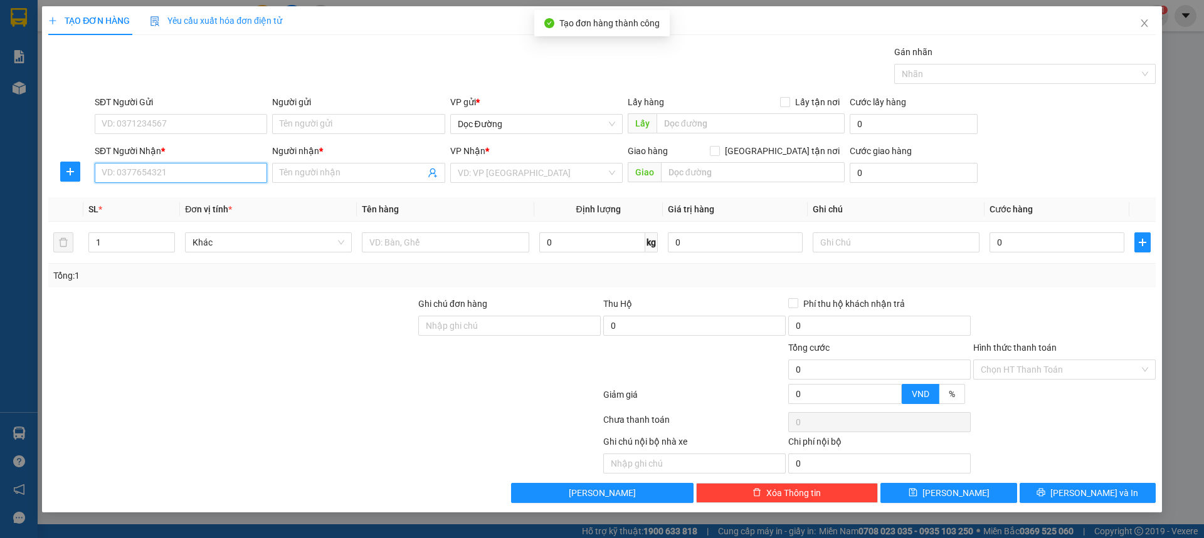
click at [137, 175] on input "SĐT Người Nhận *" at bounding box center [181, 173] width 172 height 20
click at [137, 171] on input "0964265678" at bounding box center [181, 173] width 172 height 20
click at [132, 171] on input "0964265678" at bounding box center [181, 173] width 172 height 20
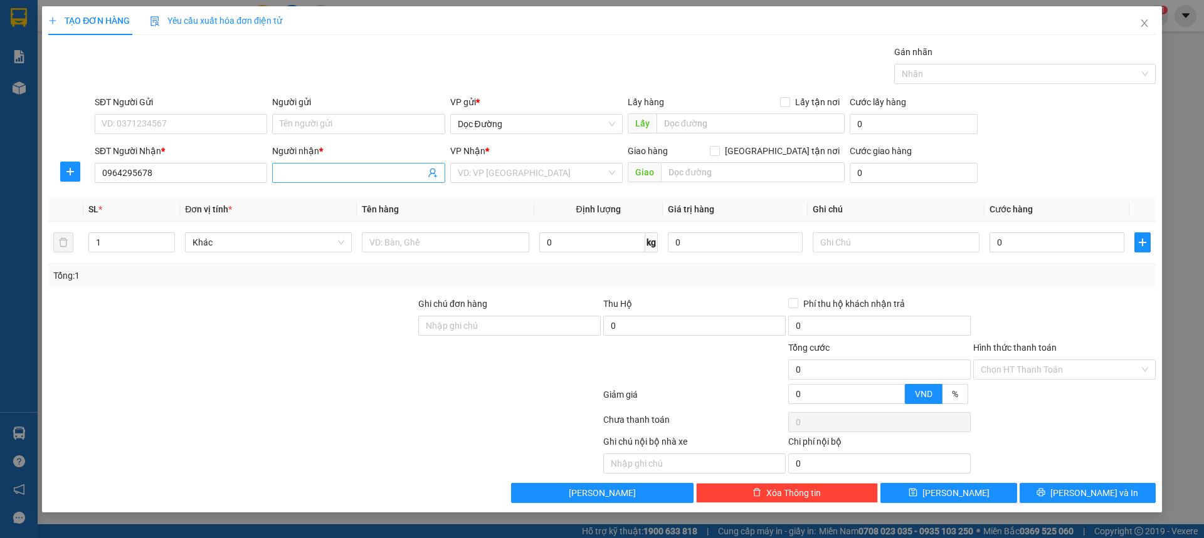
click at [343, 176] on span at bounding box center [358, 173] width 172 height 20
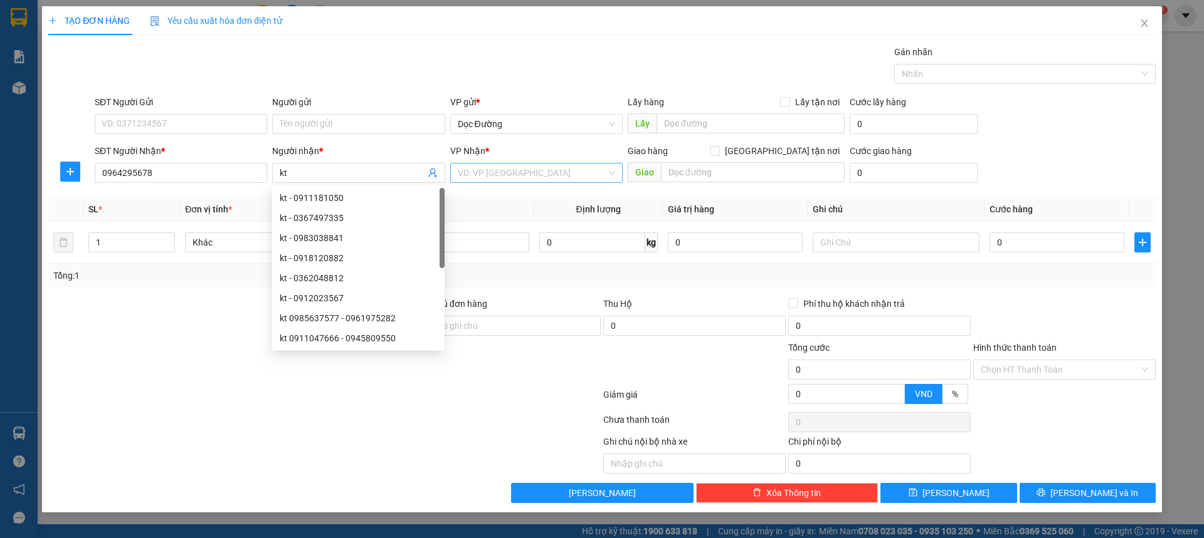
drag, startPoint x: 525, startPoint y: 160, endPoint x: 517, endPoint y: 174, distance: 16.0
click at [523, 165] on div "VP Nhận * VD: VP [GEOGRAPHIC_DATA]" at bounding box center [536, 166] width 172 height 44
click at [517, 174] on input "search" at bounding box center [532, 173] width 149 height 19
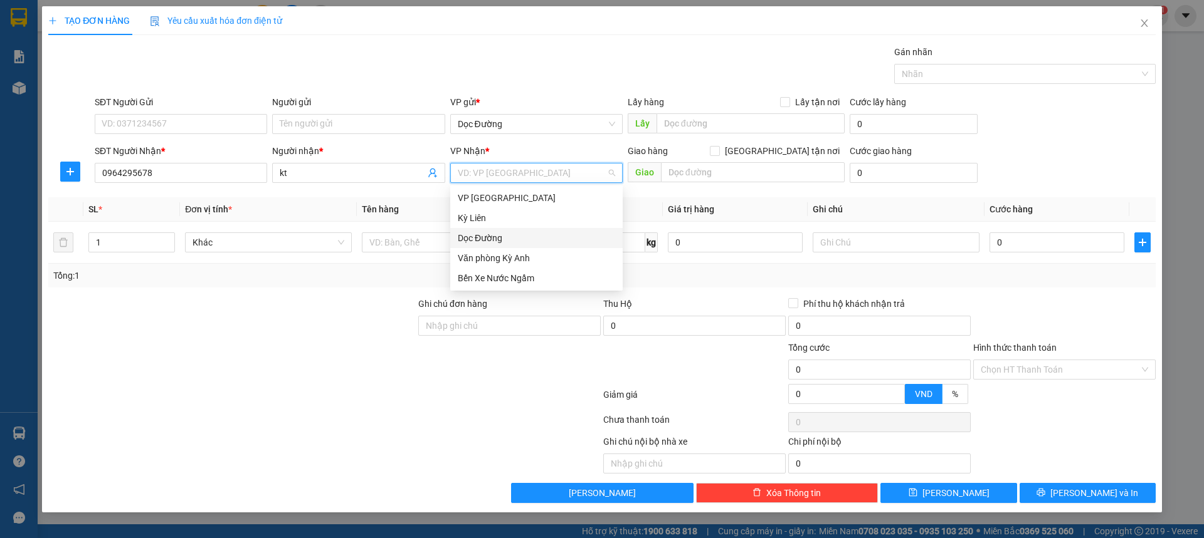
click at [495, 243] on div "Dọc Đường" at bounding box center [536, 238] width 157 height 14
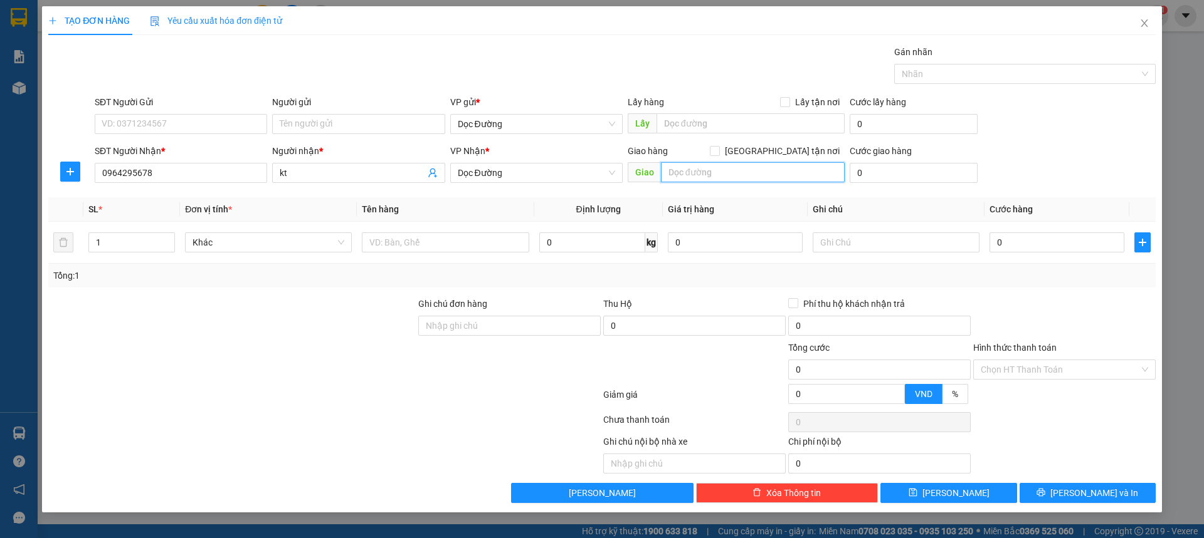
click at [718, 172] on input "text" at bounding box center [753, 172] width 184 height 20
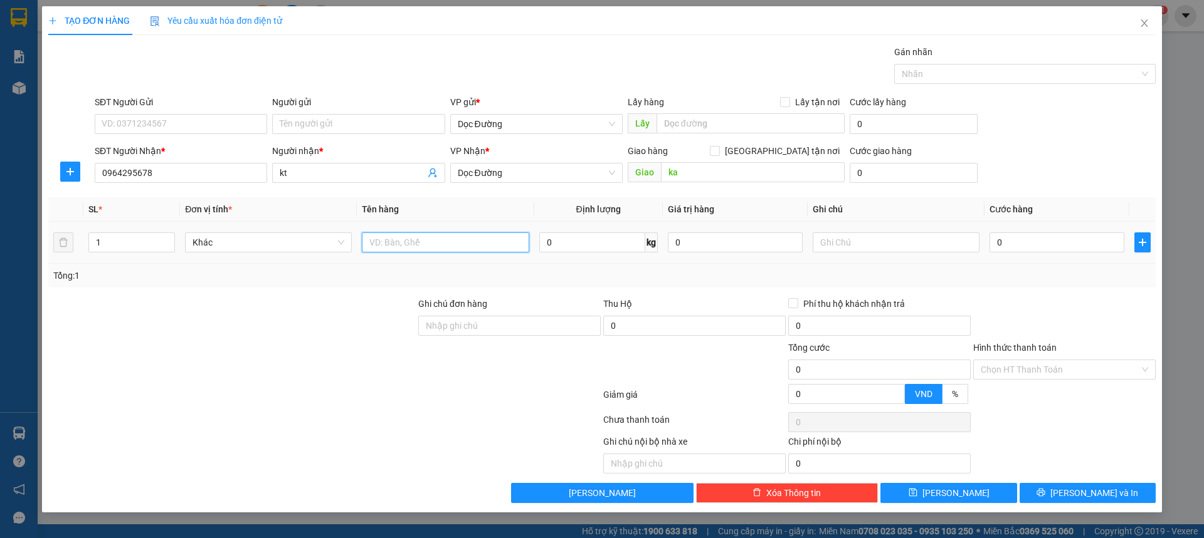
click at [441, 239] on input "text" at bounding box center [445, 243] width 167 height 20
click at [1011, 246] on input "0" at bounding box center [1056, 243] width 135 height 20
click at [1030, 262] on td "1.000.000" at bounding box center [1056, 243] width 145 height 42
click at [1042, 246] on input "00.000" at bounding box center [1056, 243] width 135 height 20
click at [1073, 185] on div "SĐT Người Nhận * 0964295678 Người nhận * kt VP Nhận * Dọc Đường Giao hàng [GEOG…" at bounding box center [625, 166] width 1066 height 44
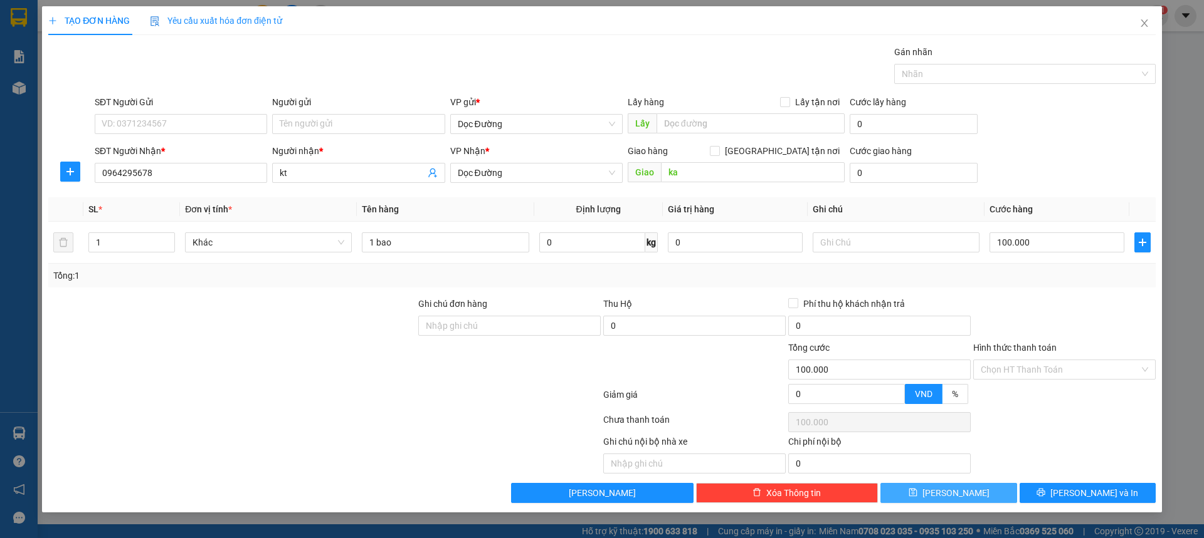
click at [916, 496] on icon "save" at bounding box center [912, 493] width 8 height 8
click at [1145, 23] on icon "close" at bounding box center [1144, 23] width 10 height 10
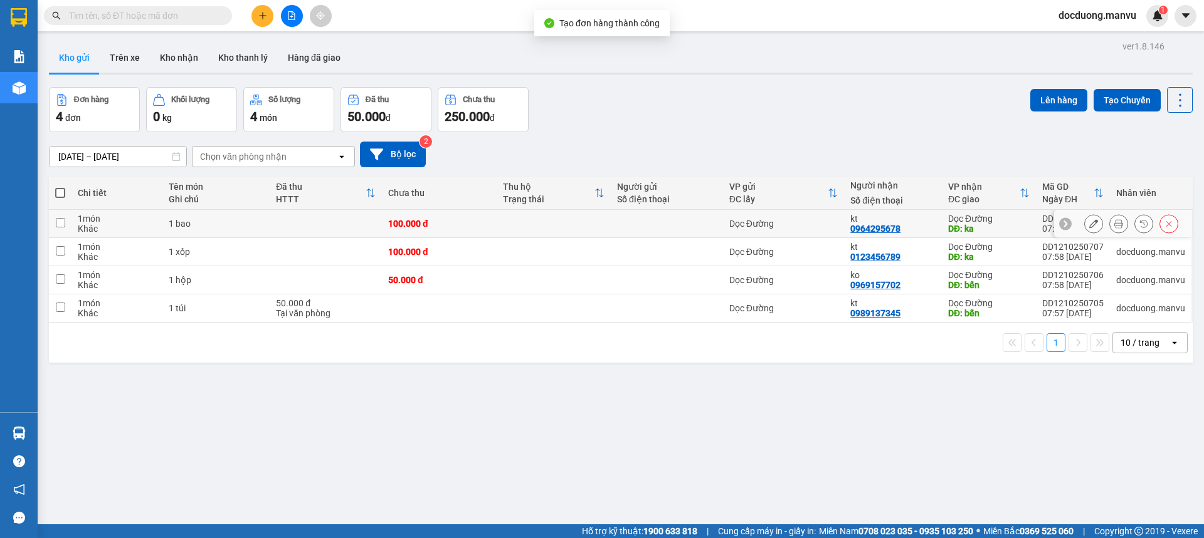
click at [644, 221] on div at bounding box center [667, 224] width 100 height 10
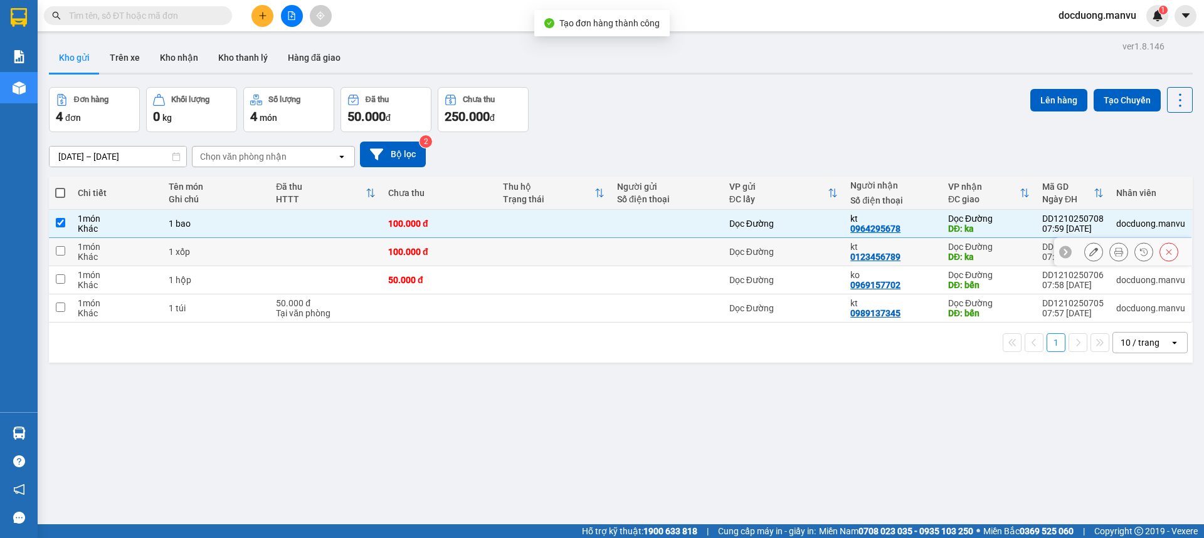
click at [617, 248] on div at bounding box center [667, 252] width 100 height 10
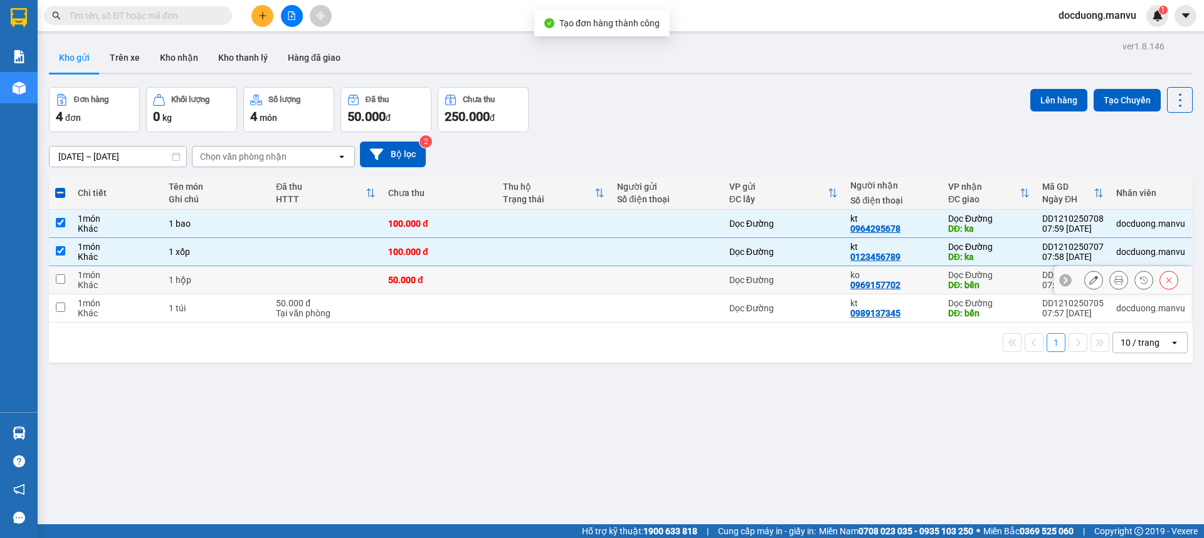
click at [592, 283] on td at bounding box center [553, 280] width 114 height 28
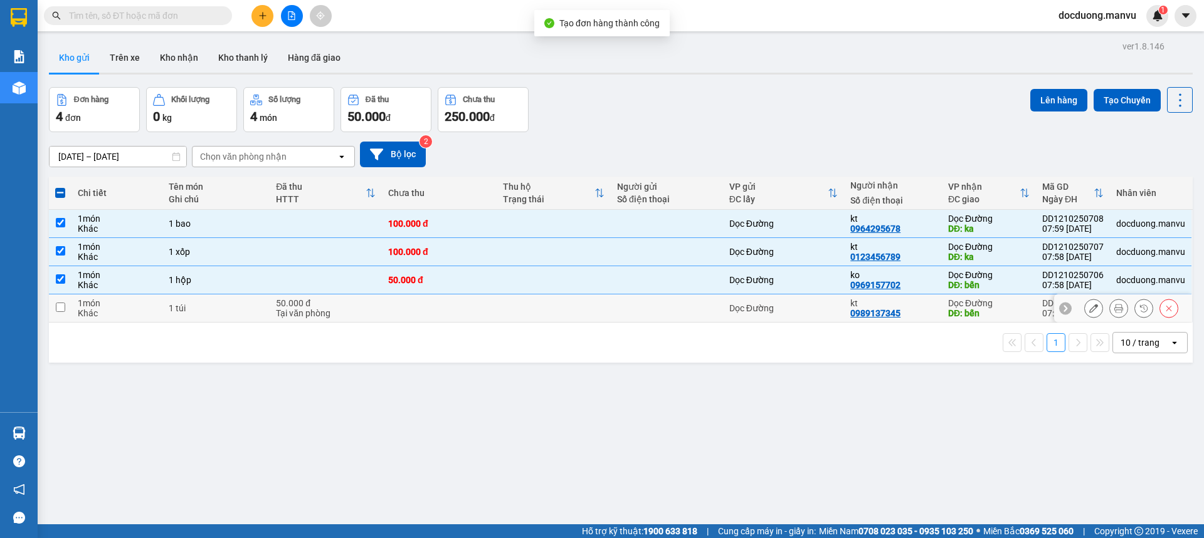
click at [570, 300] on td at bounding box center [553, 309] width 114 height 28
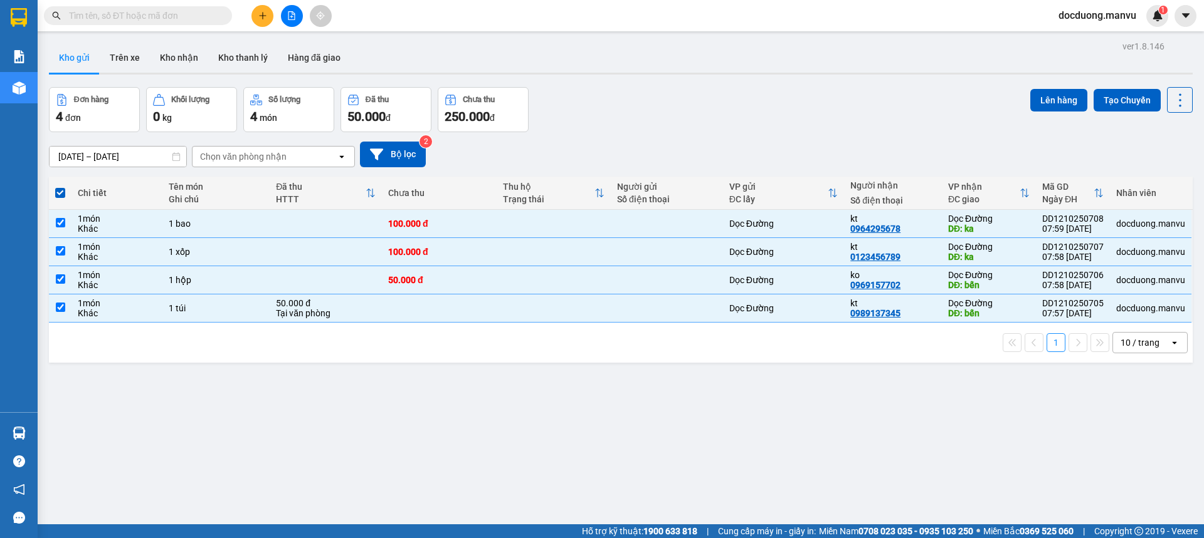
click at [1021, 105] on div "Đơn hàng 4 đơn Khối lượng 0 kg Số lượng 4 món Đã thu 50.000 đ Chưa thu 250.000 …" at bounding box center [620, 109] width 1143 height 45
click at [1041, 100] on button "Lên hàng" at bounding box center [1058, 100] width 57 height 23
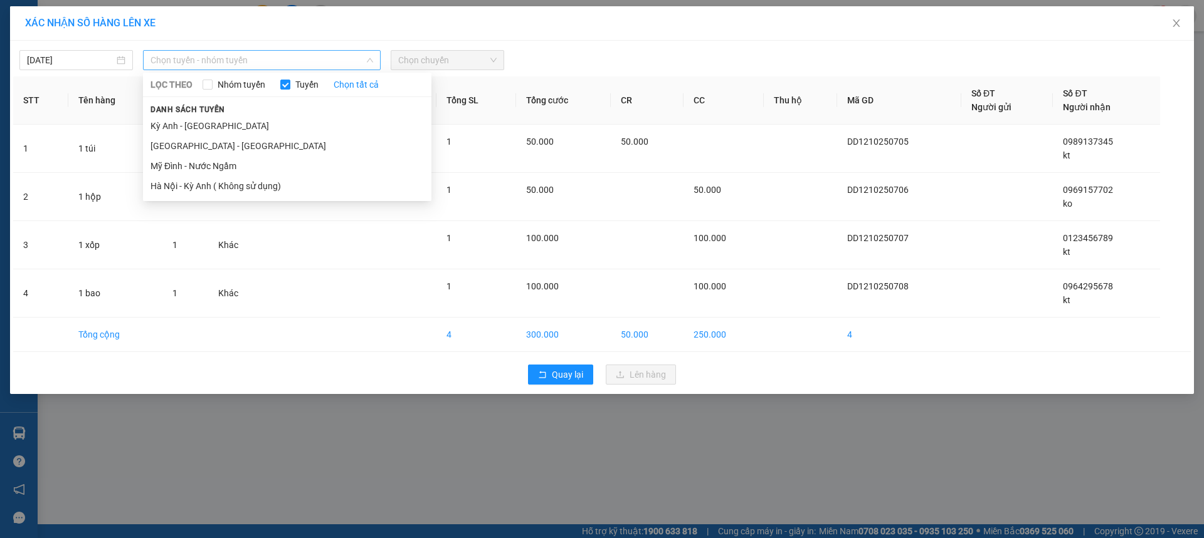
click at [263, 57] on span "Chọn tuyến - nhóm tuyến" at bounding box center [261, 60] width 223 height 19
click at [186, 122] on li "Kỳ Anh - [GEOGRAPHIC_DATA]" at bounding box center [287, 126] width 288 height 20
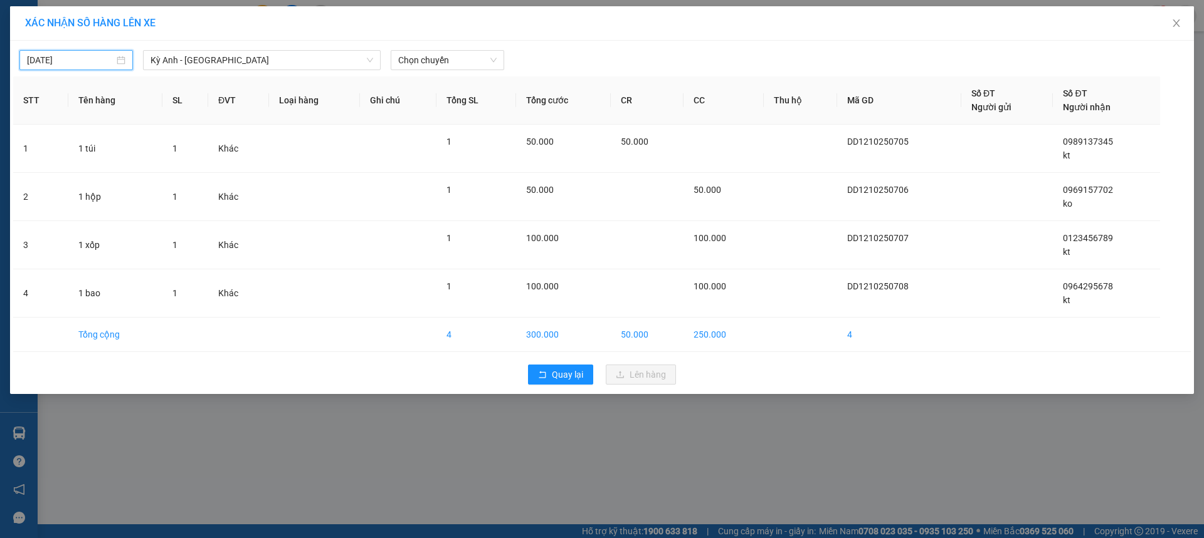
click at [101, 60] on input "[DATE]" at bounding box center [70, 60] width 87 height 14
click at [174, 155] on div "11" at bounding box center [173, 151] width 15 height 15
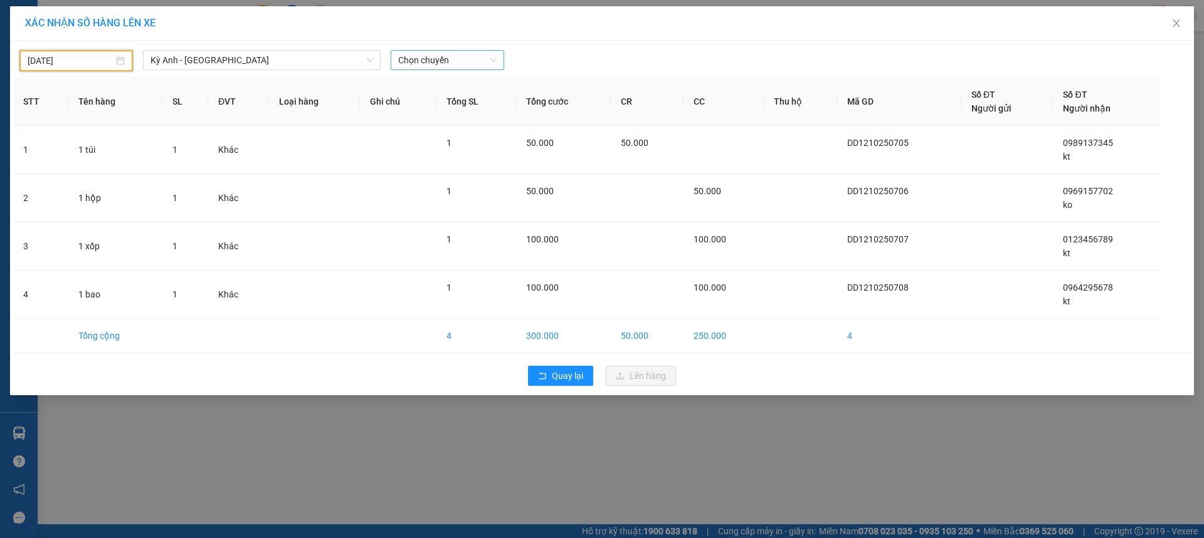
click at [442, 65] on span "Chọn chuyến" at bounding box center [447, 60] width 98 height 19
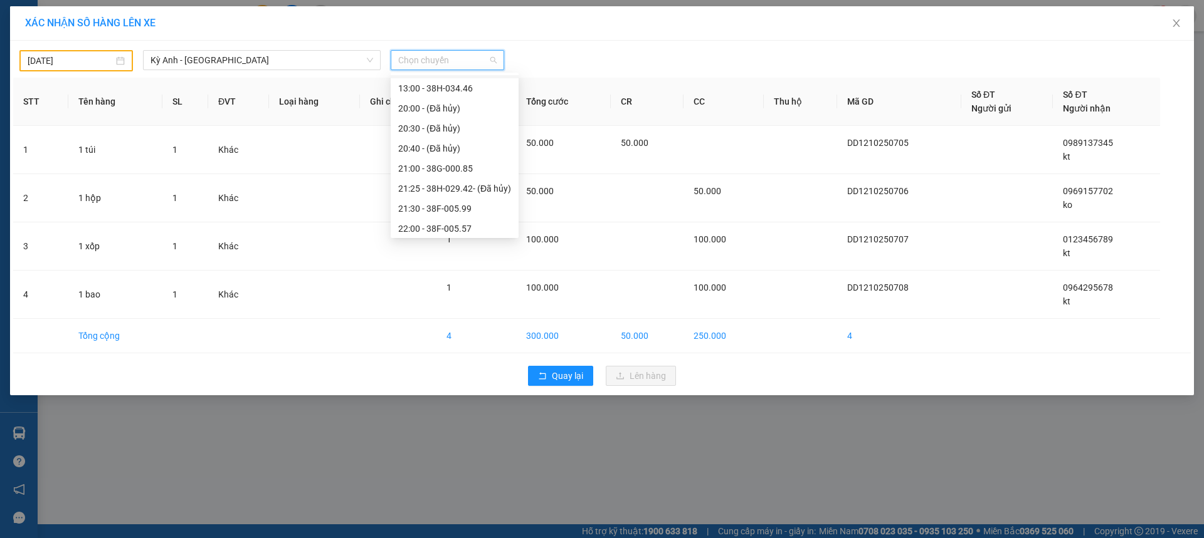
scroll to position [100, 0]
click at [179, 64] on span "Kỳ Anh - [GEOGRAPHIC_DATA]" at bounding box center [261, 60] width 223 height 19
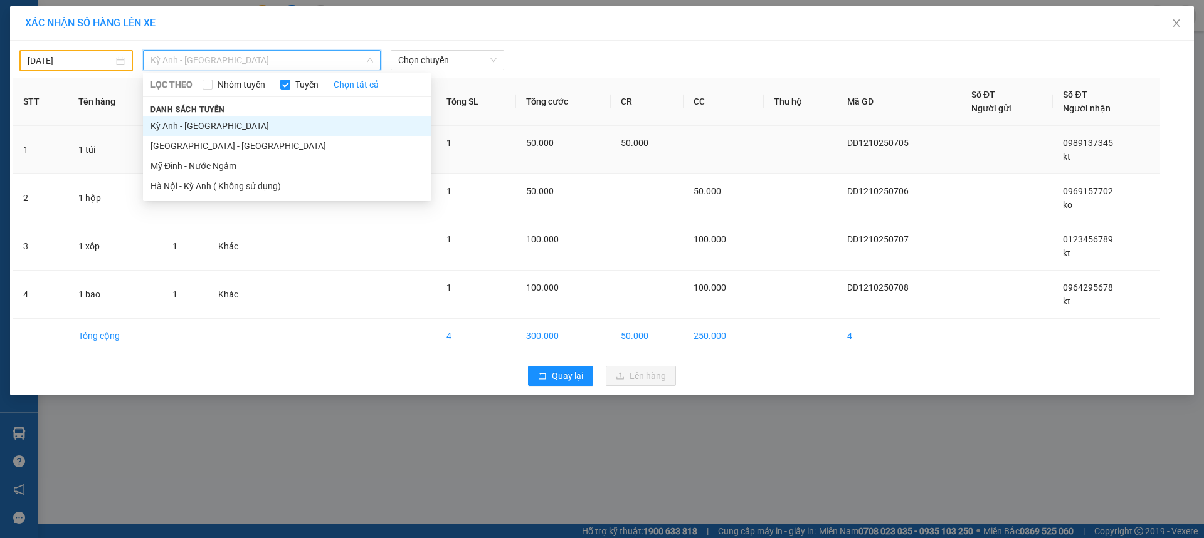
click at [179, 142] on li "[GEOGRAPHIC_DATA] - [GEOGRAPHIC_DATA]" at bounding box center [287, 146] width 288 height 20
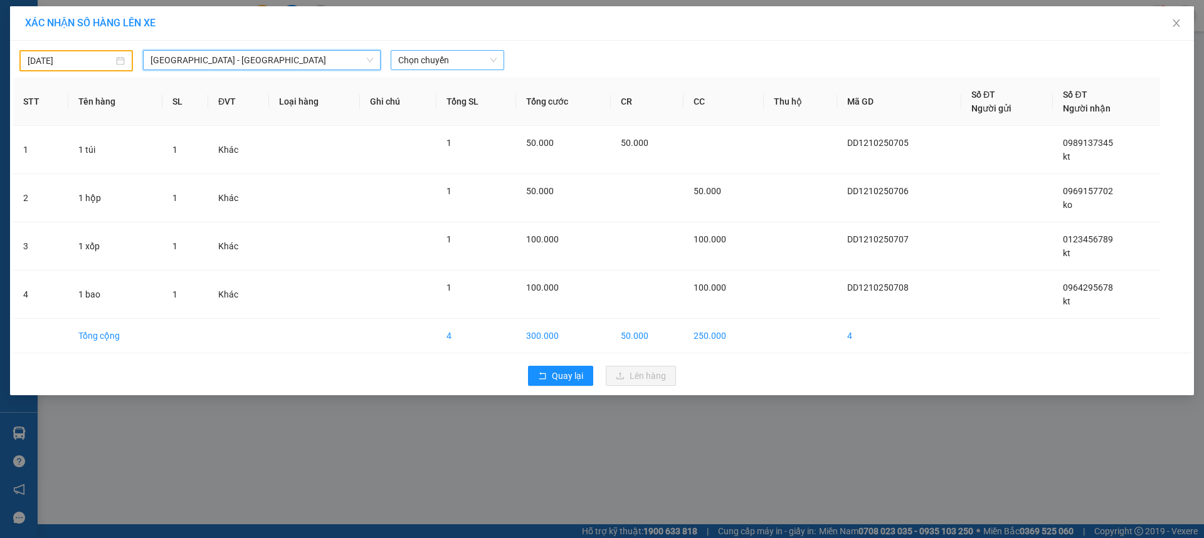
click at [466, 69] on span "Chọn chuyến" at bounding box center [447, 60] width 98 height 19
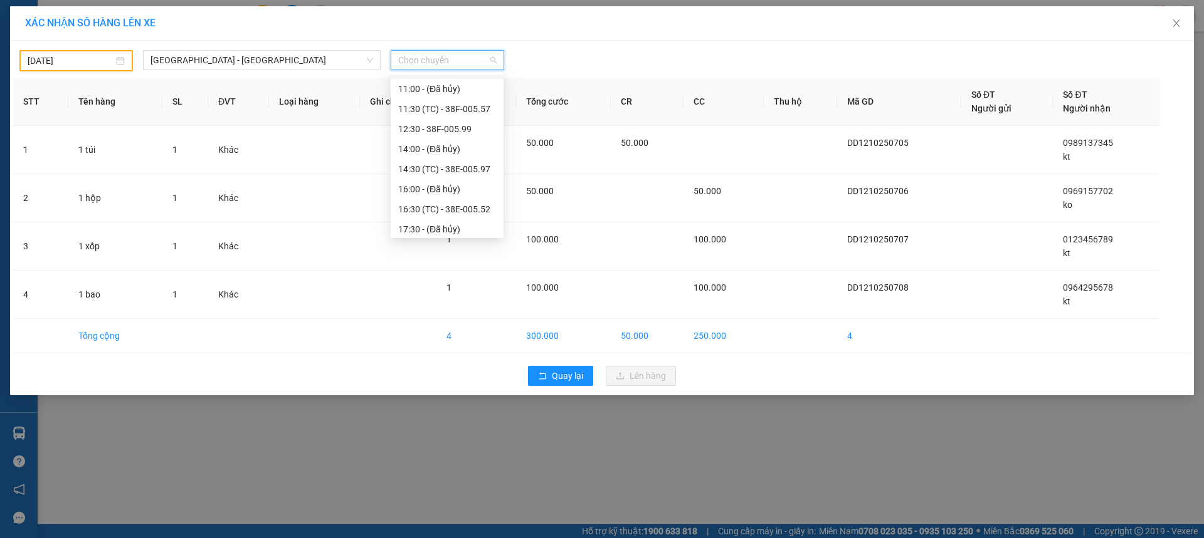
scroll to position [221, 0]
click at [491, 149] on div "21:05 (TC) - 38B-008.93" at bounding box center [447, 145] width 113 height 20
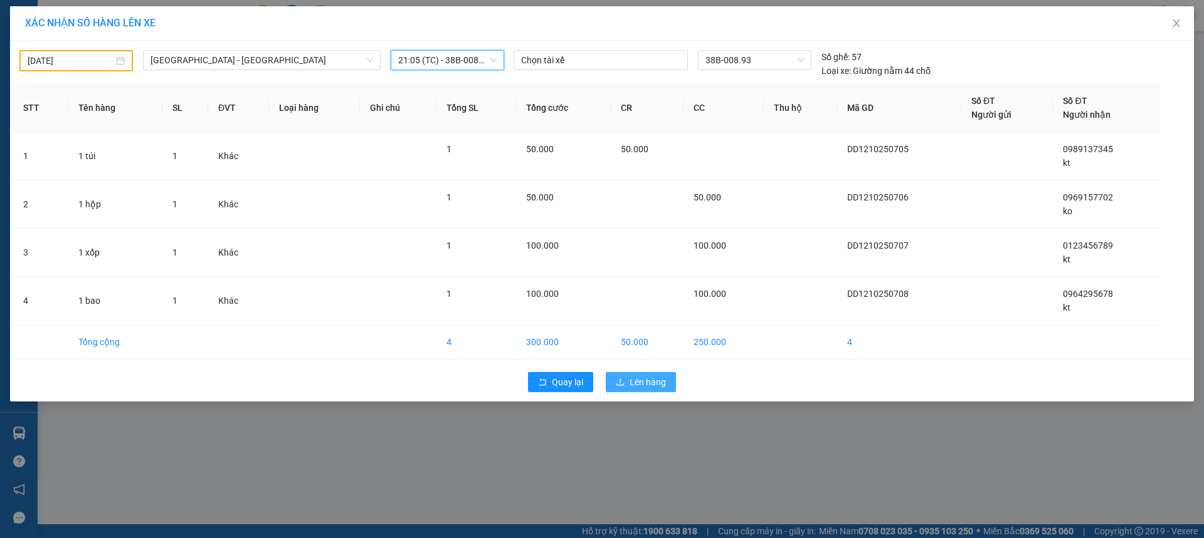
click at [660, 382] on span "Lên hàng" at bounding box center [647, 383] width 36 height 14
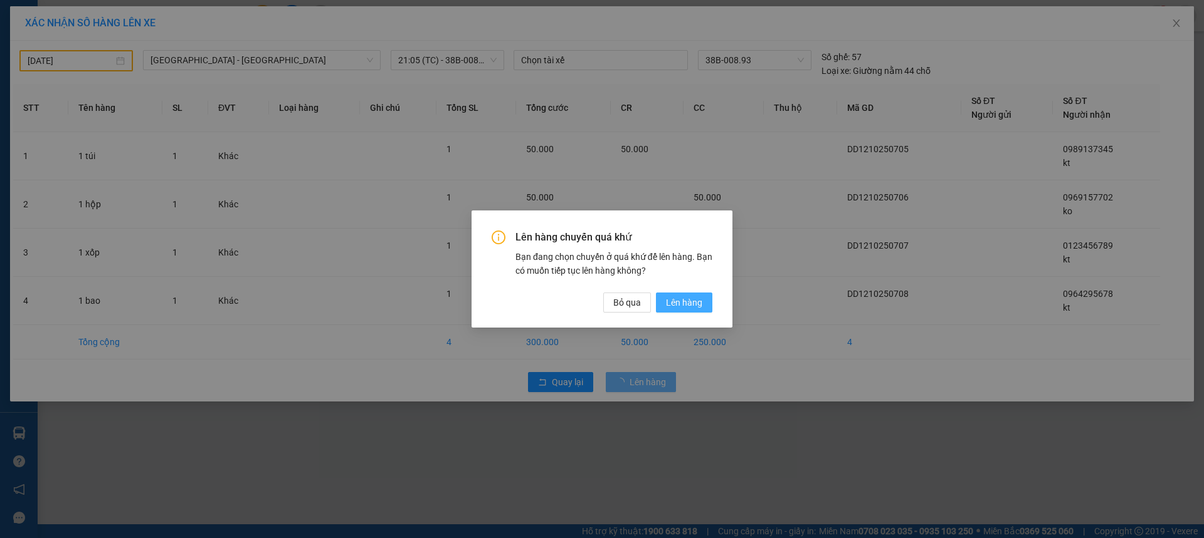
click at [703, 310] on button "Lên hàng" at bounding box center [684, 303] width 56 height 20
